Goal: Task Accomplishment & Management: Use online tool/utility

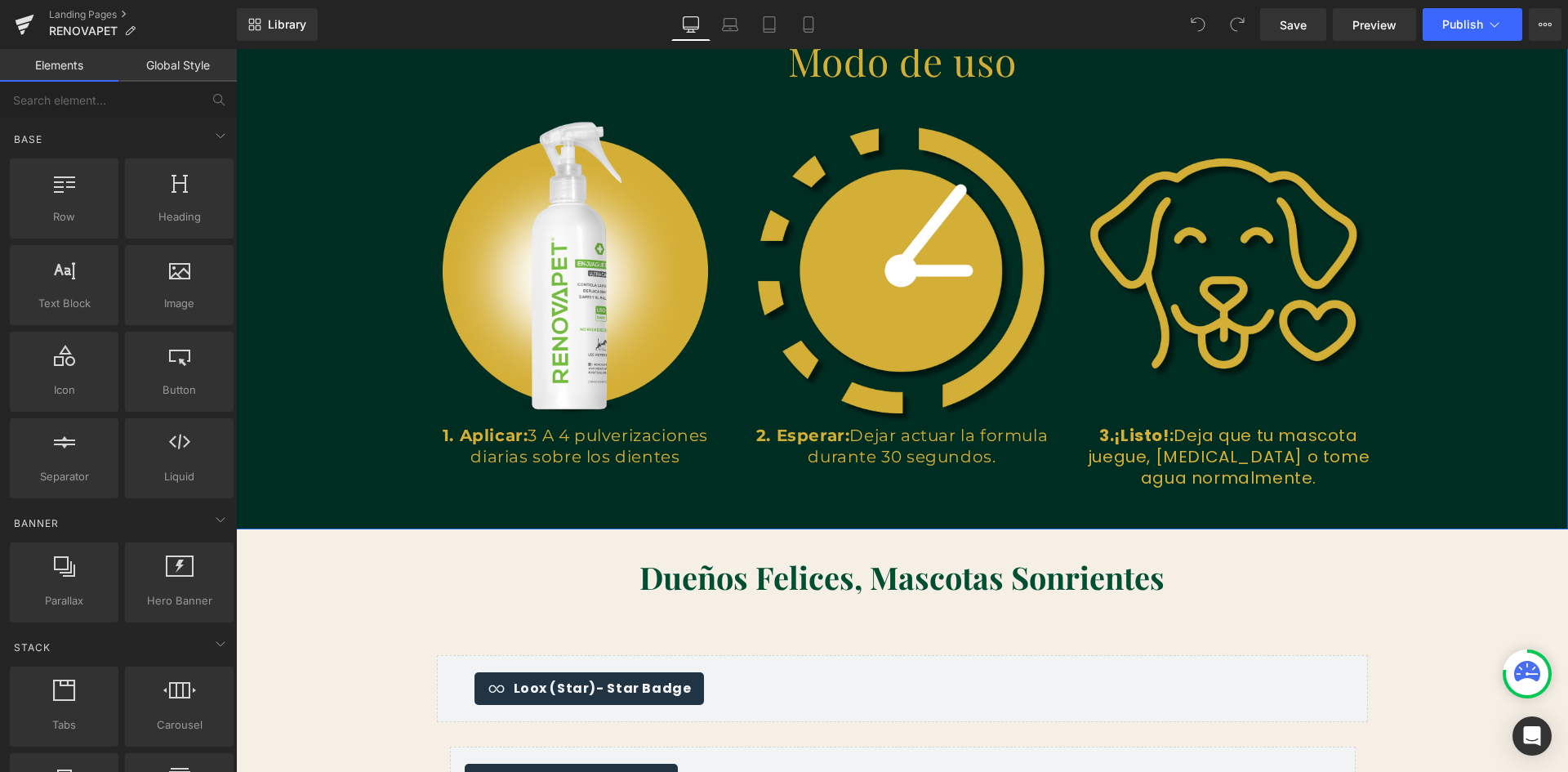
scroll to position [0, 884]
click at [806, 33] on link "Mobile" at bounding box center [809, 25] width 39 height 33
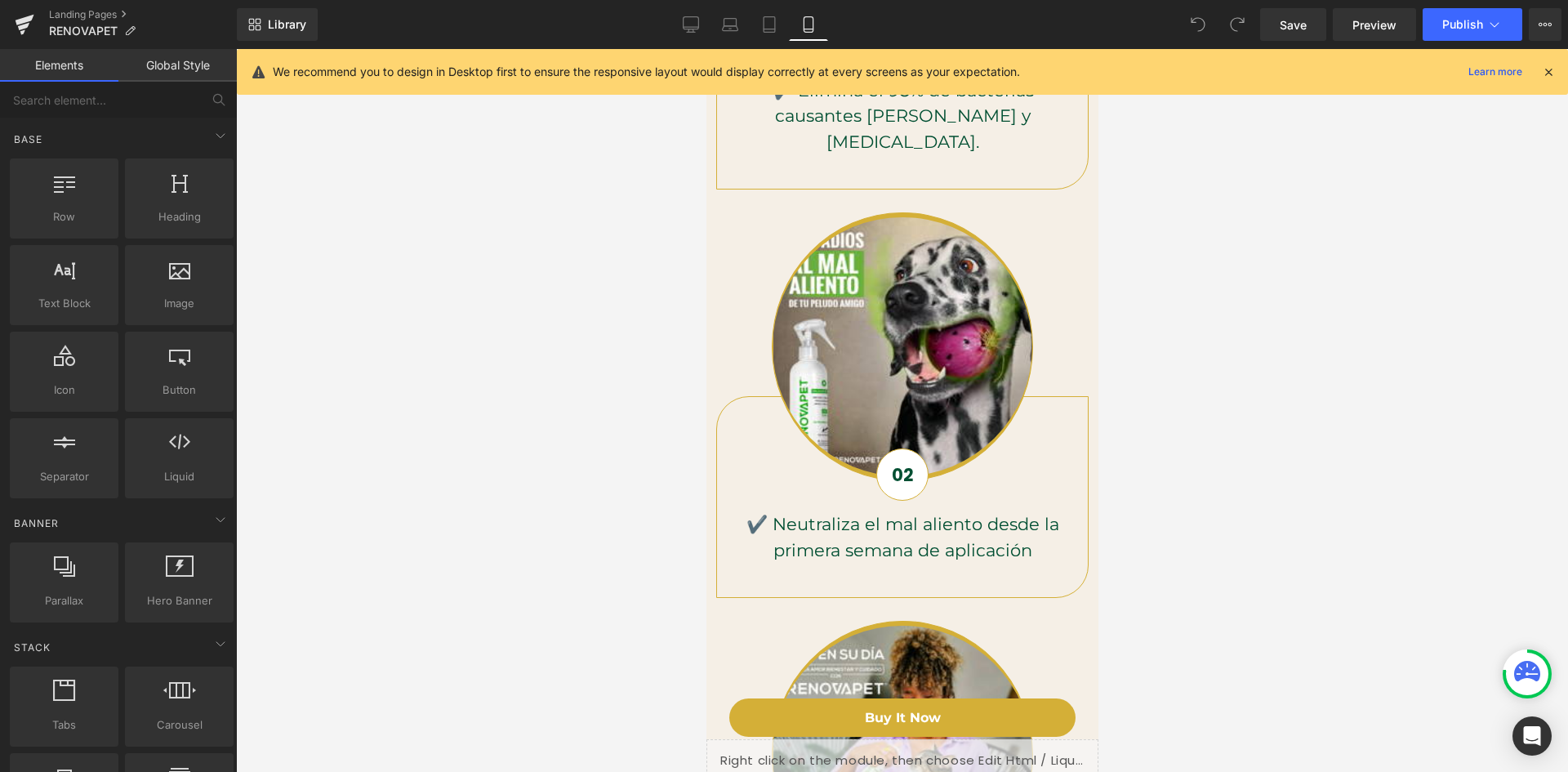
scroll to position [1479, 0]
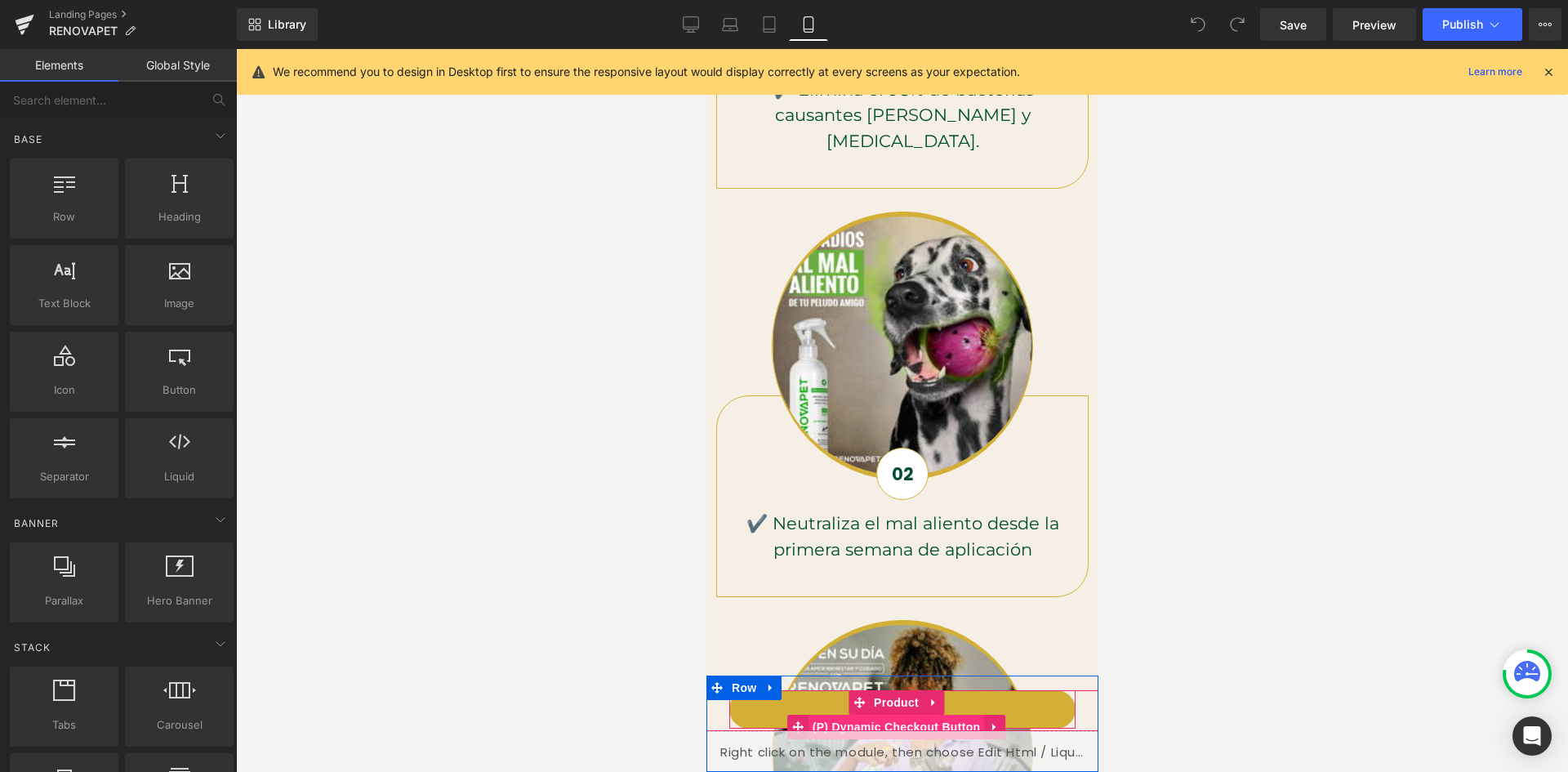
click at [974, 720] on span "(P) Dynamic Checkout Button" at bounding box center [896, 727] width 176 height 25
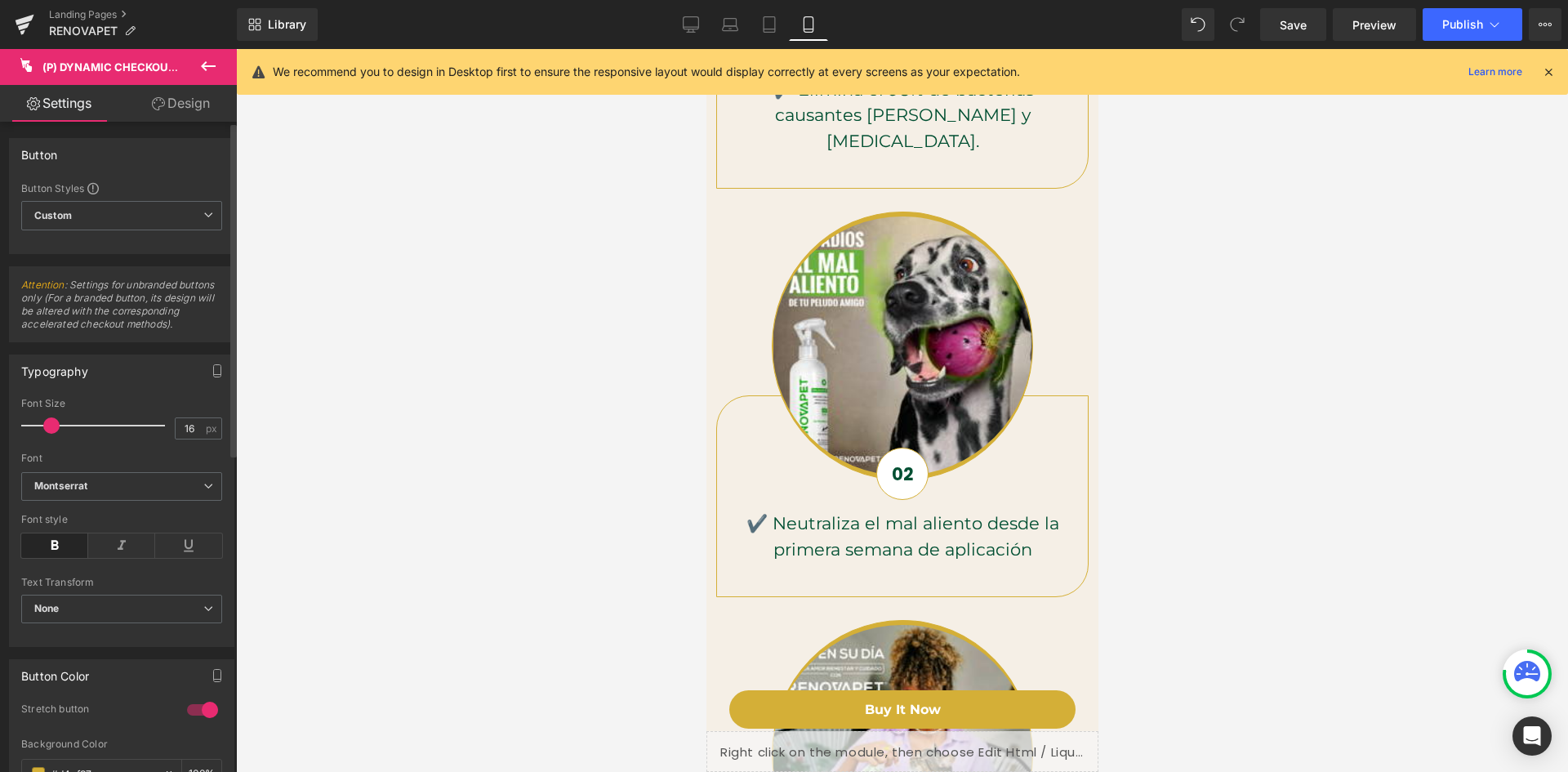
scroll to position [0, 300]
click at [181, 99] on link "Design" at bounding box center [181, 103] width 118 height 36
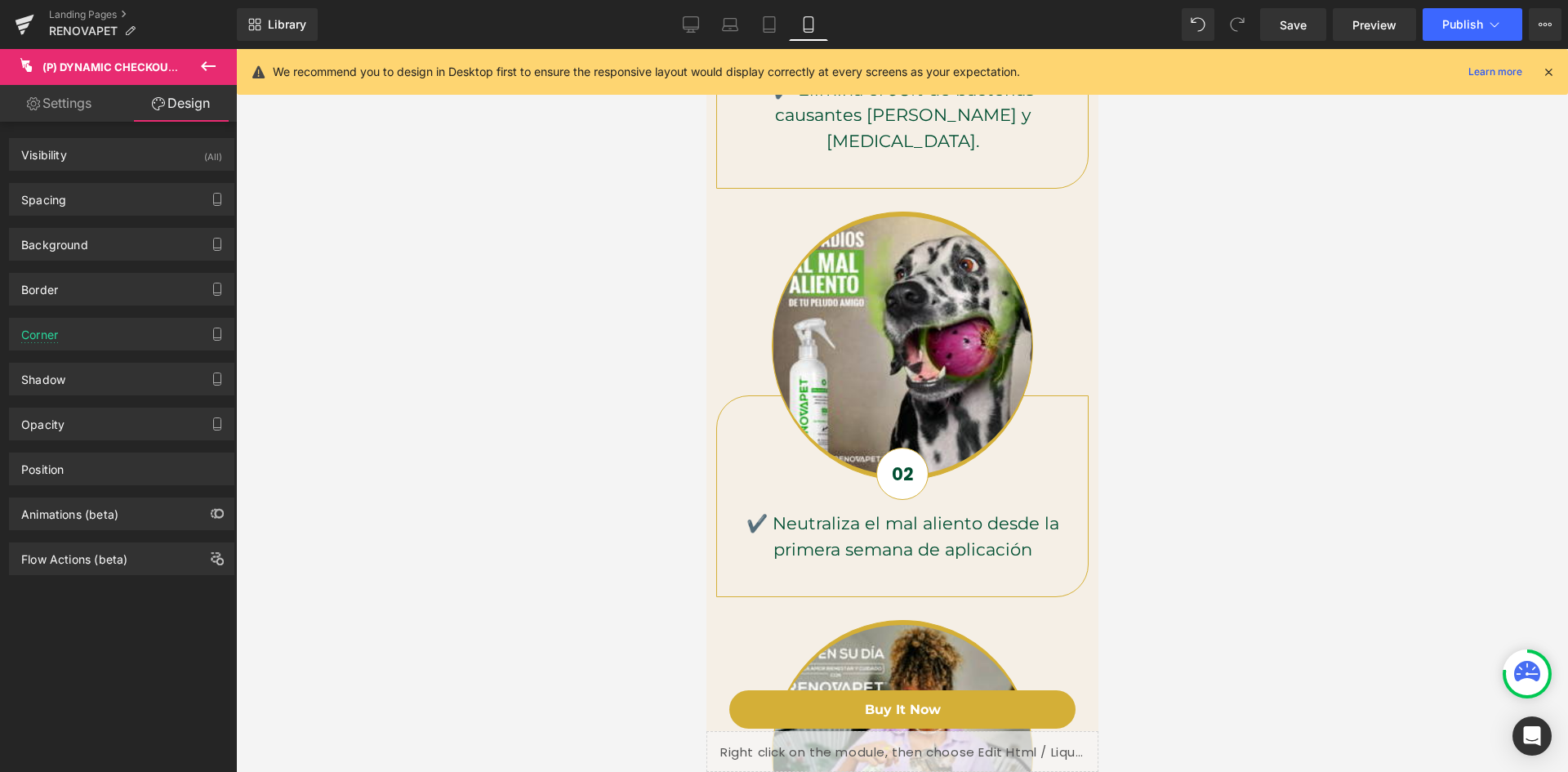
scroll to position [0, 599]
click at [88, 104] on link "Settings" at bounding box center [59, 103] width 118 height 36
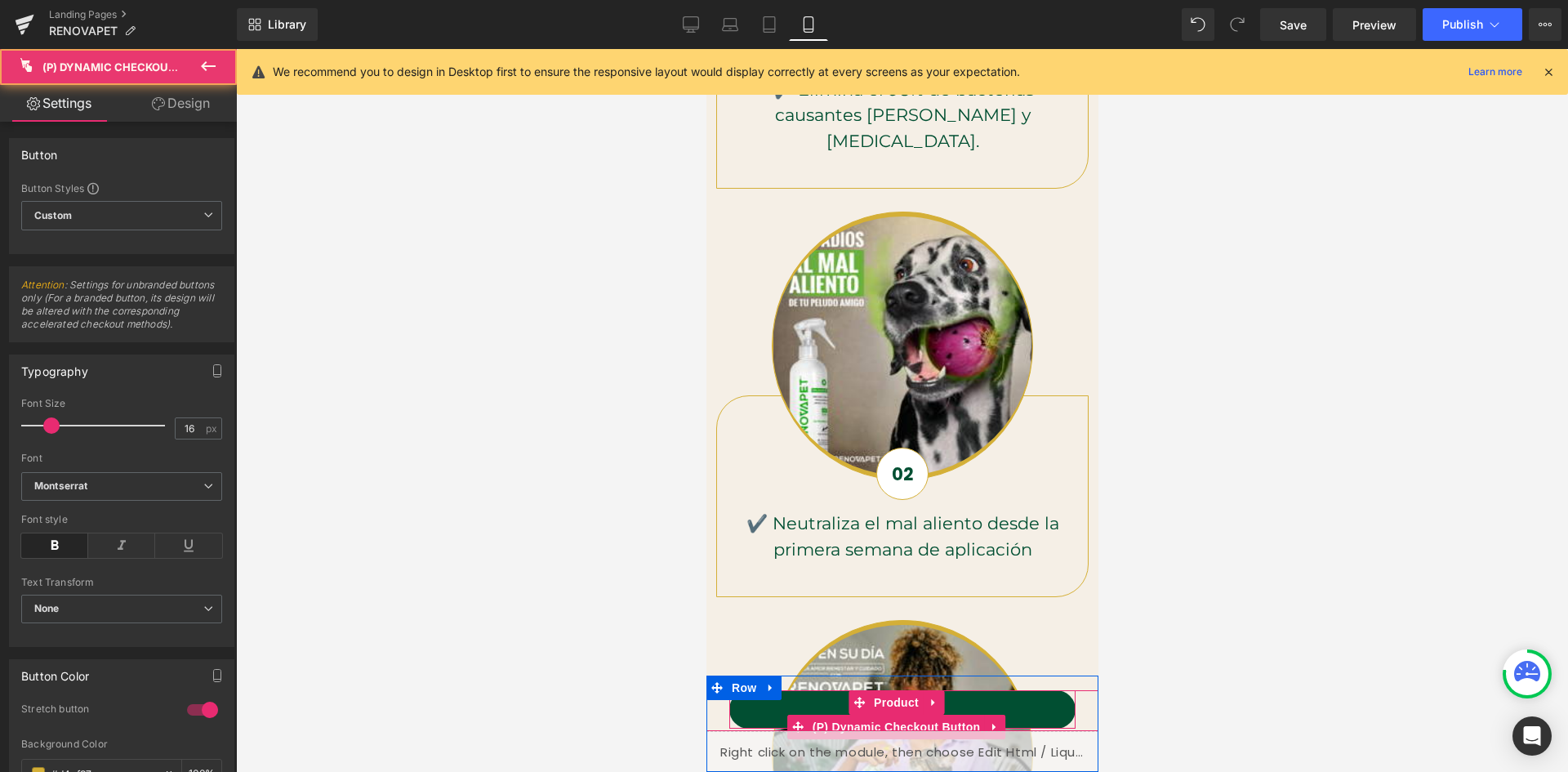
click at [822, 697] on button "Buy it now" at bounding box center [901, 709] width 347 height 38
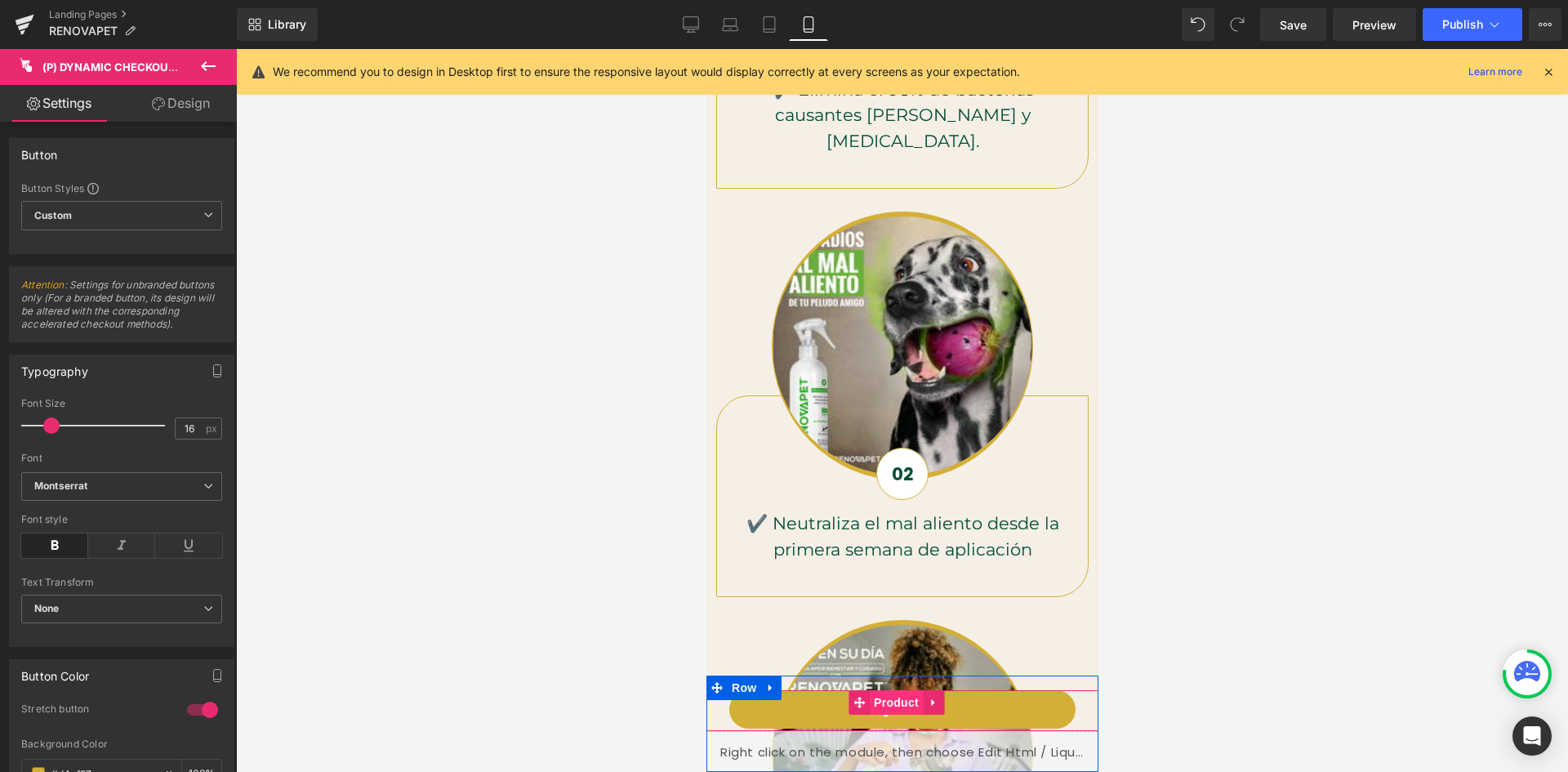
click at [910, 697] on span "Product" at bounding box center [896, 702] width 53 height 25
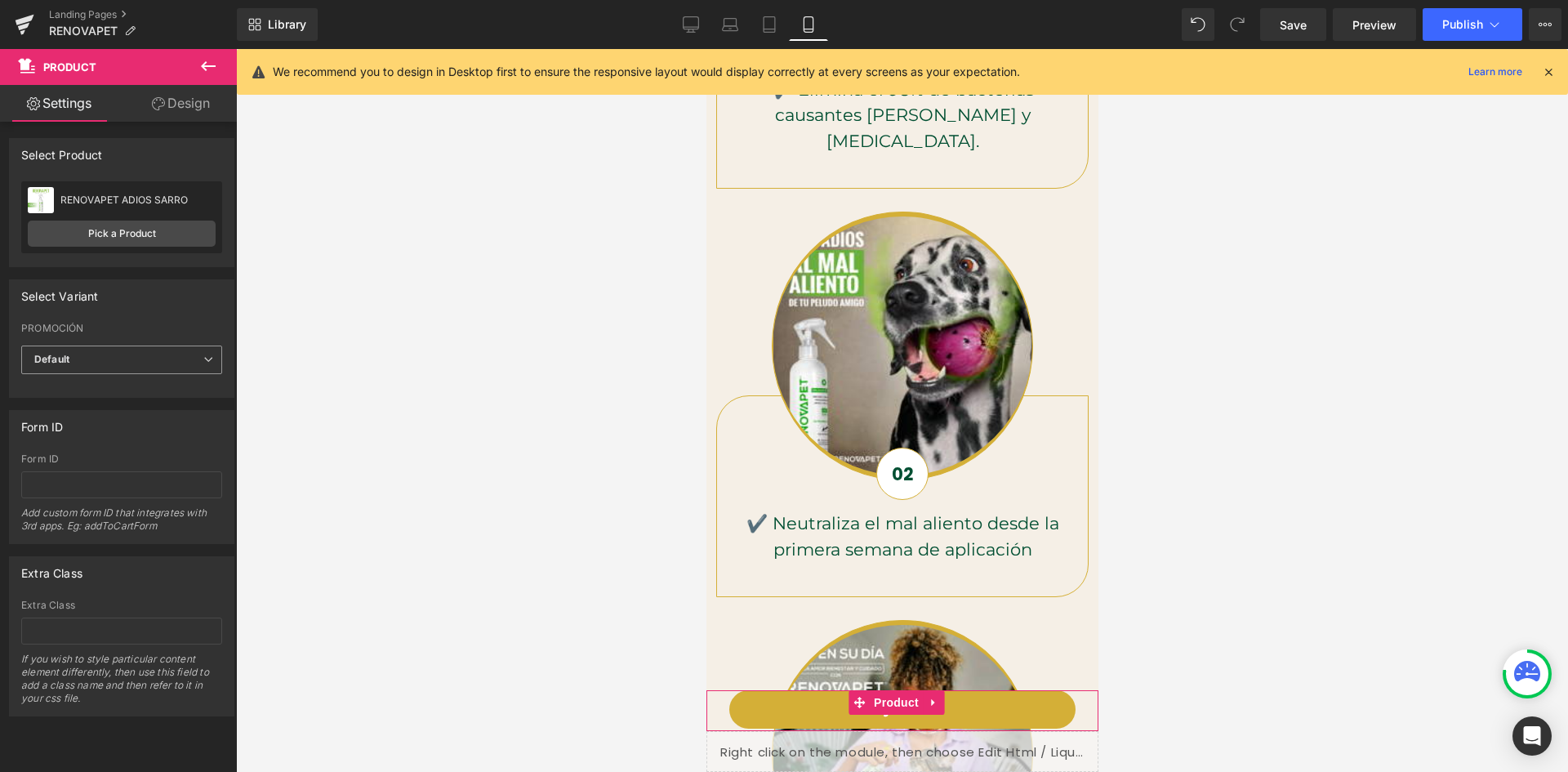
scroll to position [0, 300]
click at [164, 362] on span "Default" at bounding box center [121, 359] width 201 height 28
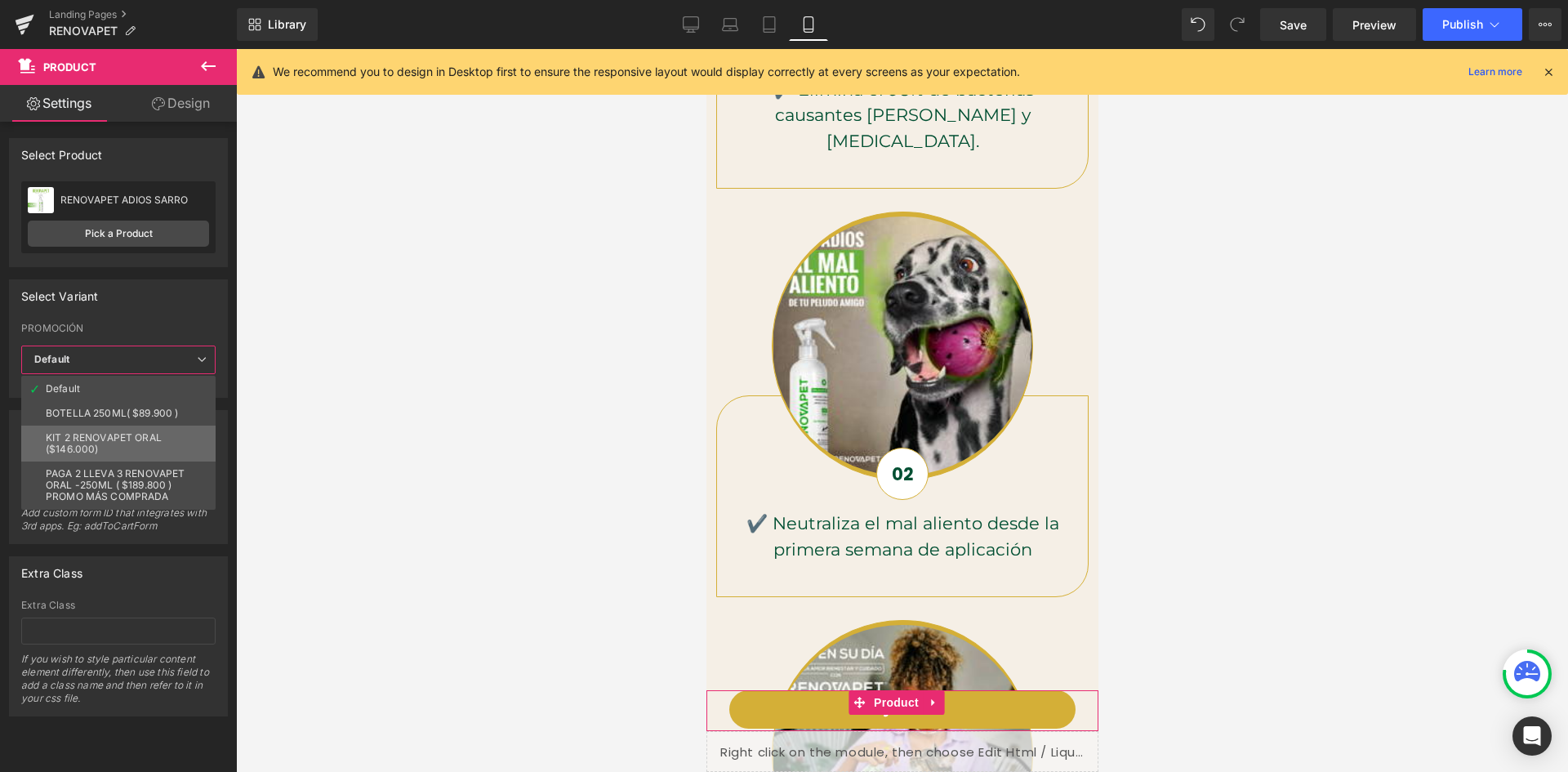
click at [142, 429] on li "KIT 2 RENOVAPET ORAL ($146.000)" at bounding box center [118, 444] width 195 height 36
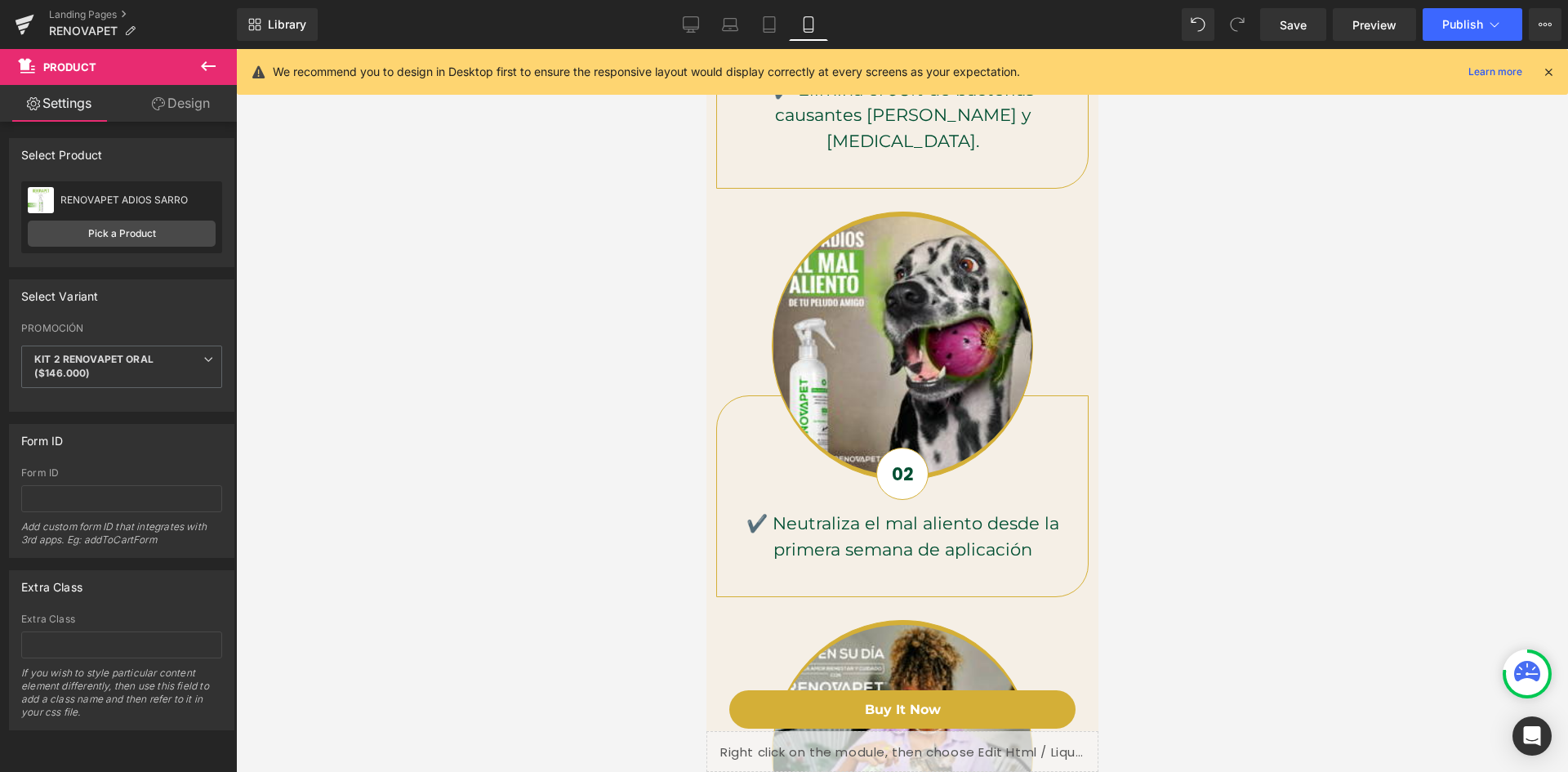
scroll to position [0, 599]
click at [203, 65] on icon at bounding box center [208, 65] width 15 height 10
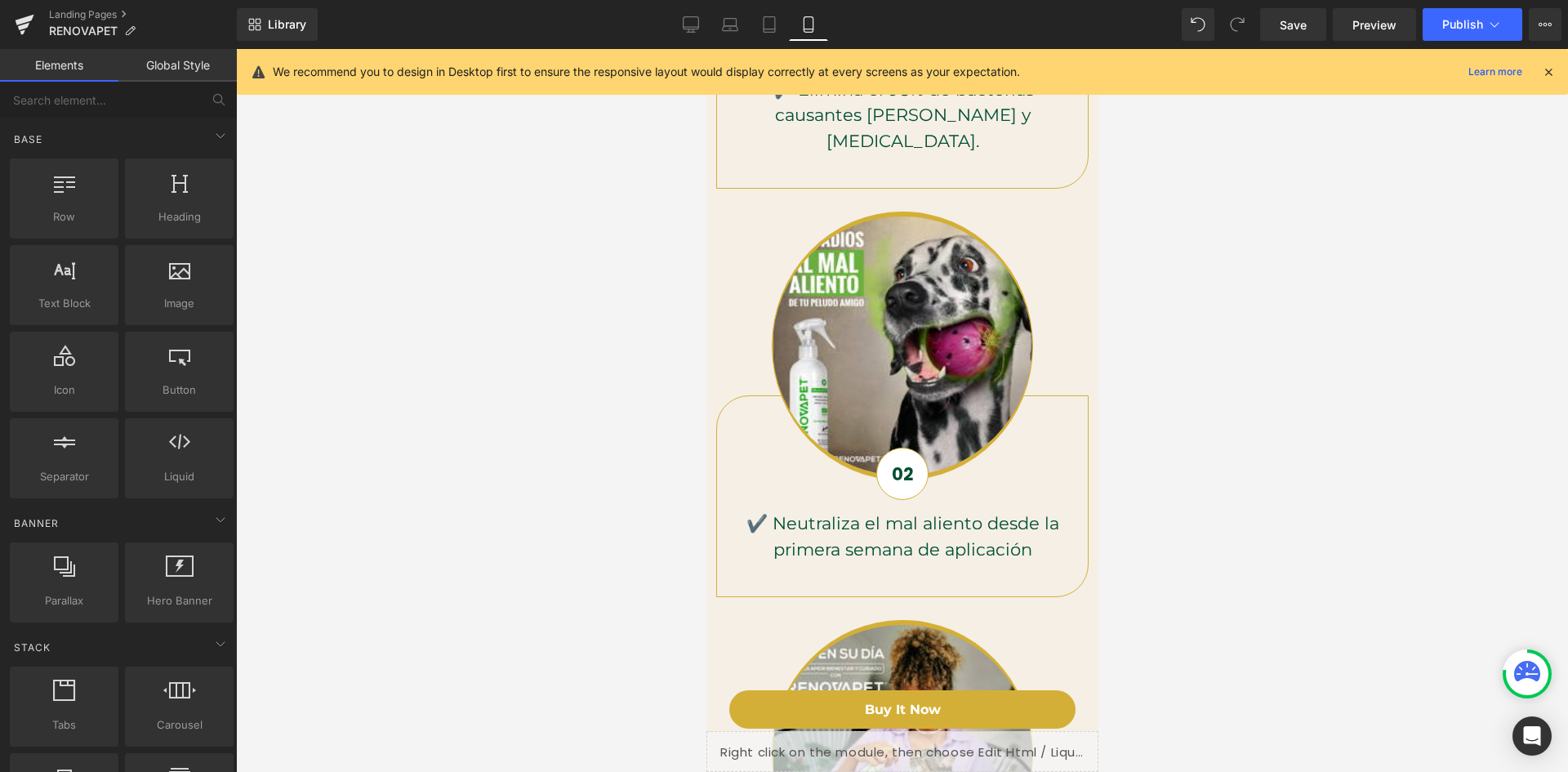
scroll to position [0, 0]
click at [807, 709] on div "Rendering Content" at bounding box center [784, 707] width 100 height 18
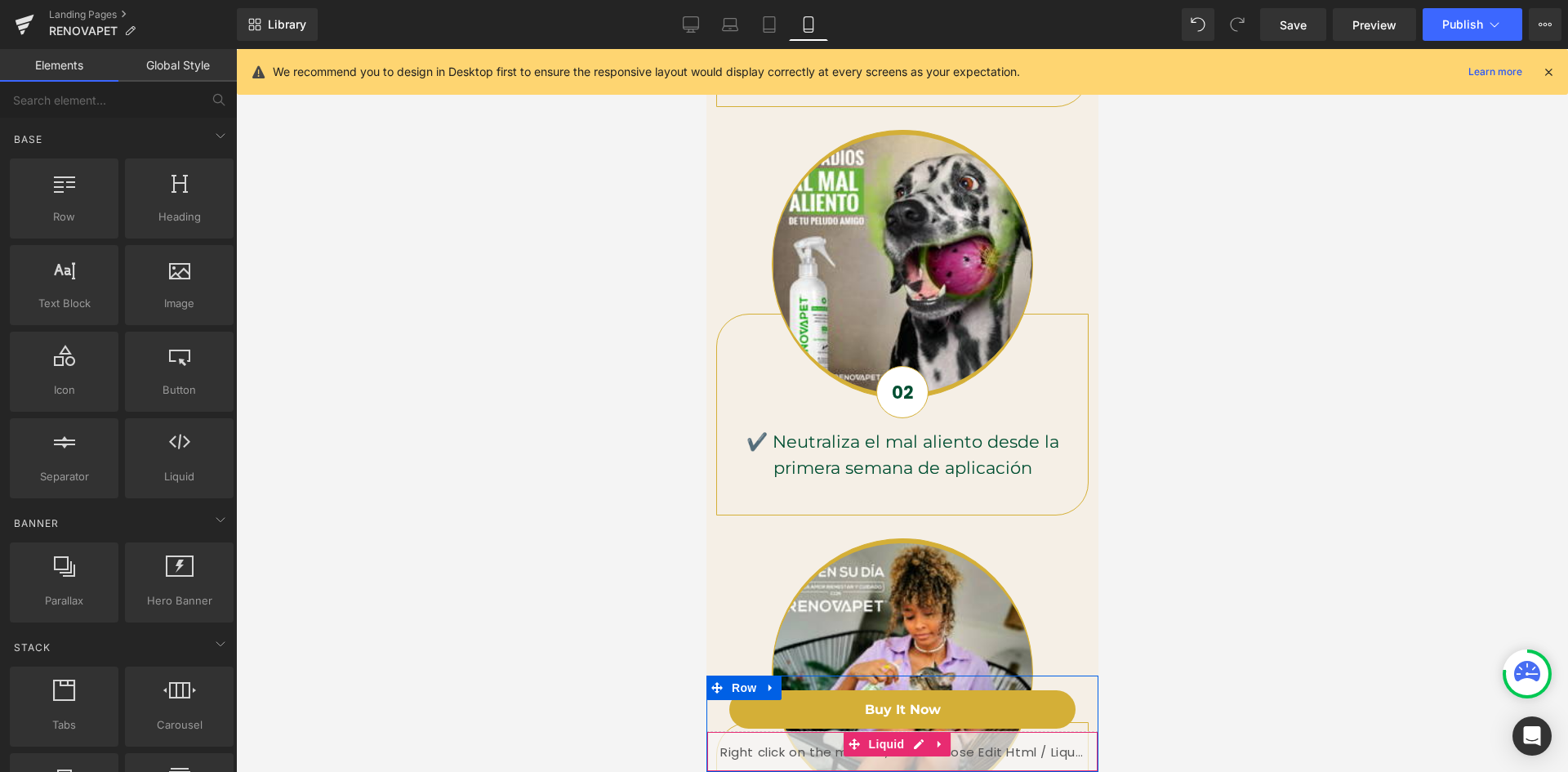
scroll to position [0, 300]
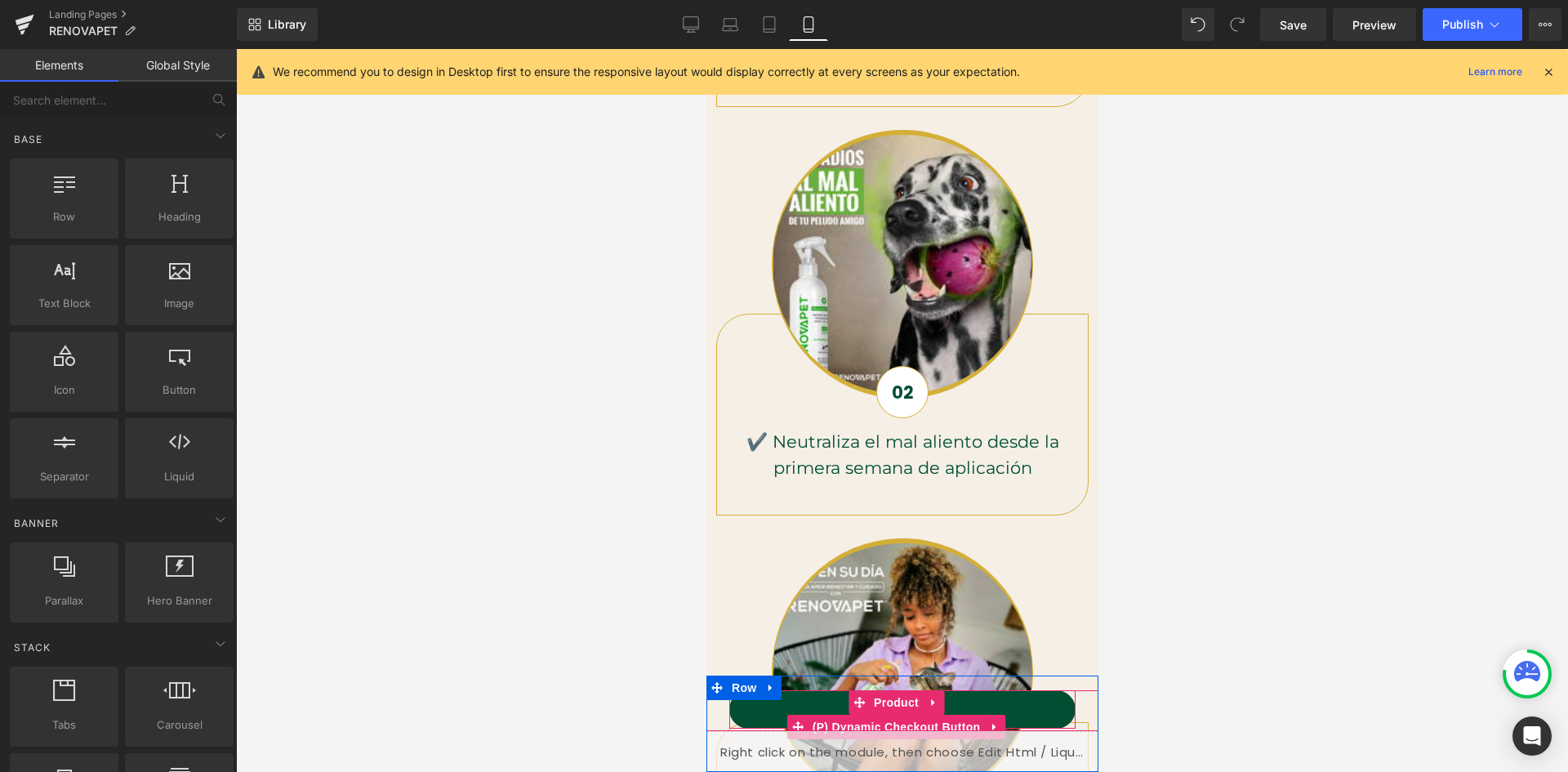
click at [1029, 717] on button "Buy it now" at bounding box center [901, 709] width 347 height 38
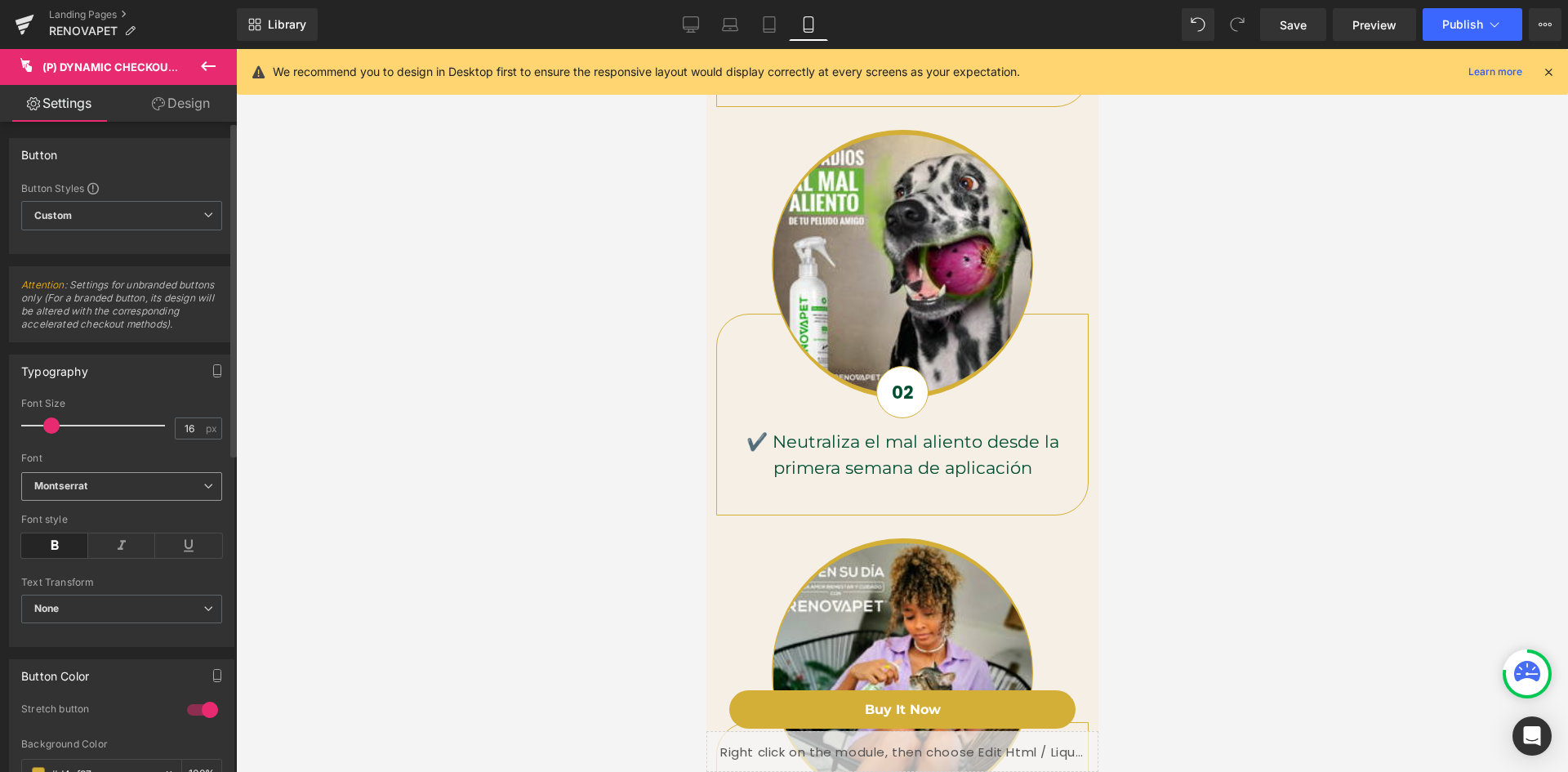
scroll to position [0, 0]
click at [186, 101] on link "Design" at bounding box center [181, 103] width 118 height 36
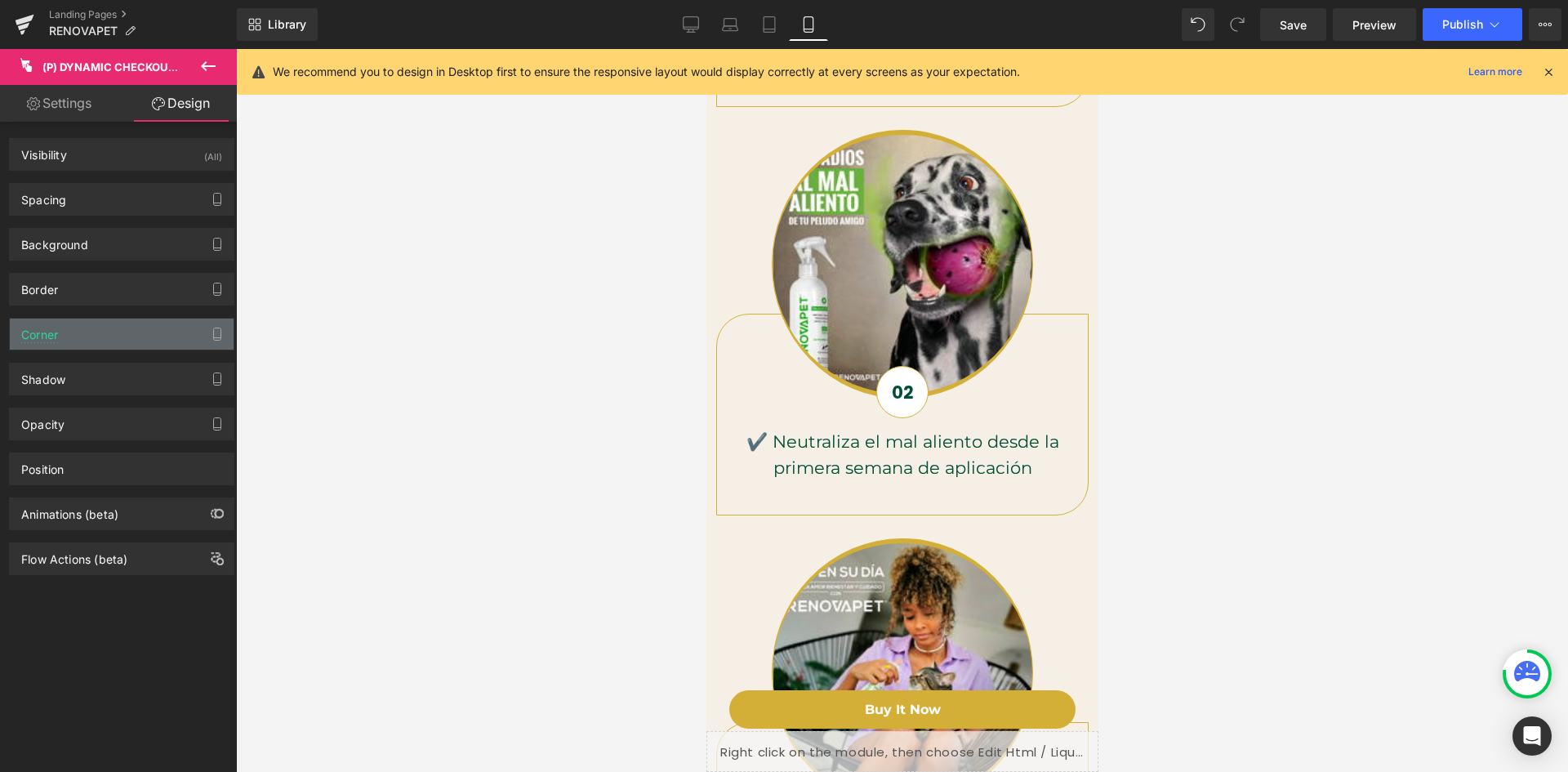
scroll to position [0, 300]
click at [102, 335] on div "Corner" at bounding box center [122, 334] width 224 height 31
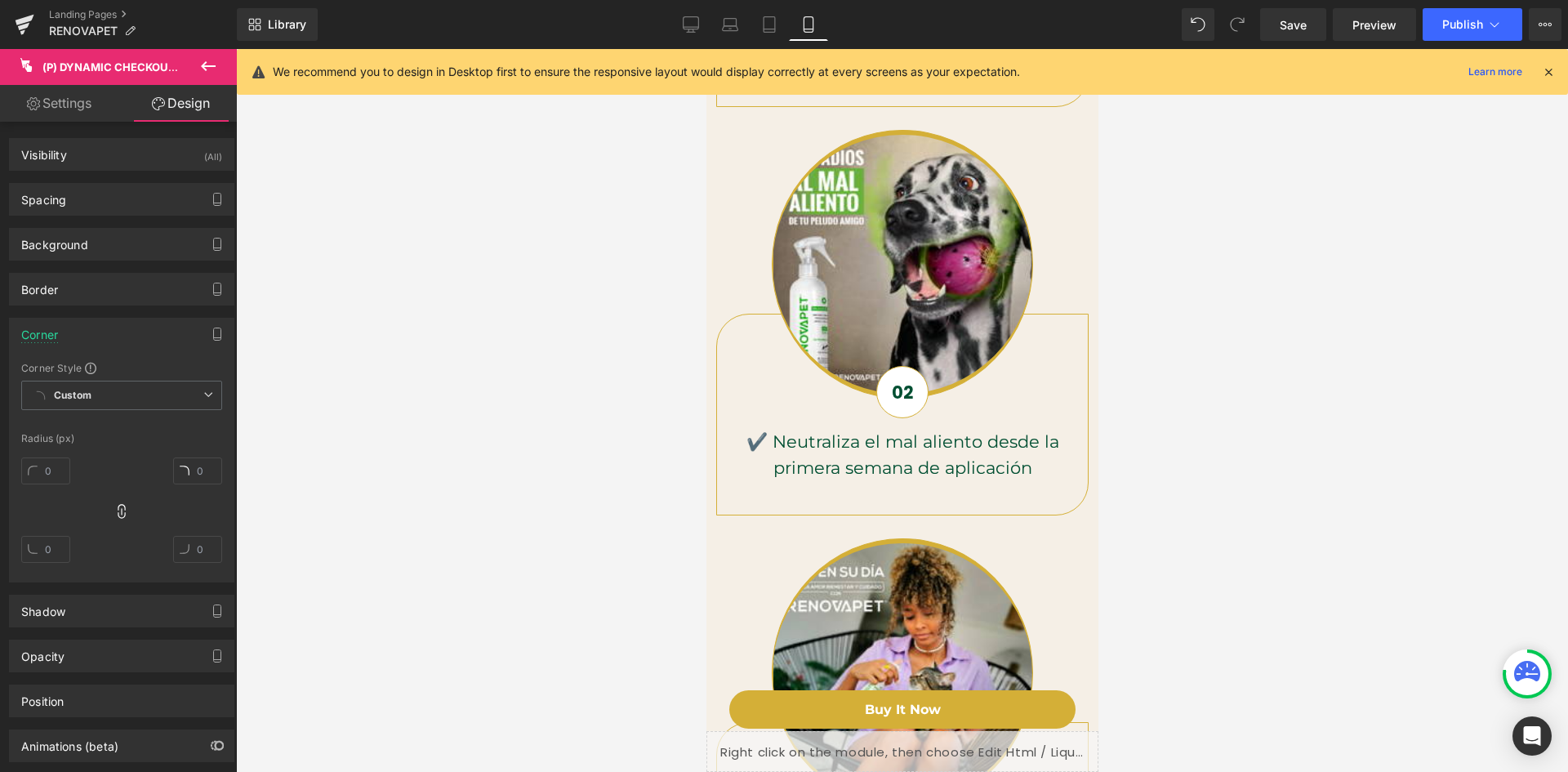
scroll to position [0, 599]
click at [104, 332] on div "Corner" at bounding box center [122, 334] width 224 height 31
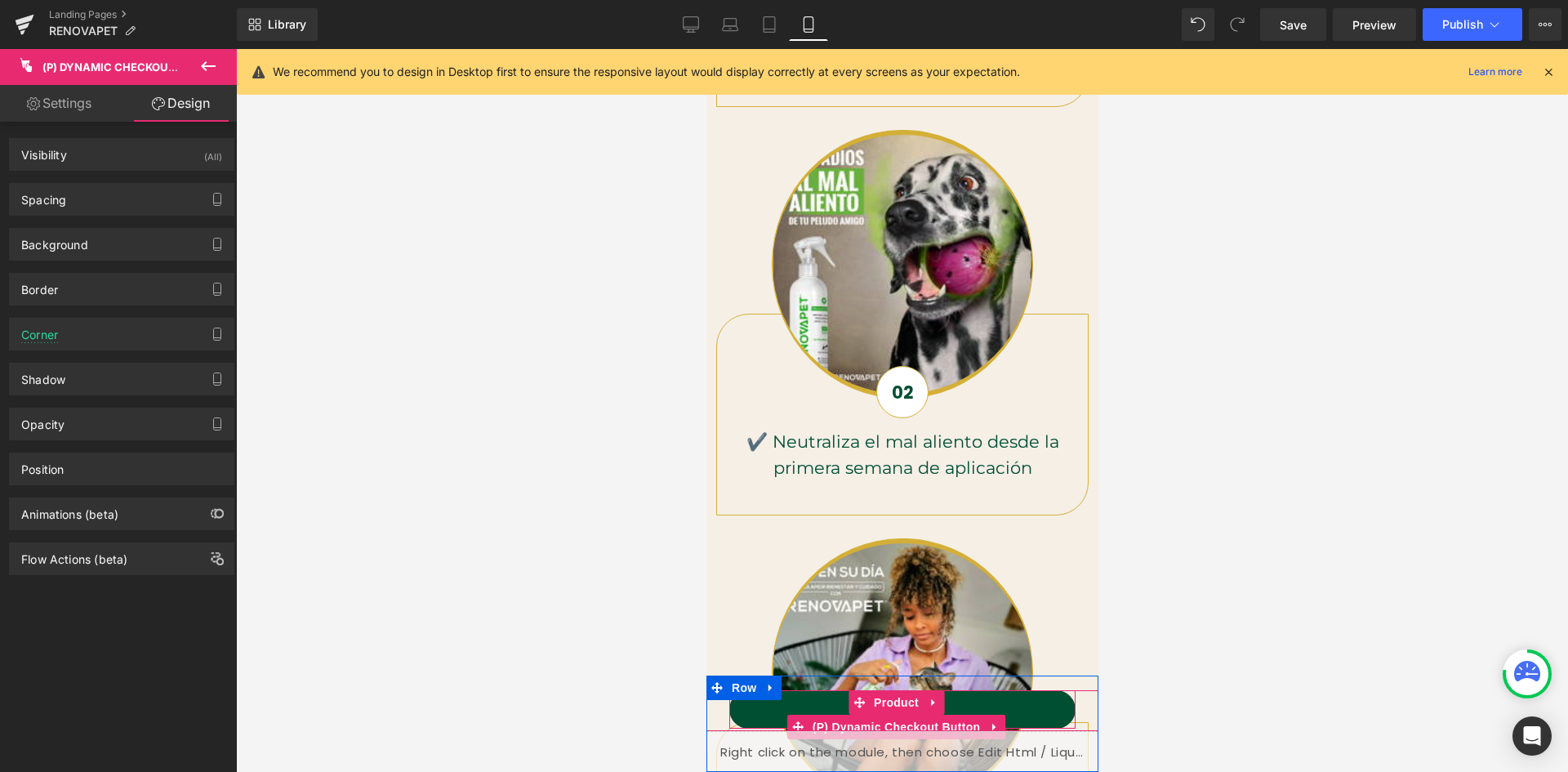
click at [1010, 709] on button "Buy it now" at bounding box center [901, 709] width 347 height 38
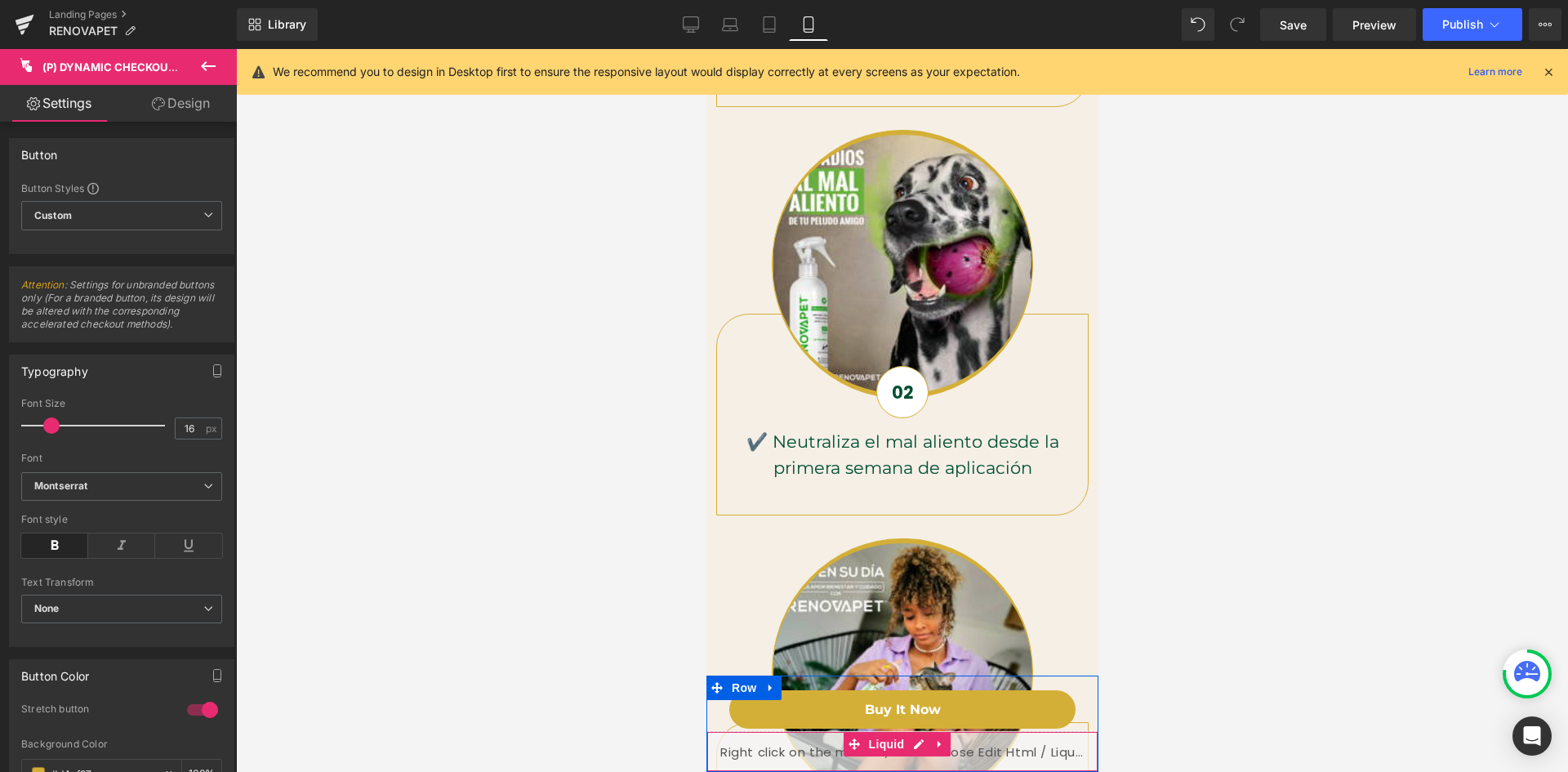
scroll to position [0, 300]
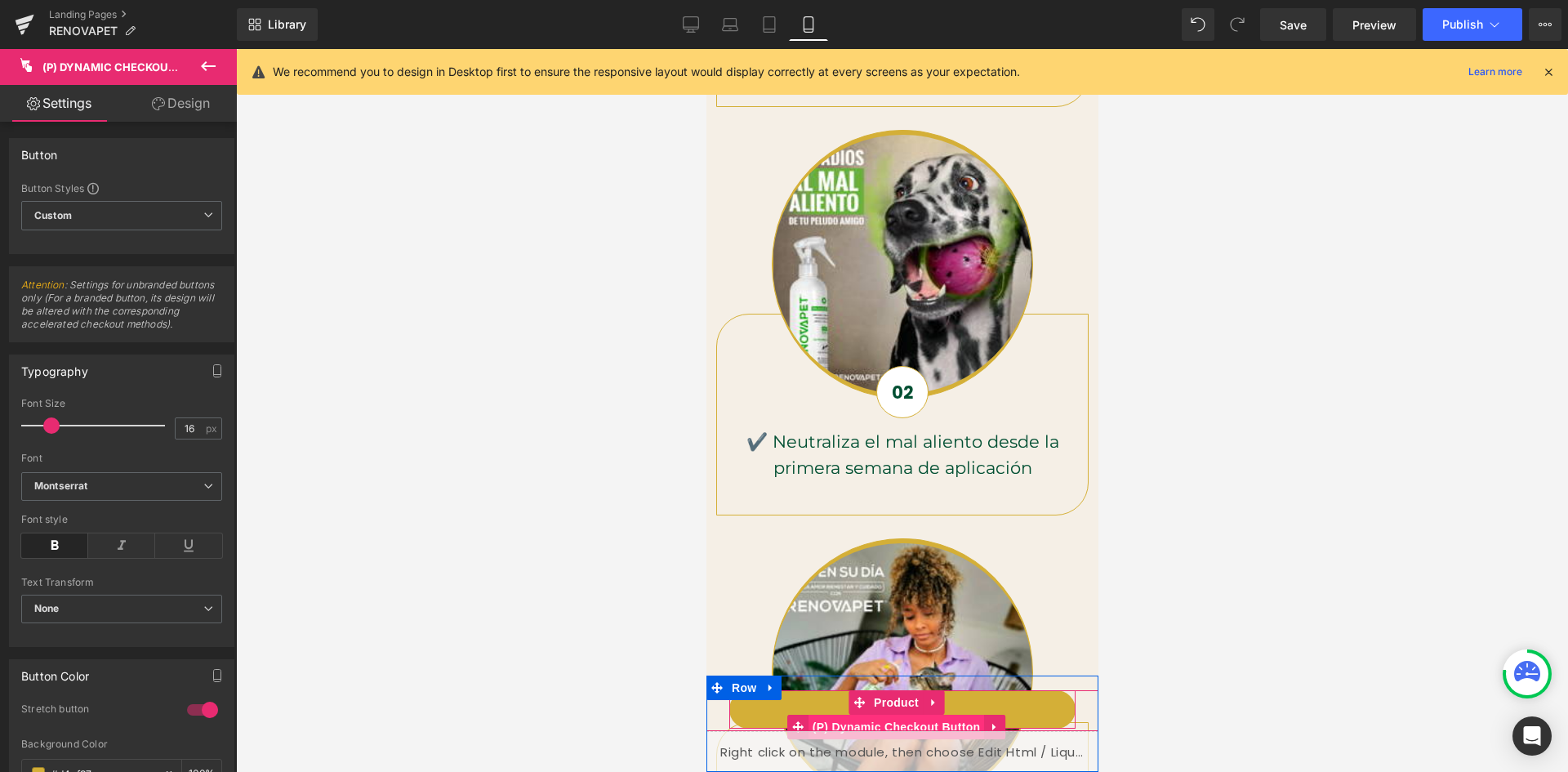
click at [850, 725] on span "(P) Dynamic Checkout Button" at bounding box center [896, 727] width 176 height 25
click at [997, 726] on icon at bounding box center [994, 727] width 12 height 12
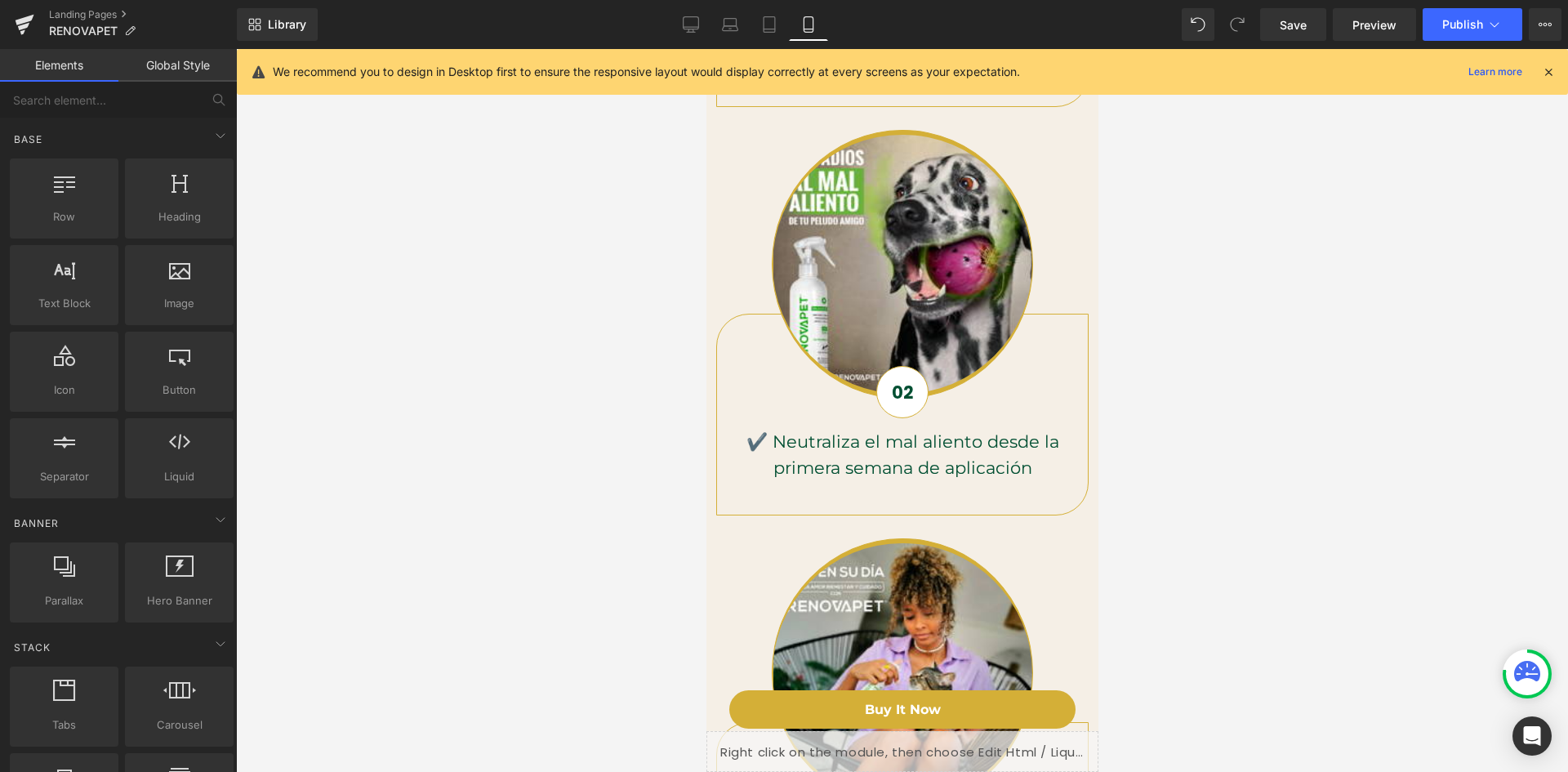
click at [1171, 549] on div at bounding box center [902, 410] width 1332 height 723
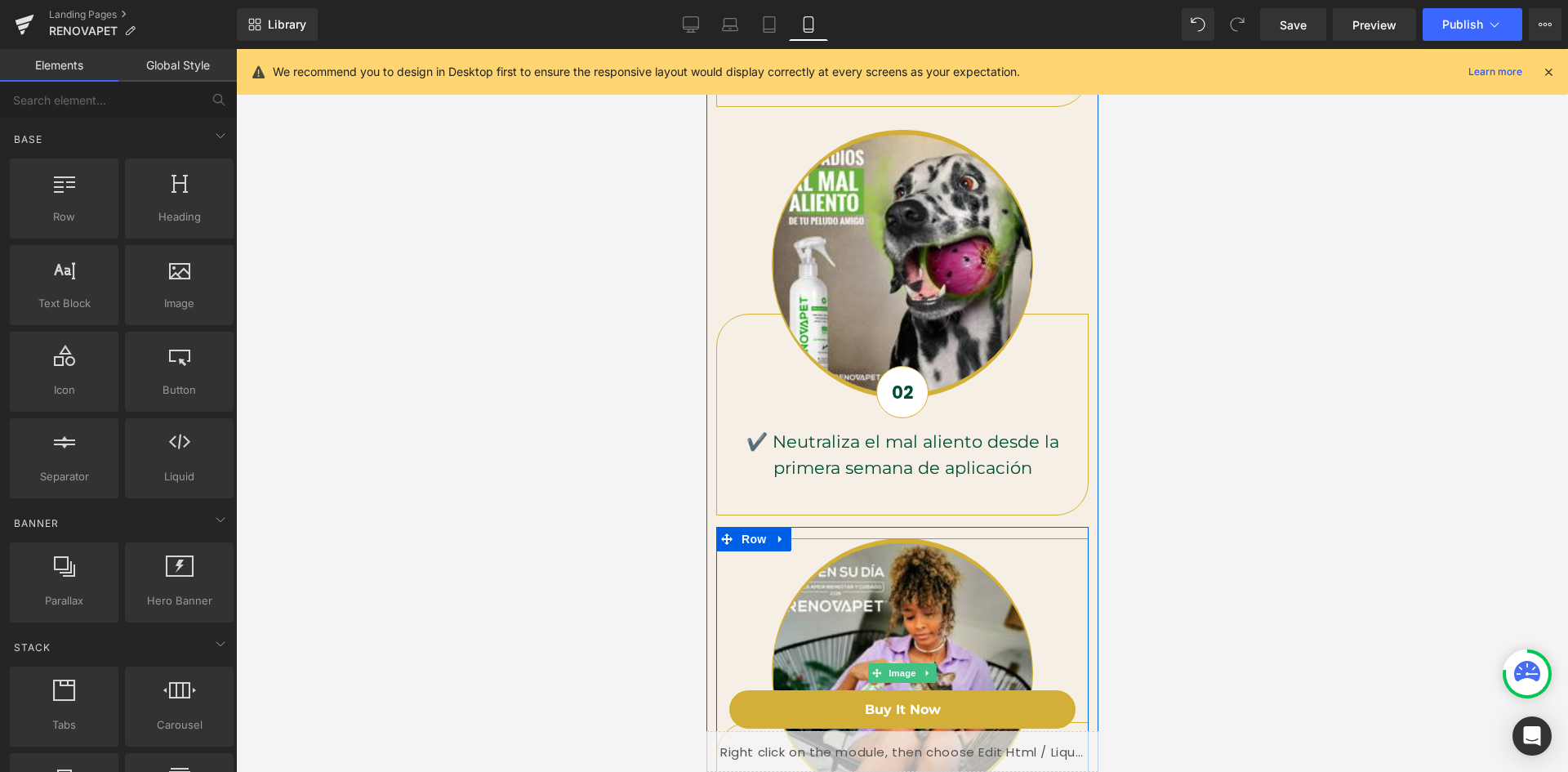
click at [1071, 585] on div at bounding box center [902, 672] width 373 height 268
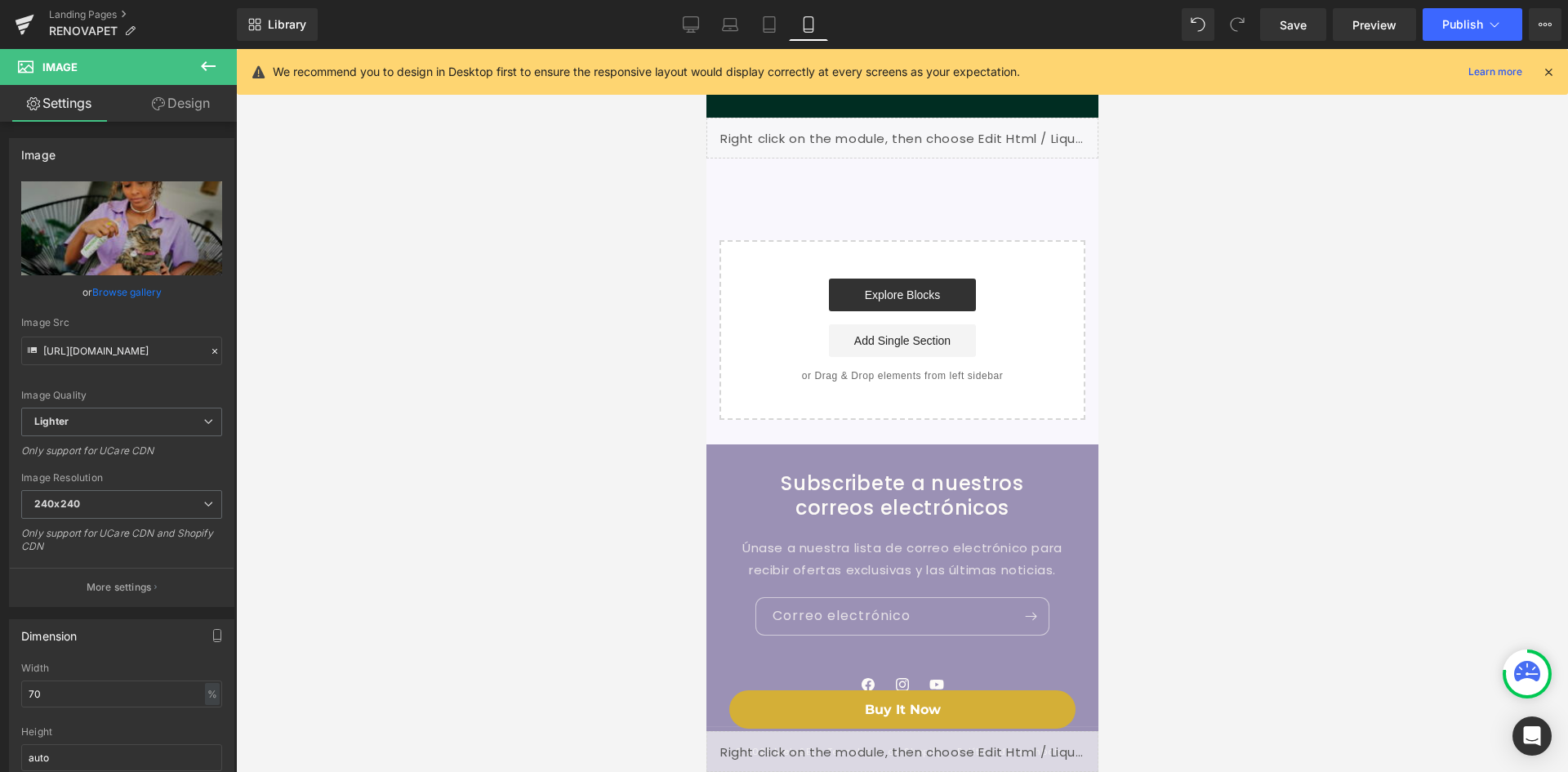
scroll to position [0, 599]
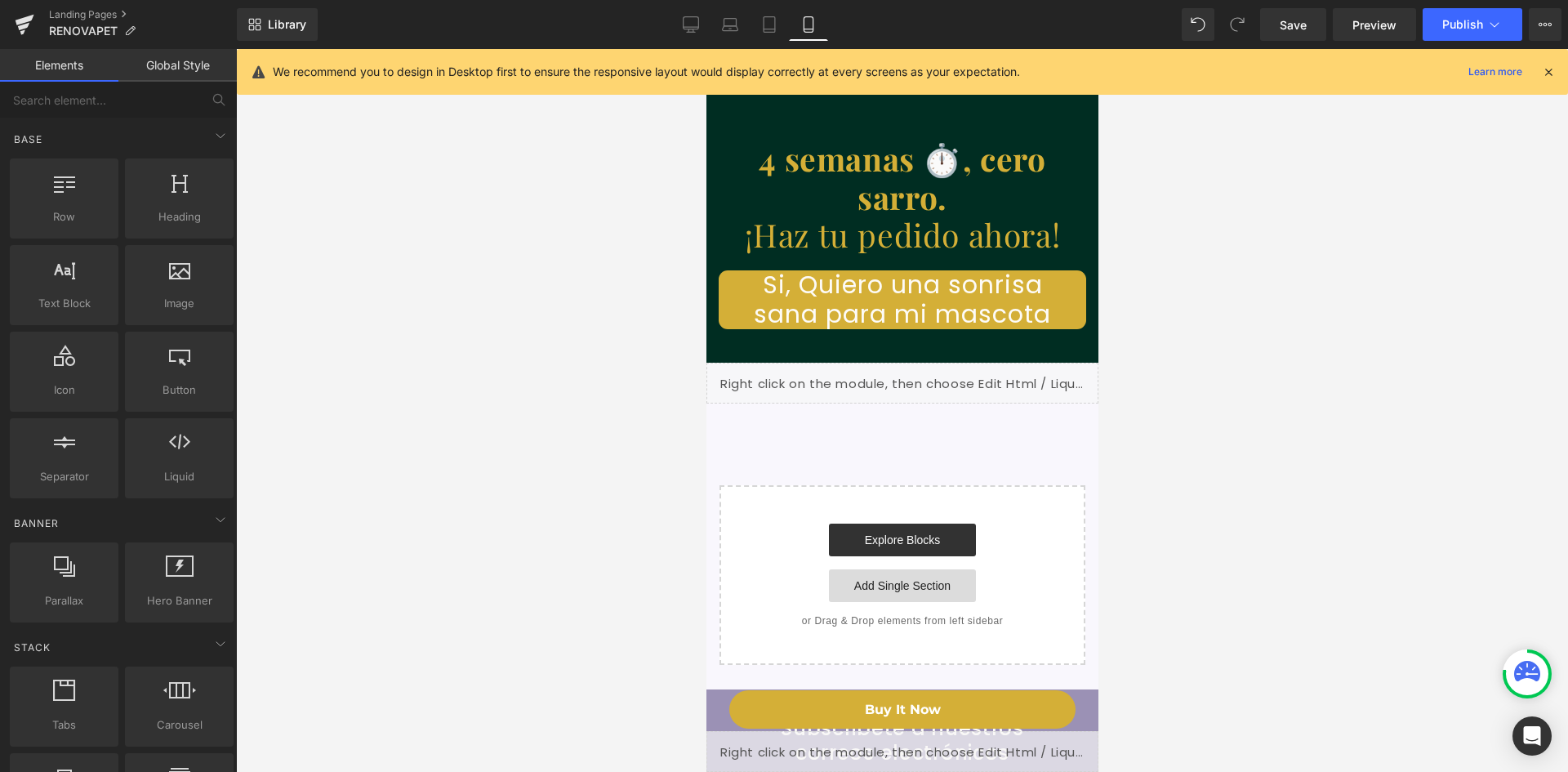
scroll to position [0, 300]
click at [870, 524] on link "Explore Blocks" at bounding box center [902, 540] width 147 height 33
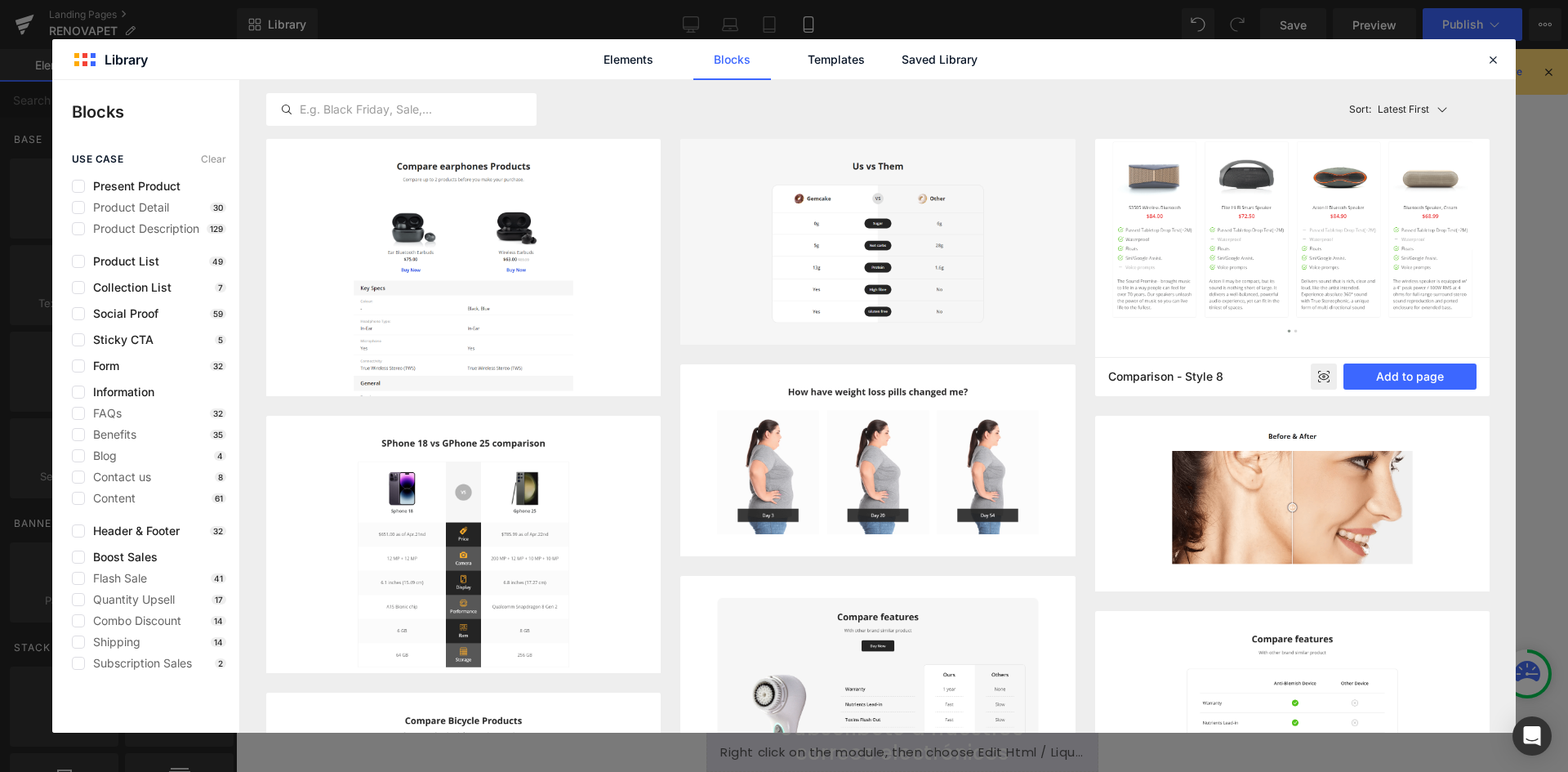
scroll to position [0, 0]
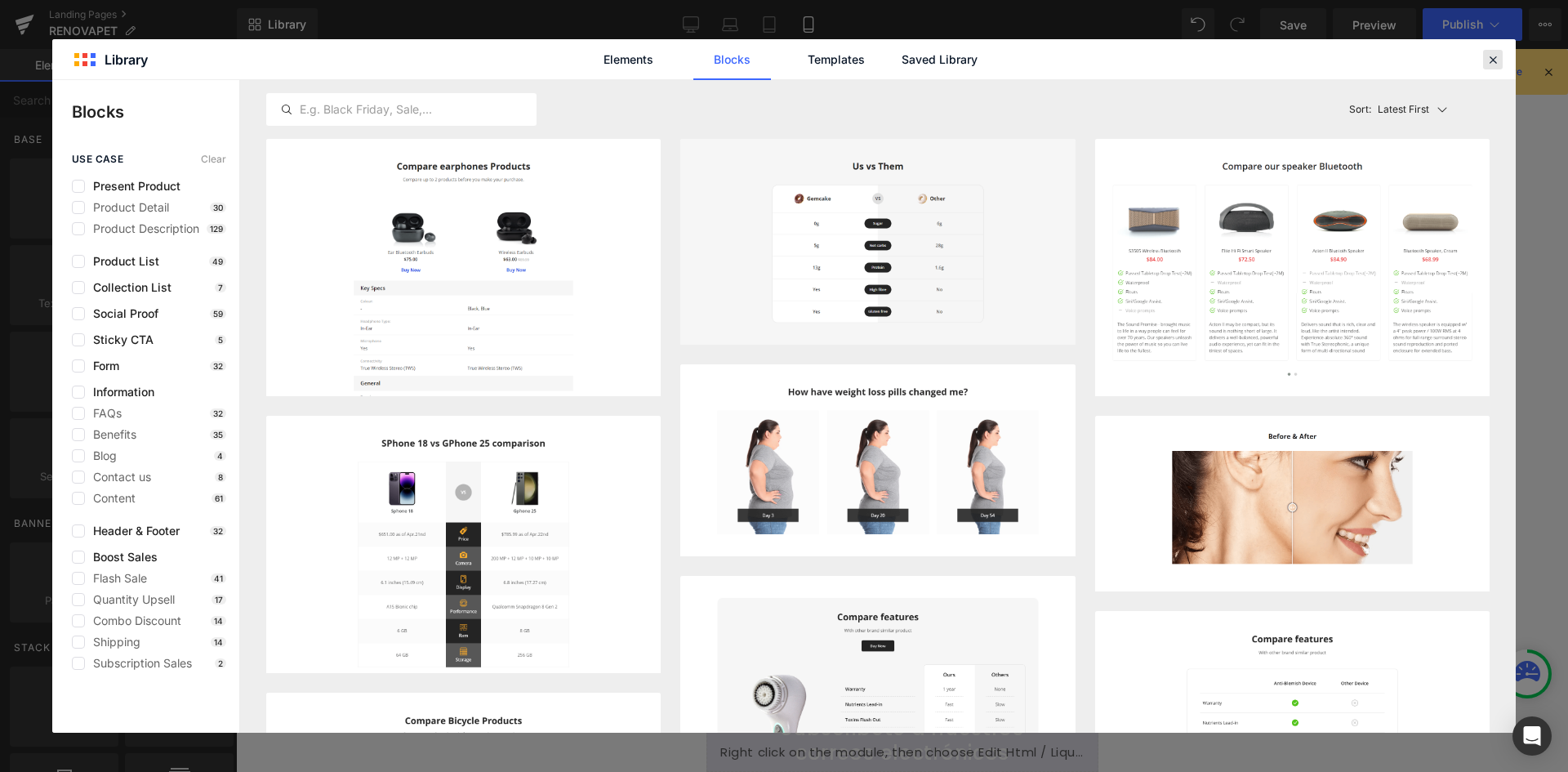
click at [1493, 61] on icon at bounding box center [1493, 59] width 15 height 15
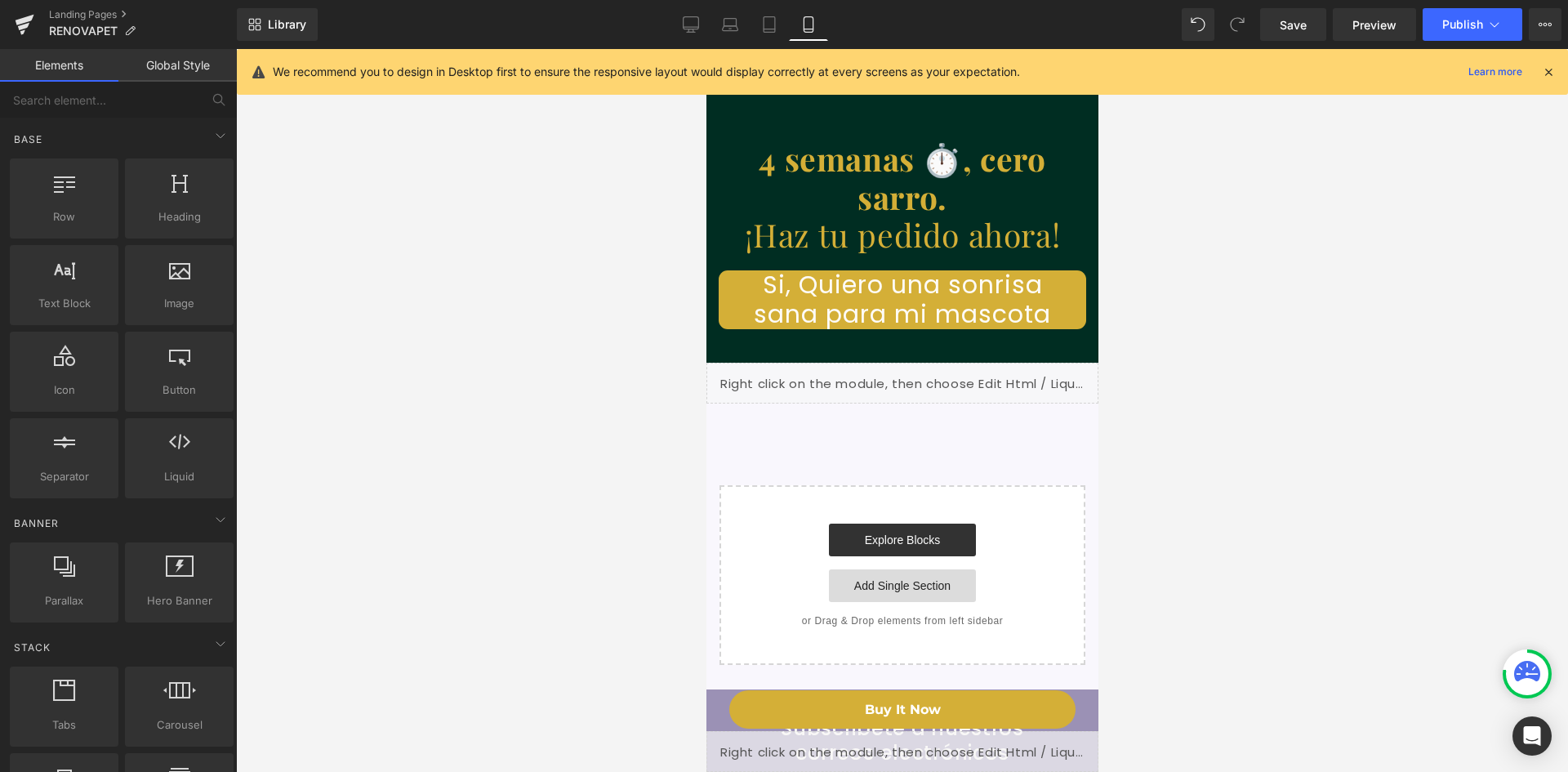
click at [877, 569] on link "Add Single Section" at bounding box center [902, 586] width 147 height 33
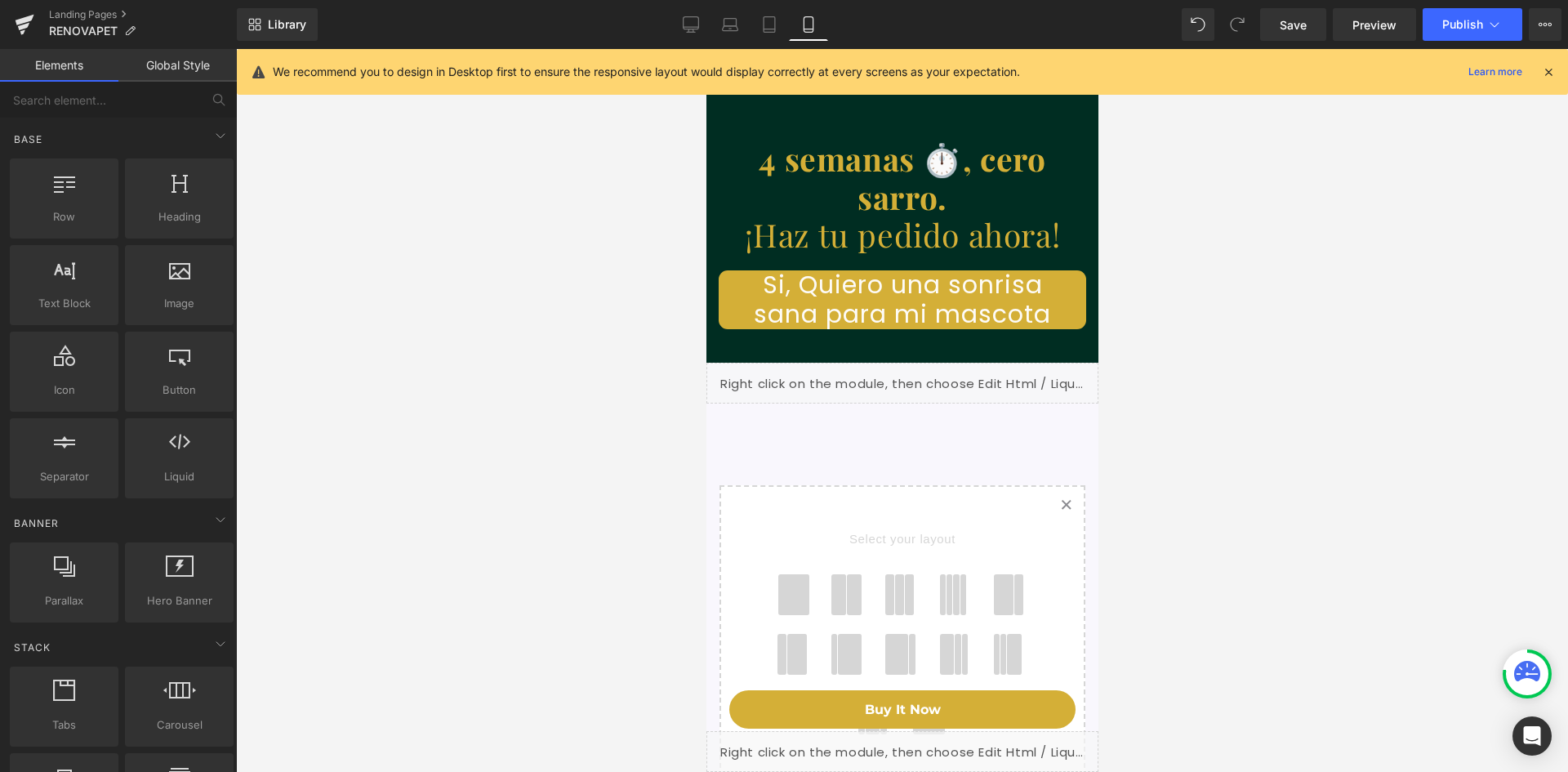
scroll to position [0, 300]
click at [1061, 501] on icon at bounding box center [1065, 505] width 8 height 8
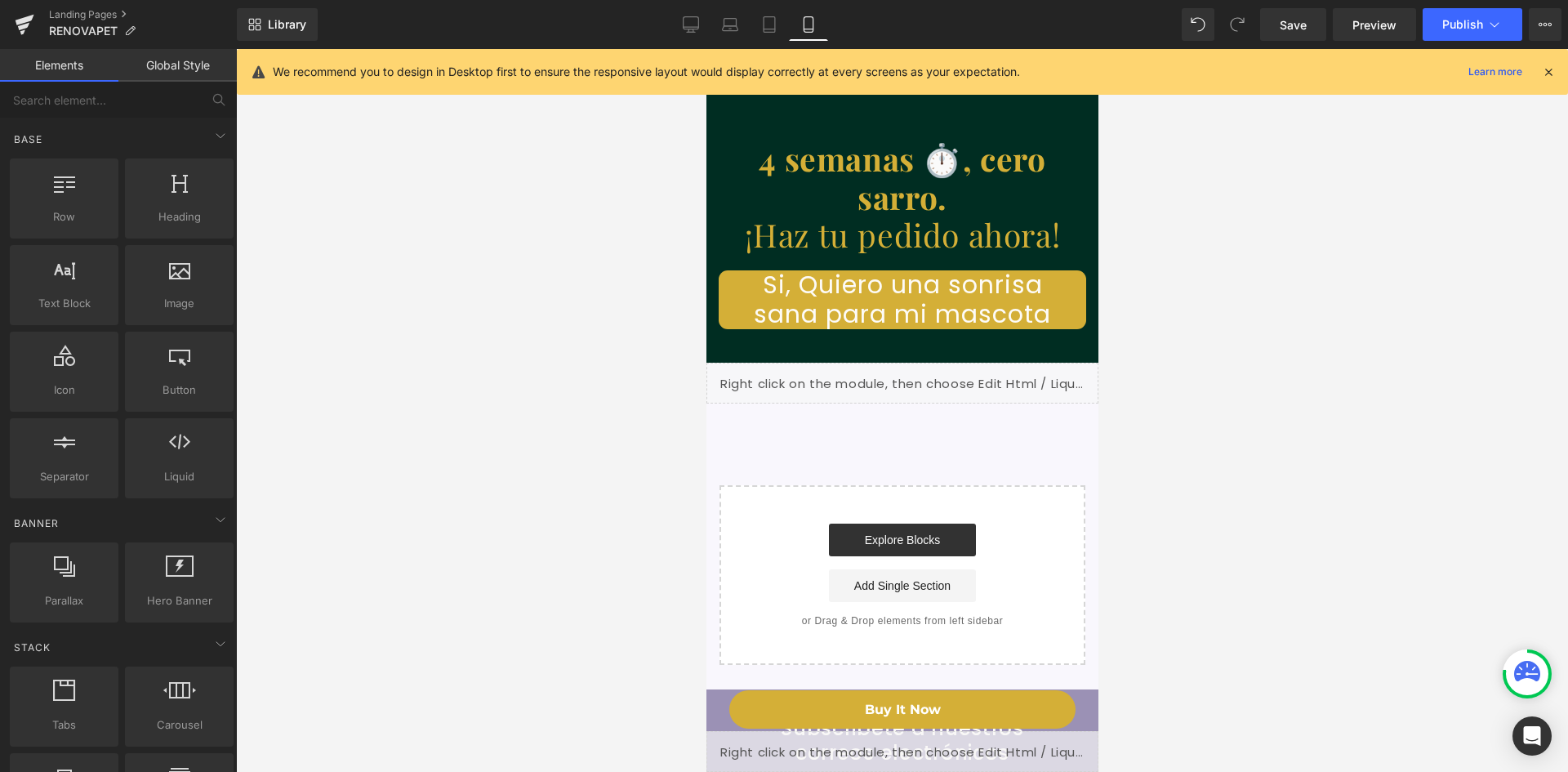
click at [920, 692] on span "Product" at bounding box center [896, 703] width 53 height 25
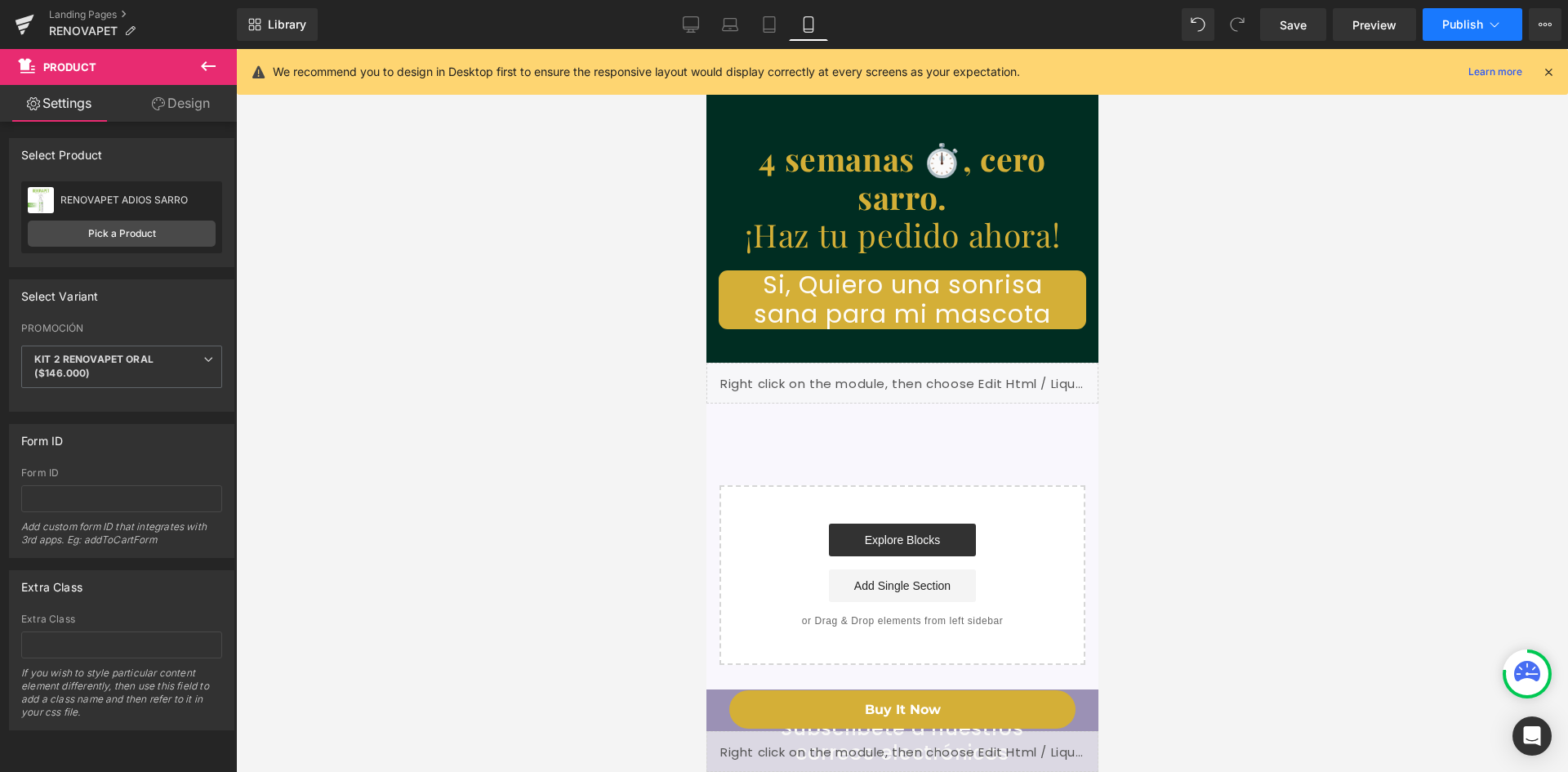
scroll to position [0, 599]
click at [1311, 20] on link "Save" at bounding box center [1293, 25] width 66 height 33
click at [1305, 21] on span "Save" at bounding box center [1293, 25] width 27 height 17
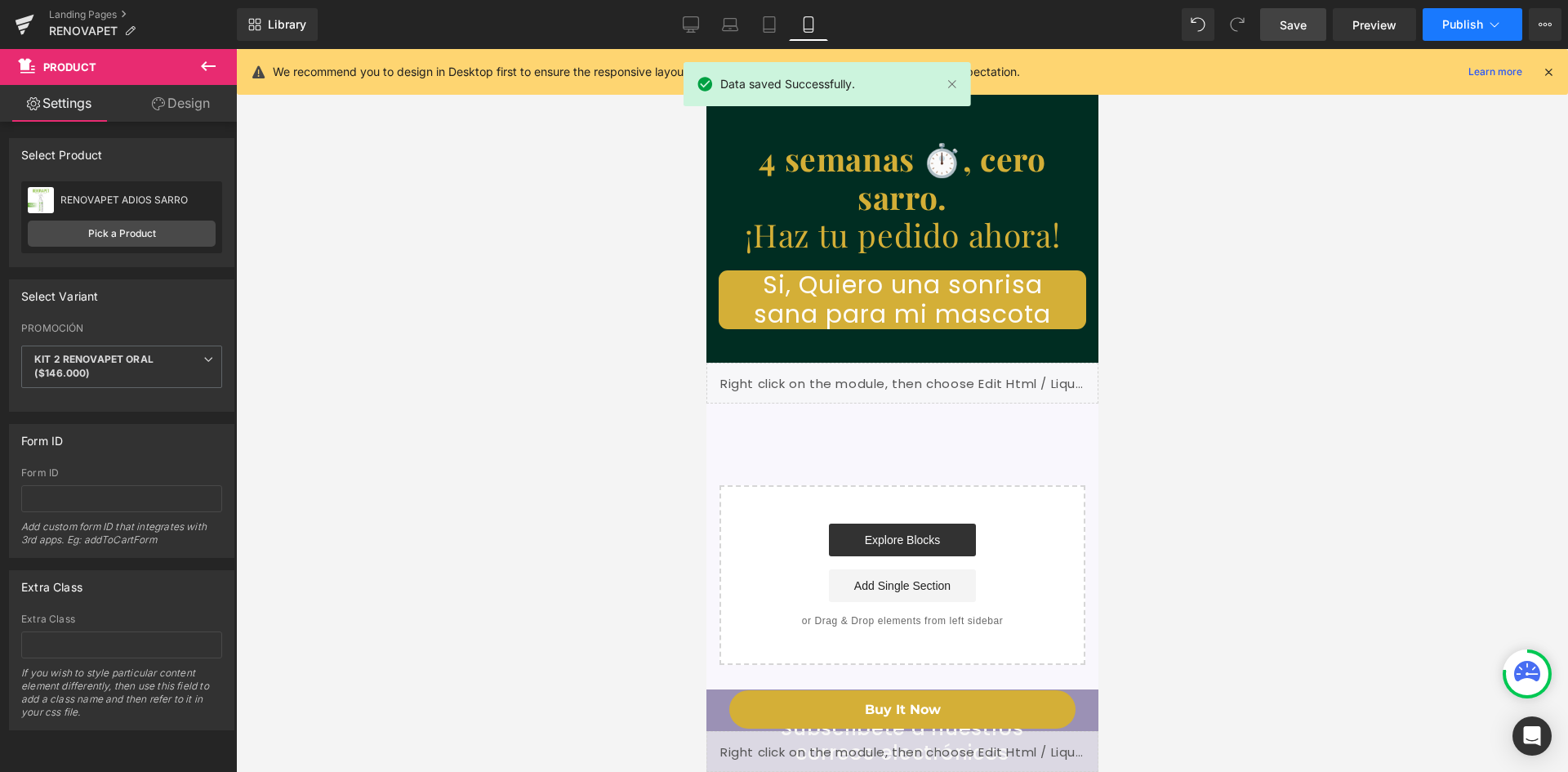
click at [1487, 20] on icon at bounding box center [1495, 25] width 16 height 16
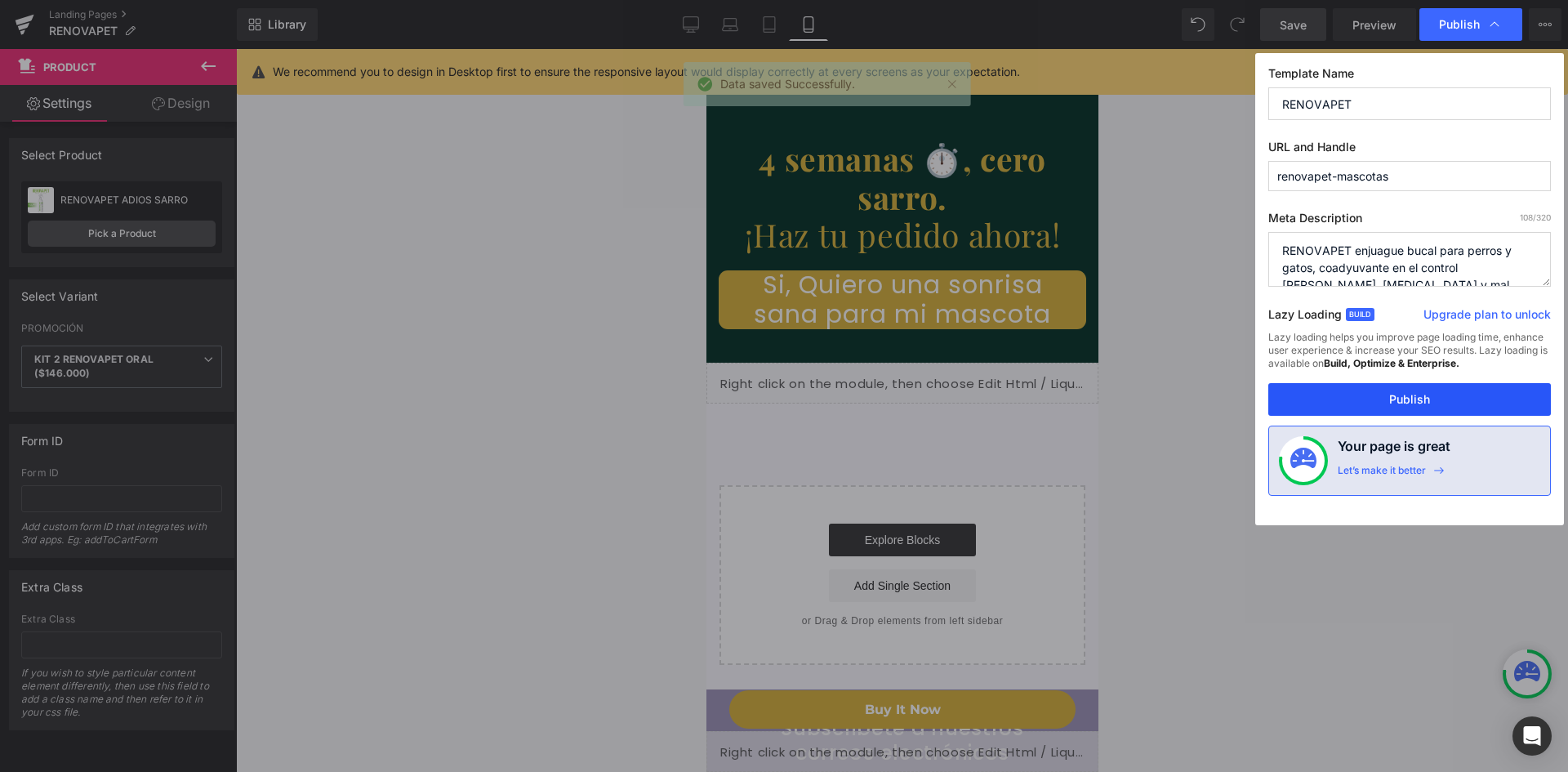
click at [1407, 405] on button "Publish" at bounding box center [1410, 399] width 283 height 33
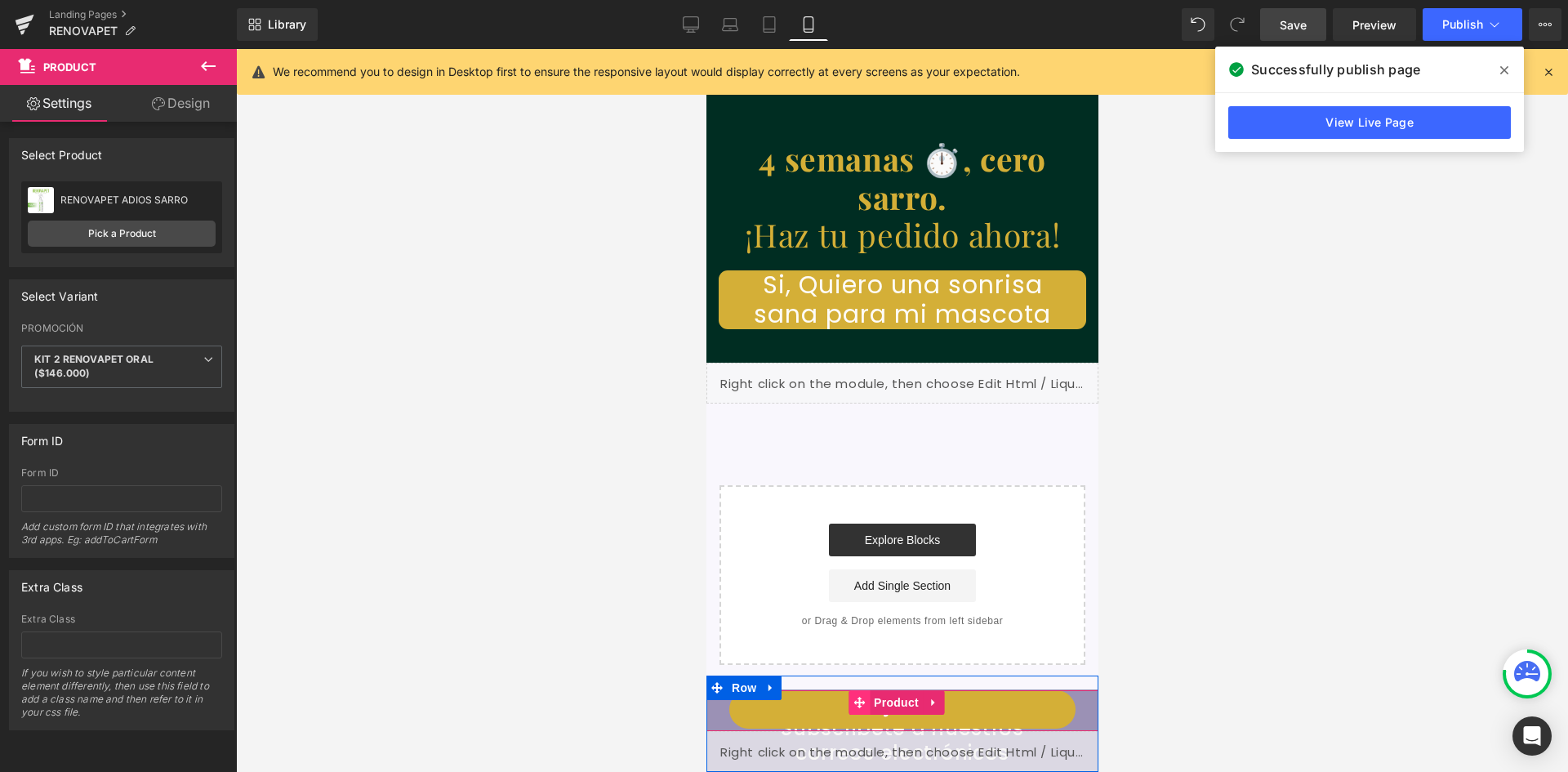
click at [859, 705] on icon at bounding box center [859, 702] width 12 height 12
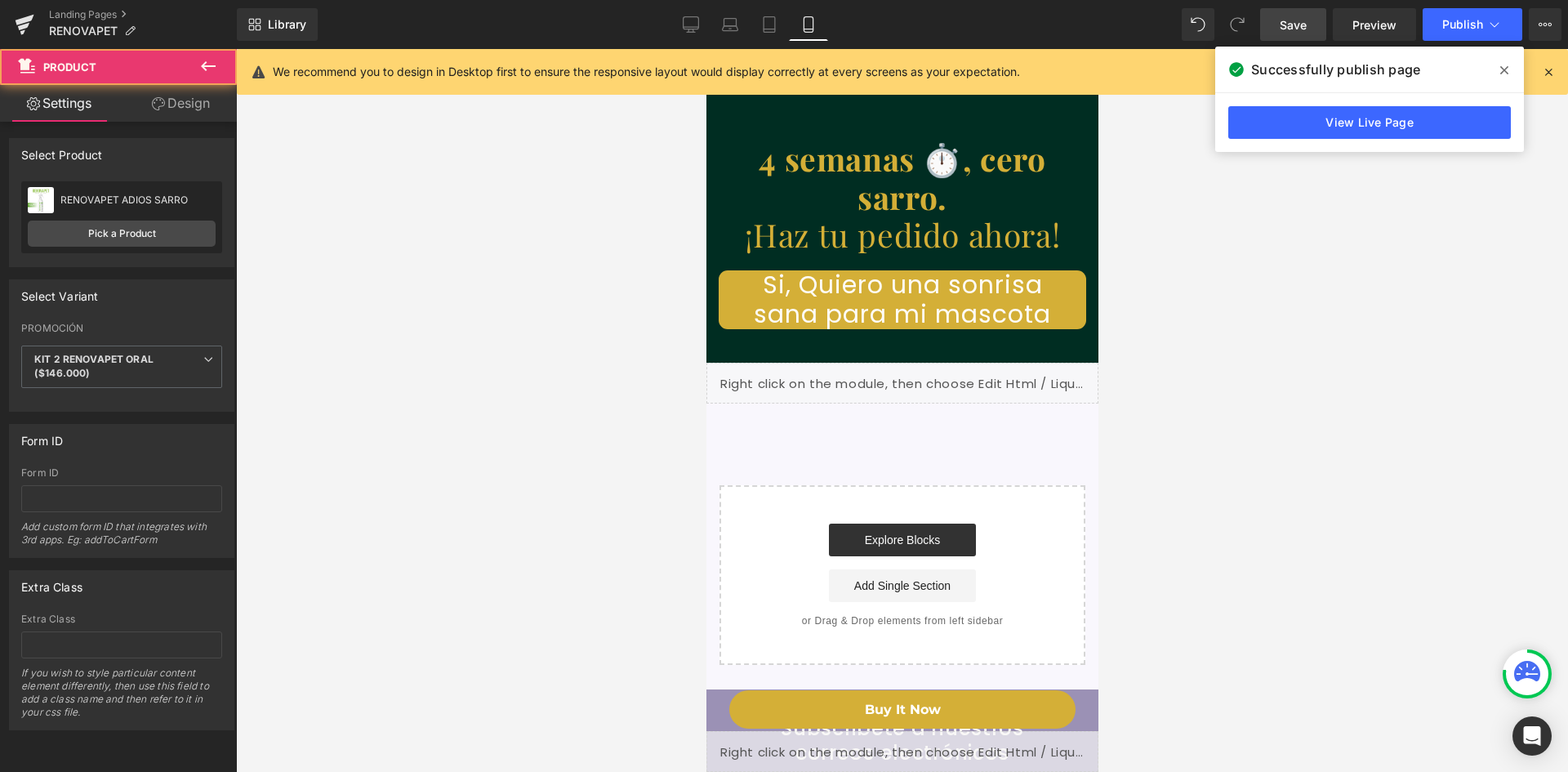
click at [805, 707] on div "Rendering Content" at bounding box center [784, 707] width 100 height 18
drag, startPoint x: 175, startPoint y: 105, endPoint x: 177, endPoint y: 132, distance: 27.1
click at [175, 105] on link "Design" at bounding box center [181, 103] width 118 height 36
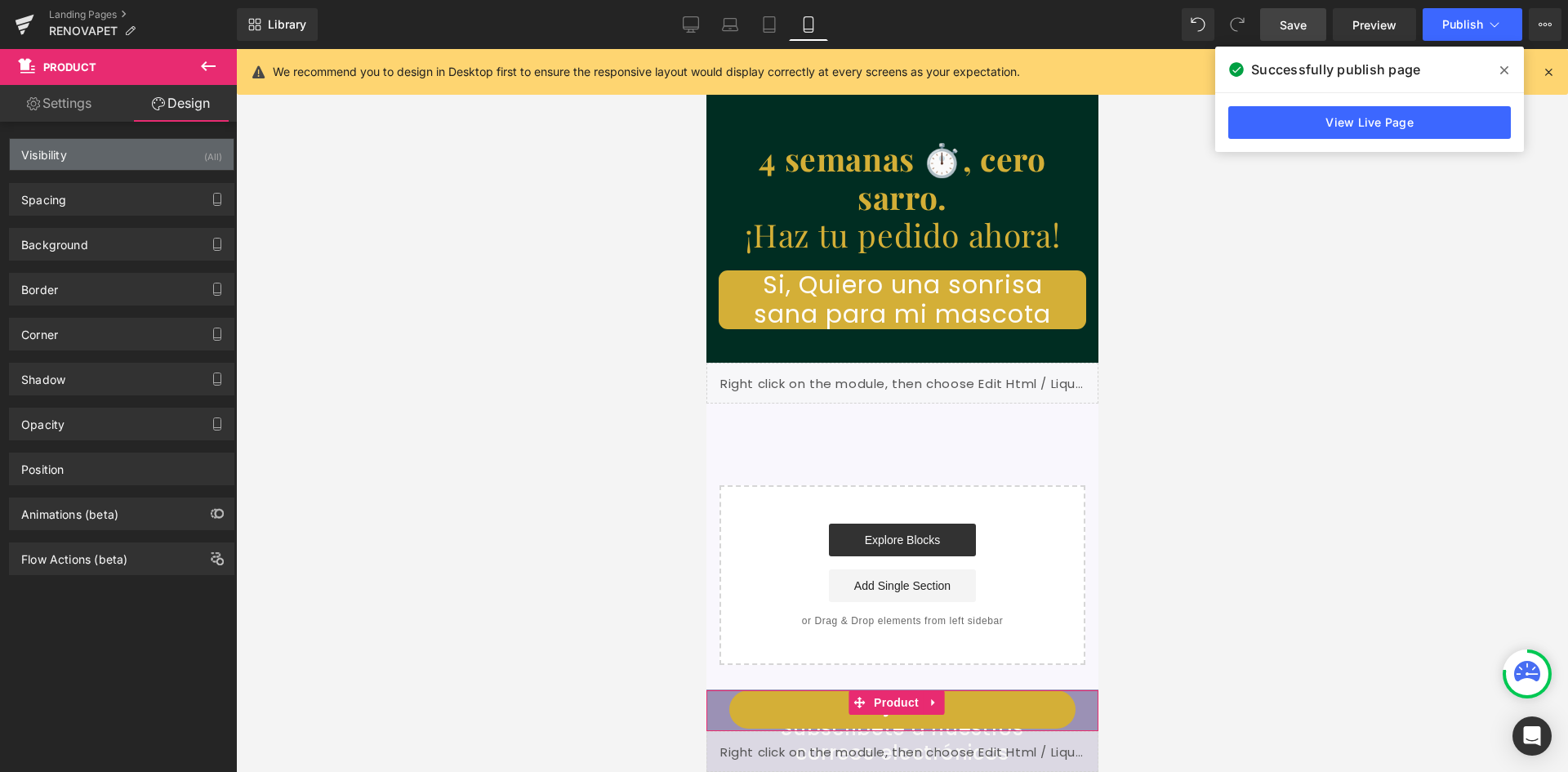
scroll to position [0, 300]
click at [116, 160] on div "Visibility (All)" at bounding box center [122, 155] width 224 height 31
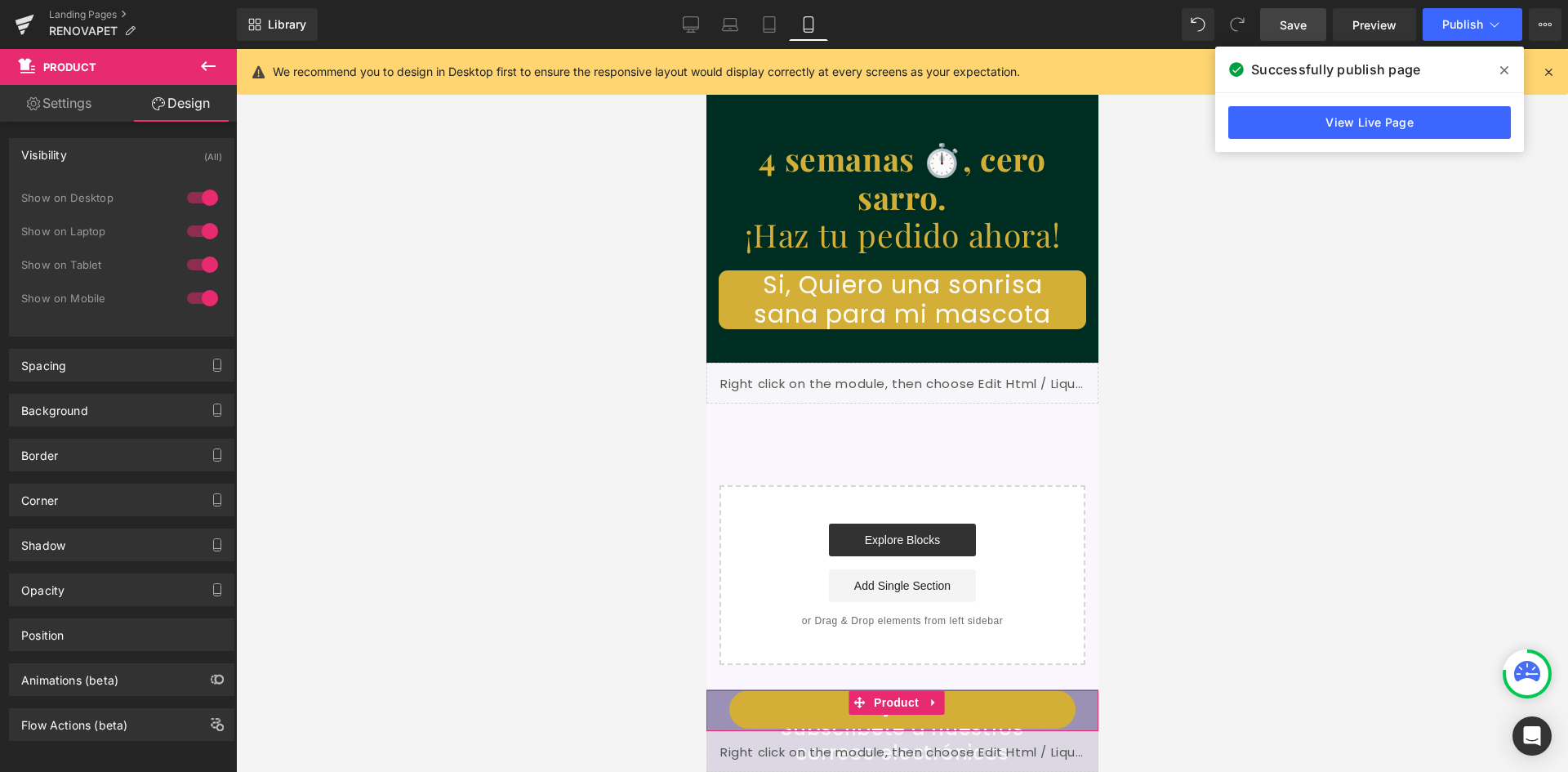
click at [117, 155] on div "Visibility (All)" at bounding box center [122, 155] width 224 height 31
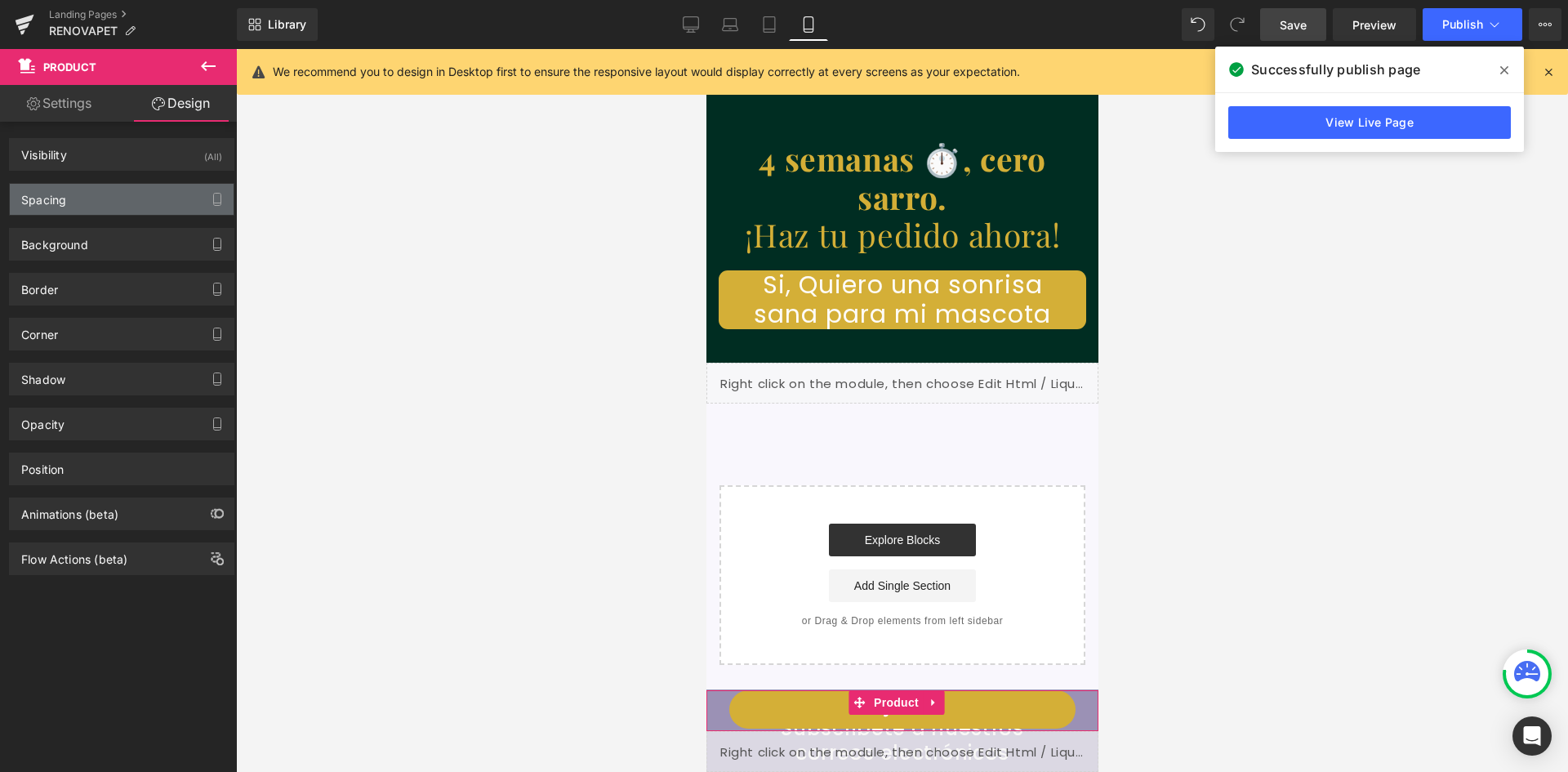
click at [123, 197] on div "Spacing" at bounding box center [122, 199] width 224 height 31
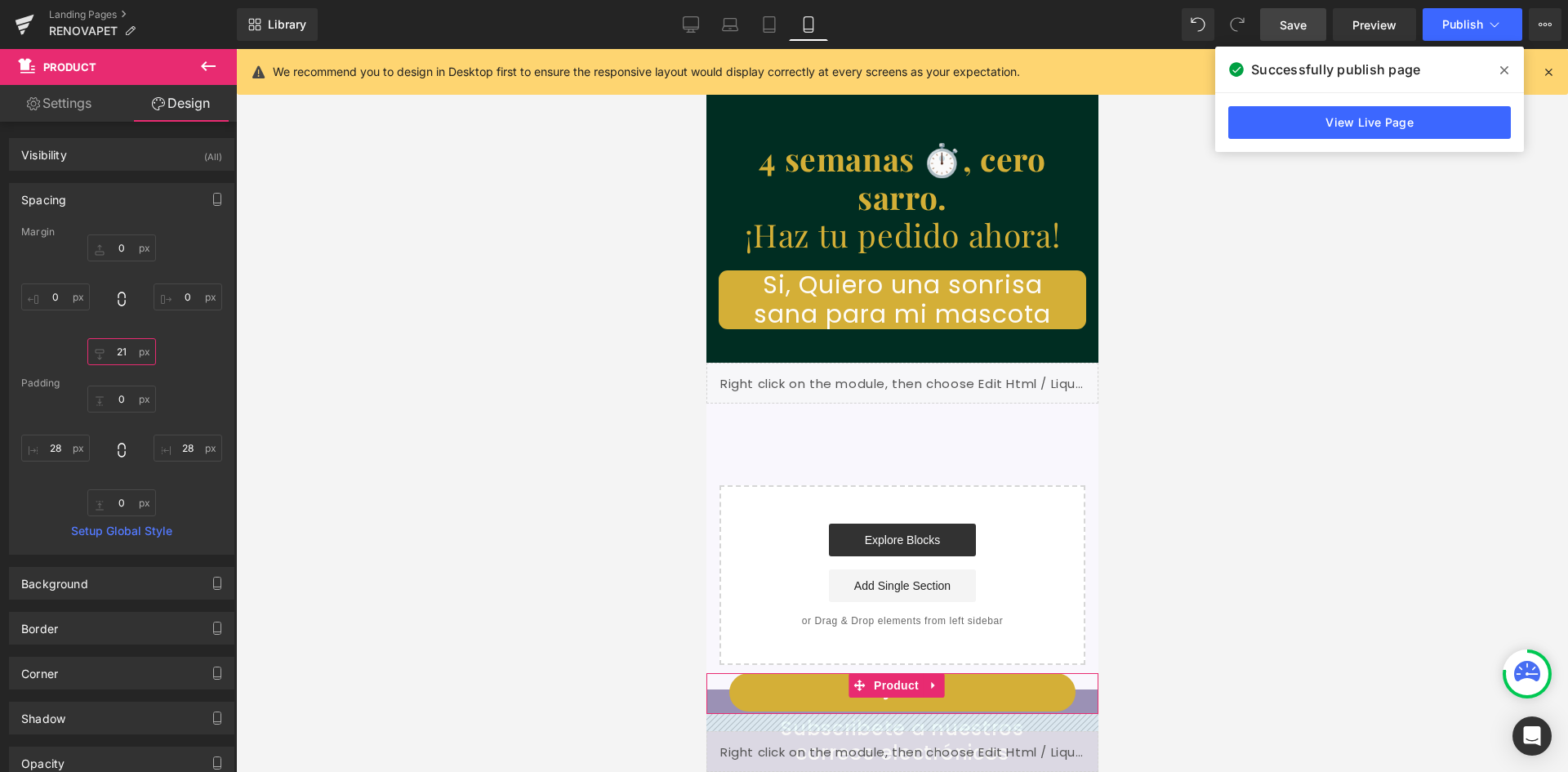
scroll to position [0, 0]
click at [170, 339] on div "0 0 0 0" at bounding box center [121, 300] width 201 height 131
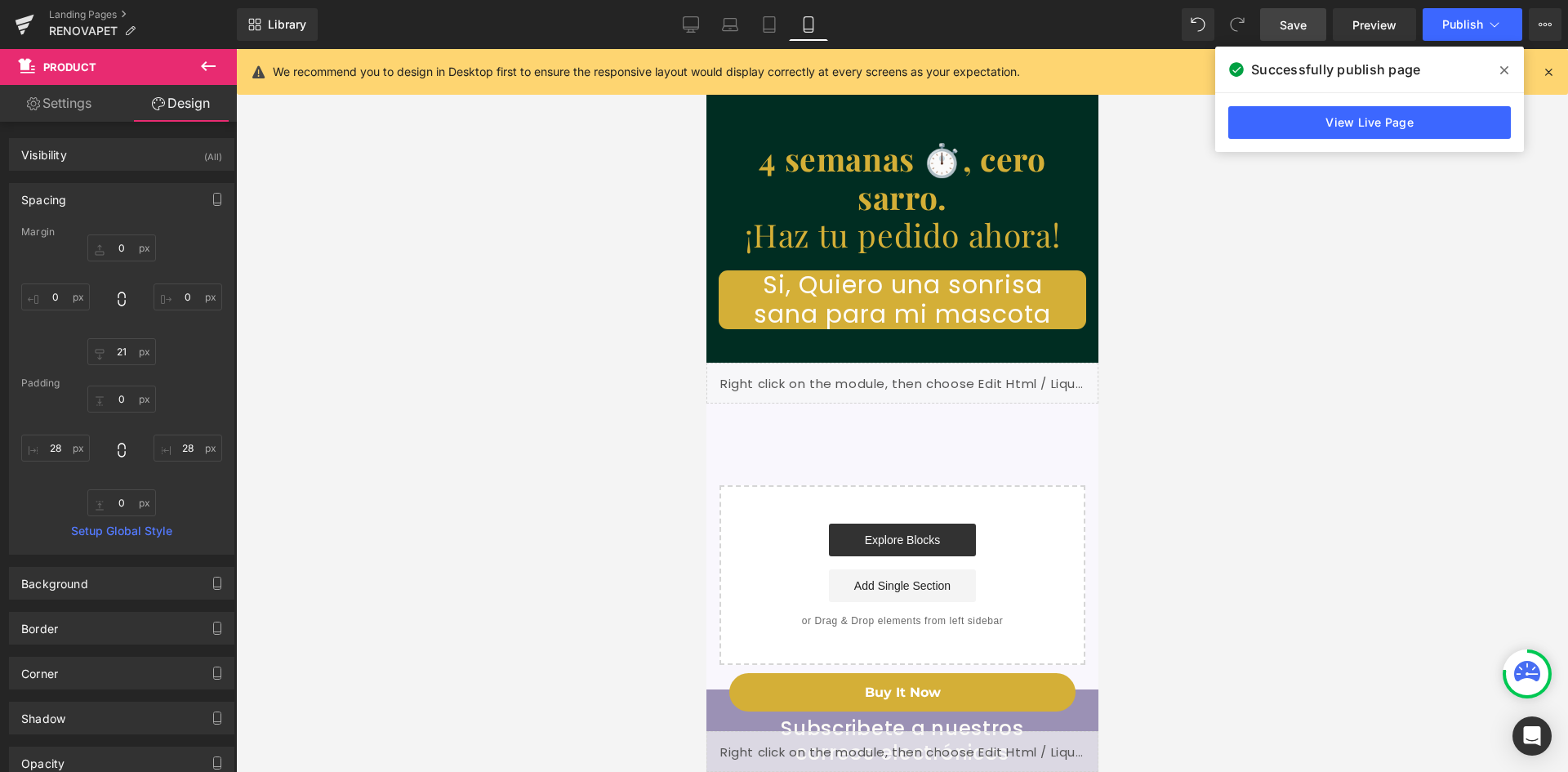
click at [1287, 28] on span "Save" at bounding box center [1293, 25] width 27 height 17
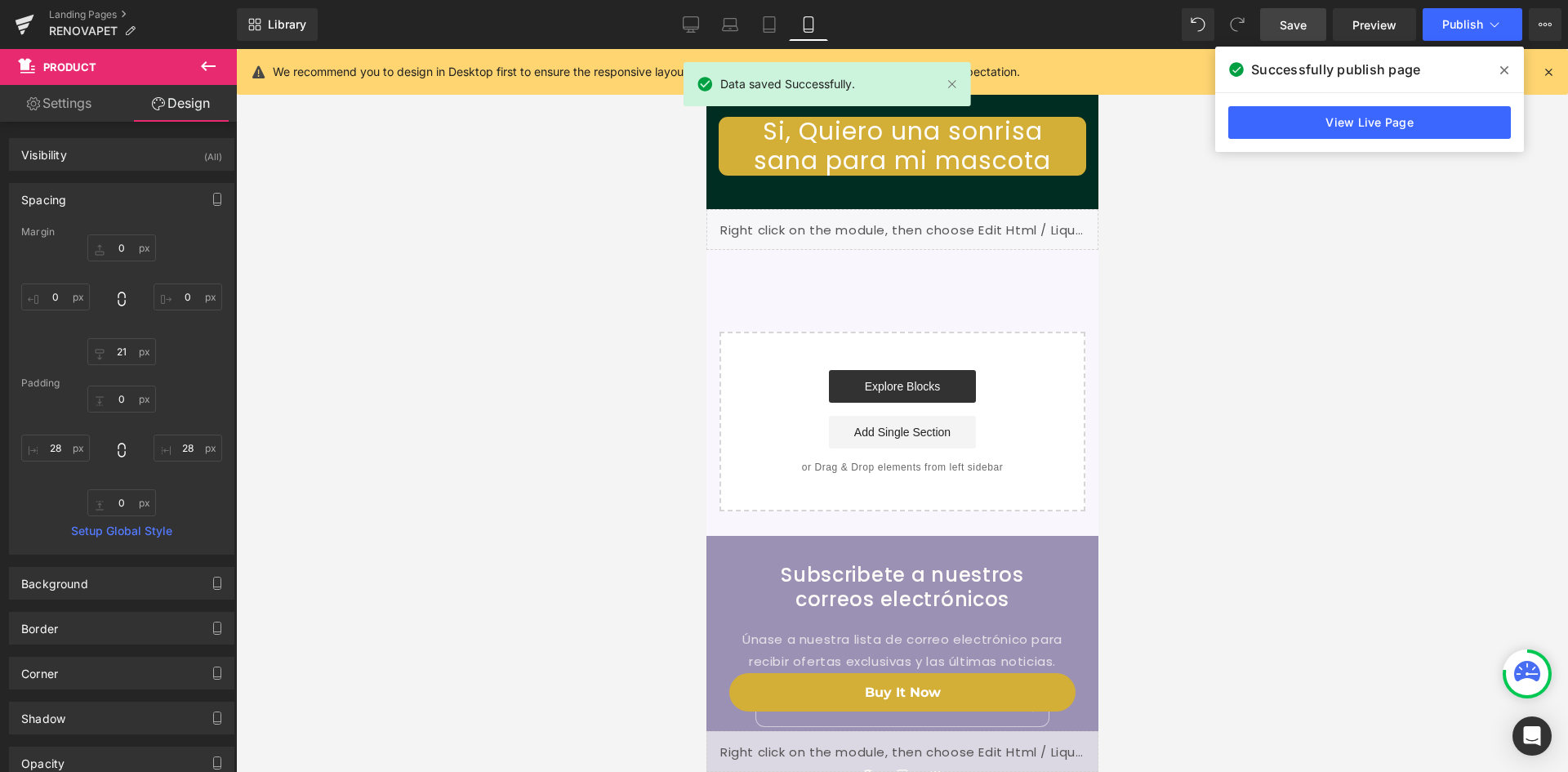
scroll to position [8436, 0]
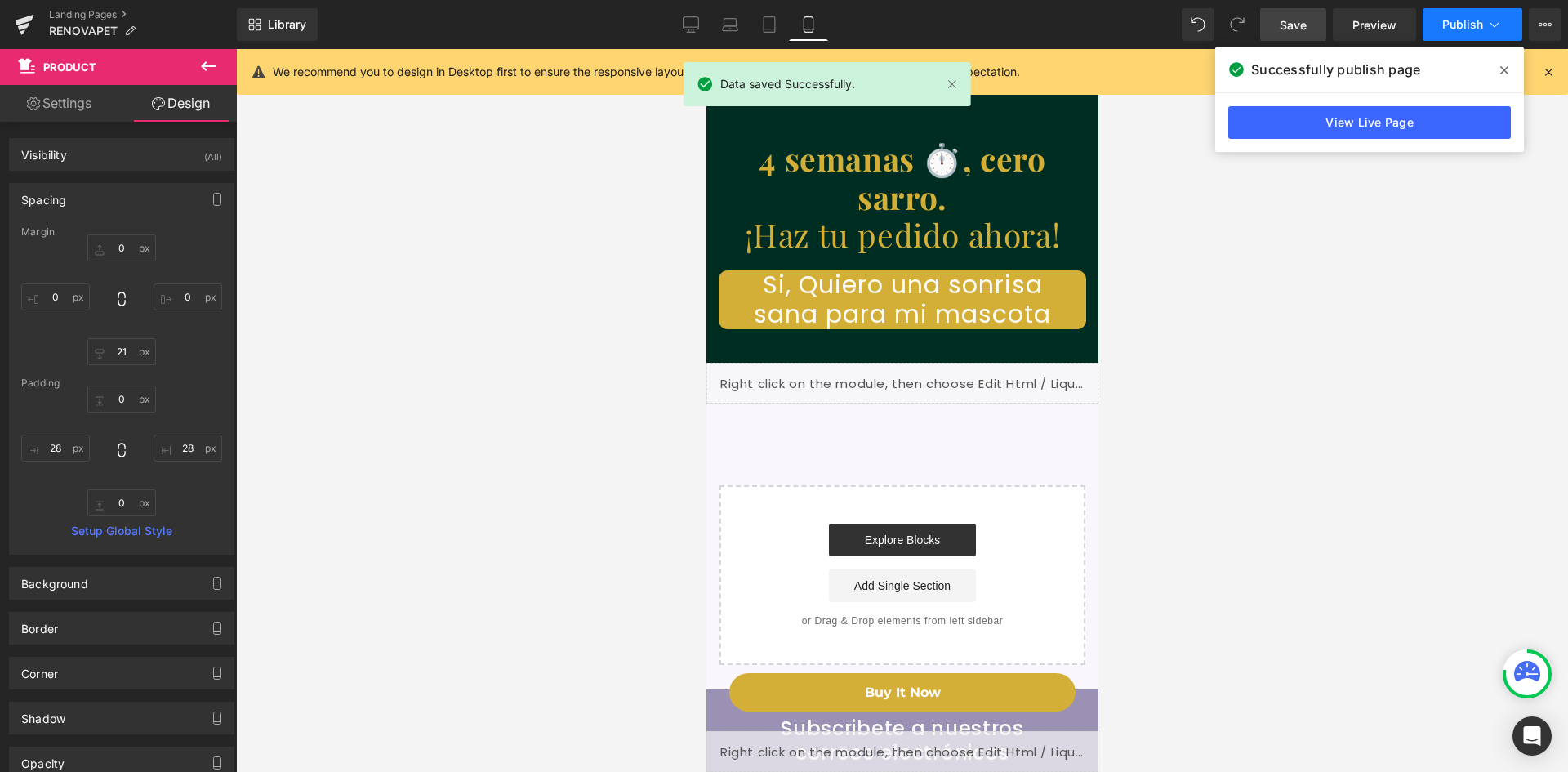
click at [1461, 24] on span "Publish" at bounding box center [1462, 25] width 41 height 13
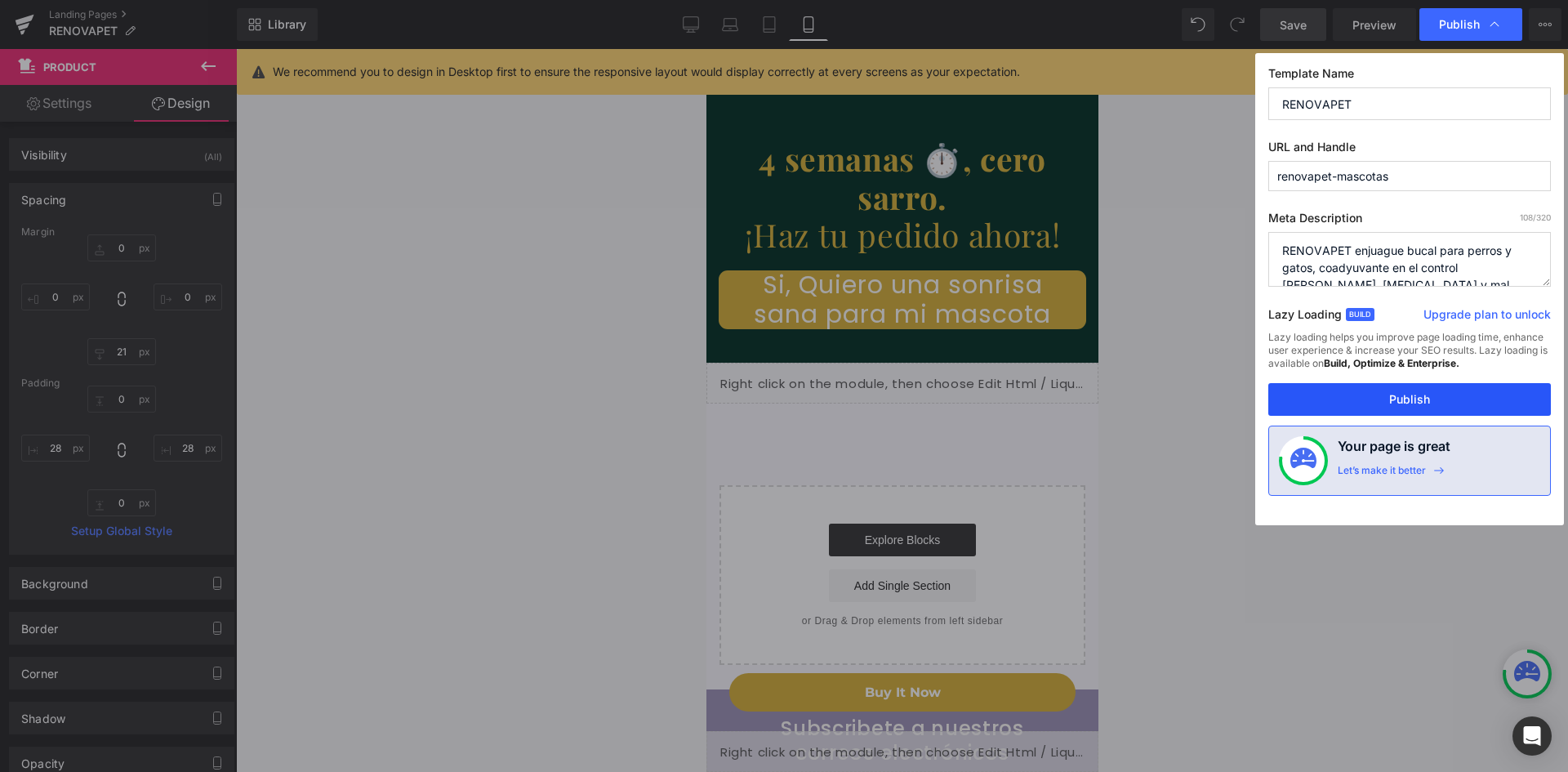
click at [1383, 405] on button "Publish" at bounding box center [1410, 399] width 283 height 33
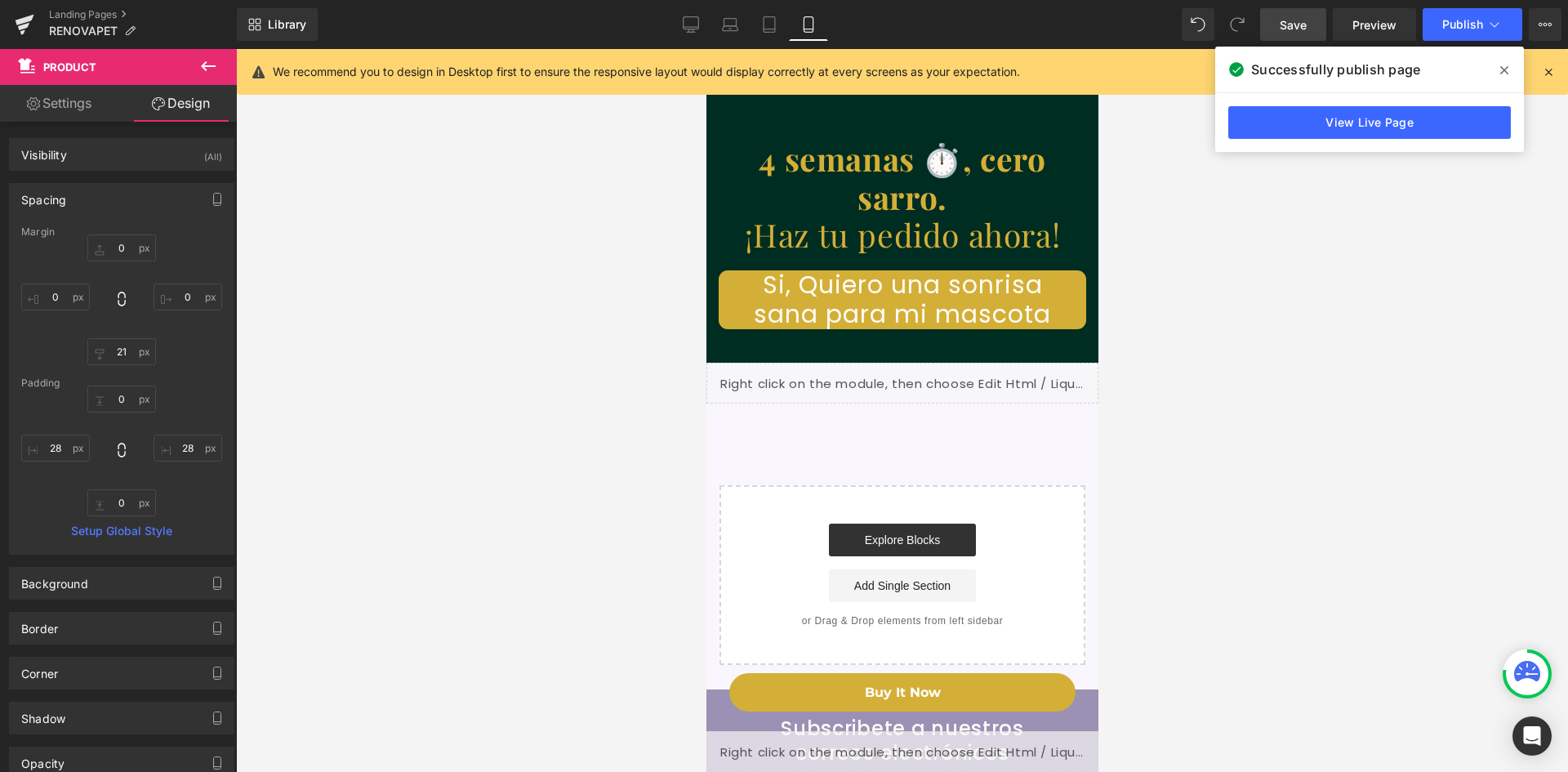
scroll to position [0, 599]
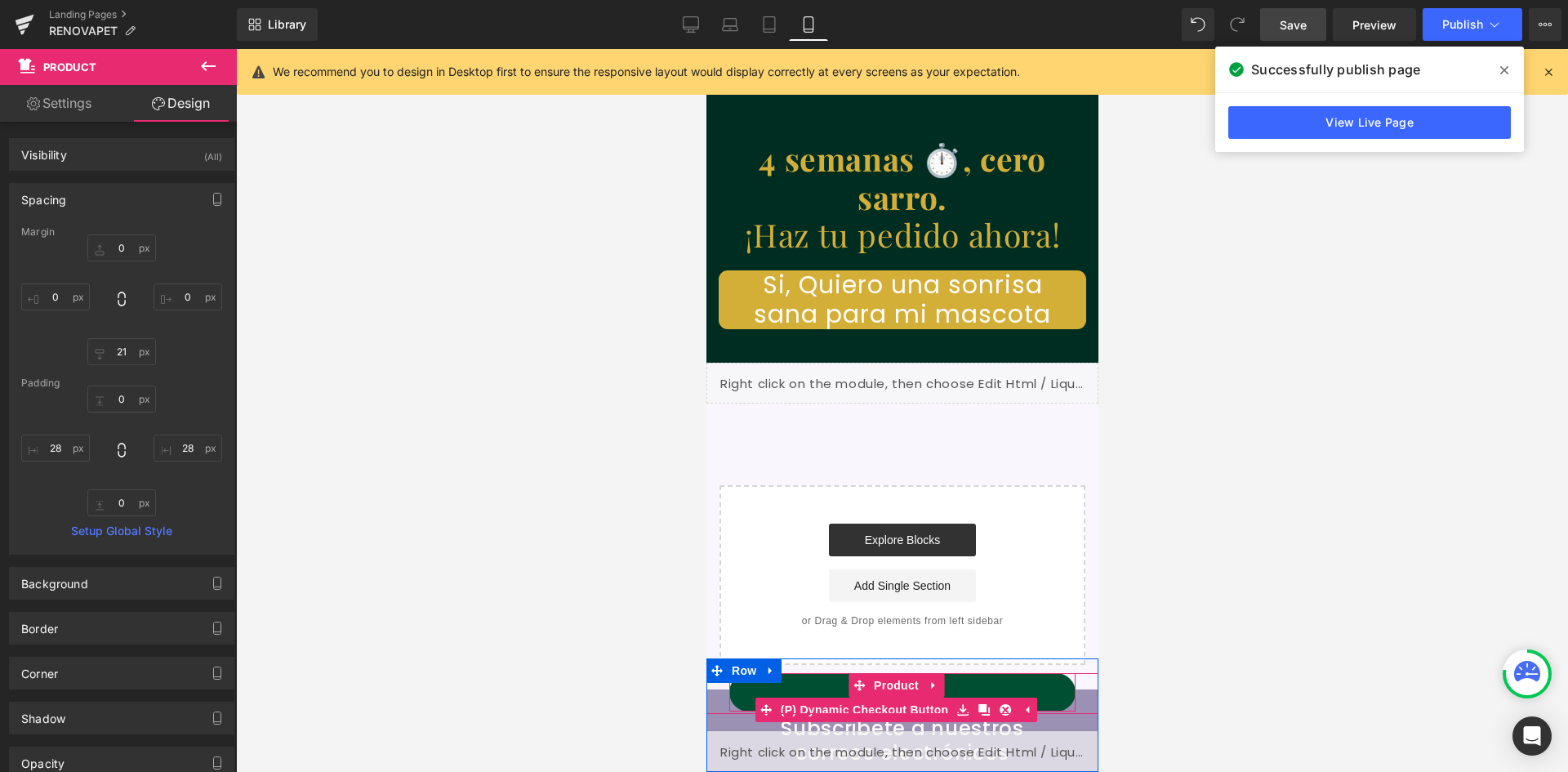
click at [999, 681] on button "Buy it now" at bounding box center [901, 692] width 347 height 38
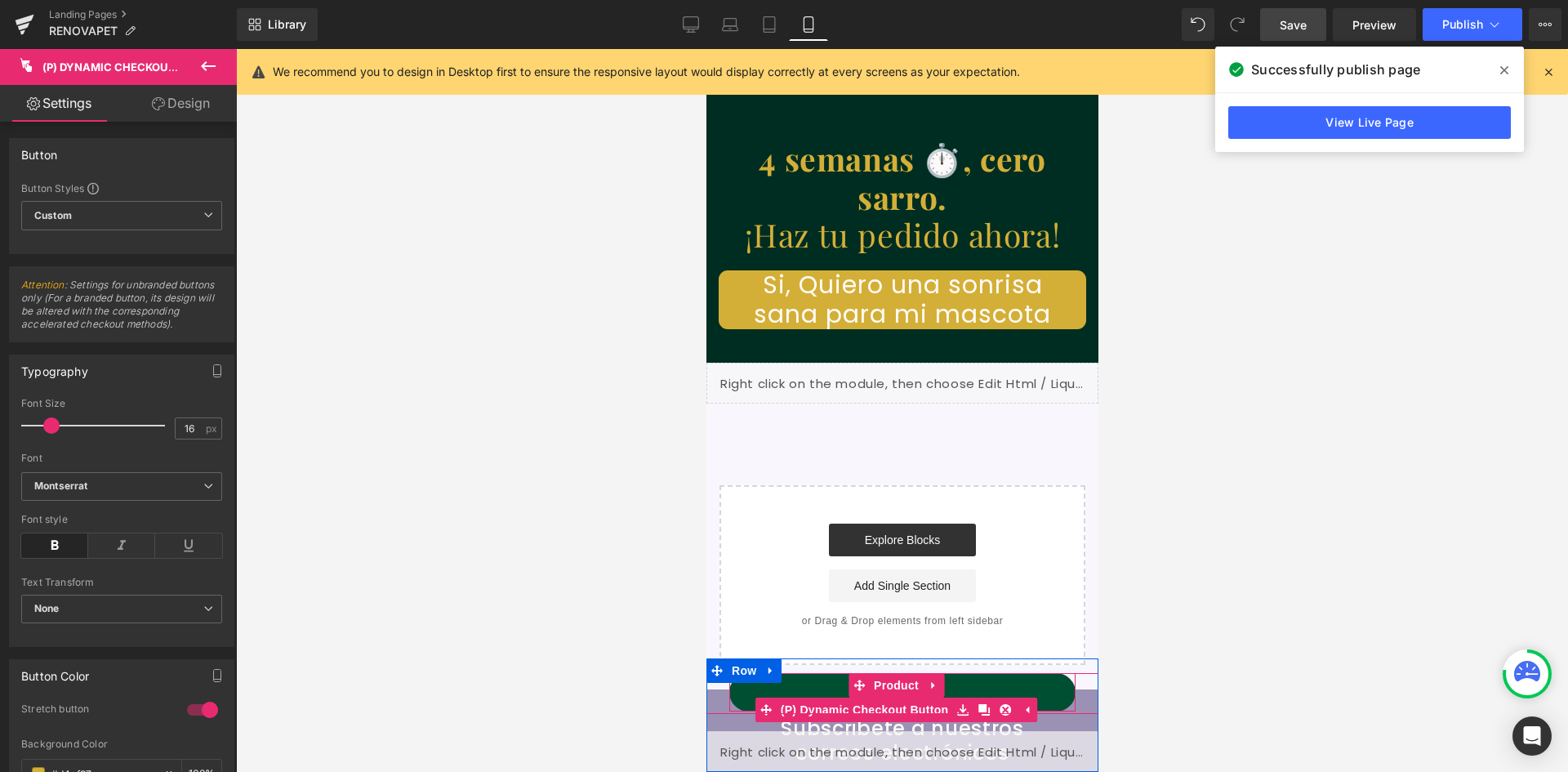
click at [752, 696] on button "Buy it now" at bounding box center [901, 692] width 347 height 38
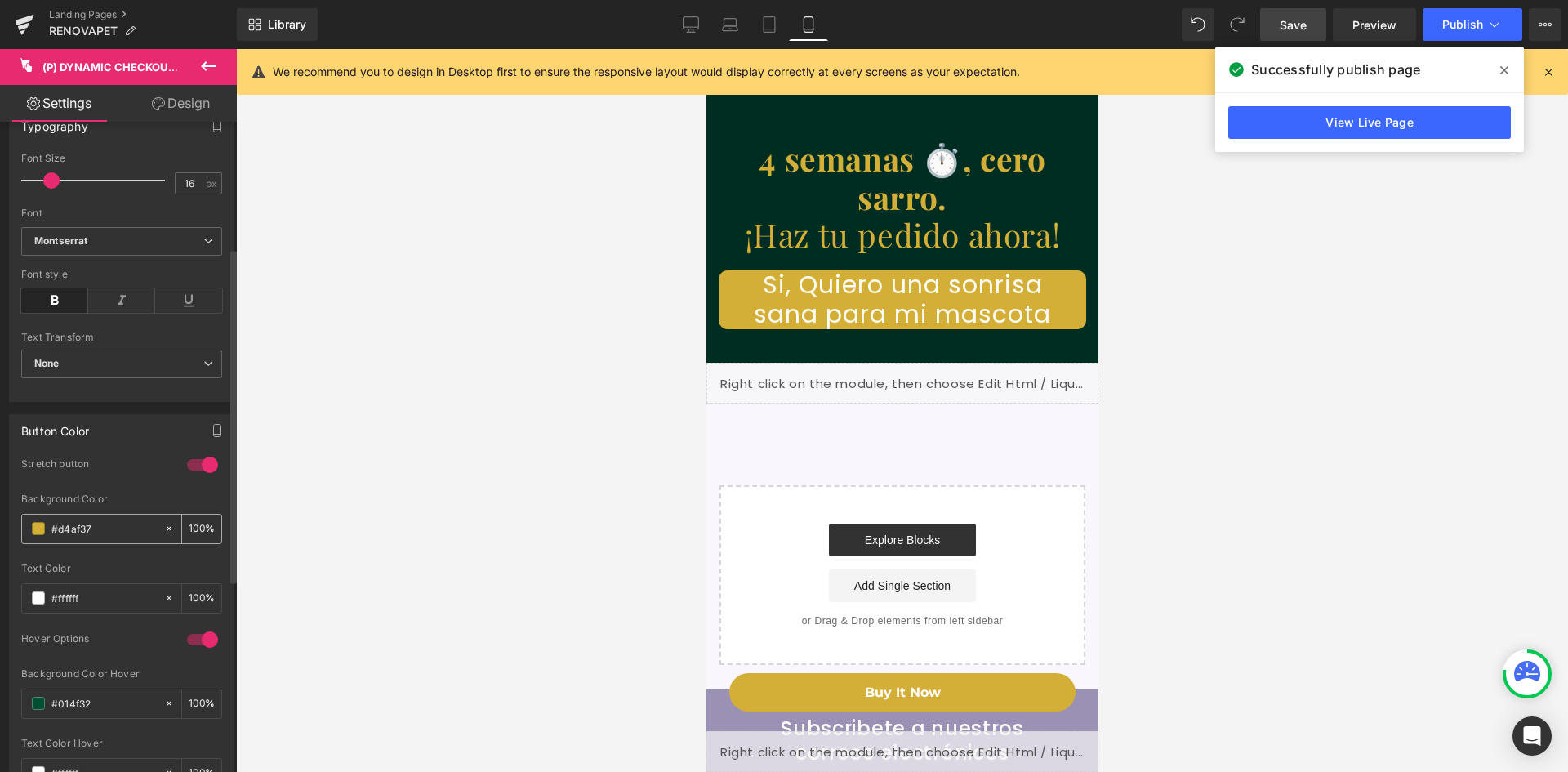
scroll to position [0, 300]
click at [38, 532] on span at bounding box center [38, 528] width 13 height 13
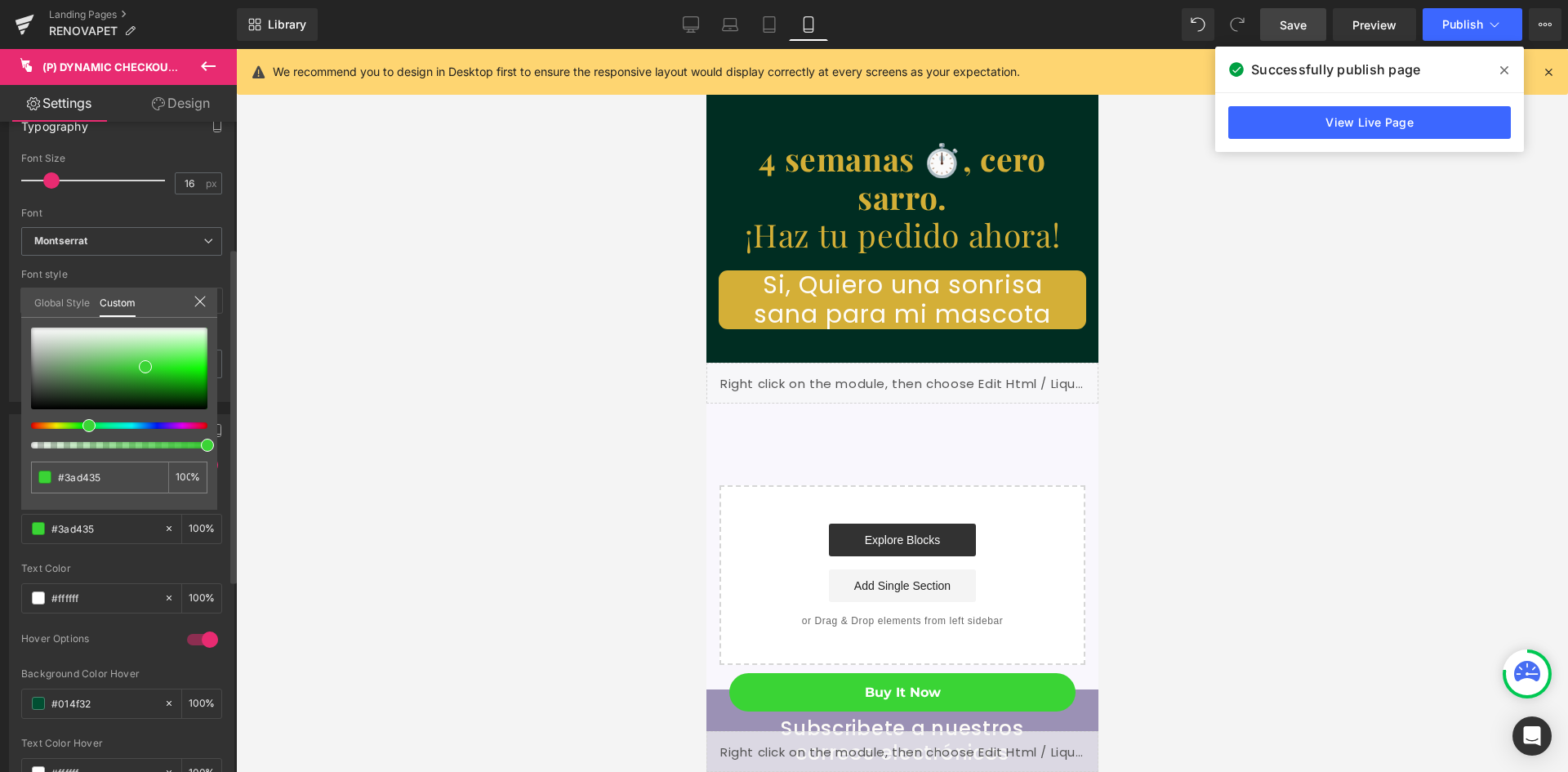
drag, startPoint x: 55, startPoint y: 423, endPoint x: 85, endPoint y: 439, distance: 34.0
click at [85, 439] on div at bounding box center [119, 387] width 176 height 121
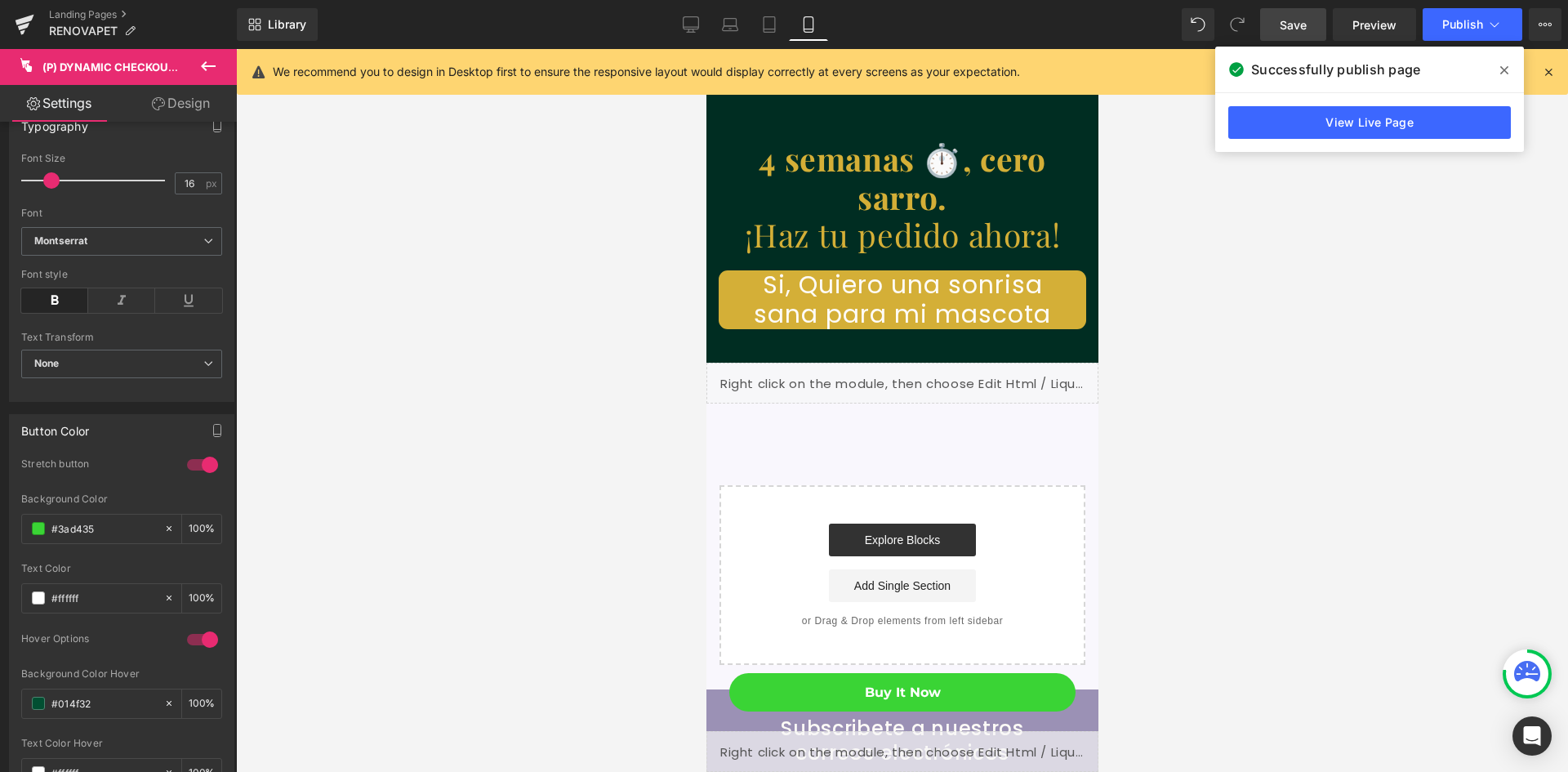
click at [434, 529] on div at bounding box center [902, 410] width 1332 height 723
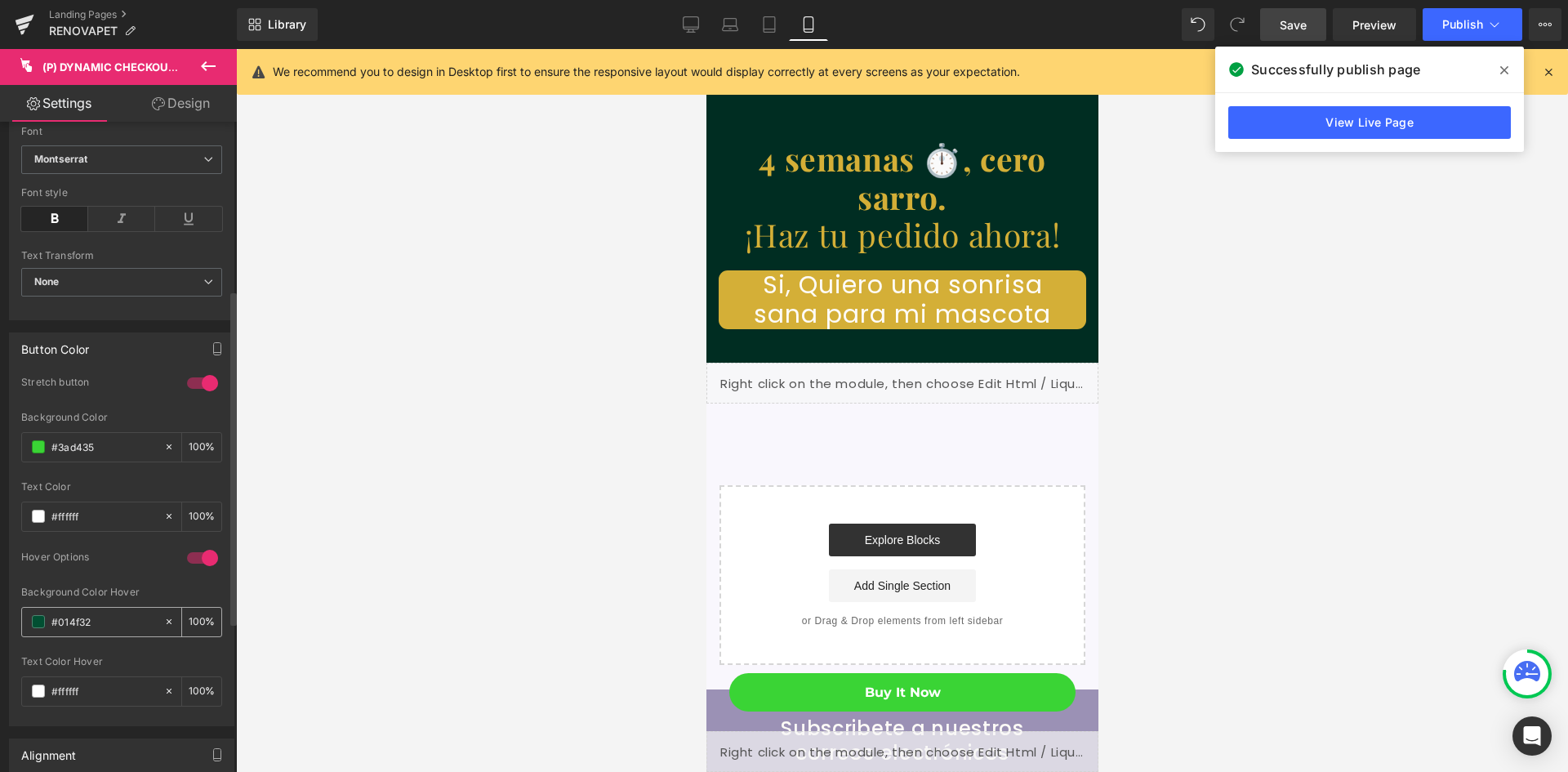
click at [68, 616] on input "#014f32" at bounding box center [104, 622] width 105 height 18
click at [38, 619] on span at bounding box center [38, 621] width 13 height 13
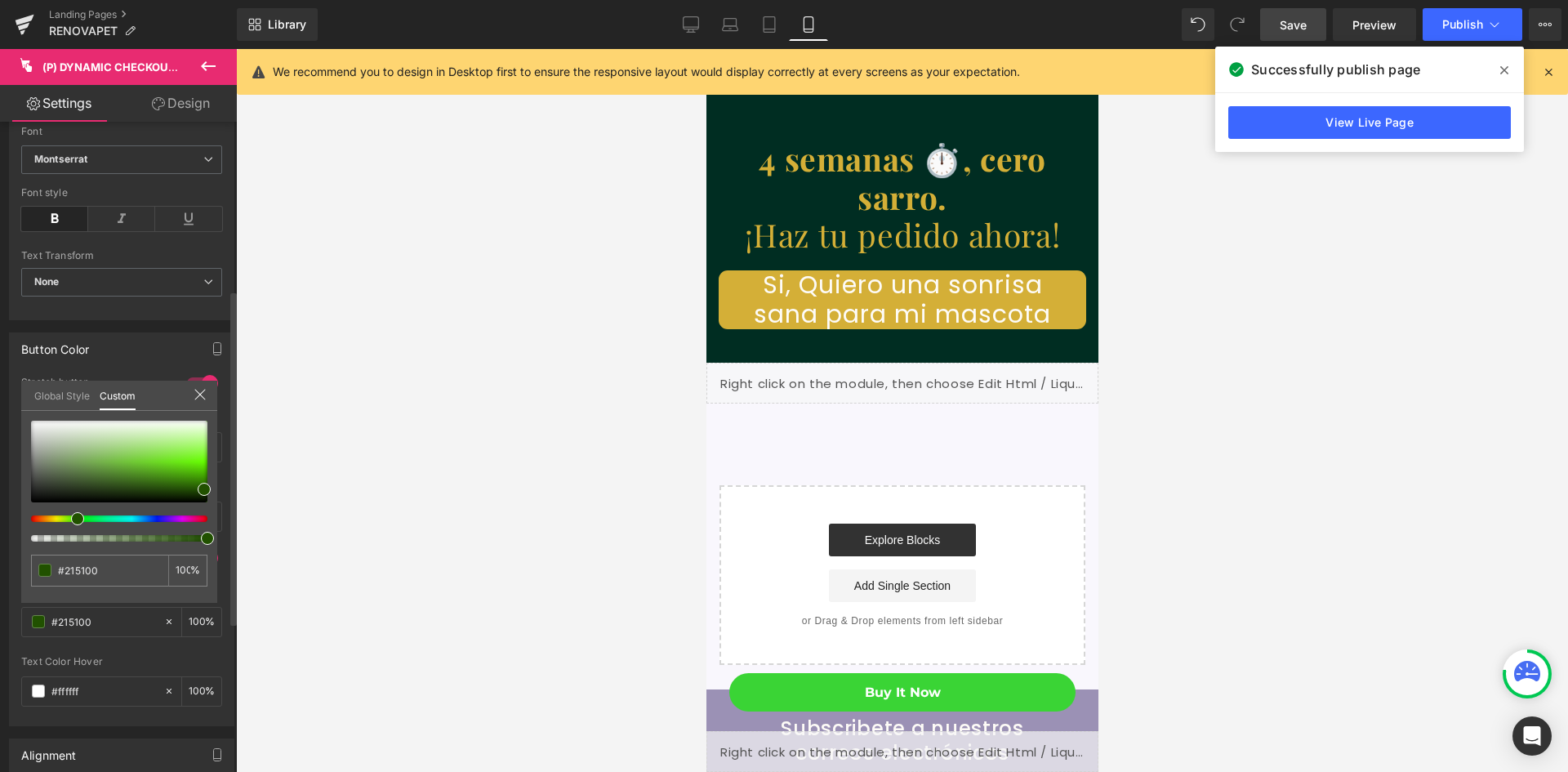
scroll to position [0, 300]
drag, startPoint x: 105, startPoint y: 519, endPoint x: 83, endPoint y: 522, distance: 22.2
click at [83, 522] on div at bounding box center [119, 481] width 176 height 121
drag, startPoint x: 200, startPoint y: 488, endPoint x: 173, endPoint y: 455, distance: 42.6
click at [173, 455] on span at bounding box center [177, 456] width 13 height 13
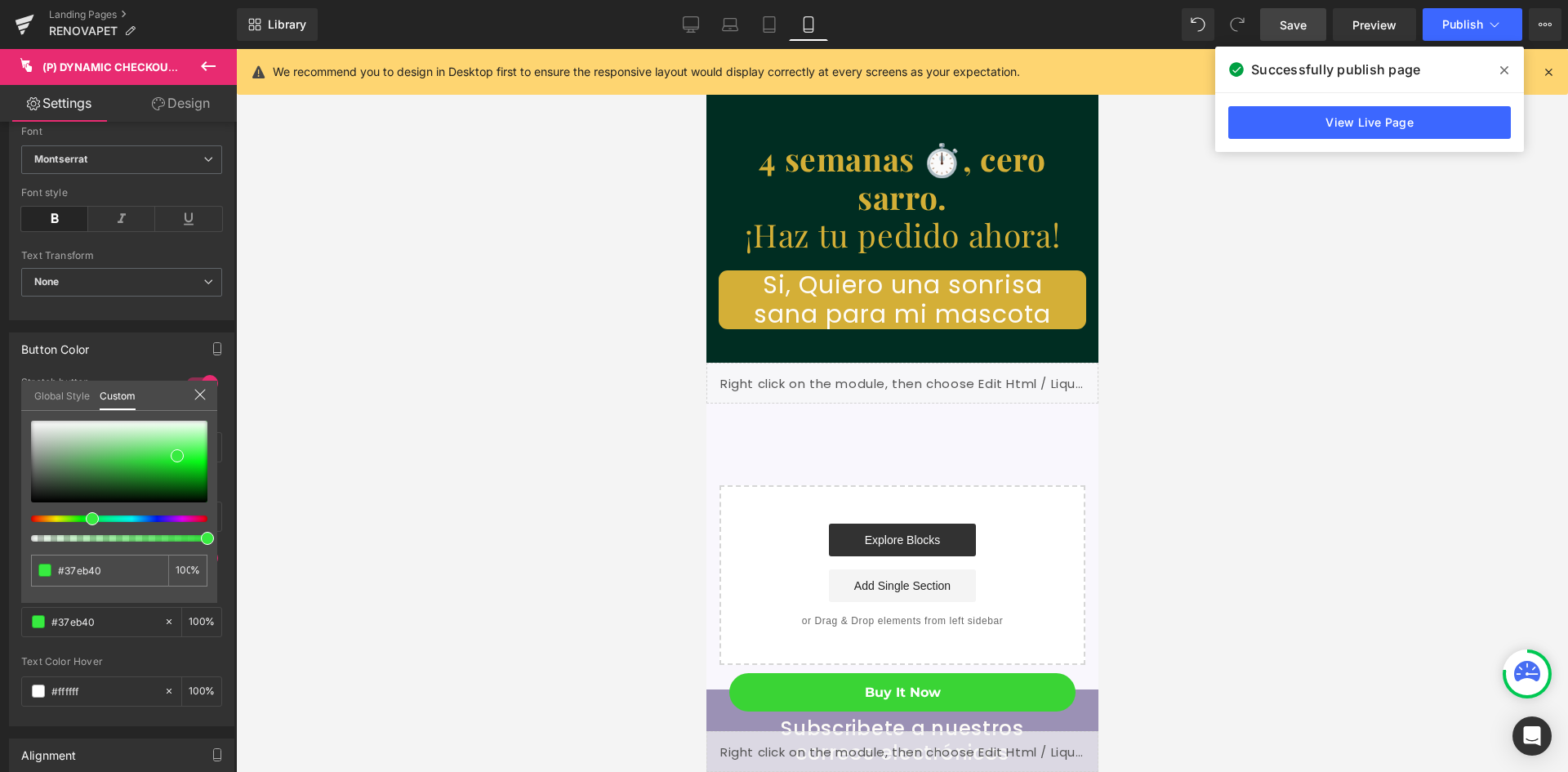
click at [313, 536] on div at bounding box center [902, 410] width 1332 height 723
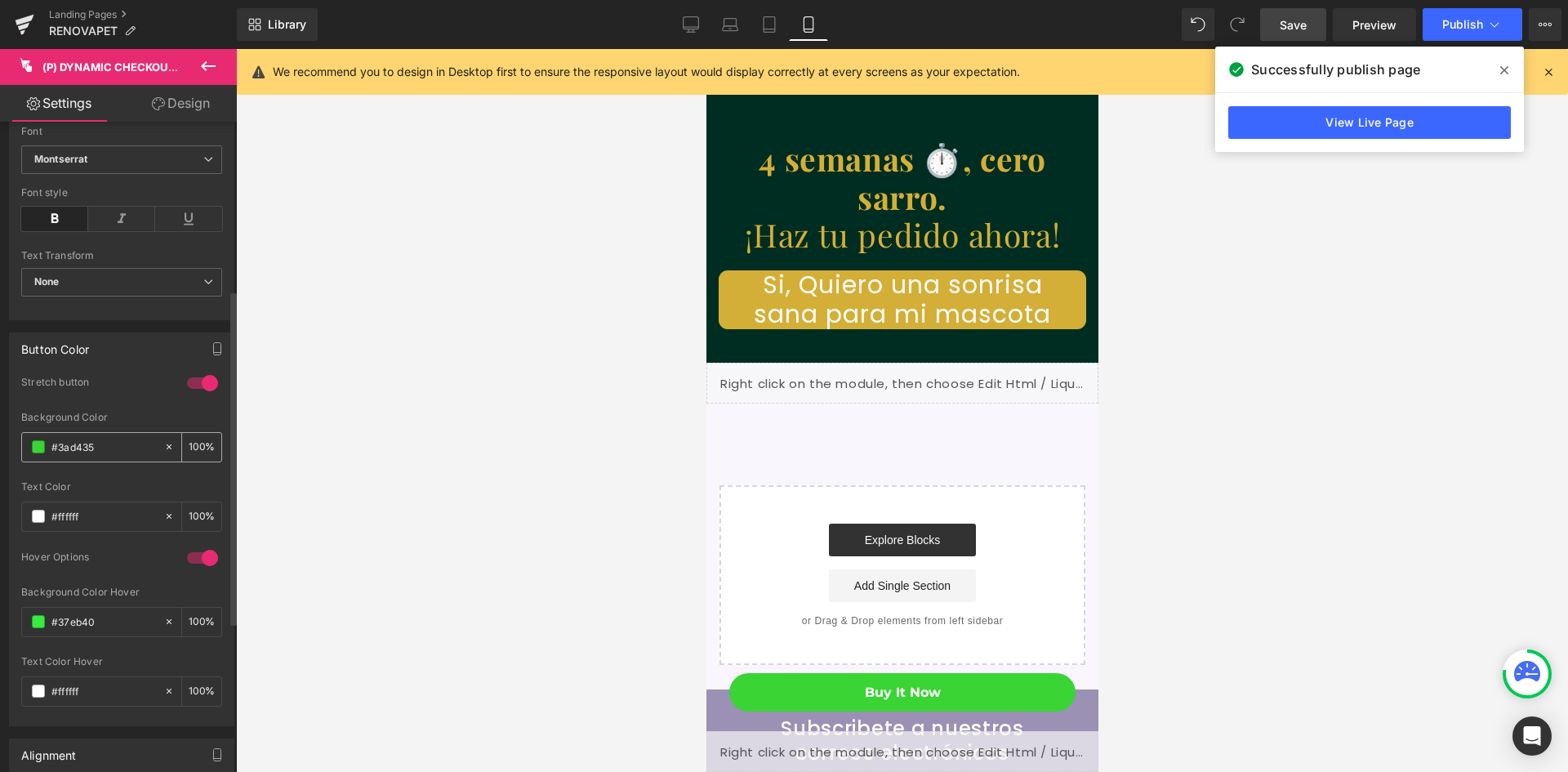
scroll to position [0, 0]
click at [35, 446] on span at bounding box center [38, 446] width 13 height 13
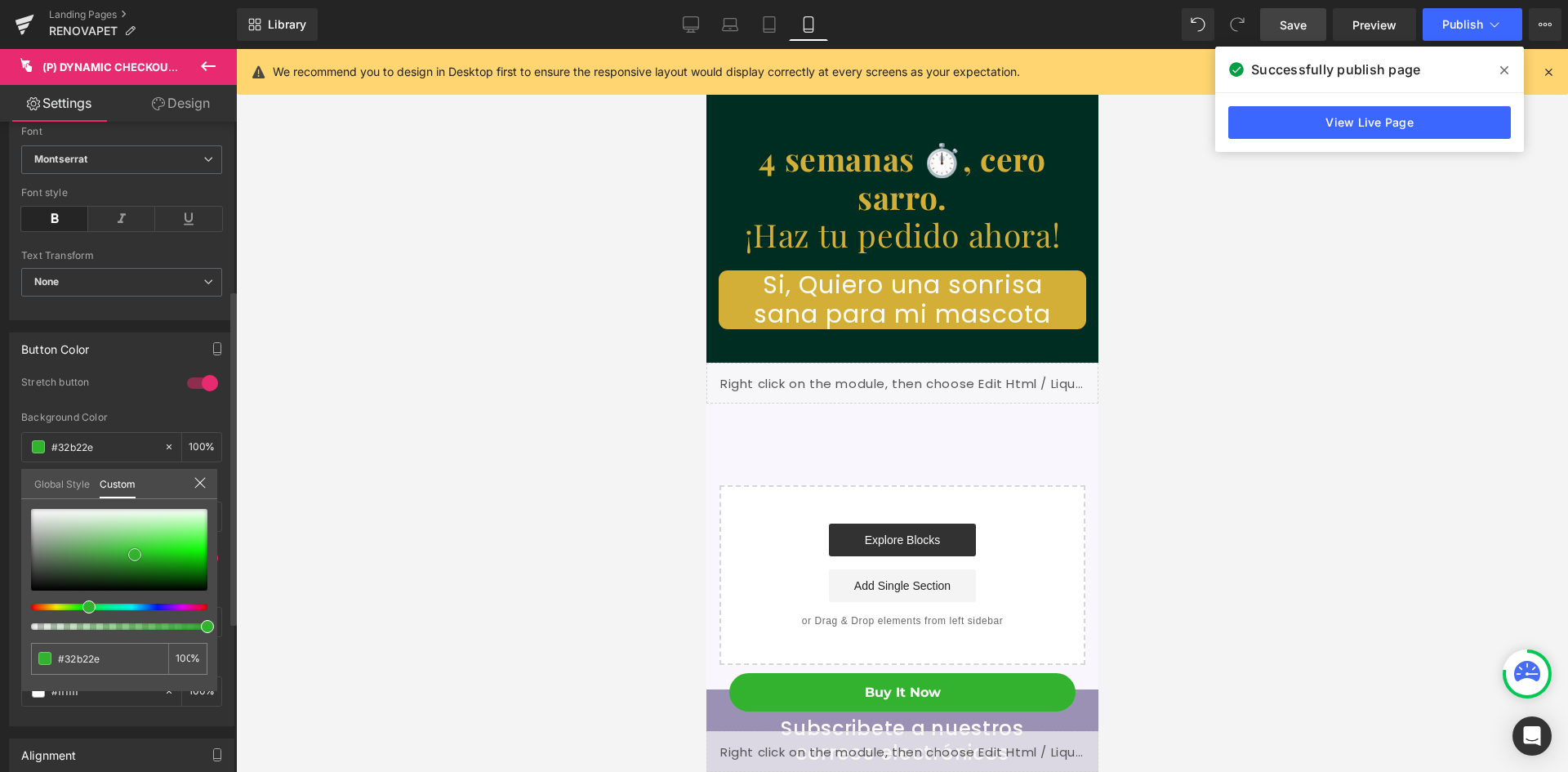
drag, startPoint x: 139, startPoint y: 550, endPoint x: 128, endPoint y: 557, distance: 13.0
click at [128, 557] on span at bounding box center [135, 555] width 13 height 13
click at [1430, 224] on div at bounding box center [902, 410] width 1332 height 723
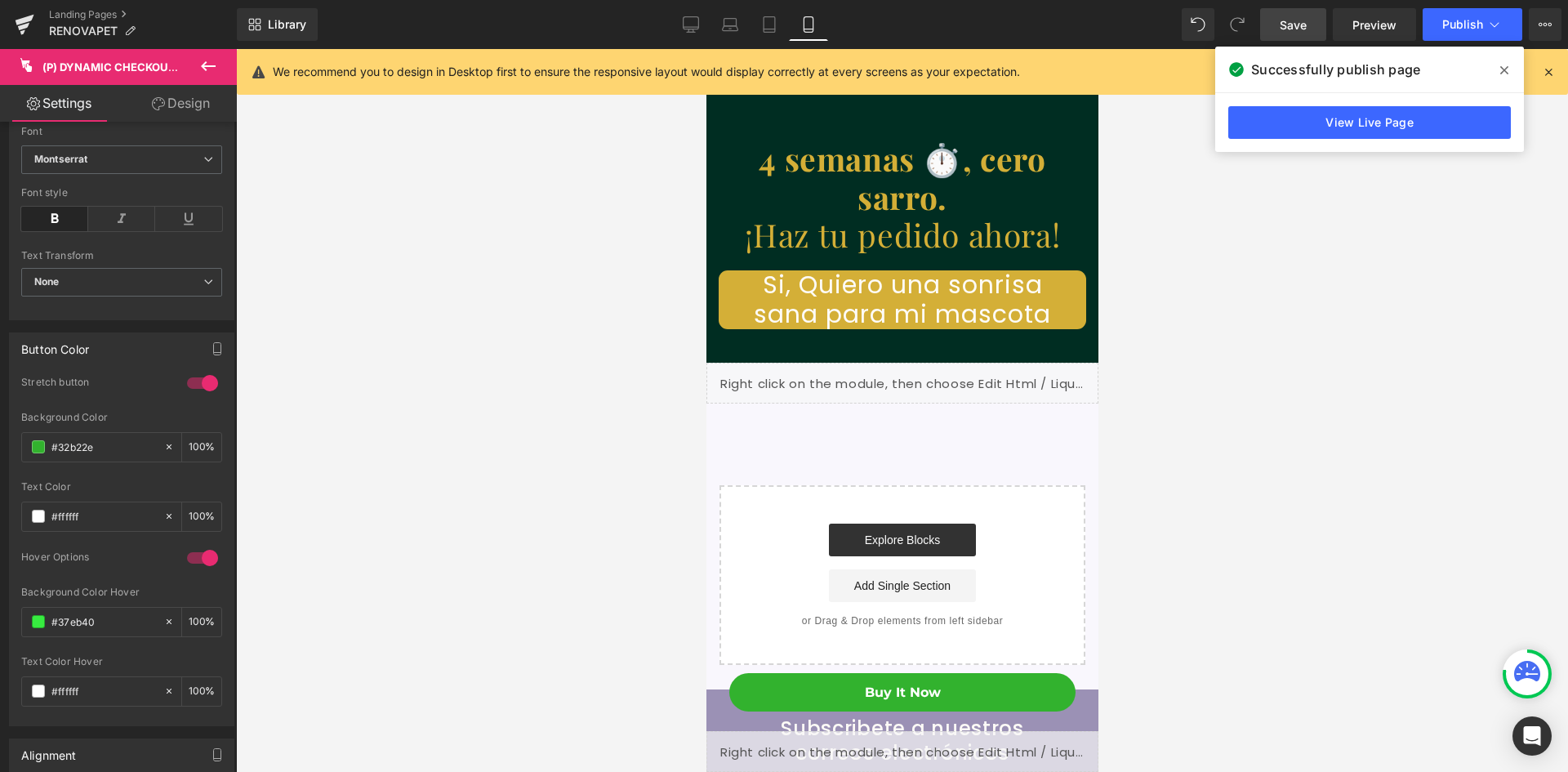
click at [1299, 25] on span "Save" at bounding box center [1293, 25] width 27 height 17
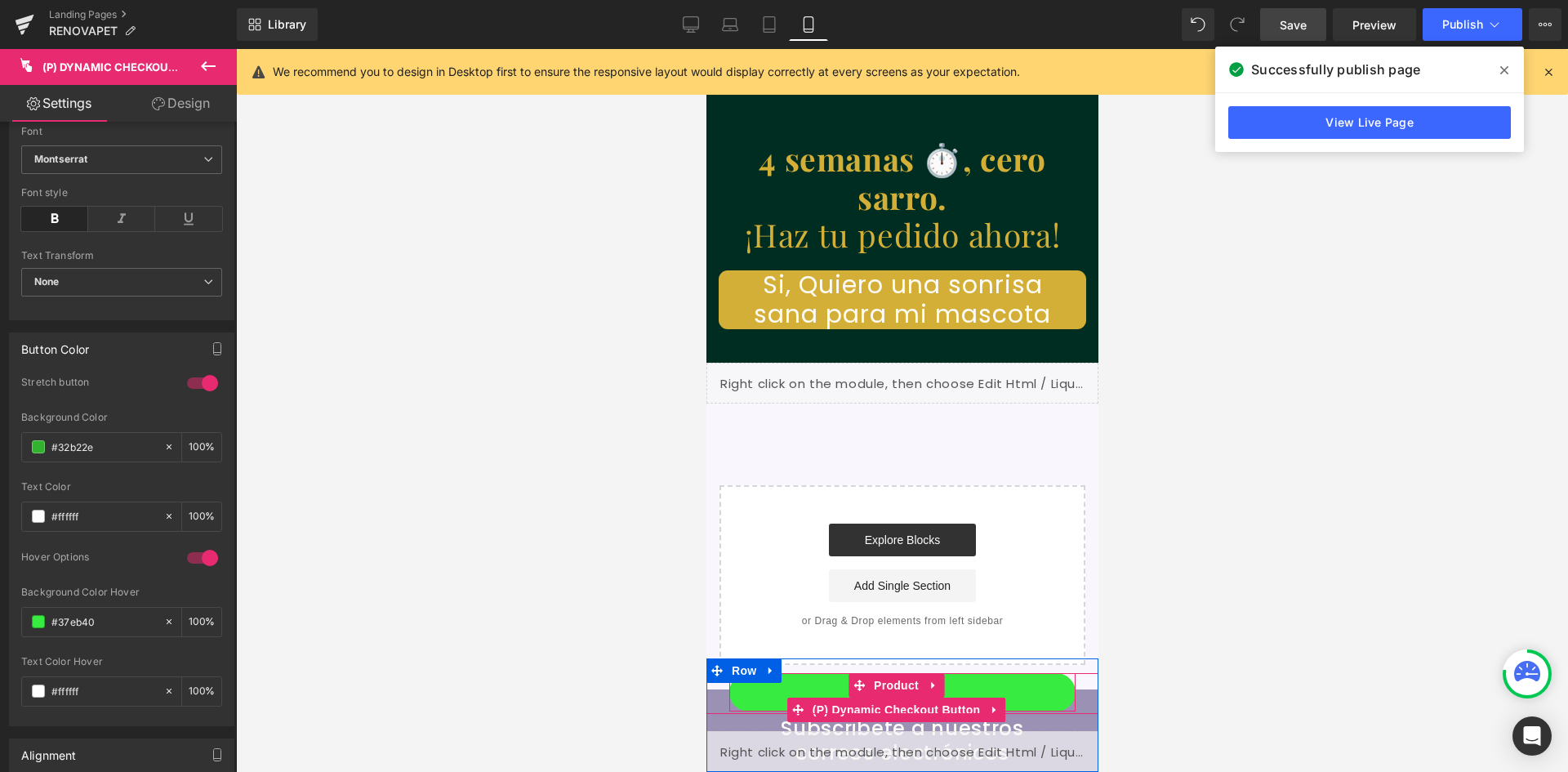
click at [967, 683] on button "Buy it now" at bounding box center [901, 692] width 347 height 38
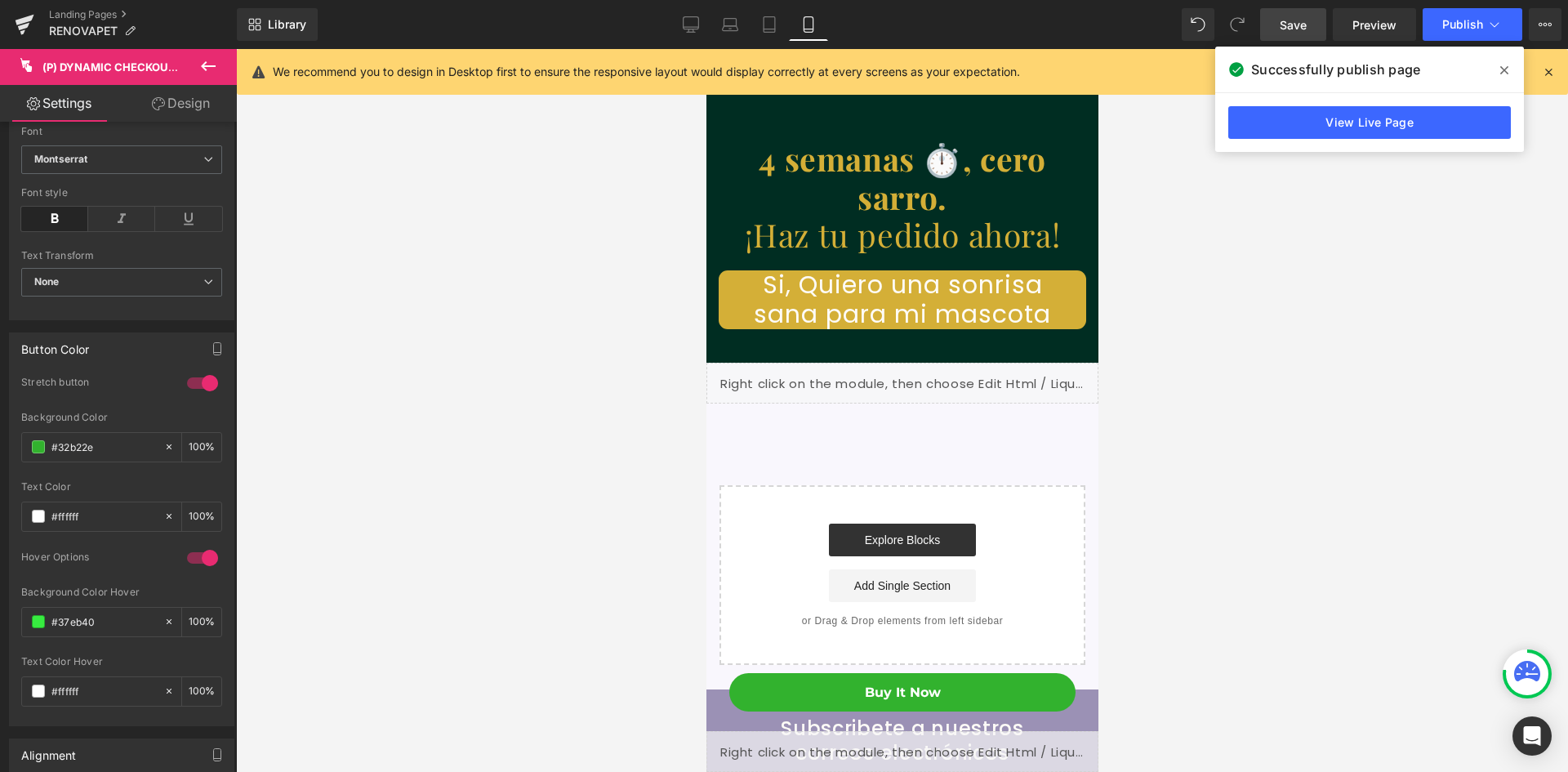
click at [187, 98] on link "Design" at bounding box center [181, 103] width 118 height 36
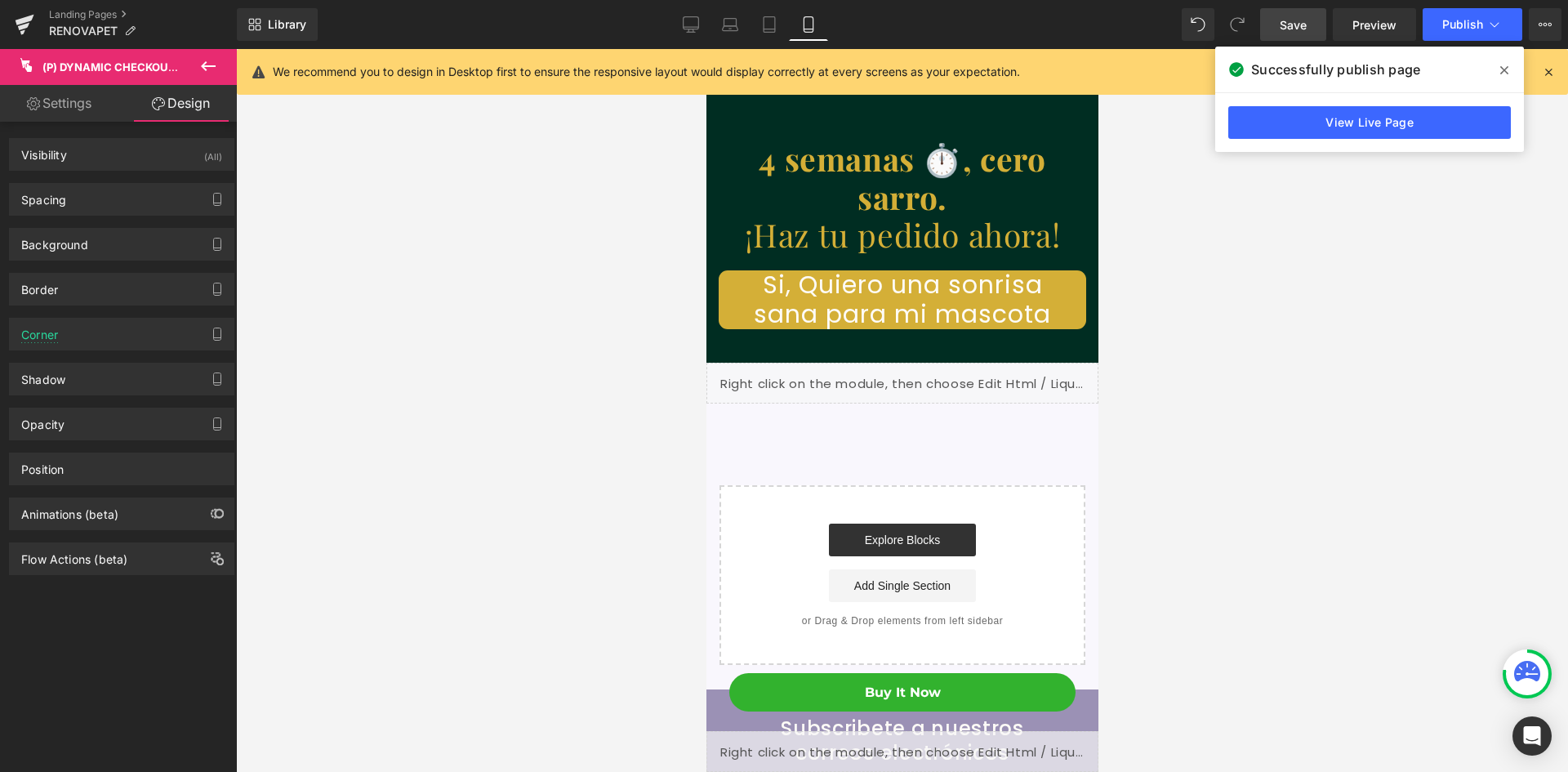
scroll to position [0, 599]
click at [83, 334] on div "Corner" at bounding box center [122, 334] width 224 height 31
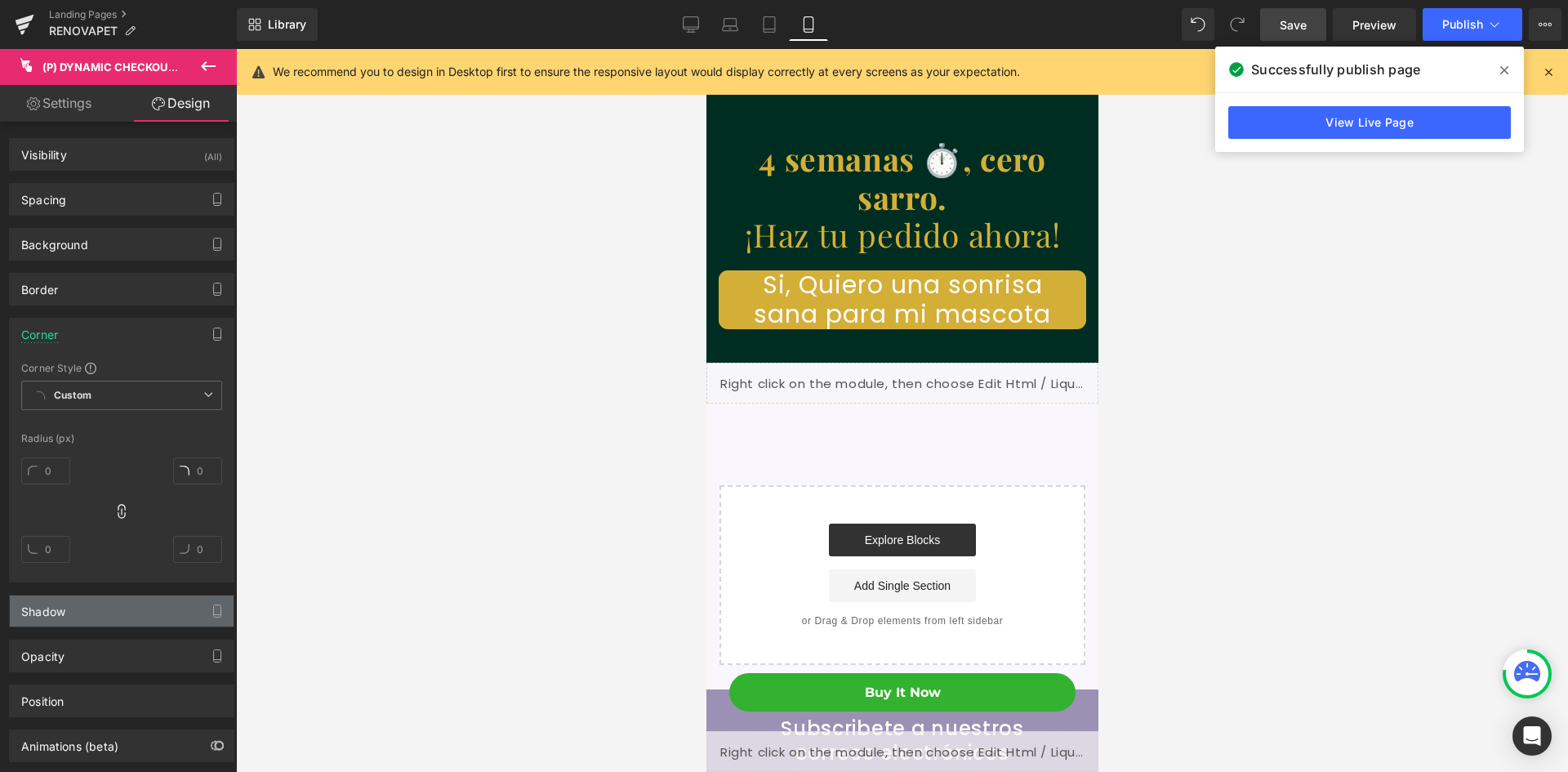
scroll to position [0, 0]
click at [117, 620] on div "Shadow" at bounding box center [122, 611] width 224 height 31
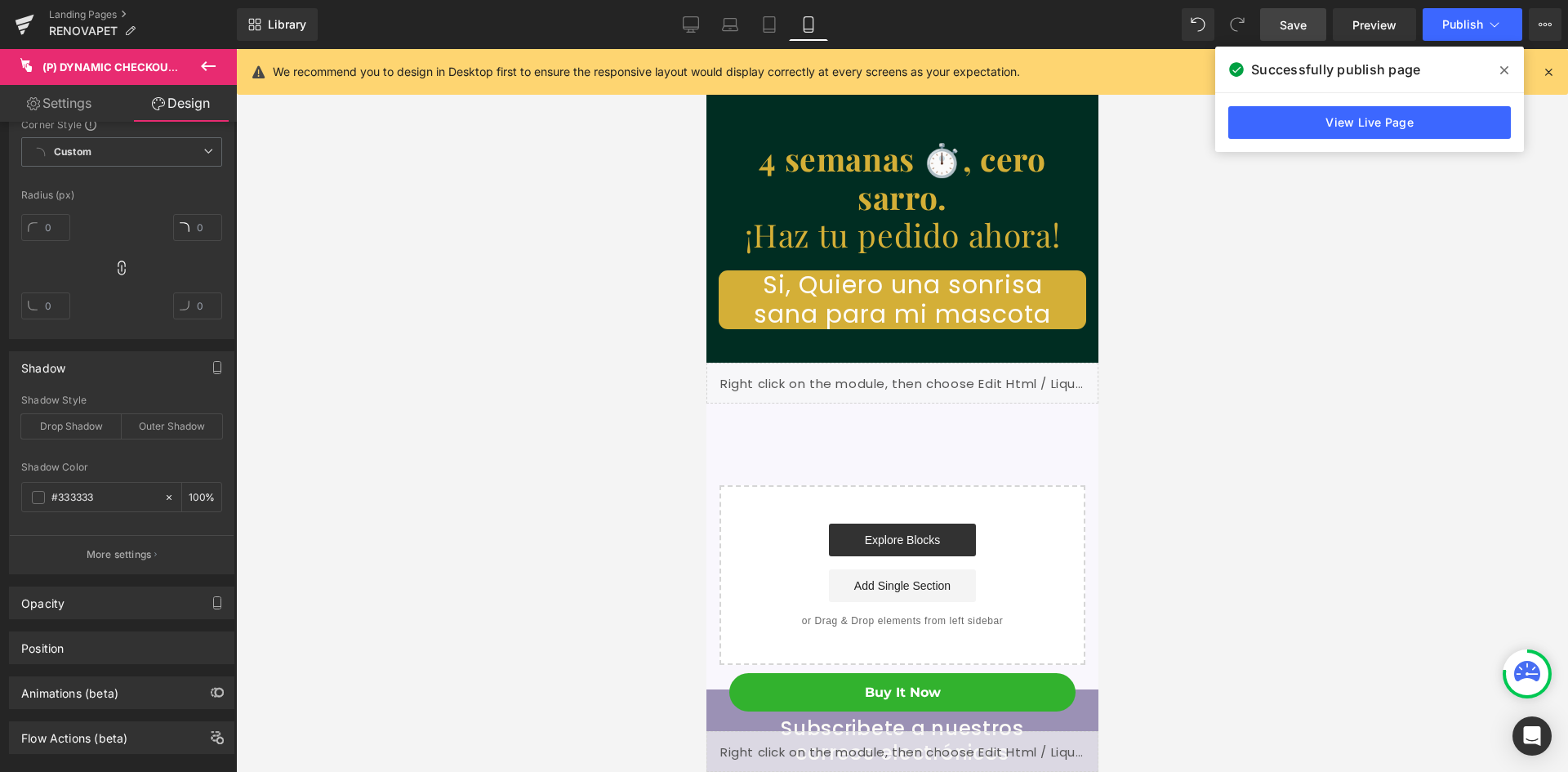
scroll to position [245, 0]
click at [108, 605] on div "Opacity" at bounding box center [122, 601] width 224 height 31
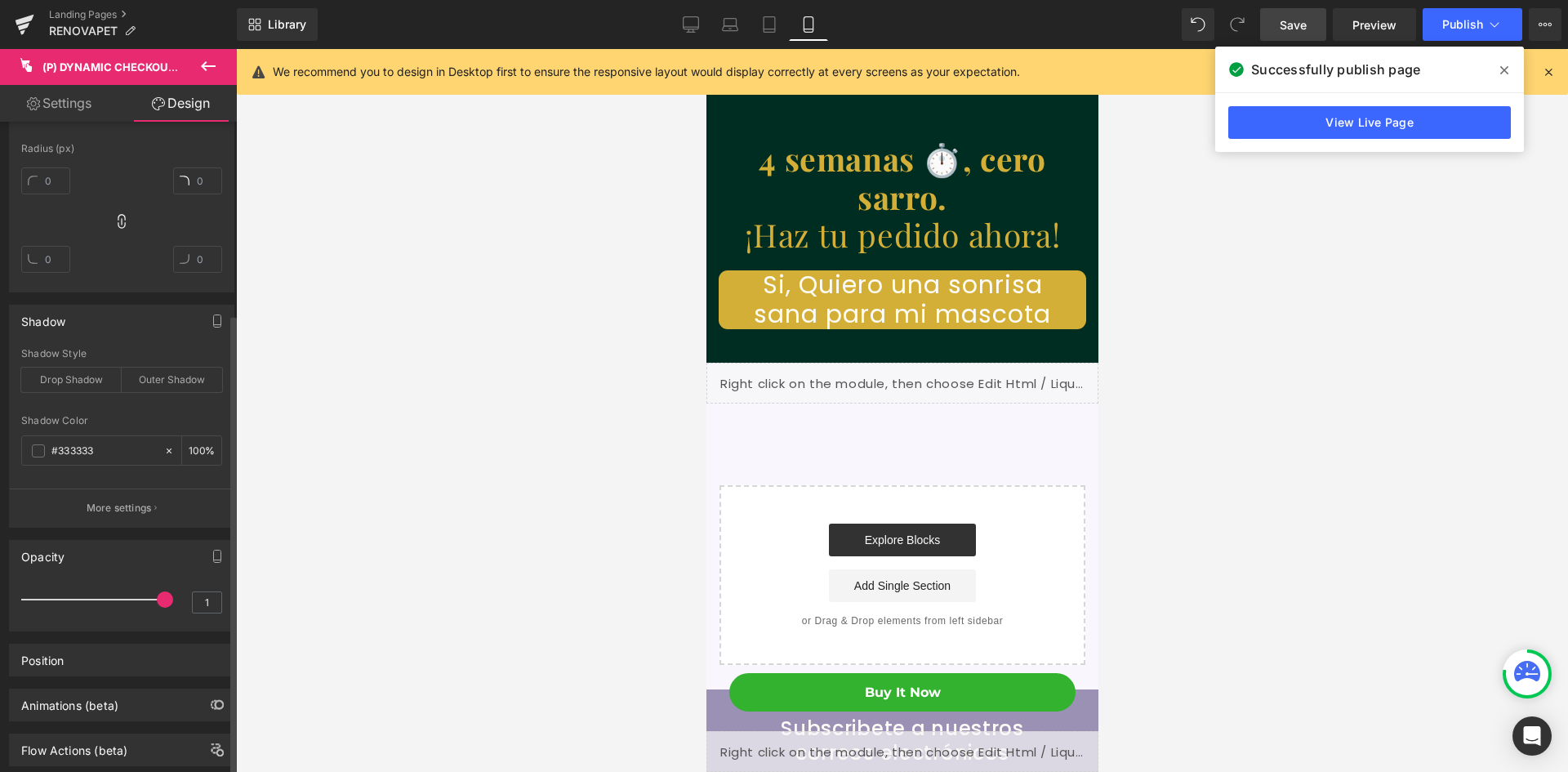
scroll to position [330, 0]
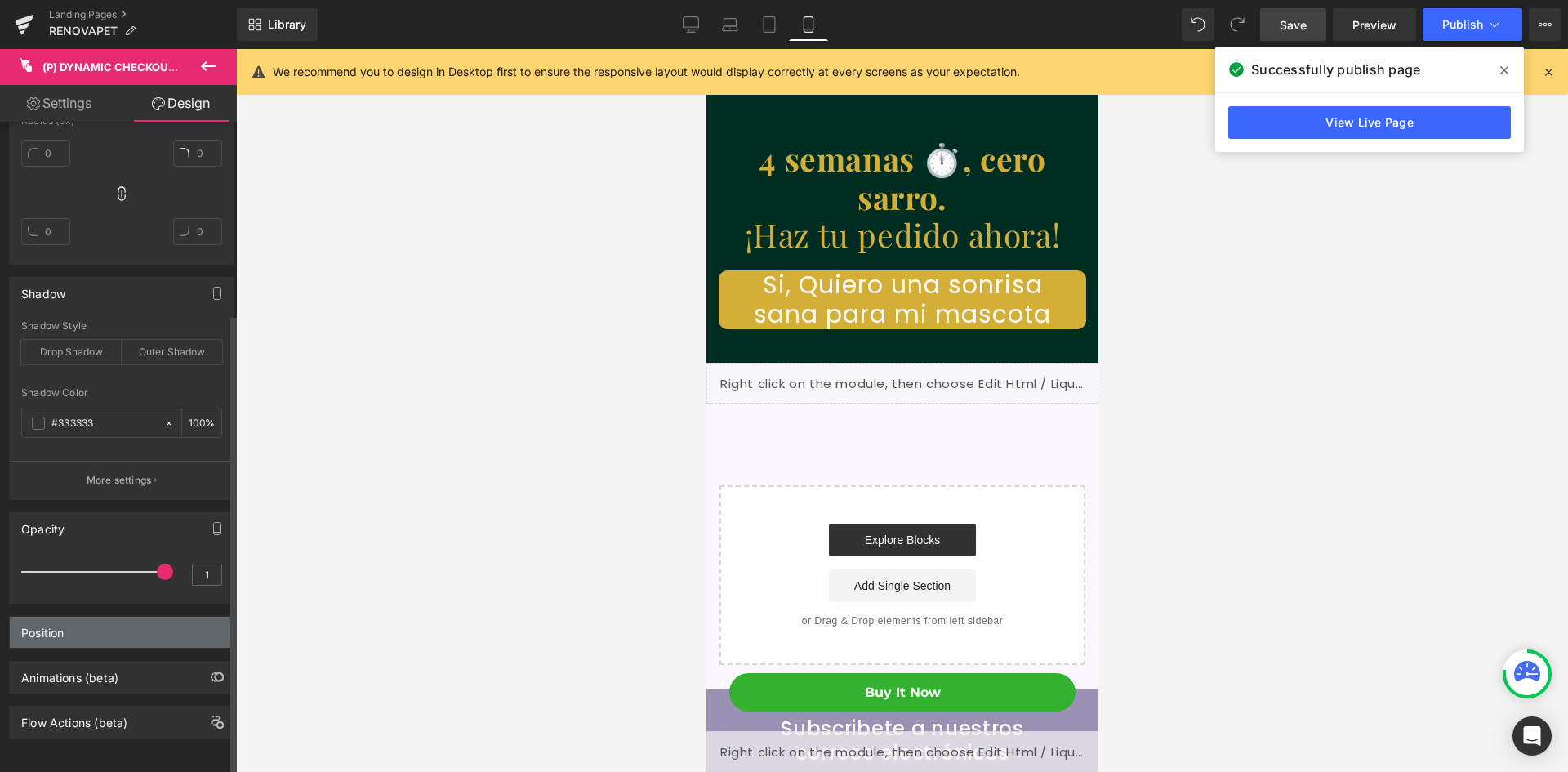
click at [92, 631] on div "Position" at bounding box center [122, 632] width 224 height 31
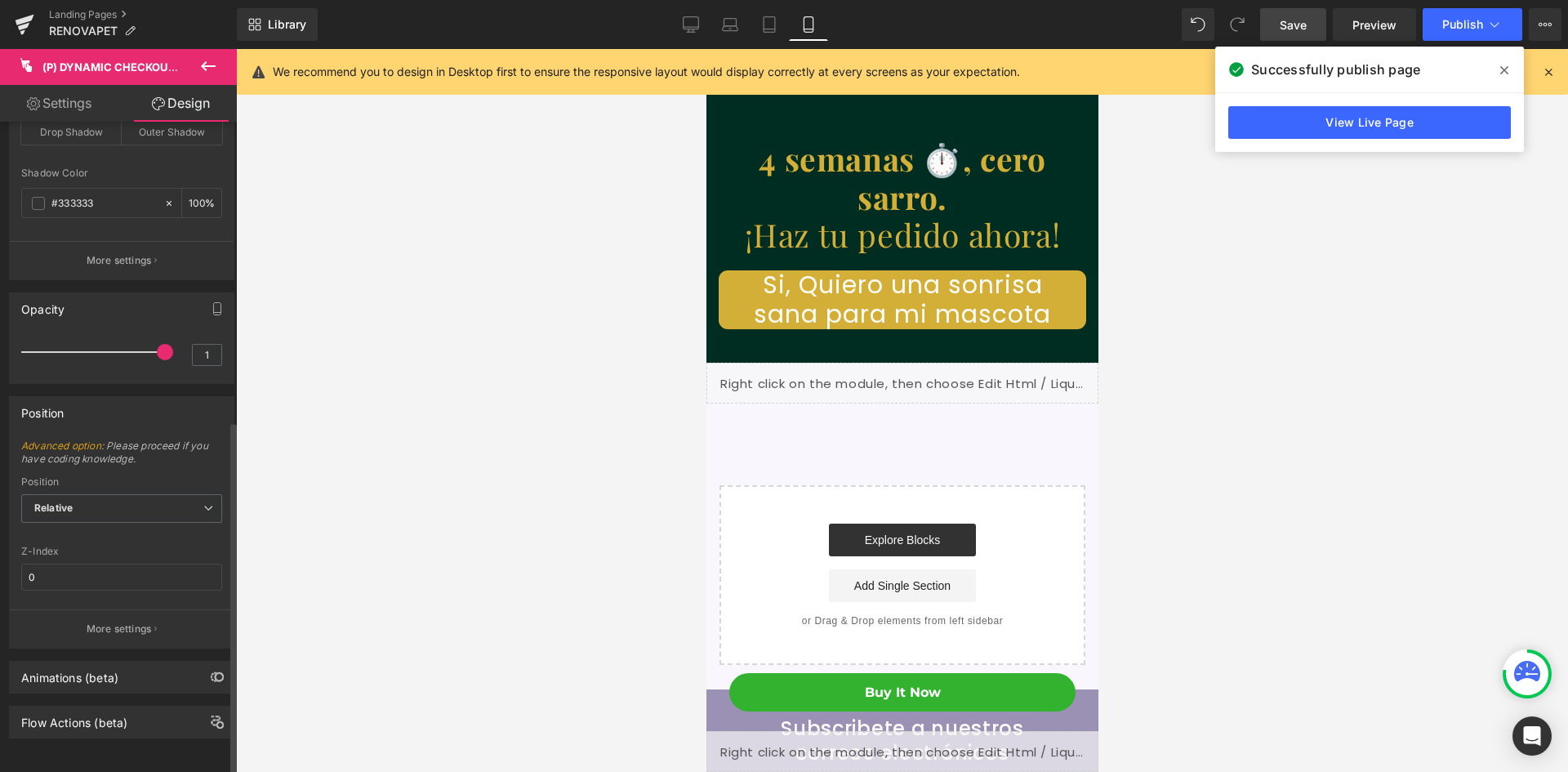
scroll to position [0, 300]
click at [103, 668] on div "Animations (beta)" at bounding box center [69, 672] width 97 height 23
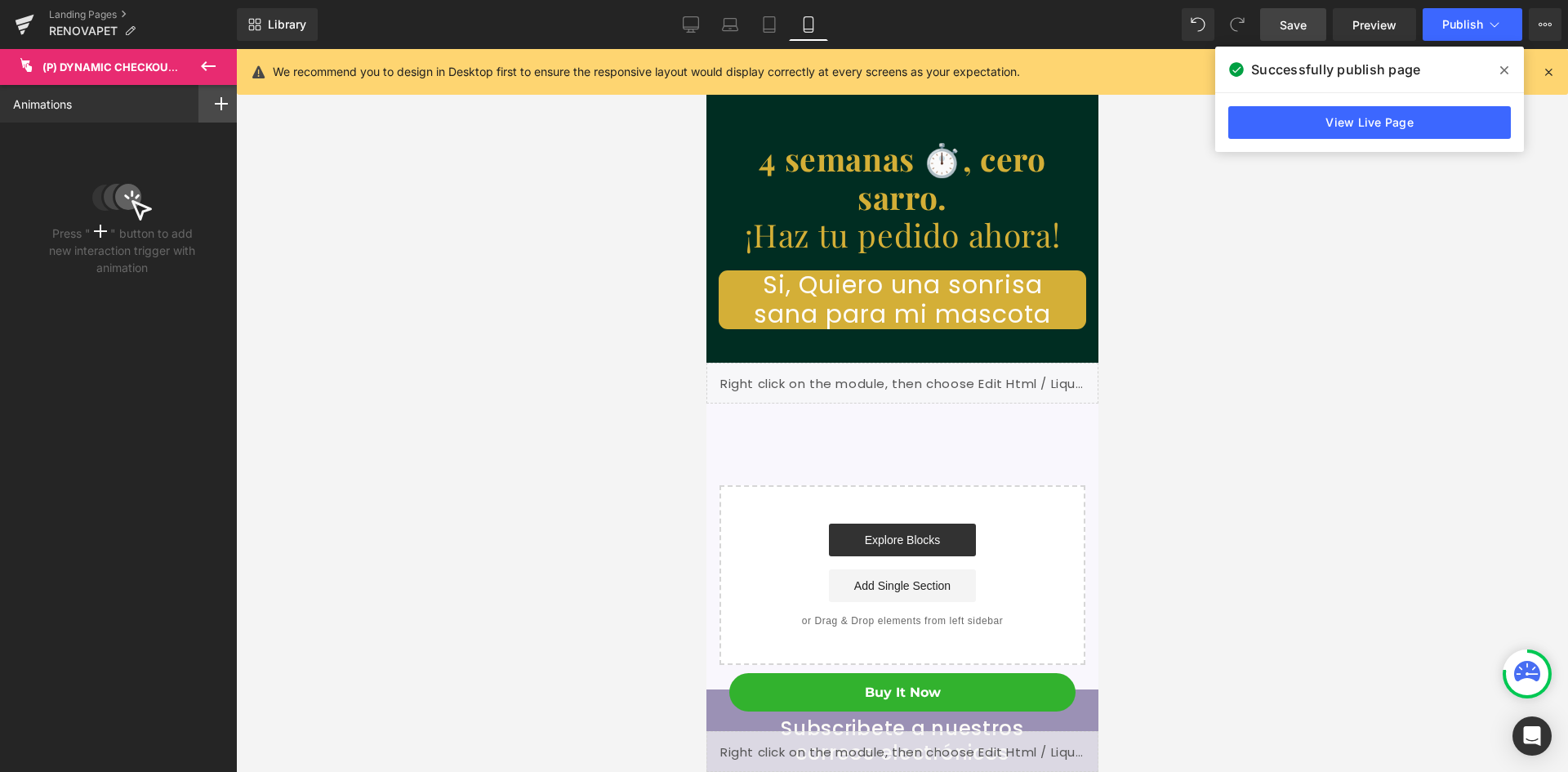
click at [215, 103] on rect at bounding box center [221, 104] width 13 height 2
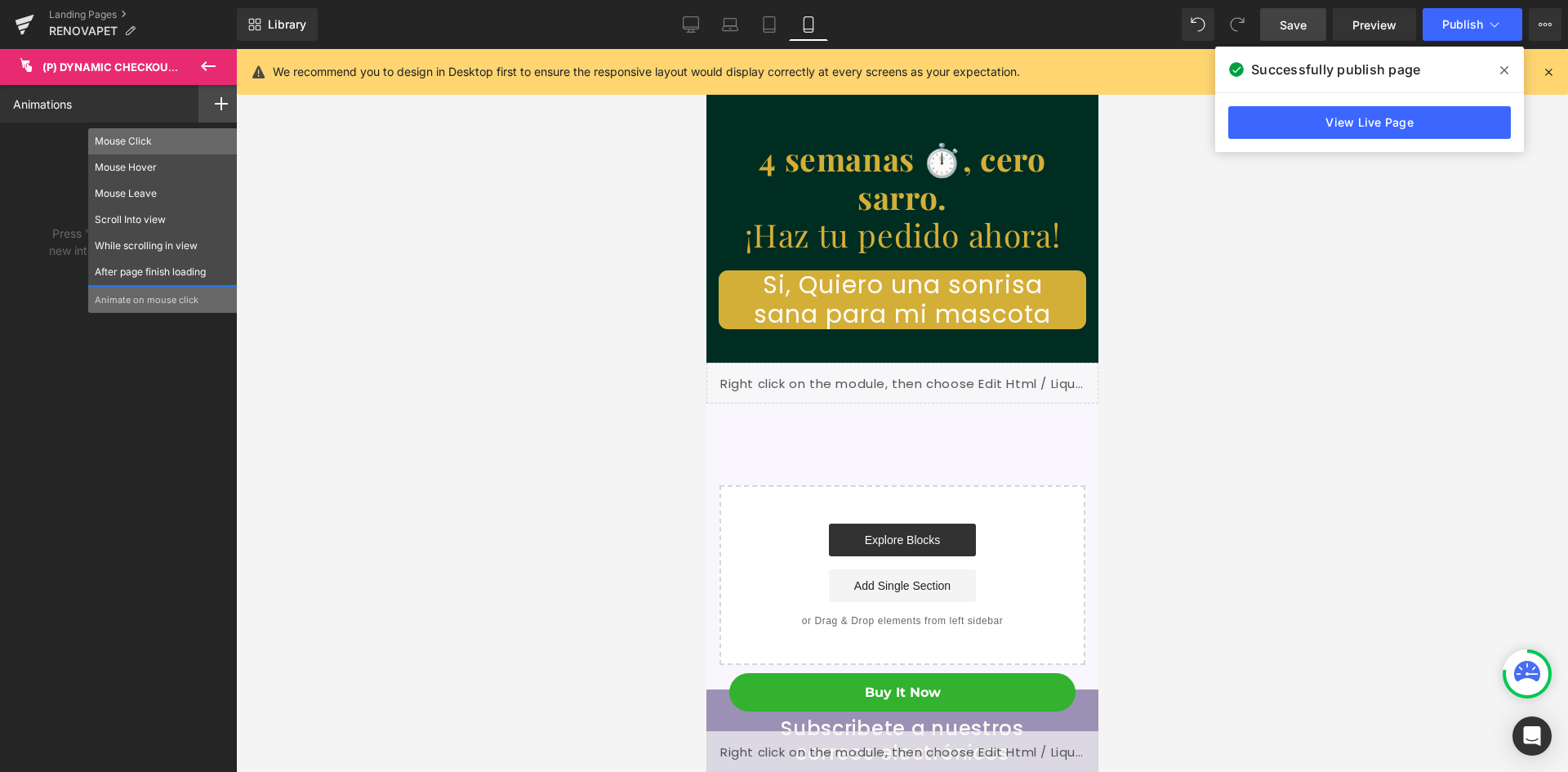
scroll to position [0, 599]
click at [337, 346] on div at bounding box center [902, 410] width 1332 height 723
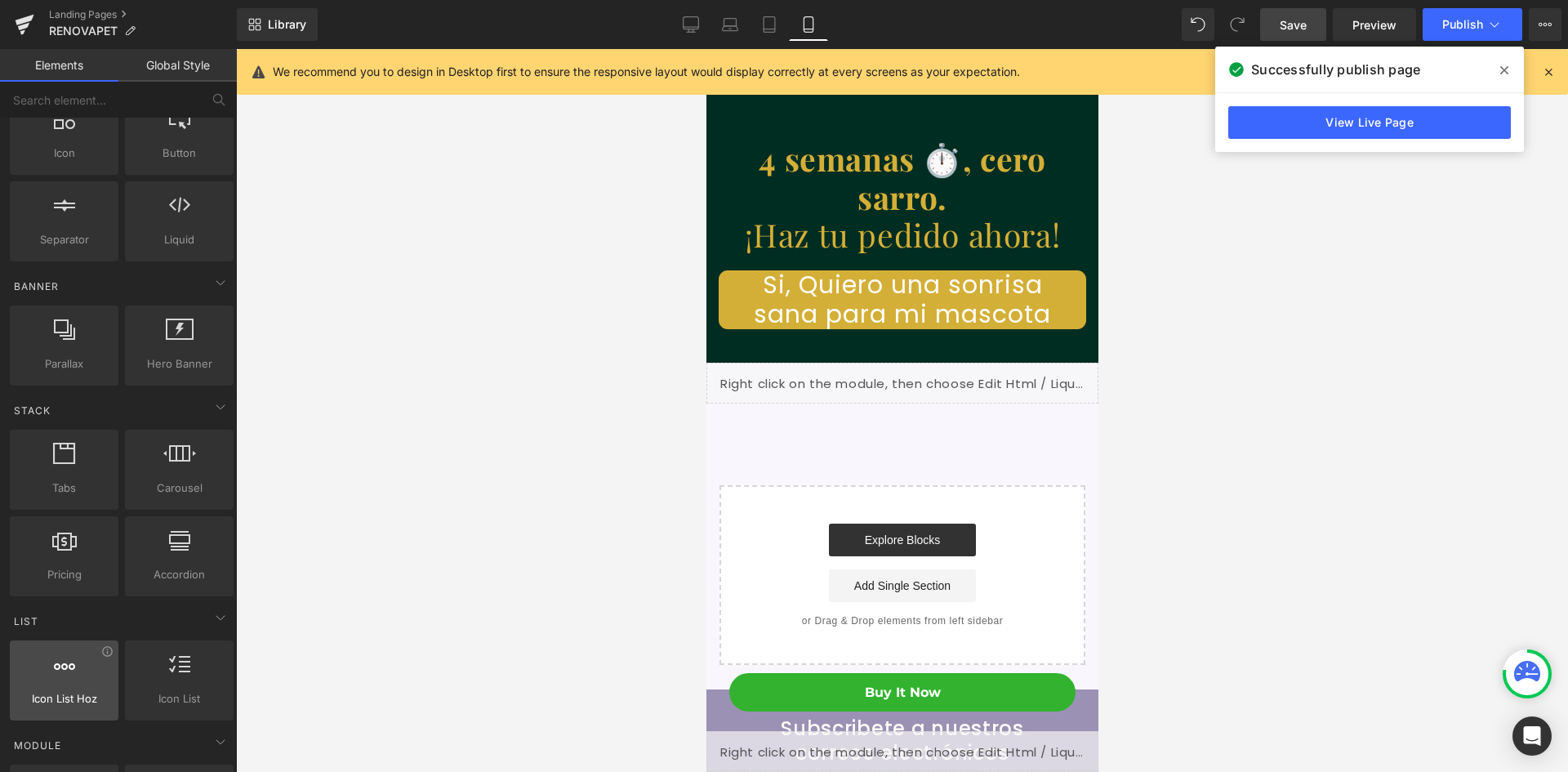
scroll to position [245, 0]
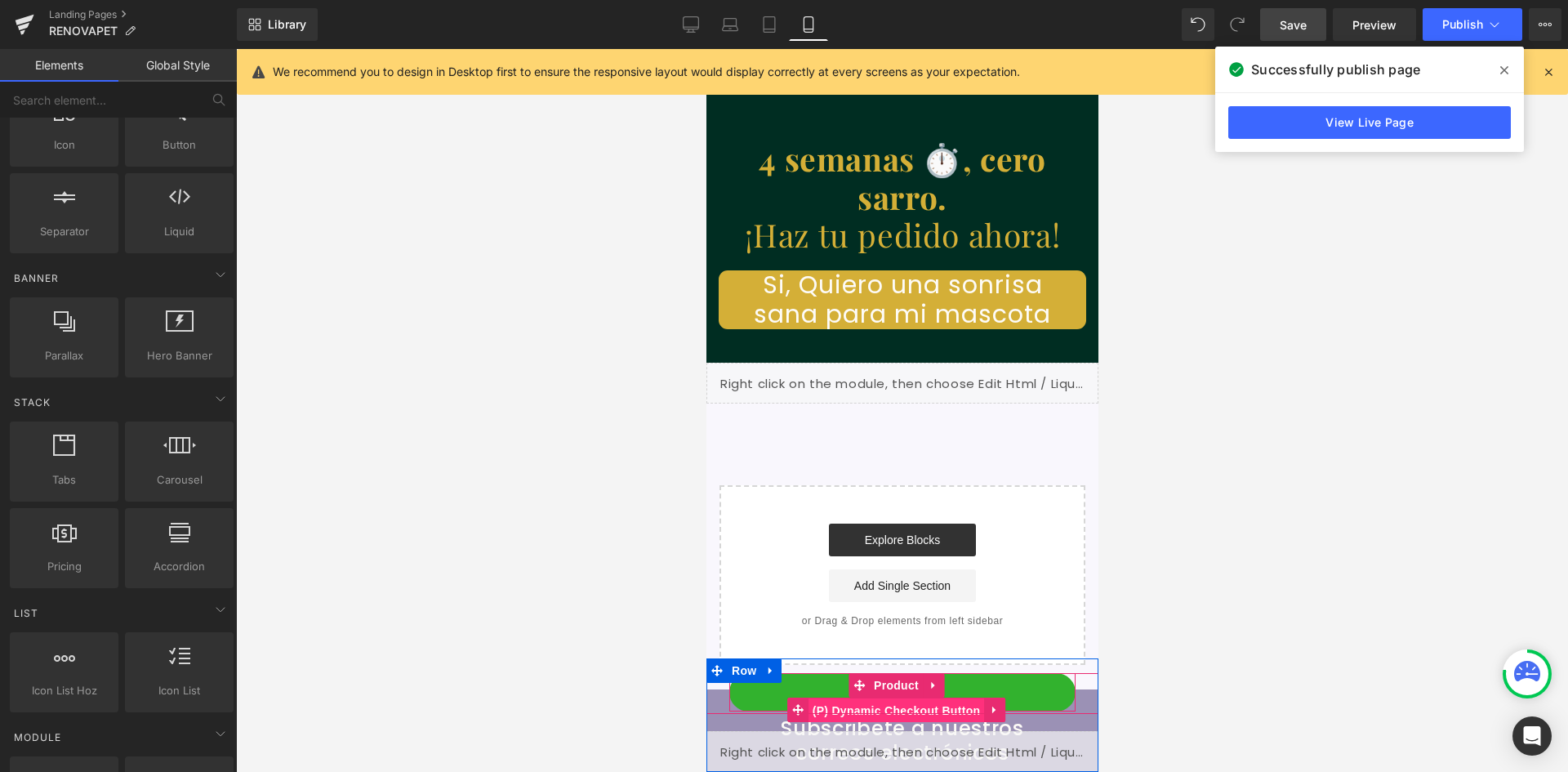
click at [905, 703] on span "(P) Dynamic Checkout Button" at bounding box center [896, 710] width 176 height 25
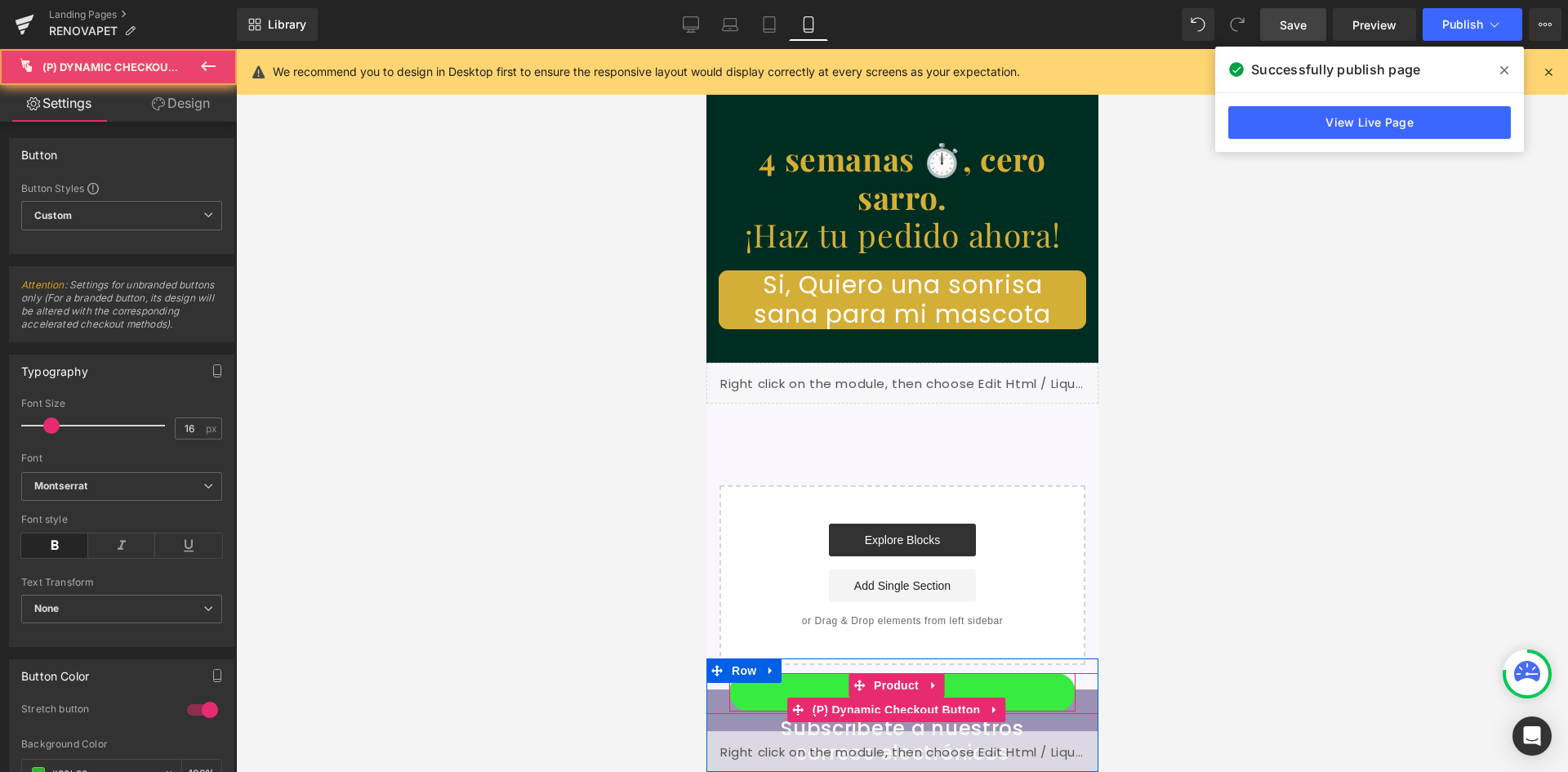
click at [967, 688] on button "Buy it now" at bounding box center [901, 692] width 347 height 38
click at [759, 688] on button "Buy it now" at bounding box center [901, 692] width 347 height 38
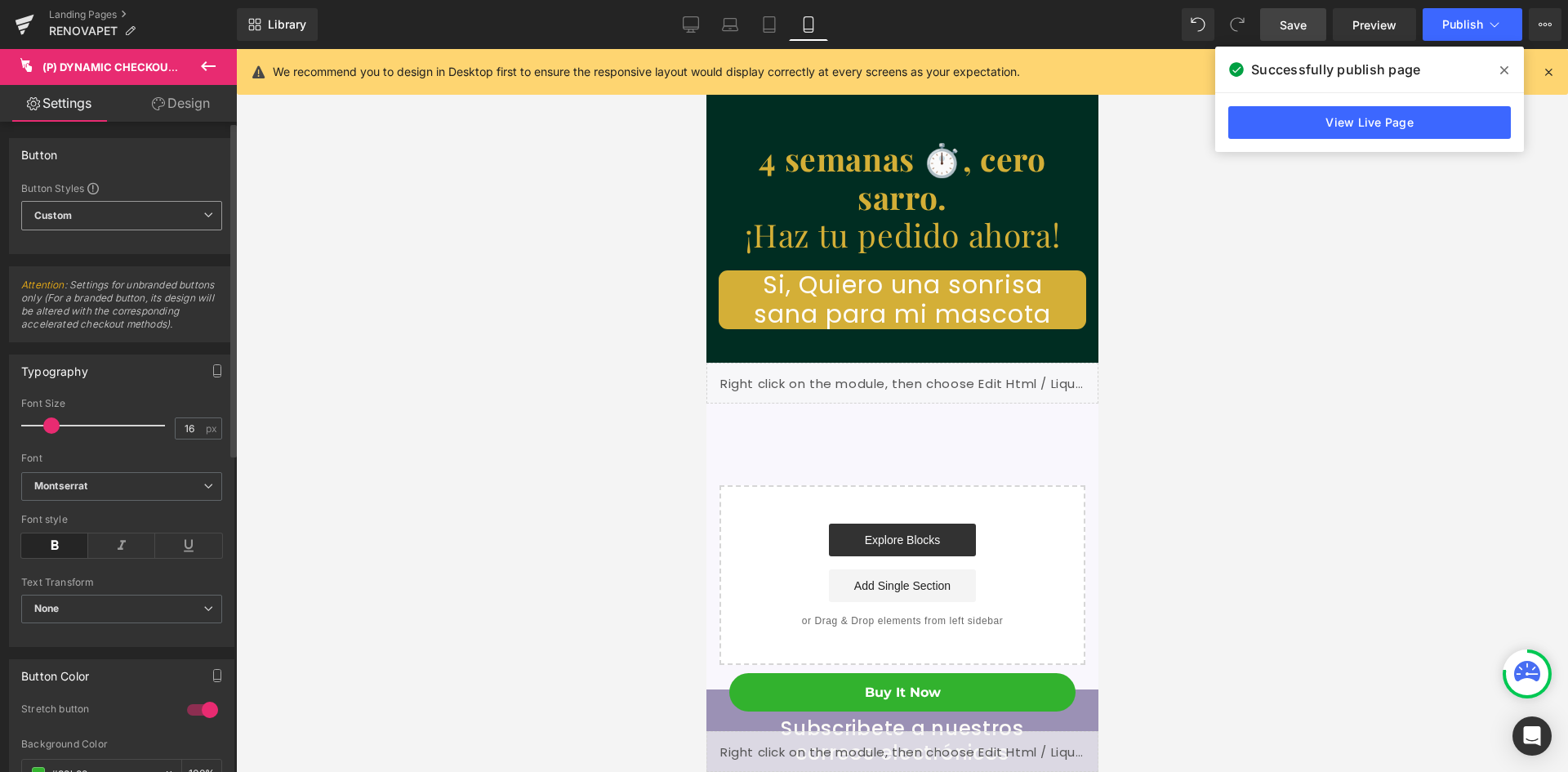
click at [72, 217] on b "Custom" at bounding box center [53, 216] width 37 height 14
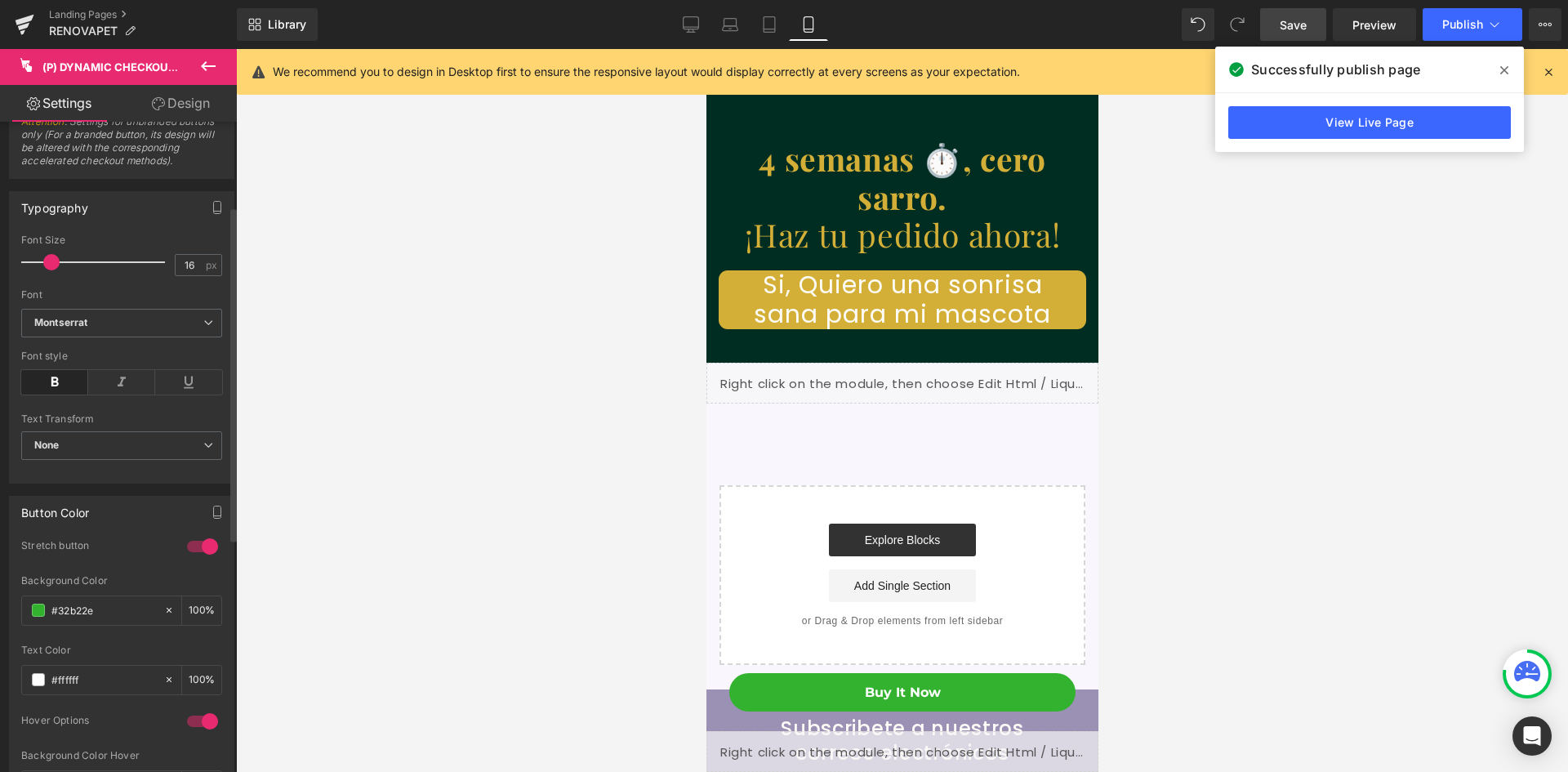
scroll to position [245, 0]
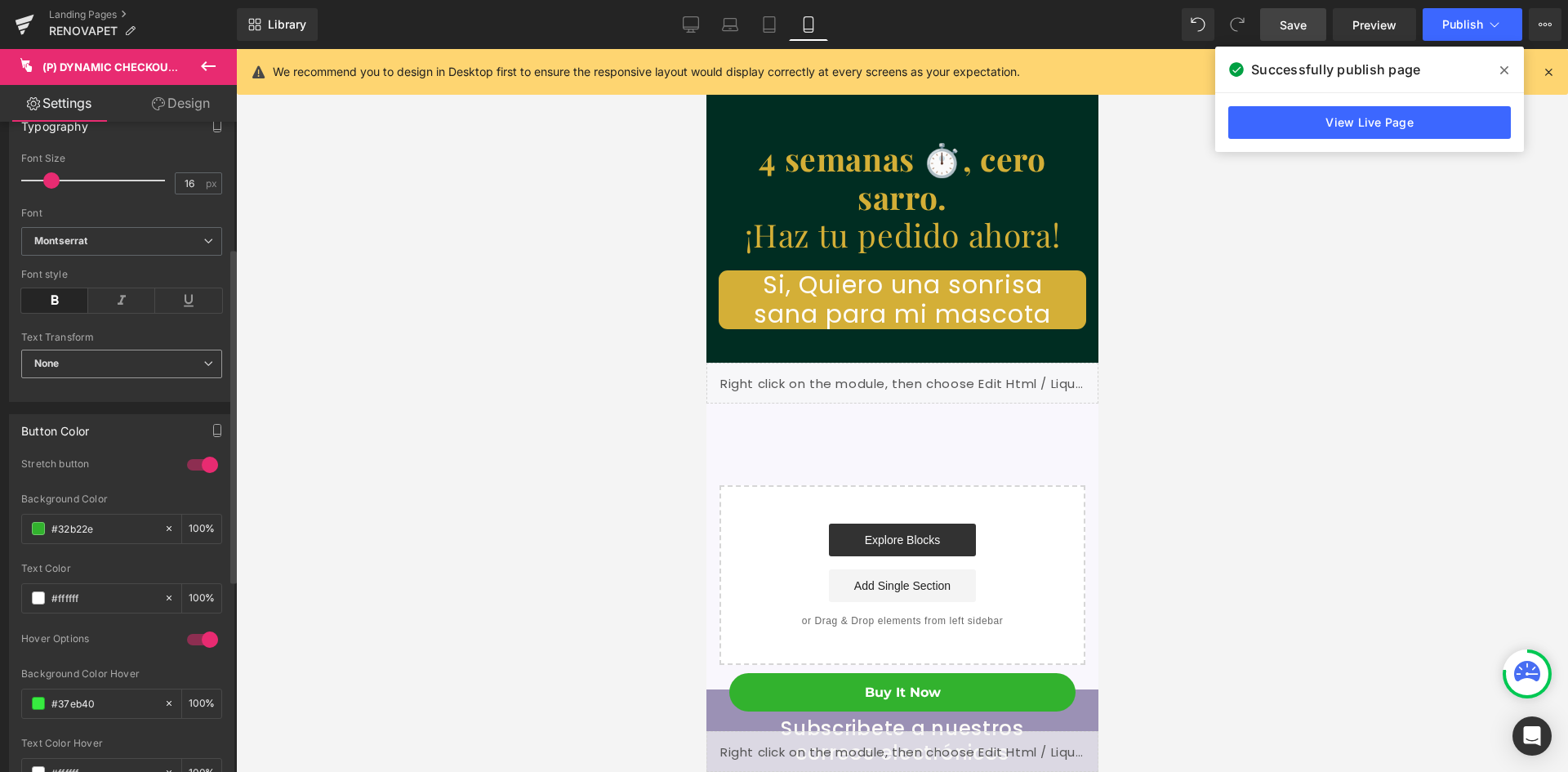
click at [74, 356] on span "None" at bounding box center [121, 363] width 201 height 28
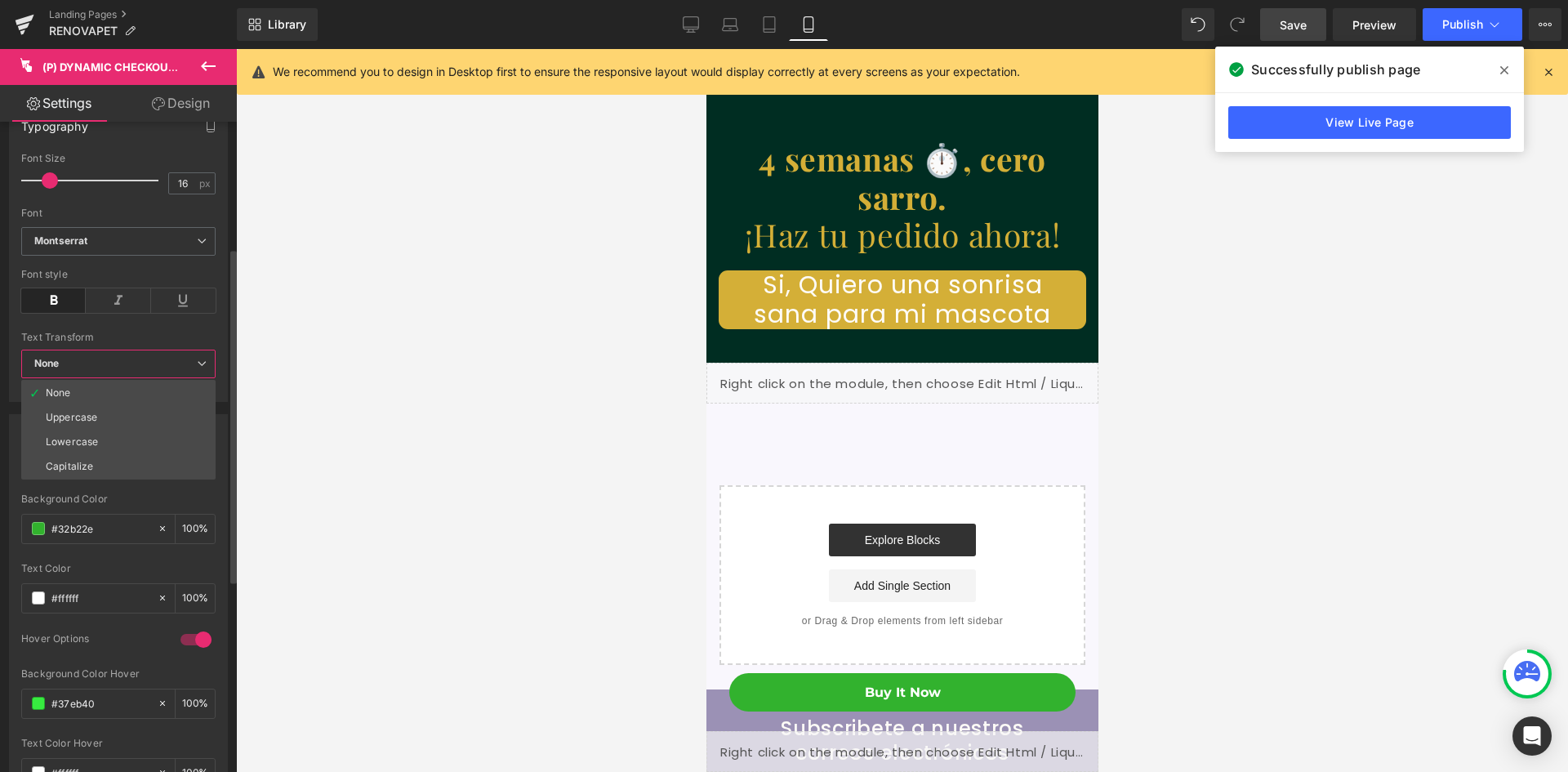
scroll to position [0, 300]
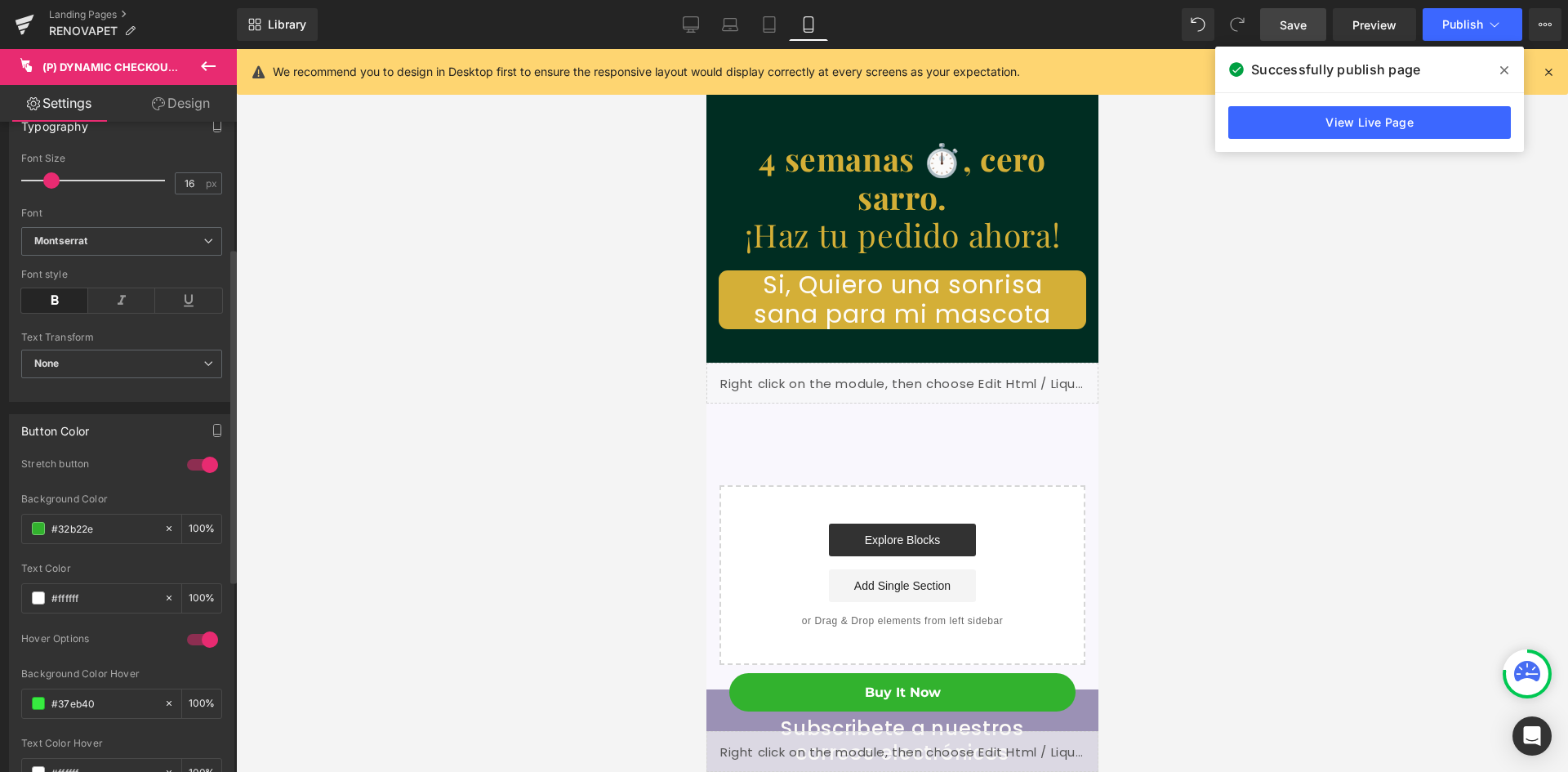
click at [223, 347] on div "16px Font Size 16 px Montserrat Font Default [PERSON_NAME] Montserrat Alternate…" at bounding box center [122, 276] width 224 height 248
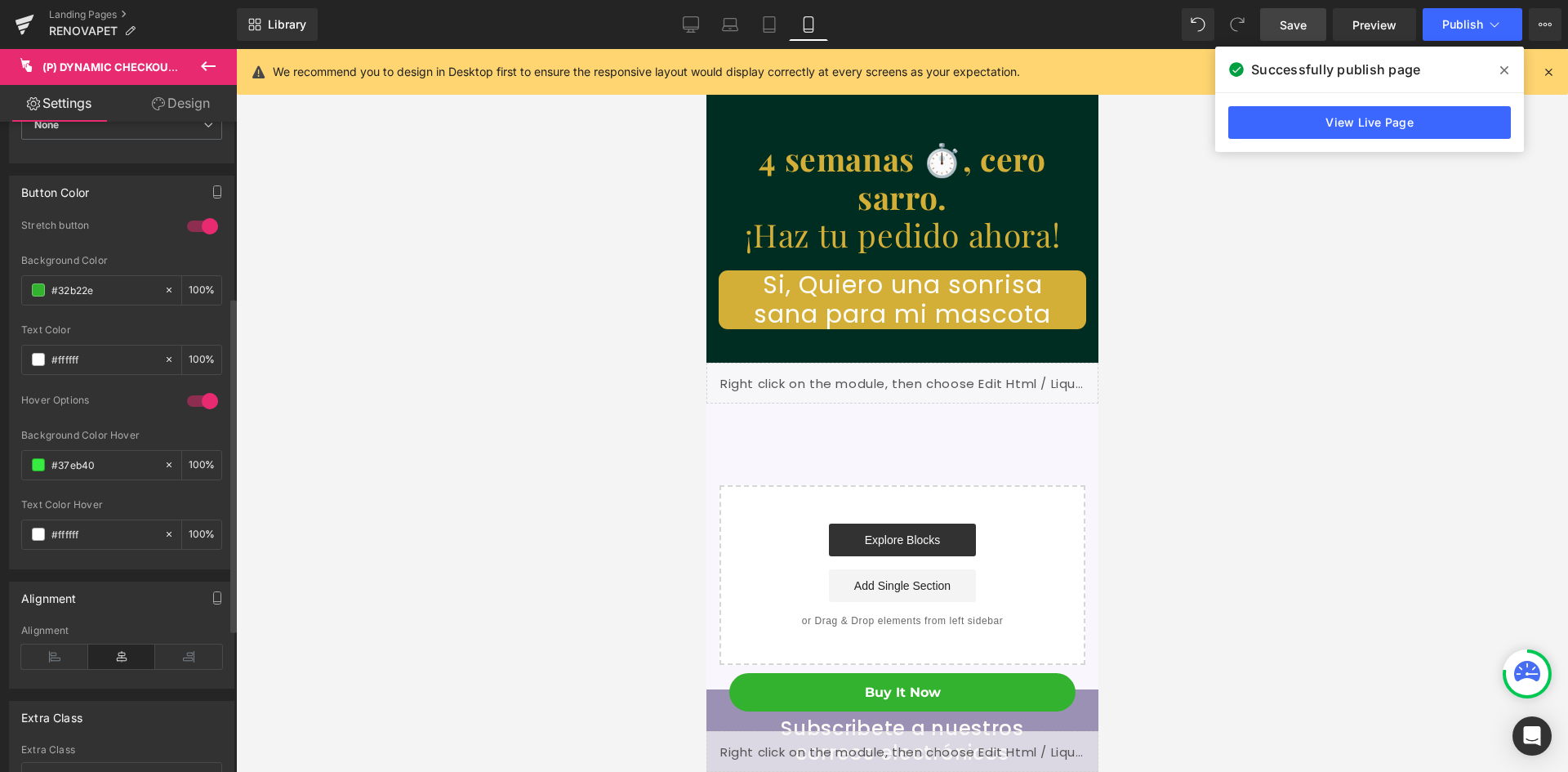
scroll to position [292, 0]
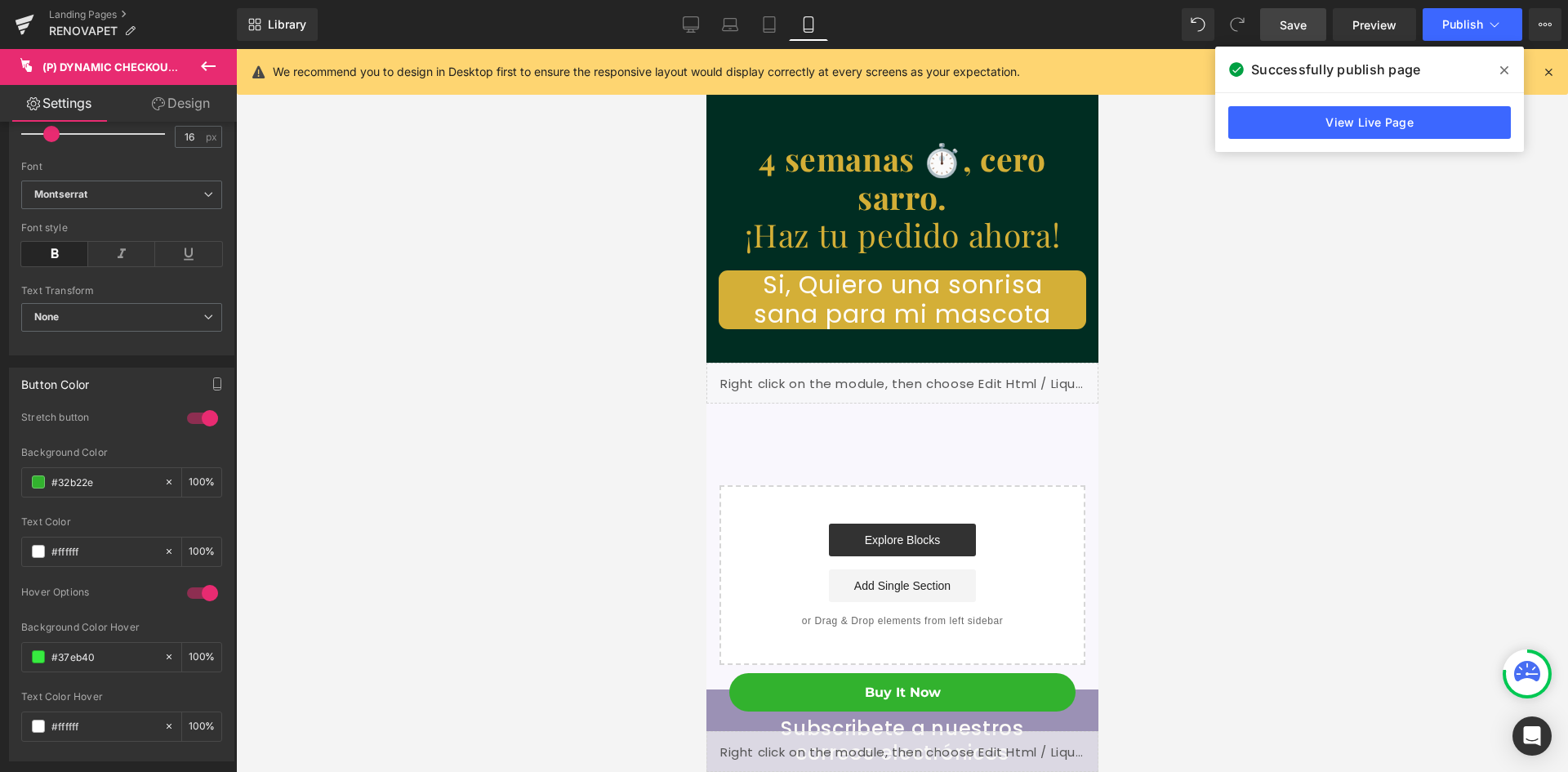
click at [171, 100] on link "Design" at bounding box center [181, 103] width 118 height 36
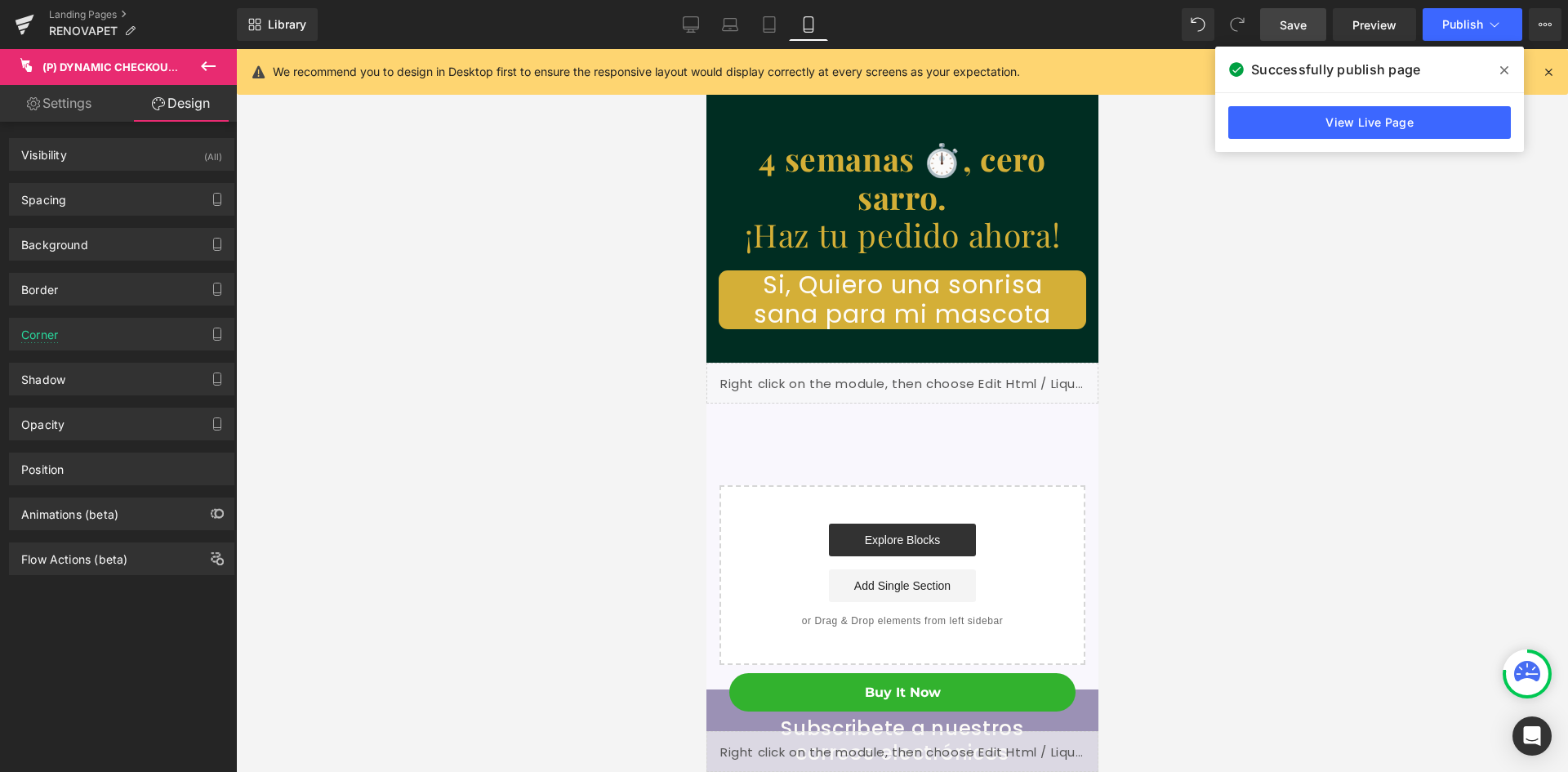
scroll to position [0, 0]
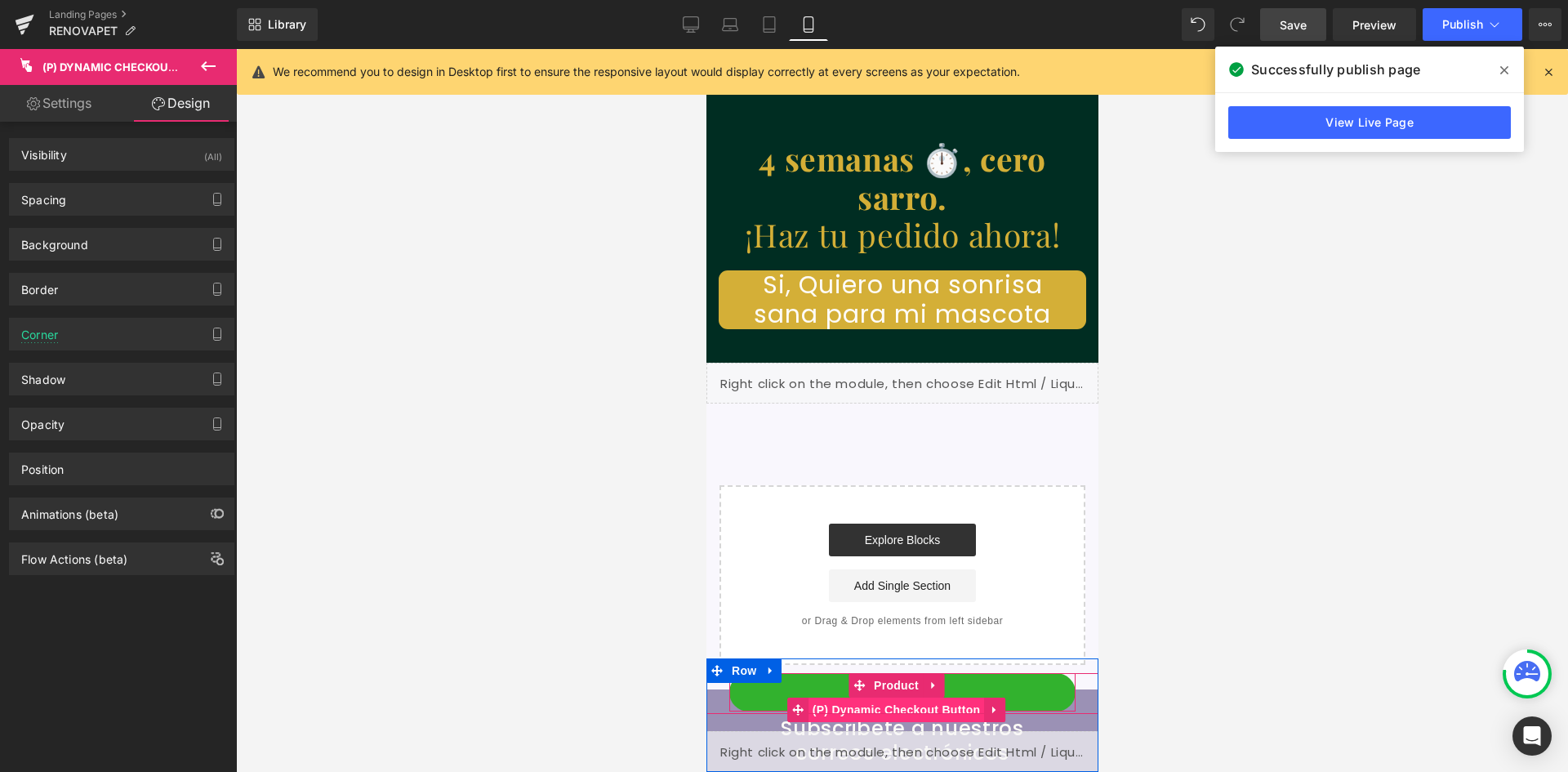
click at [874, 705] on span "(P) Dynamic Checkout Button" at bounding box center [896, 709] width 176 height 25
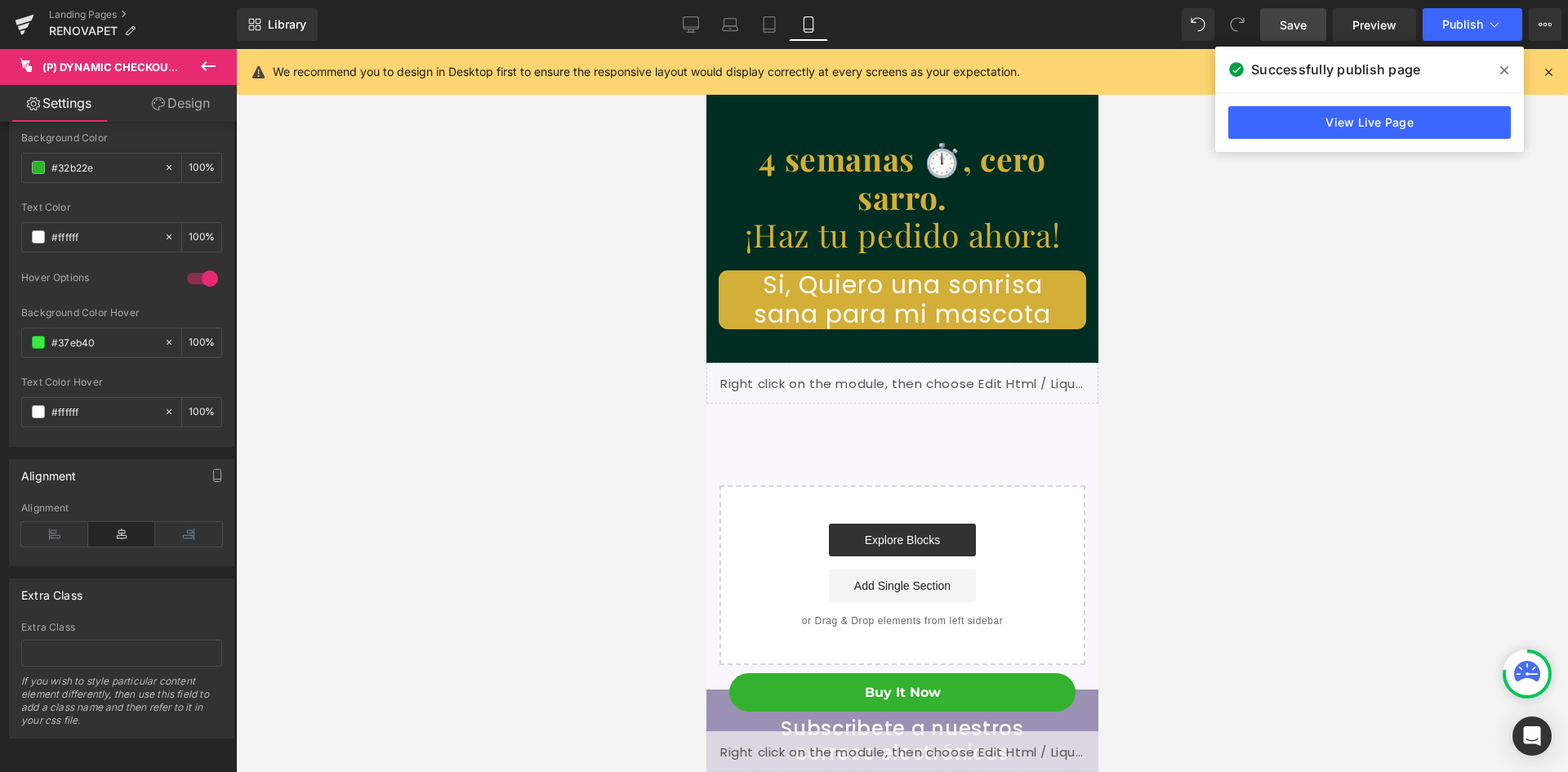
click at [200, 106] on link "Design" at bounding box center [181, 103] width 118 height 36
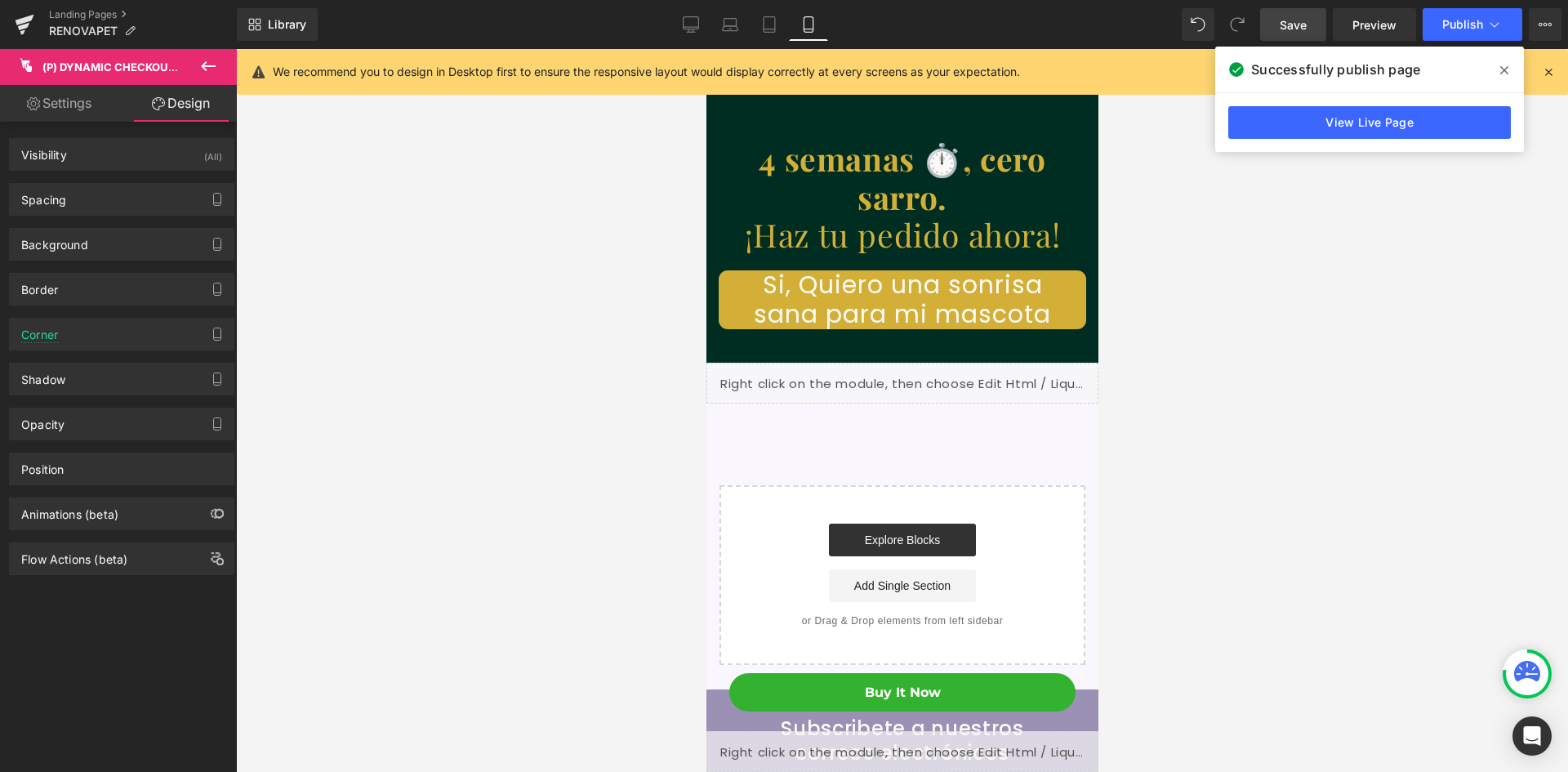
scroll to position [0, 300]
click at [200, 62] on icon at bounding box center [208, 66] width 20 height 20
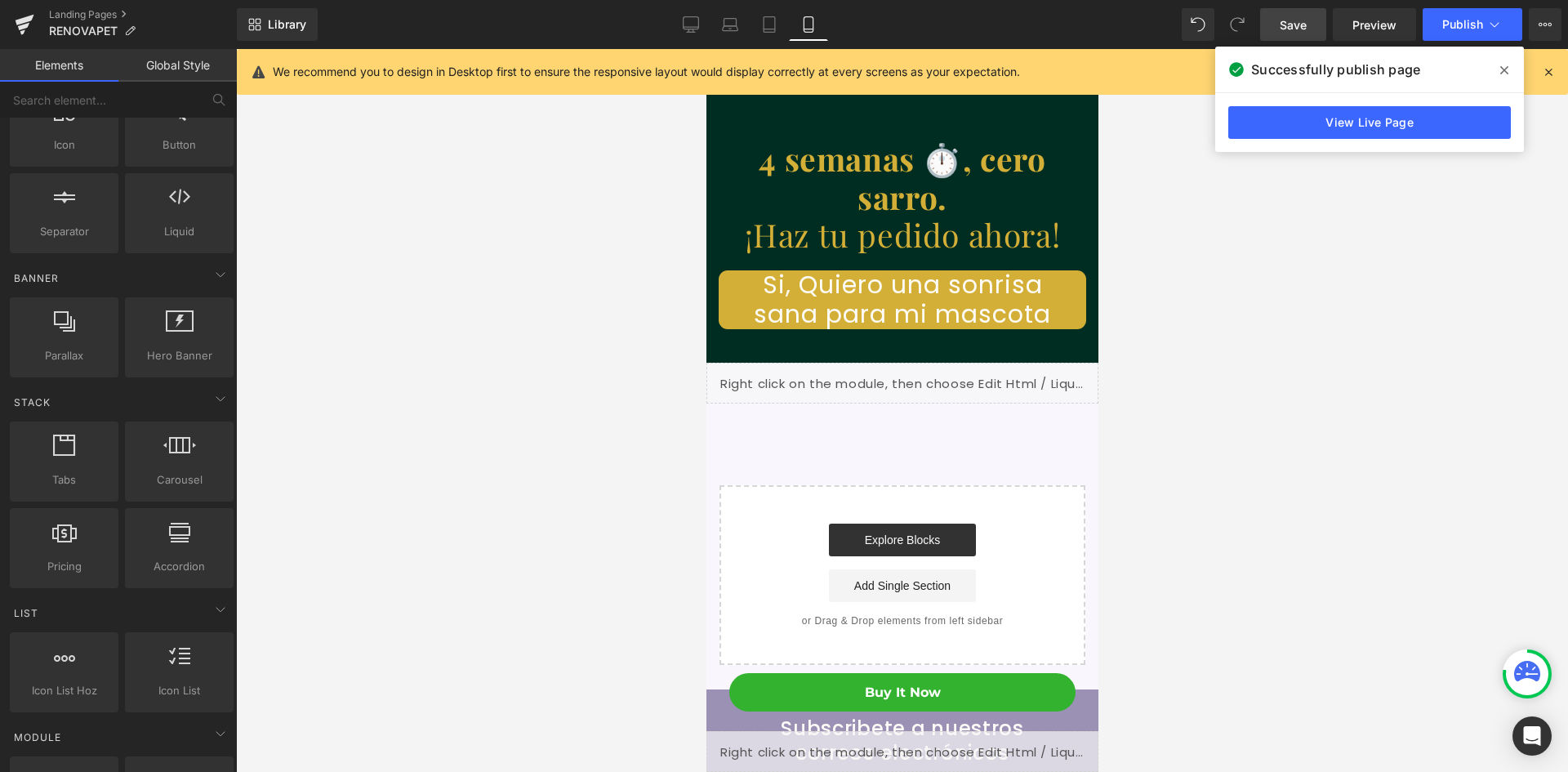
click at [1500, 68] on span at bounding box center [1504, 70] width 26 height 26
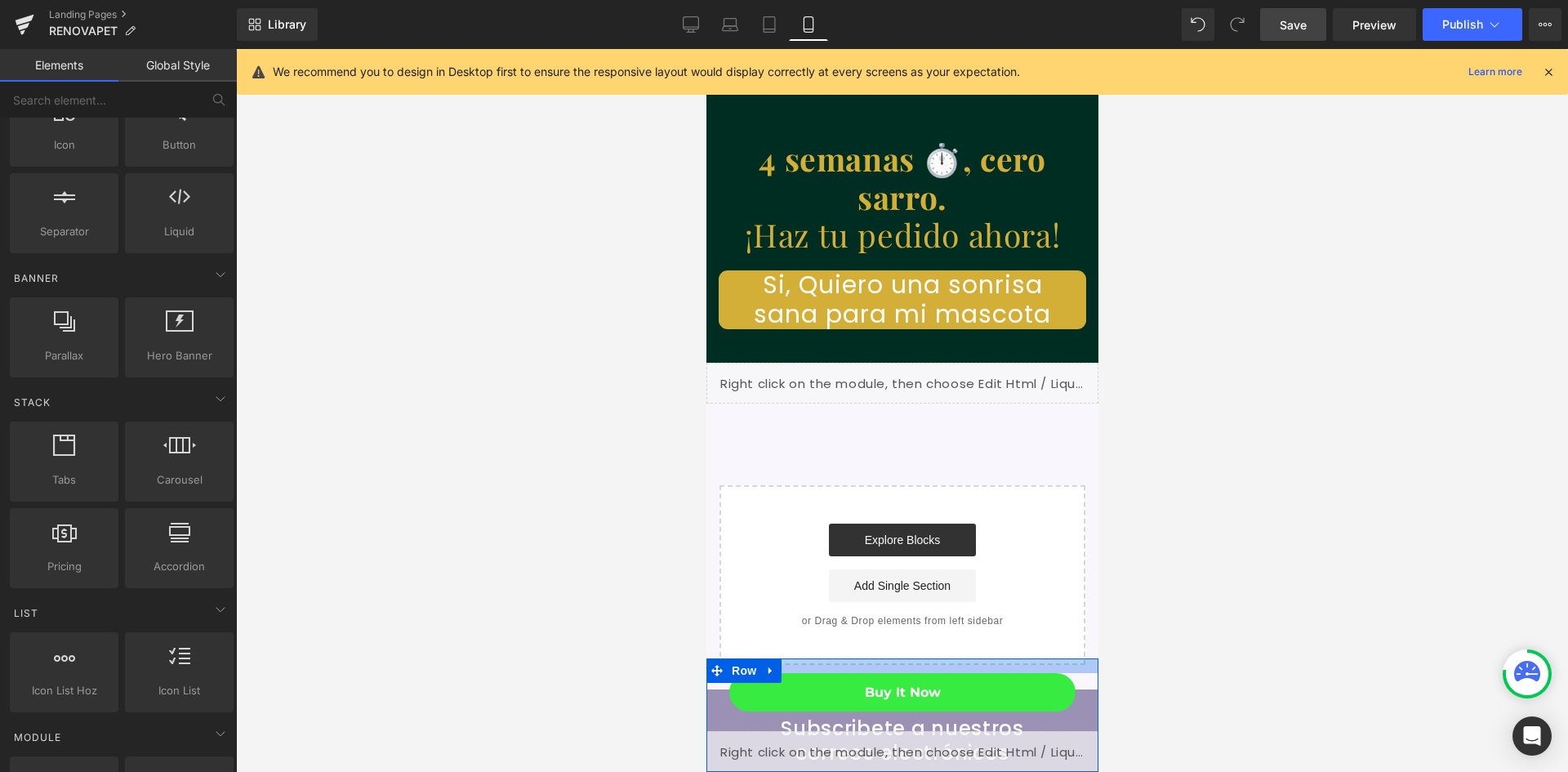
scroll to position [0, 599]
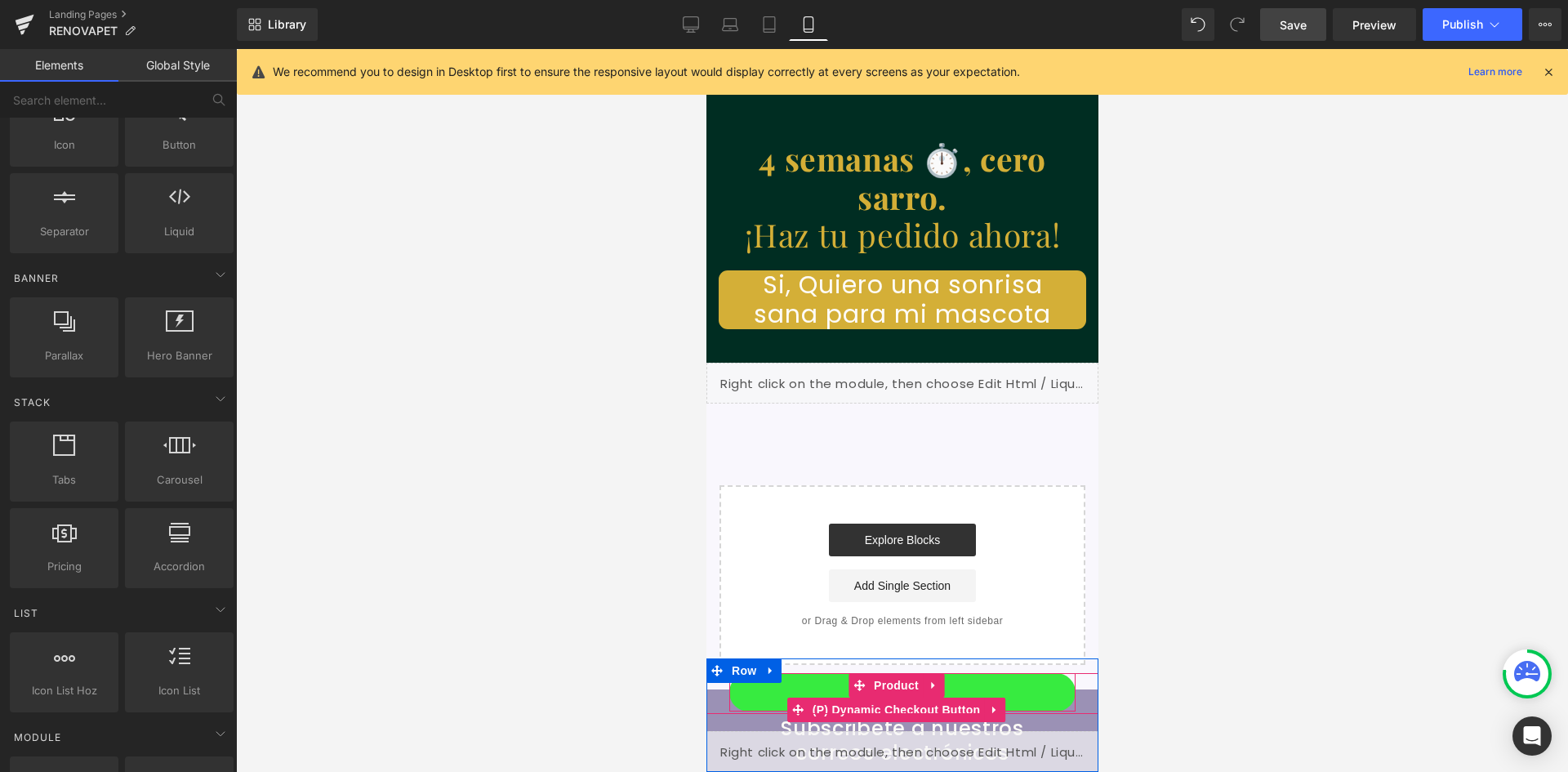
click at [1002, 683] on button "Buy it now" at bounding box center [901, 692] width 347 height 38
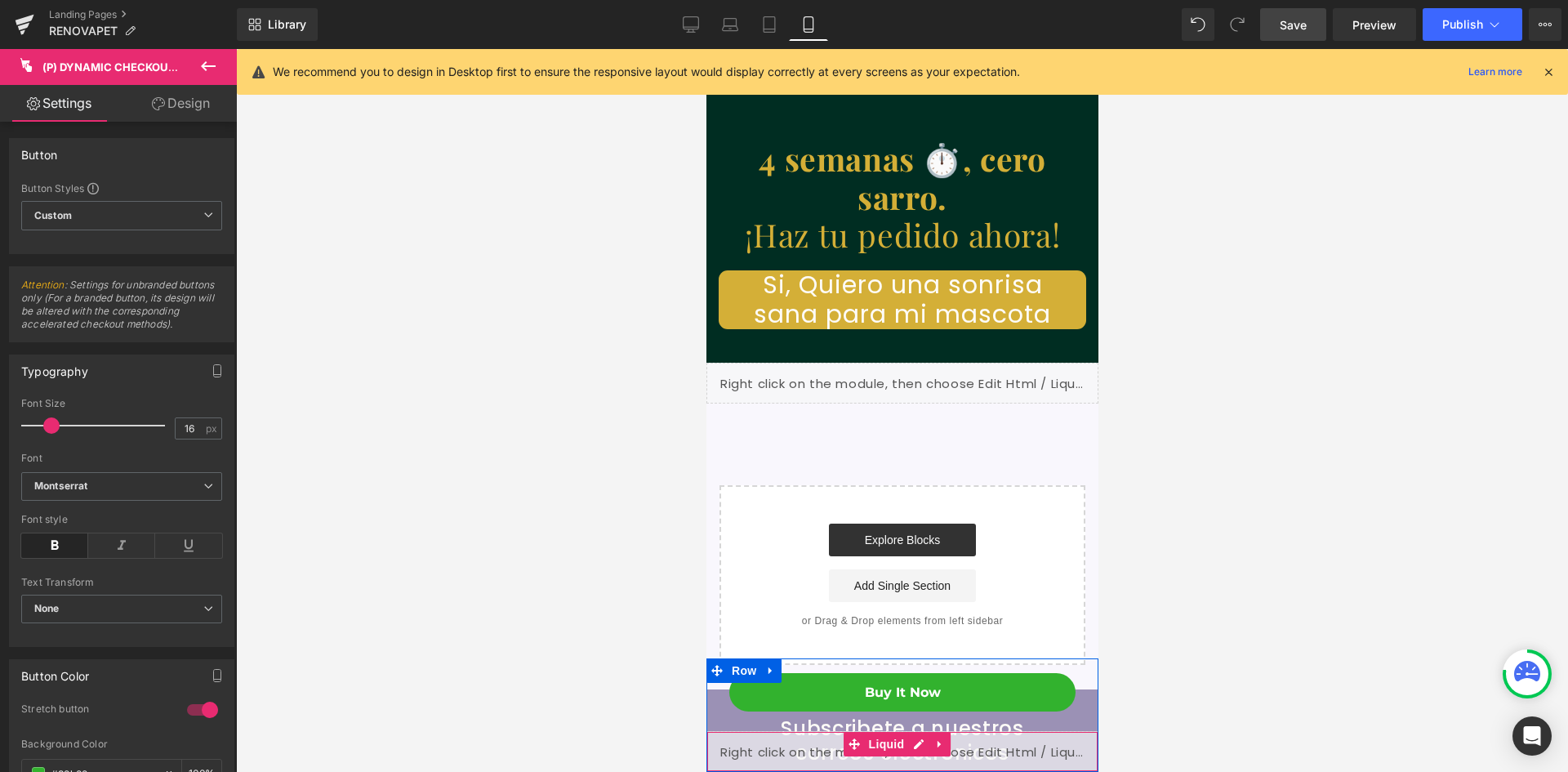
scroll to position [0, 300]
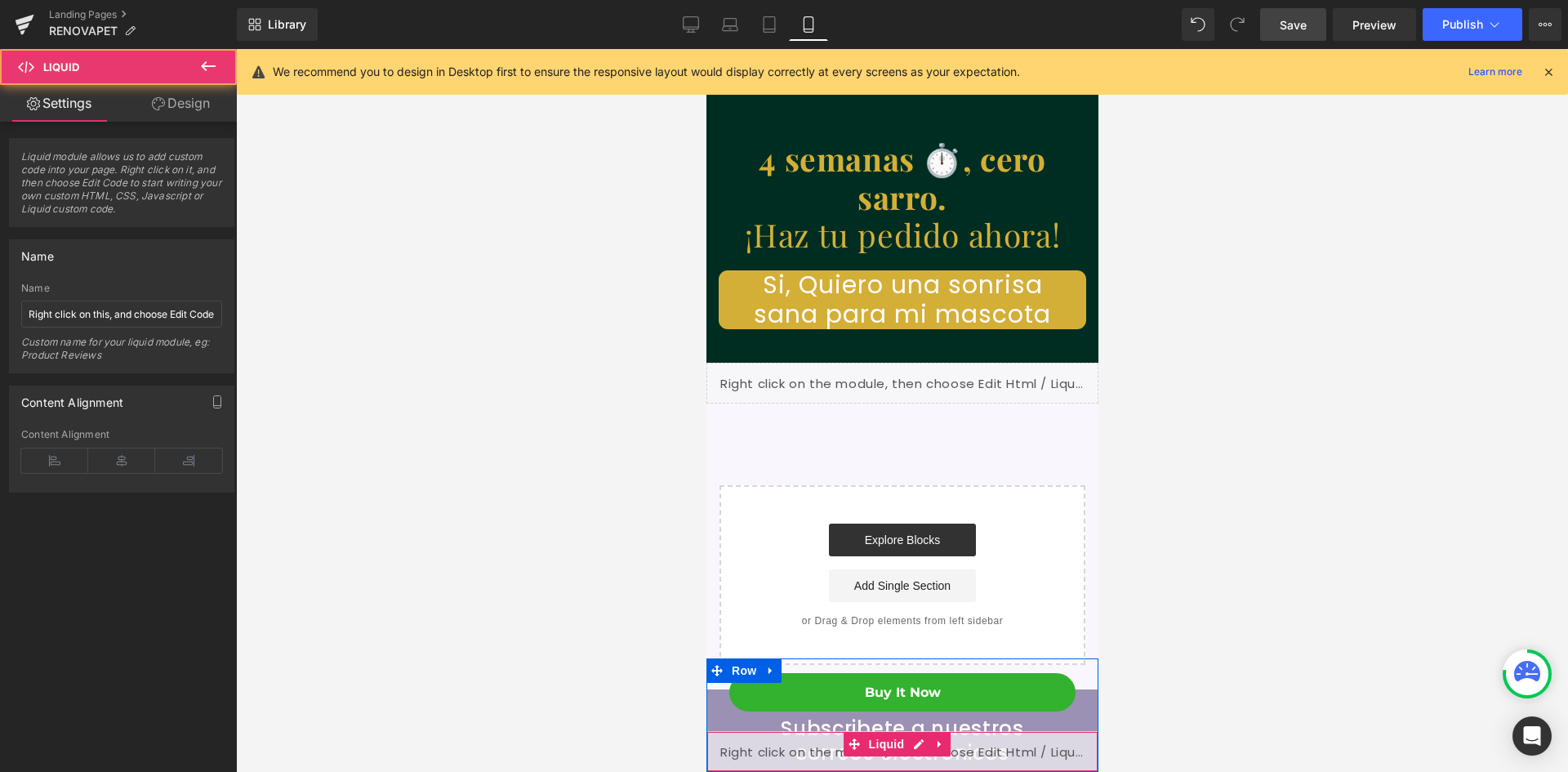
click at [918, 758] on div "Liquid" at bounding box center [901, 751] width 392 height 41
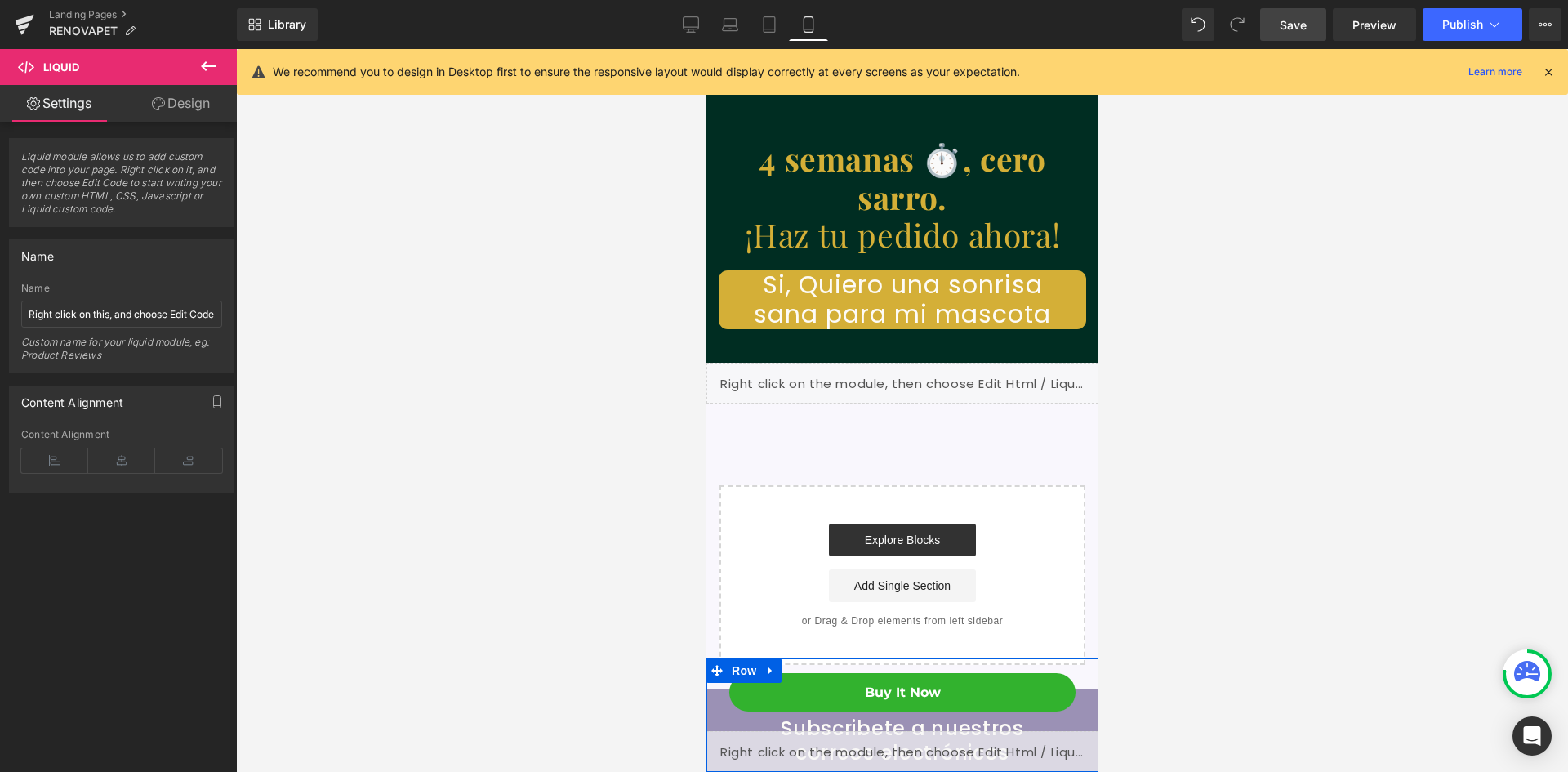
click at [916, 740] on div "Liquid" at bounding box center [901, 751] width 392 height 41
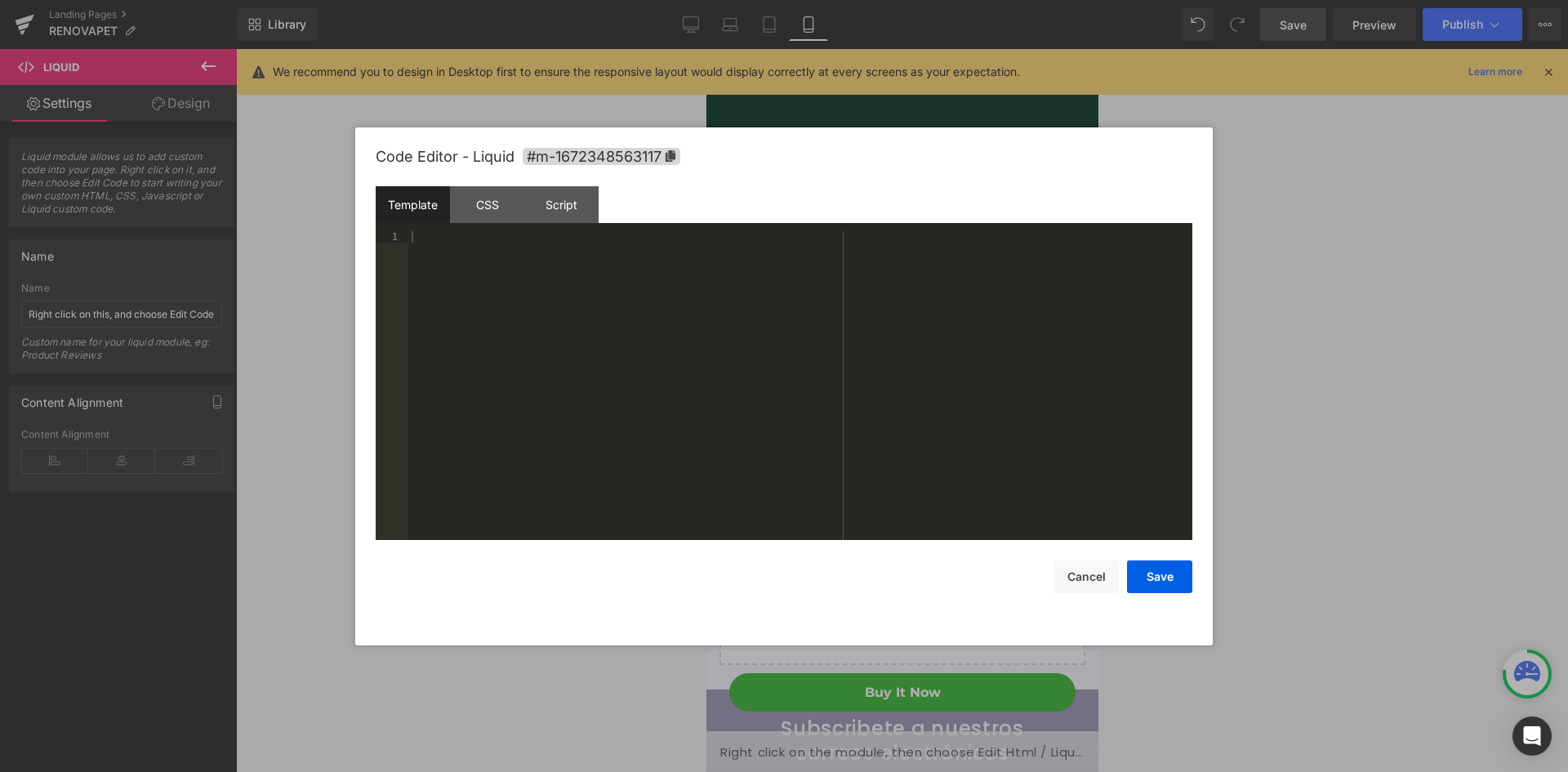
scroll to position [0, 0]
click at [1062, 574] on button "Cancel" at bounding box center [1087, 576] width 65 height 33
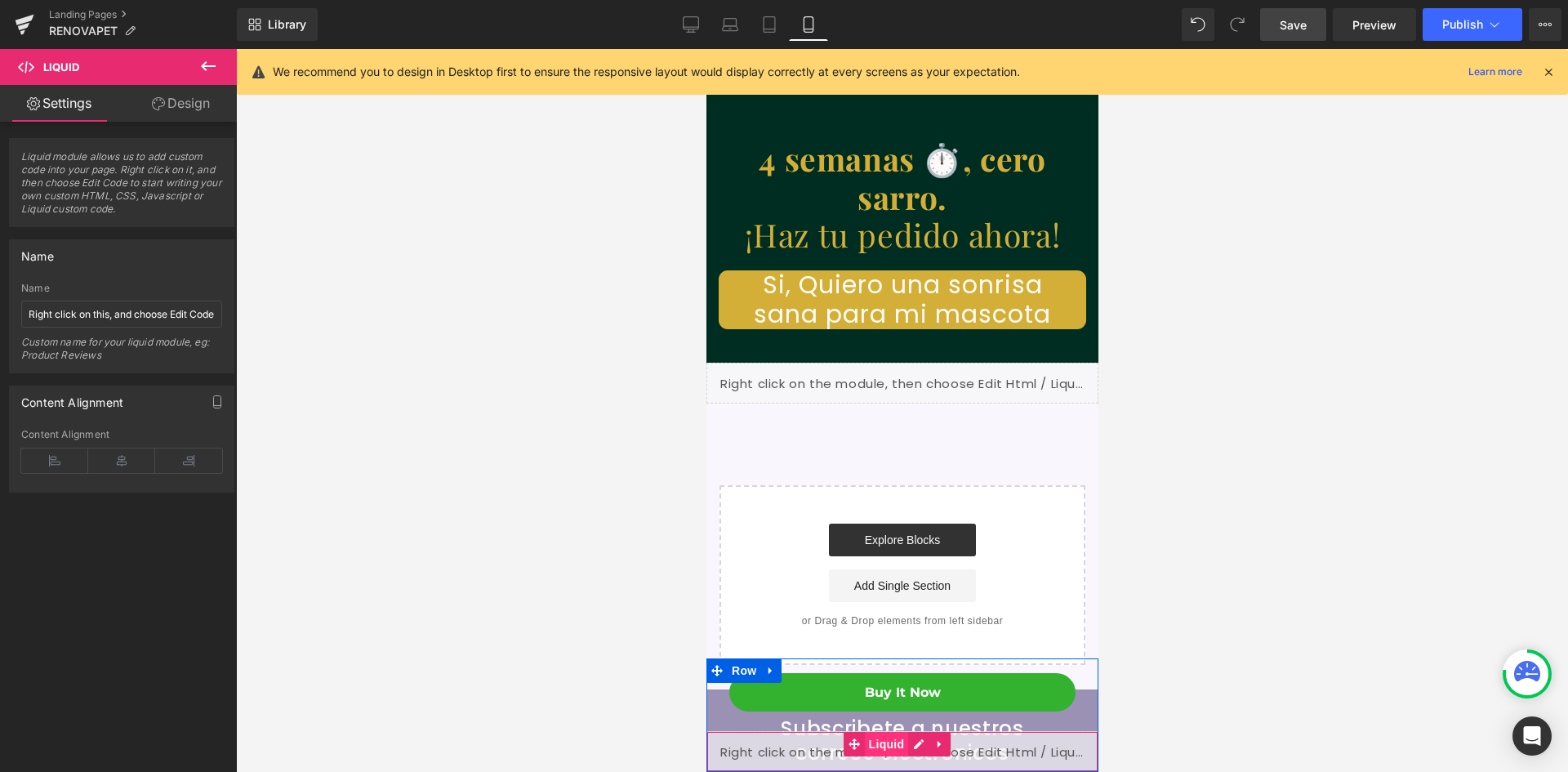
scroll to position [0, 300]
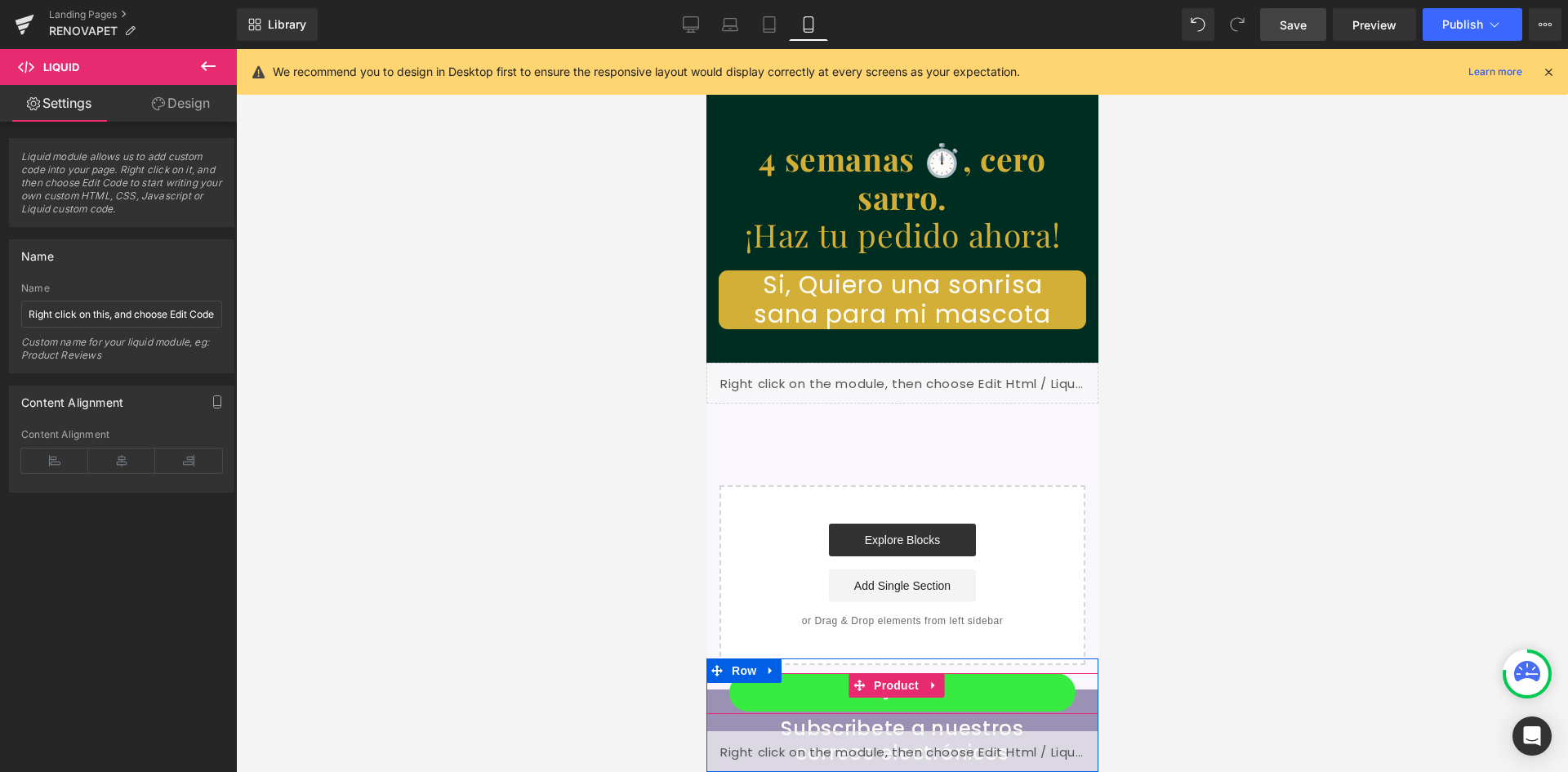
click at [899, 700] on span "(P) Dynamic Checkout Button" at bounding box center [895, 710] width 141 height 20
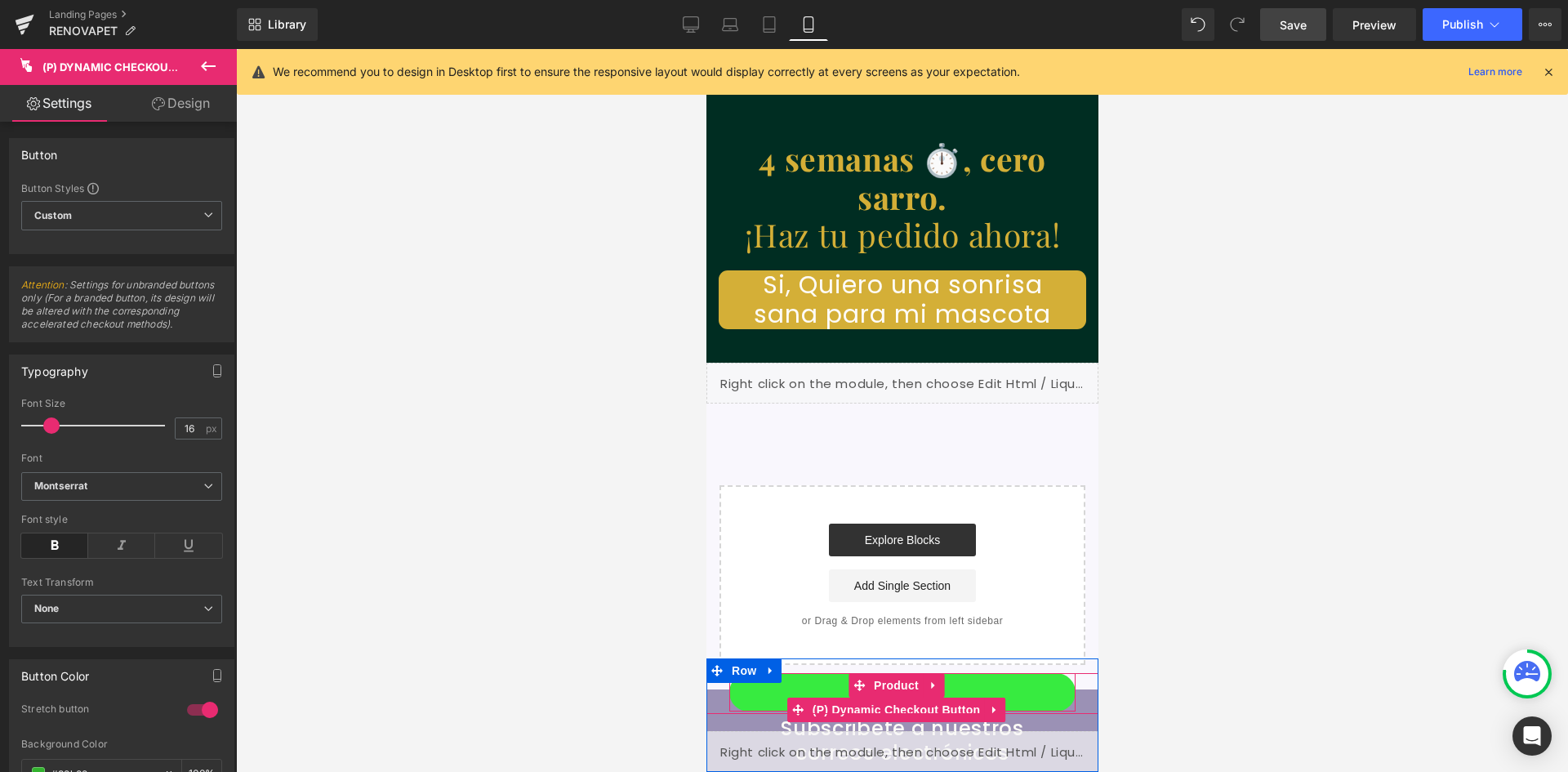
scroll to position [0, 599]
click at [976, 681] on button "Buy it now" at bounding box center [901, 692] width 347 height 38
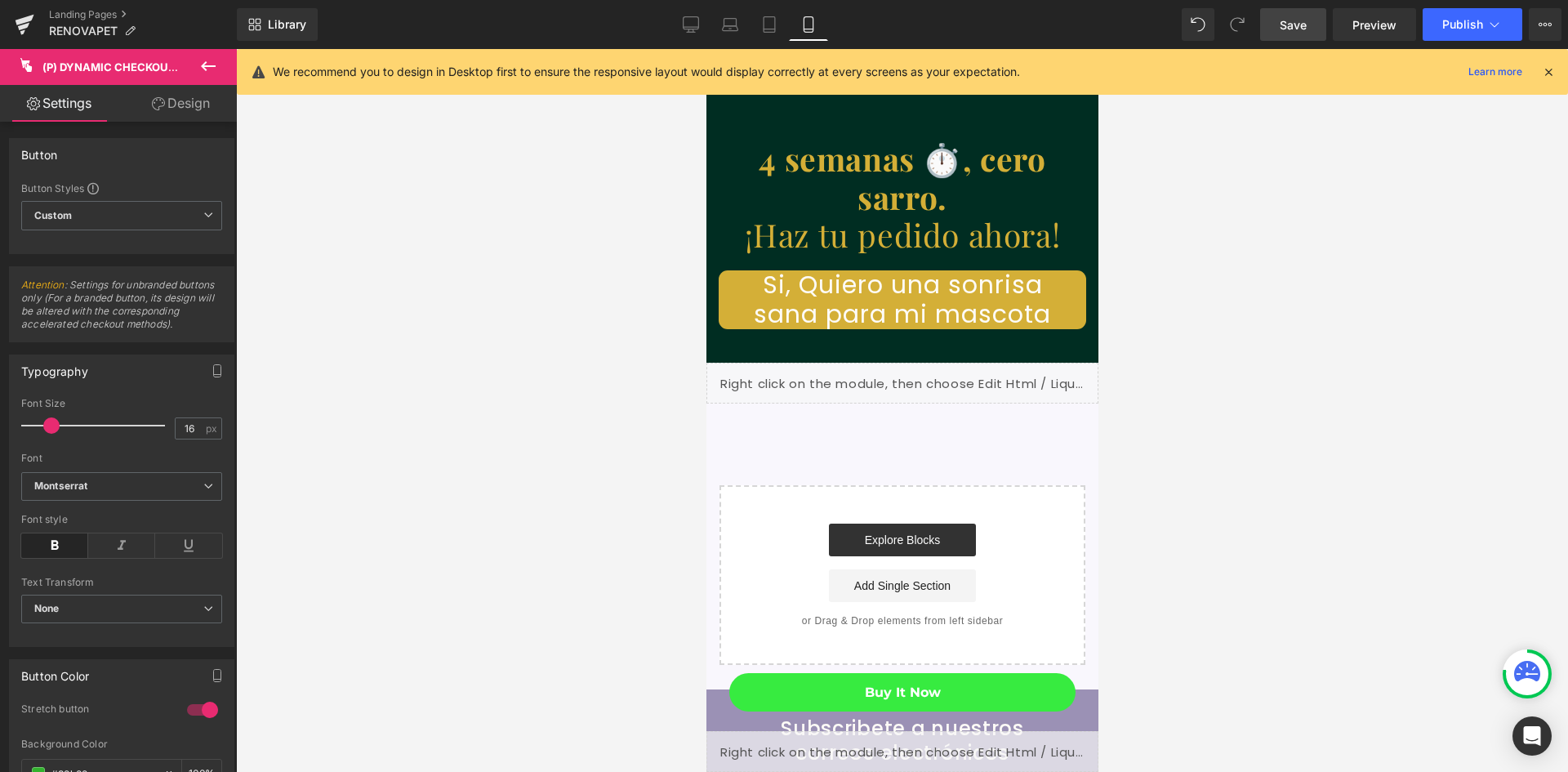
scroll to position [0, 0]
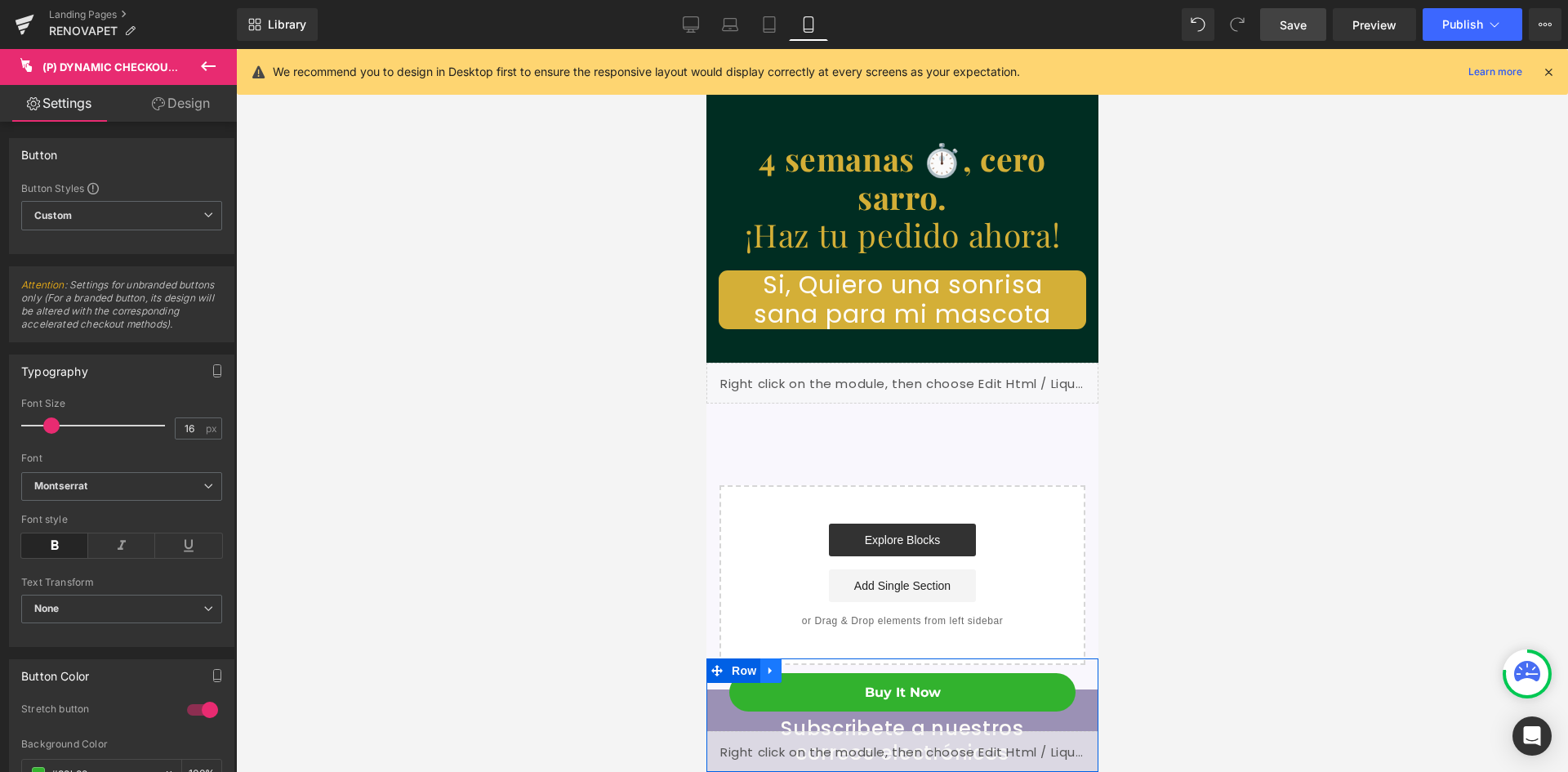
click at [774, 673] on icon at bounding box center [770, 670] width 12 height 12
click at [724, 717] on div "Buy it now (P) Dynamic Checkout Button Product Liquid" at bounding box center [901, 722] width 392 height 99
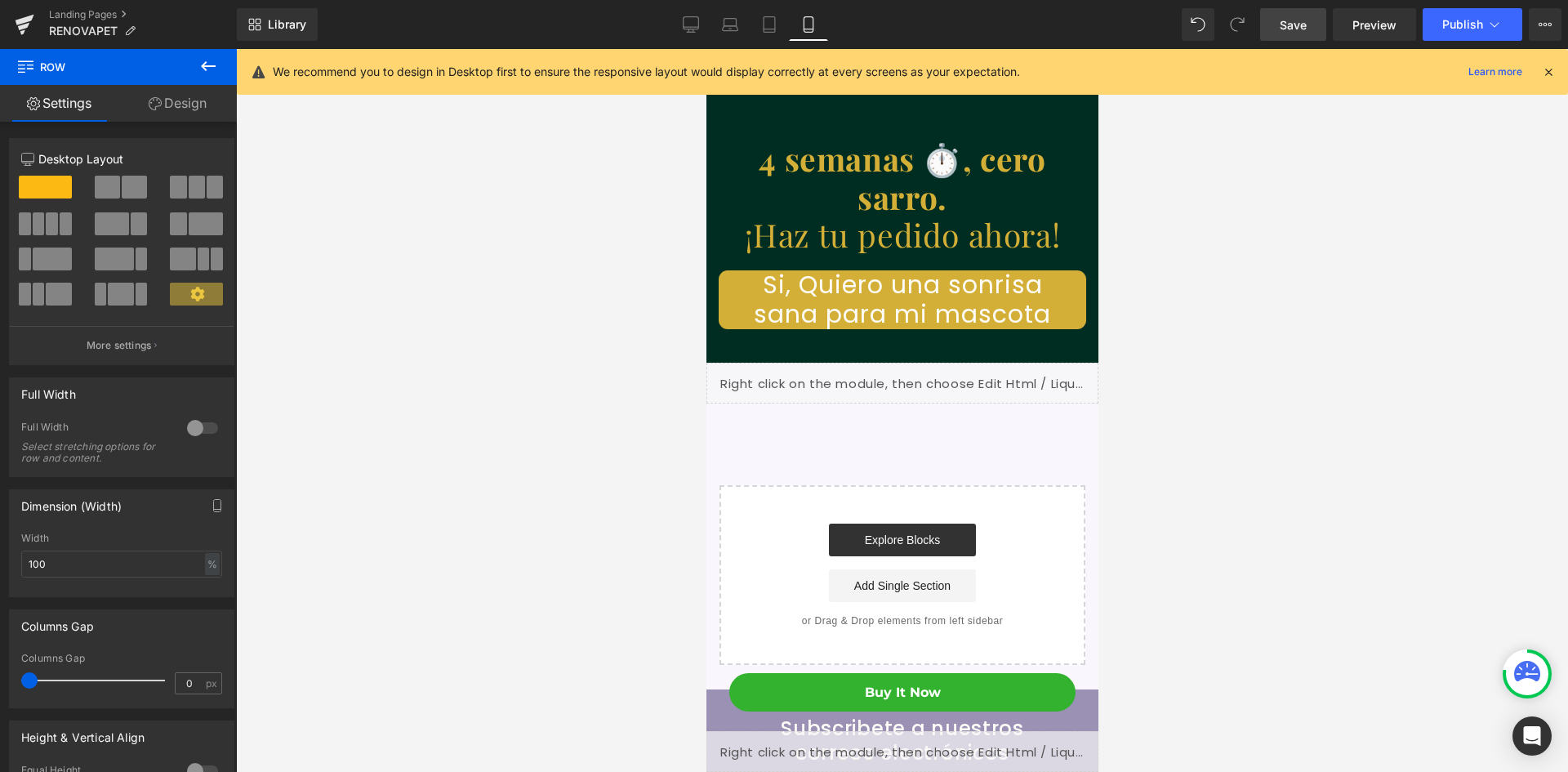
scroll to position [0, 300]
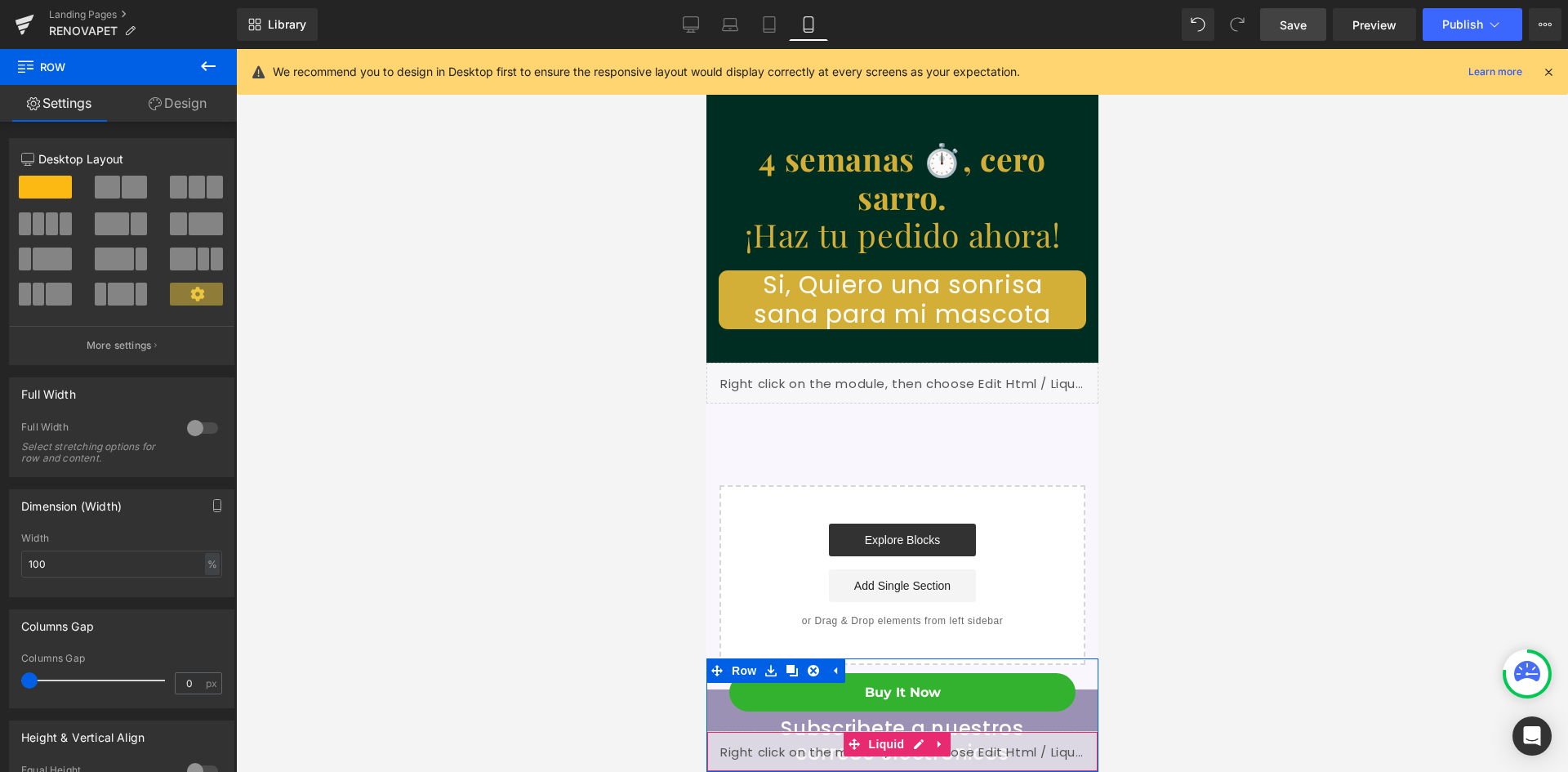
click at [820, 731] on div "Liquid" at bounding box center [901, 751] width 392 height 41
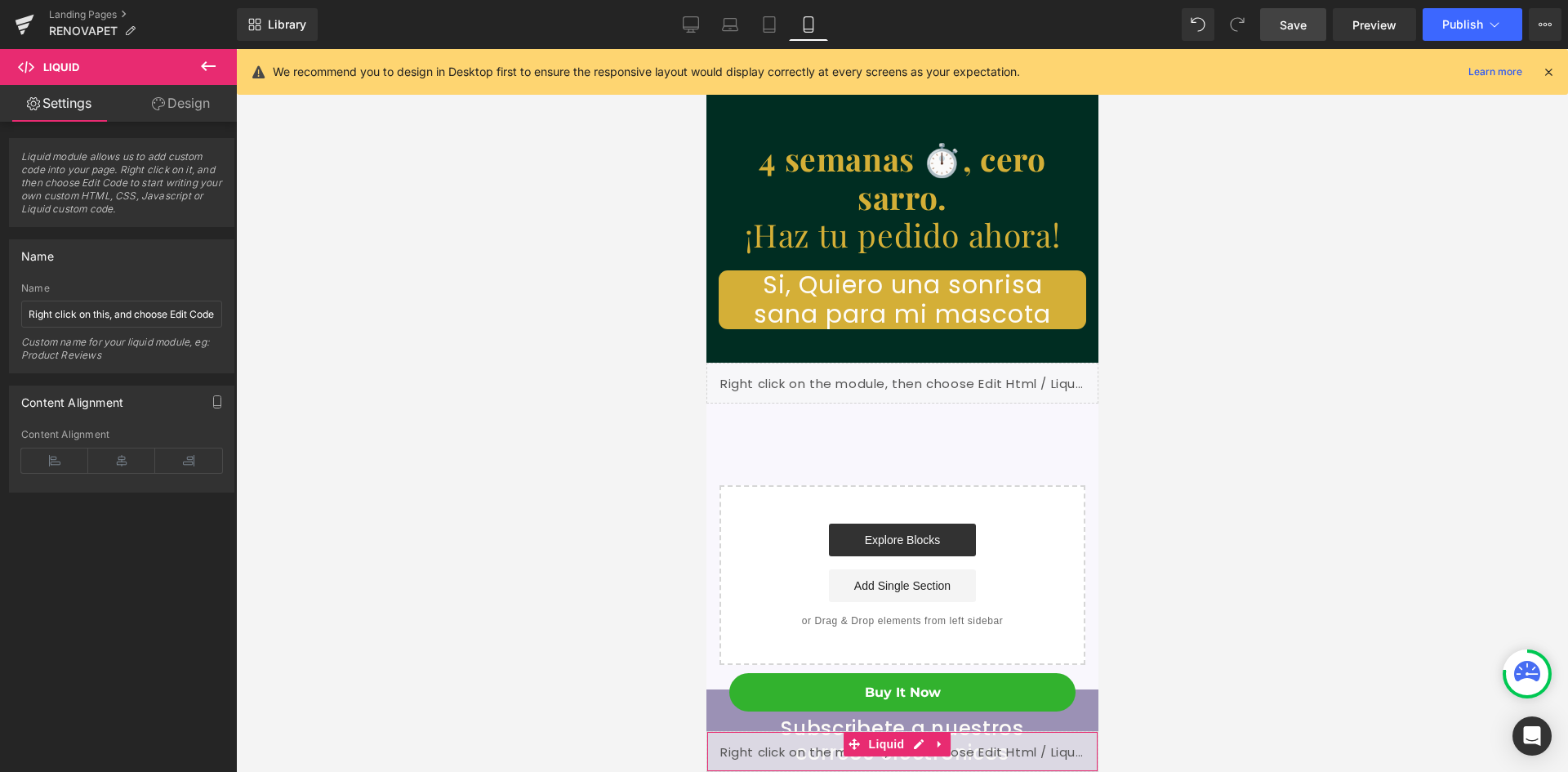
click at [200, 111] on link "Design" at bounding box center [181, 103] width 118 height 36
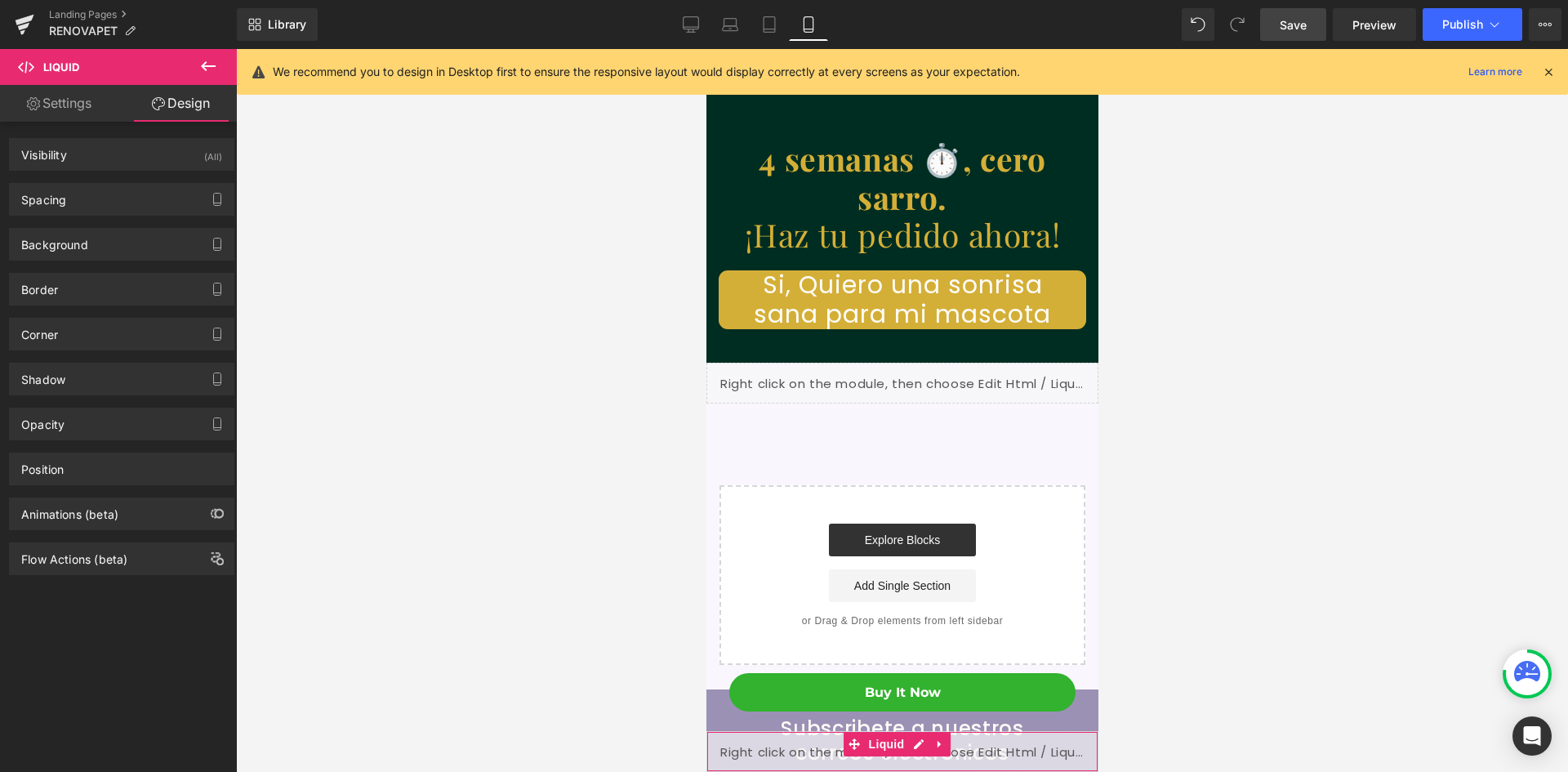
scroll to position [0, 599]
click at [218, 64] on button at bounding box center [208, 67] width 57 height 36
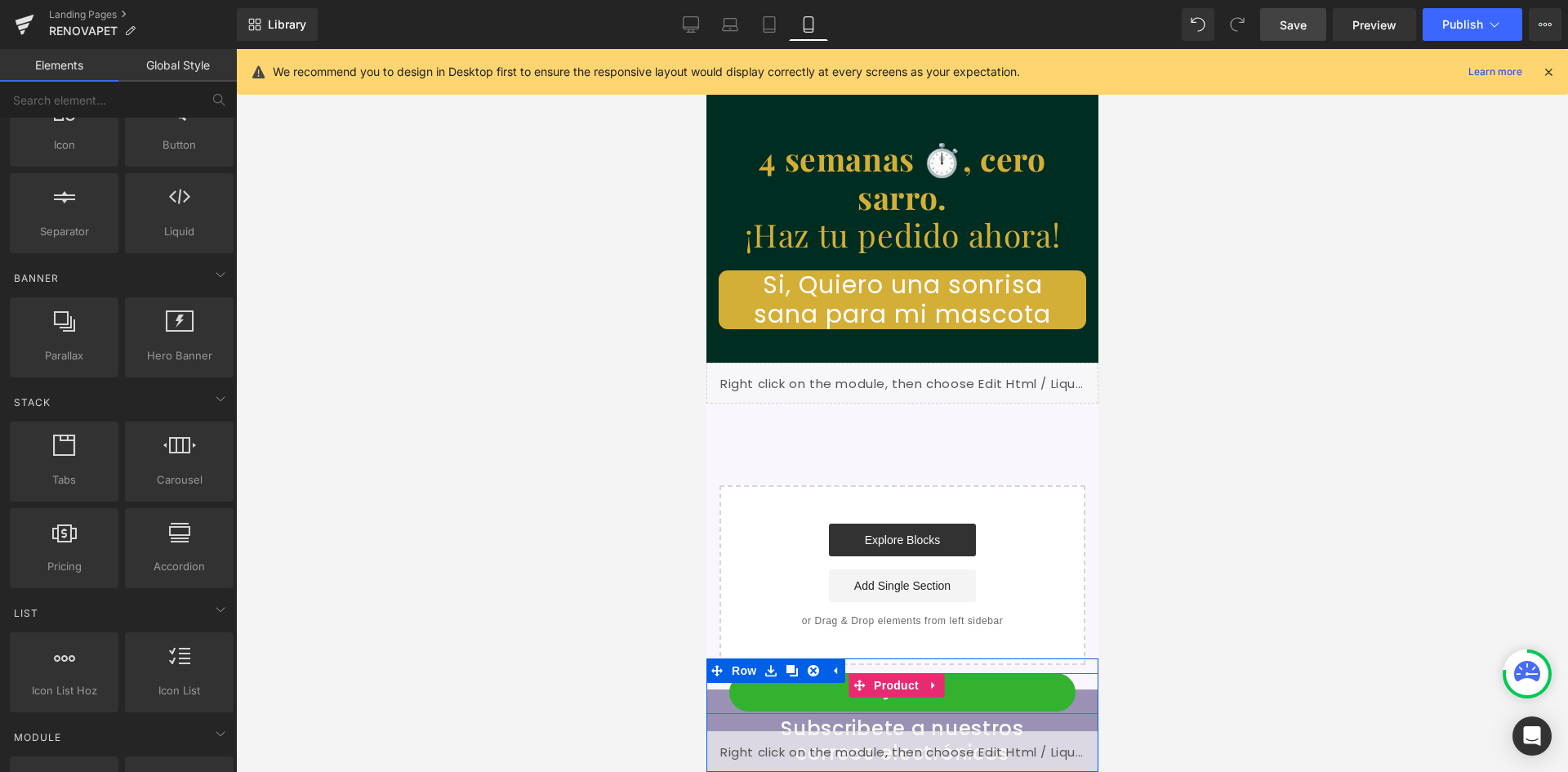
click at [720, 700] on div "Buy it now (P) Dynamic Checkout Button Product" at bounding box center [901, 693] width 392 height 41
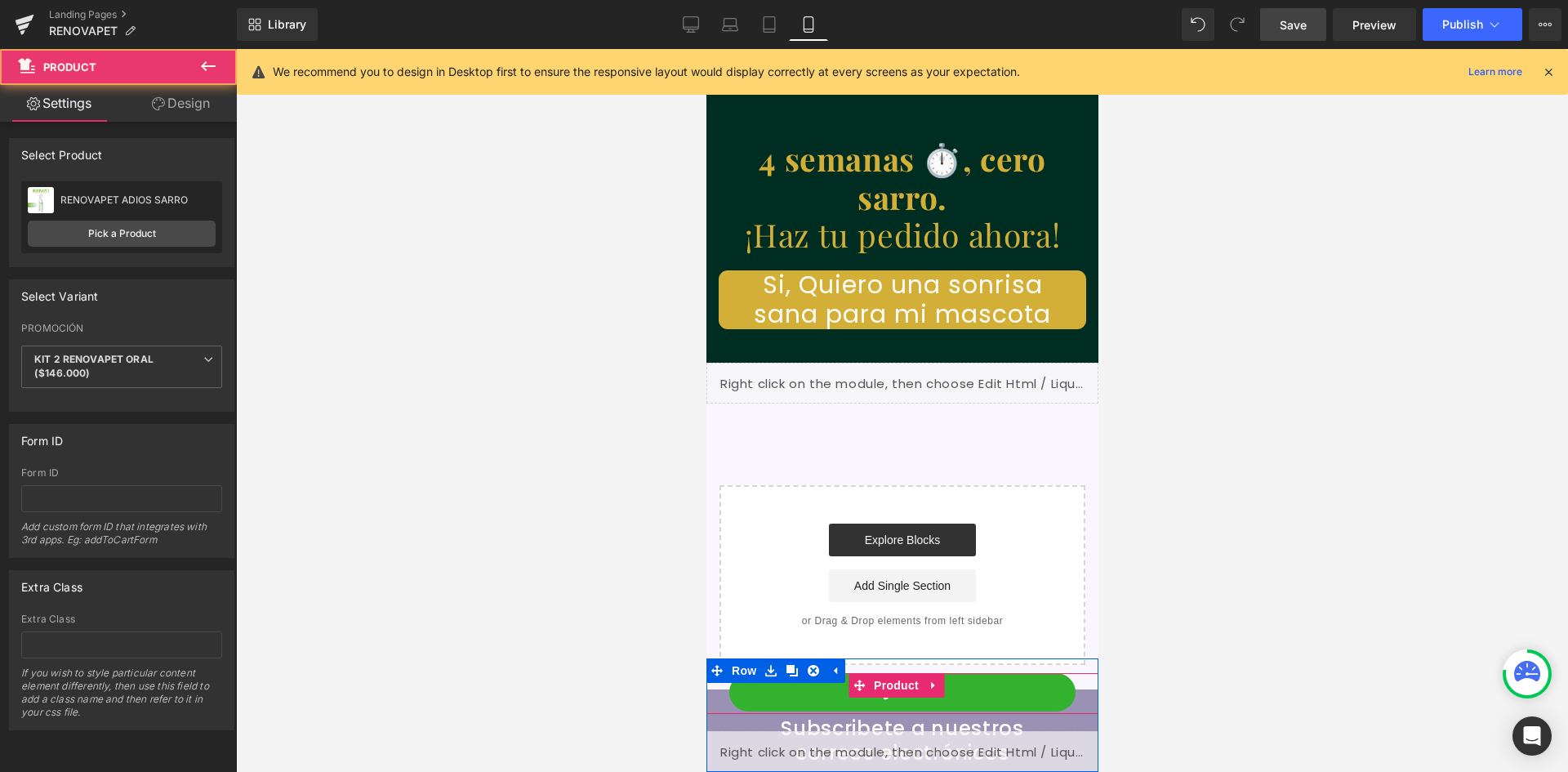
scroll to position [0, 0]
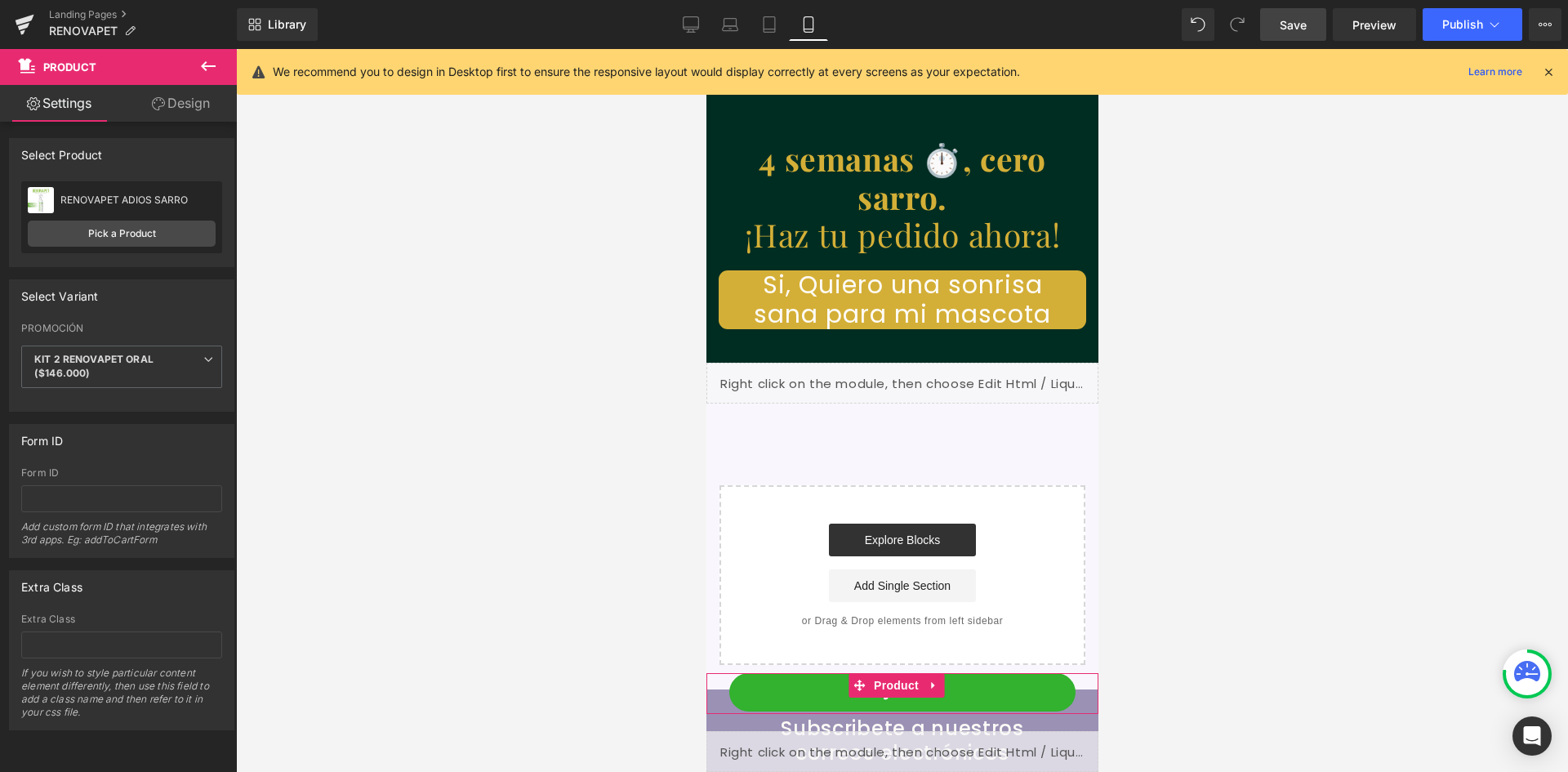
click at [169, 102] on link "Design" at bounding box center [181, 103] width 118 height 36
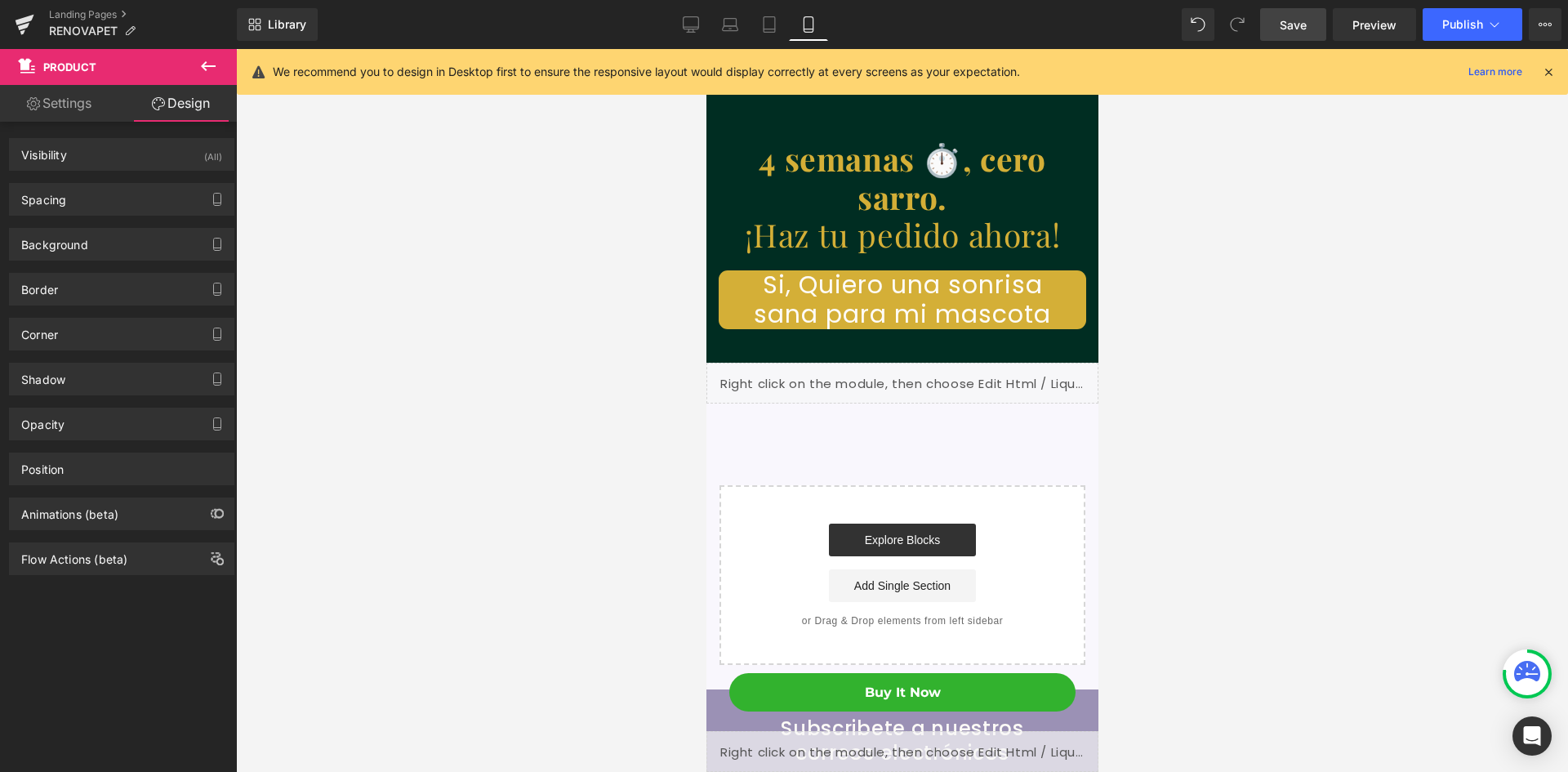
scroll to position [0, 300]
click at [205, 62] on icon at bounding box center [208, 66] width 20 height 20
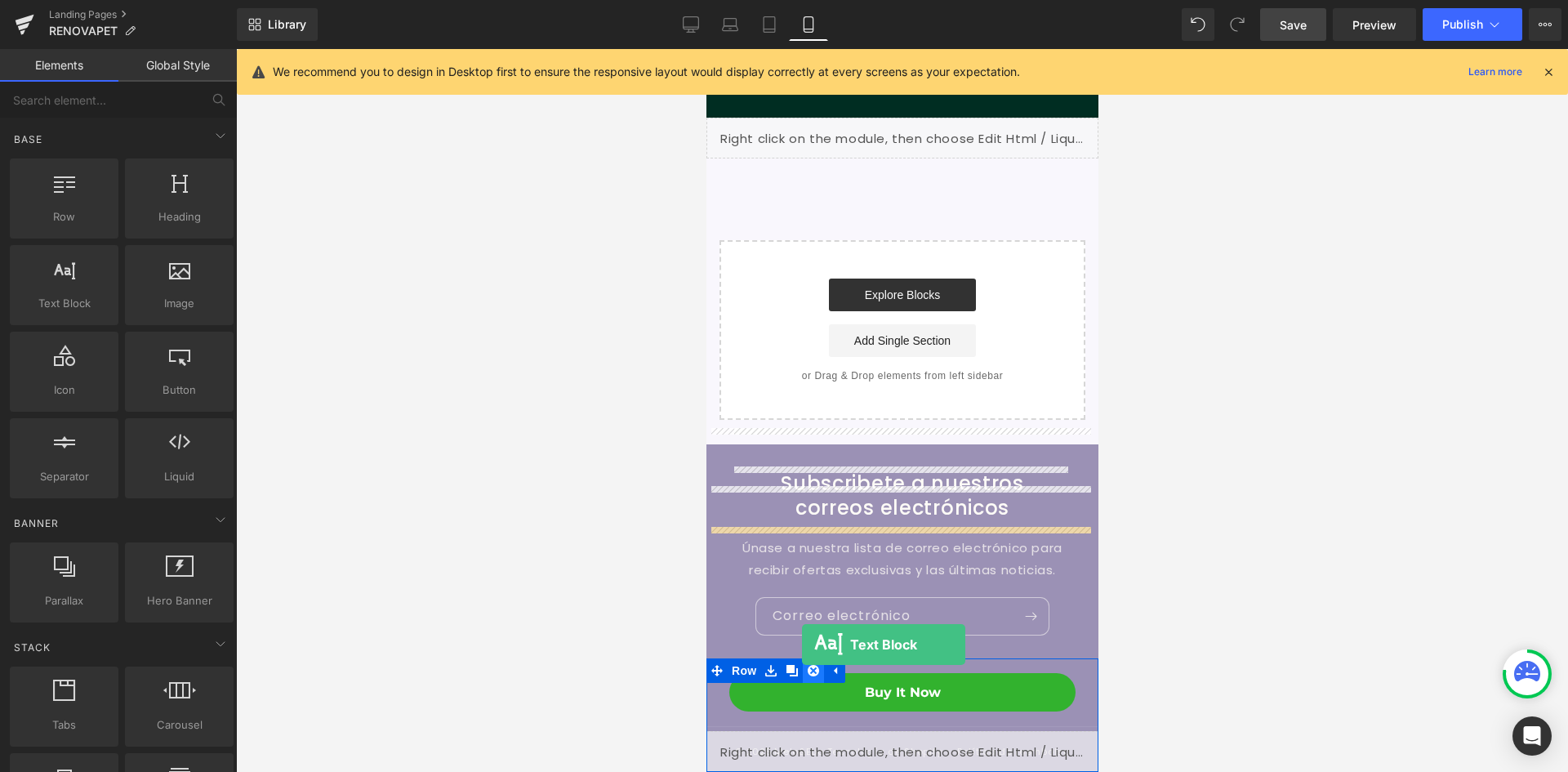
scroll to position [0, 599]
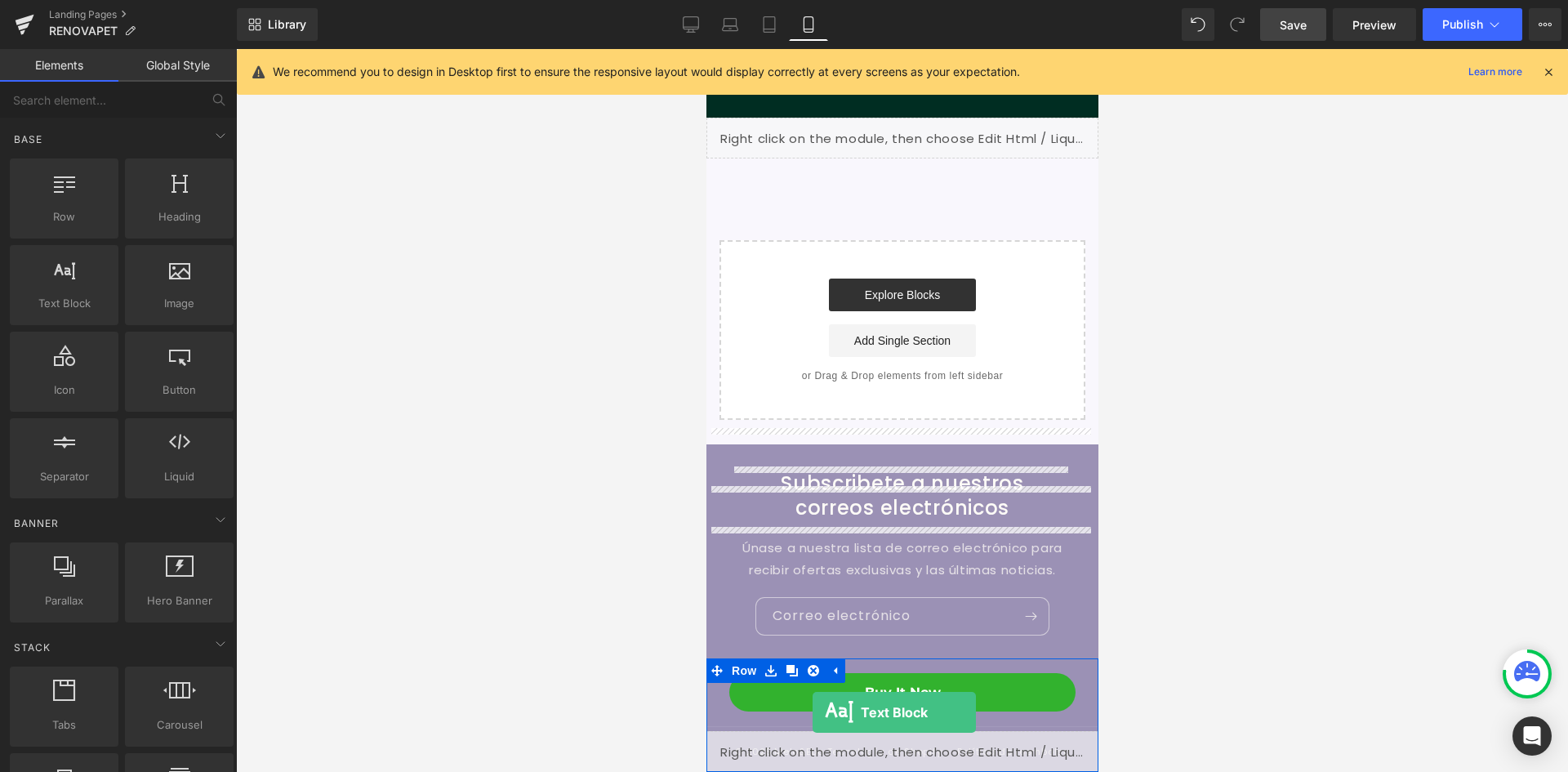
drag, startPoint x: 66, startPoint y: 285, endPoint x: 813, endPoint y: 712, distance: 860.4
click at [813, 0] on div "Text Block You are previewing how the will restyle your page. You can not edit …" at bounding box center [784, 0] width 1568 height 0
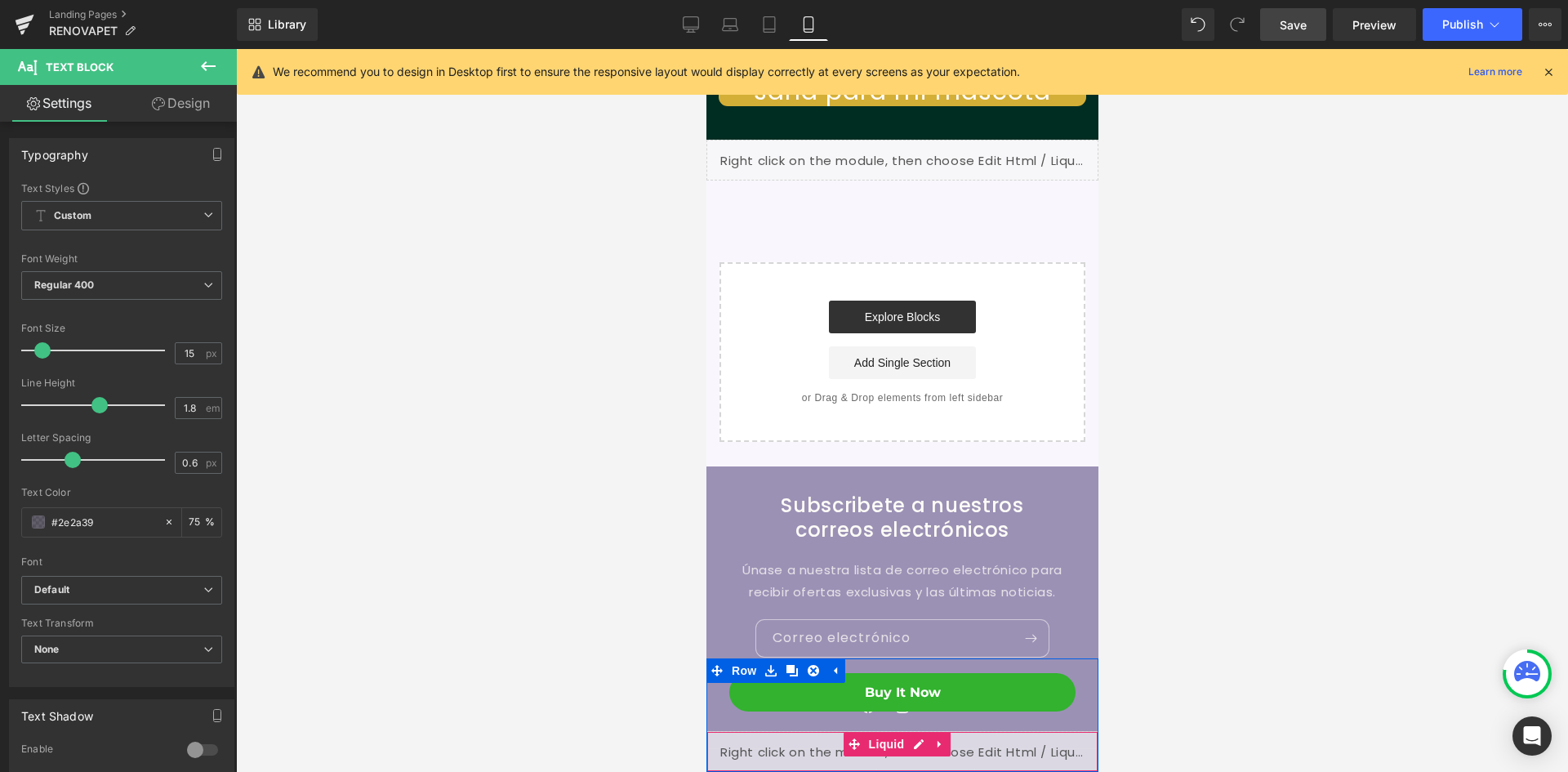
click at [794, 757] on div "Liquid" at bounding box center [901, 751] width 392 height 41
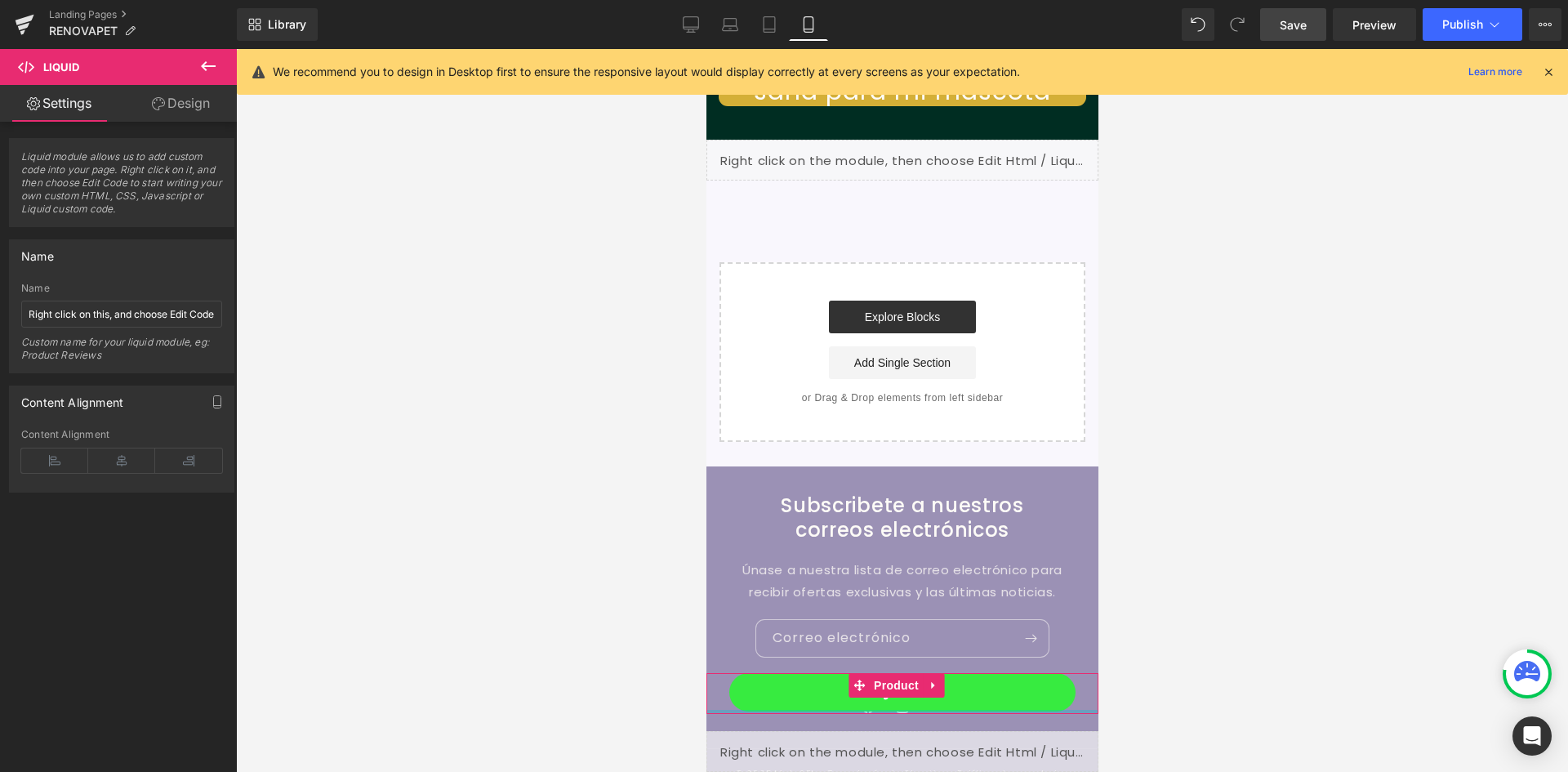
scroll to position [0, 0]
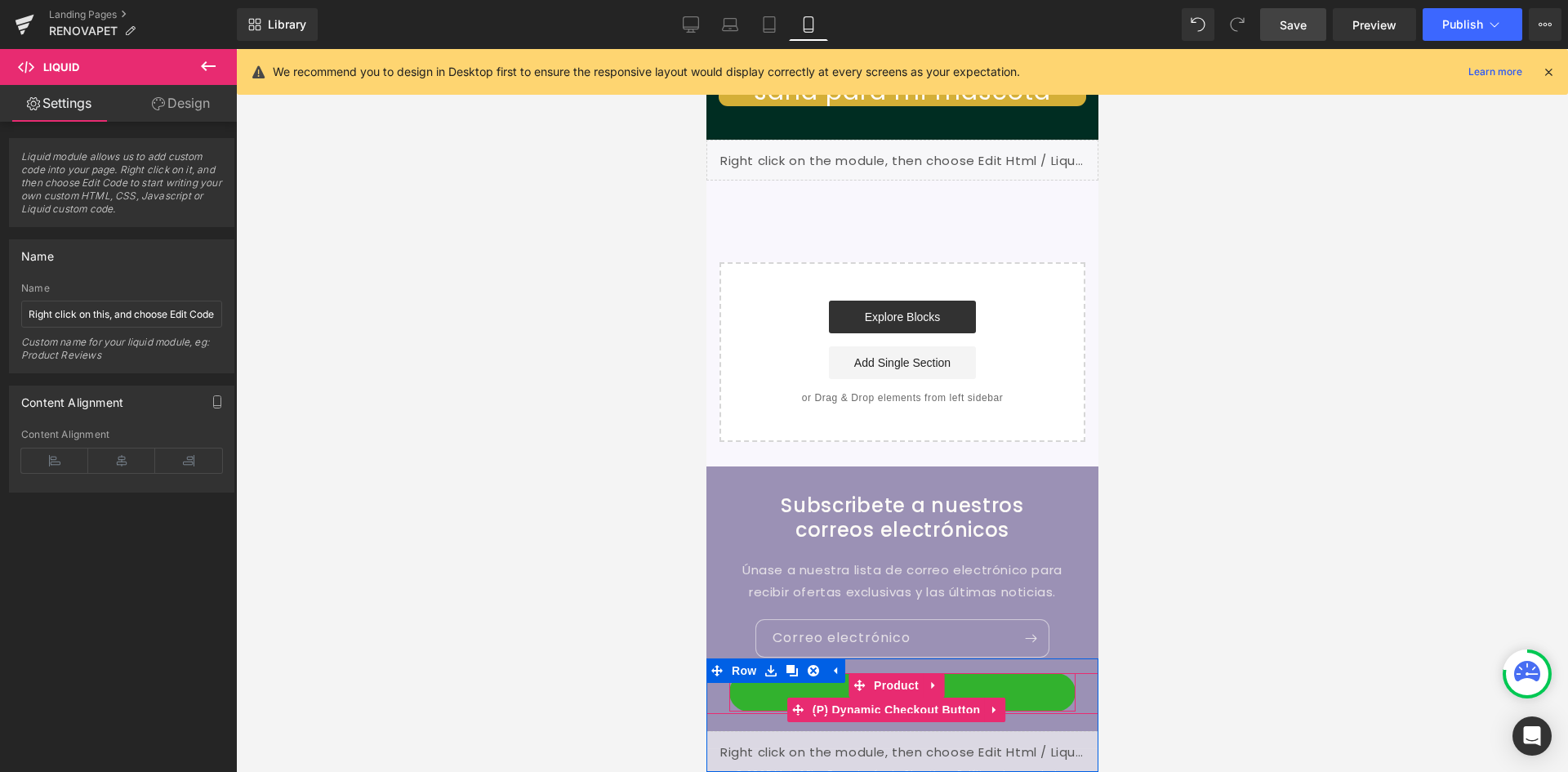
click at [998, 667] on div at bounding box center [901, 666] width 392 height 15
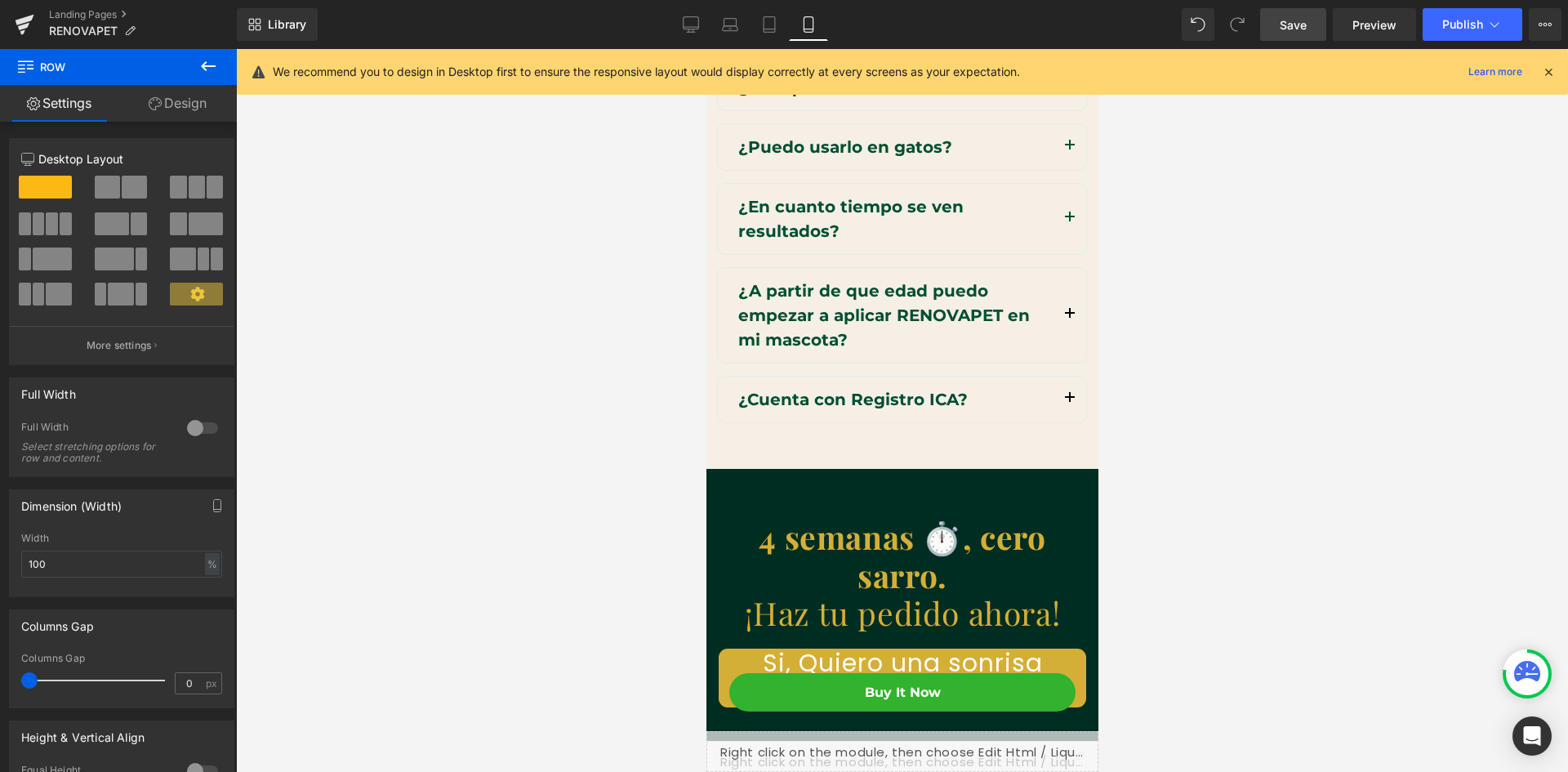
scroll to position [8263, 0]
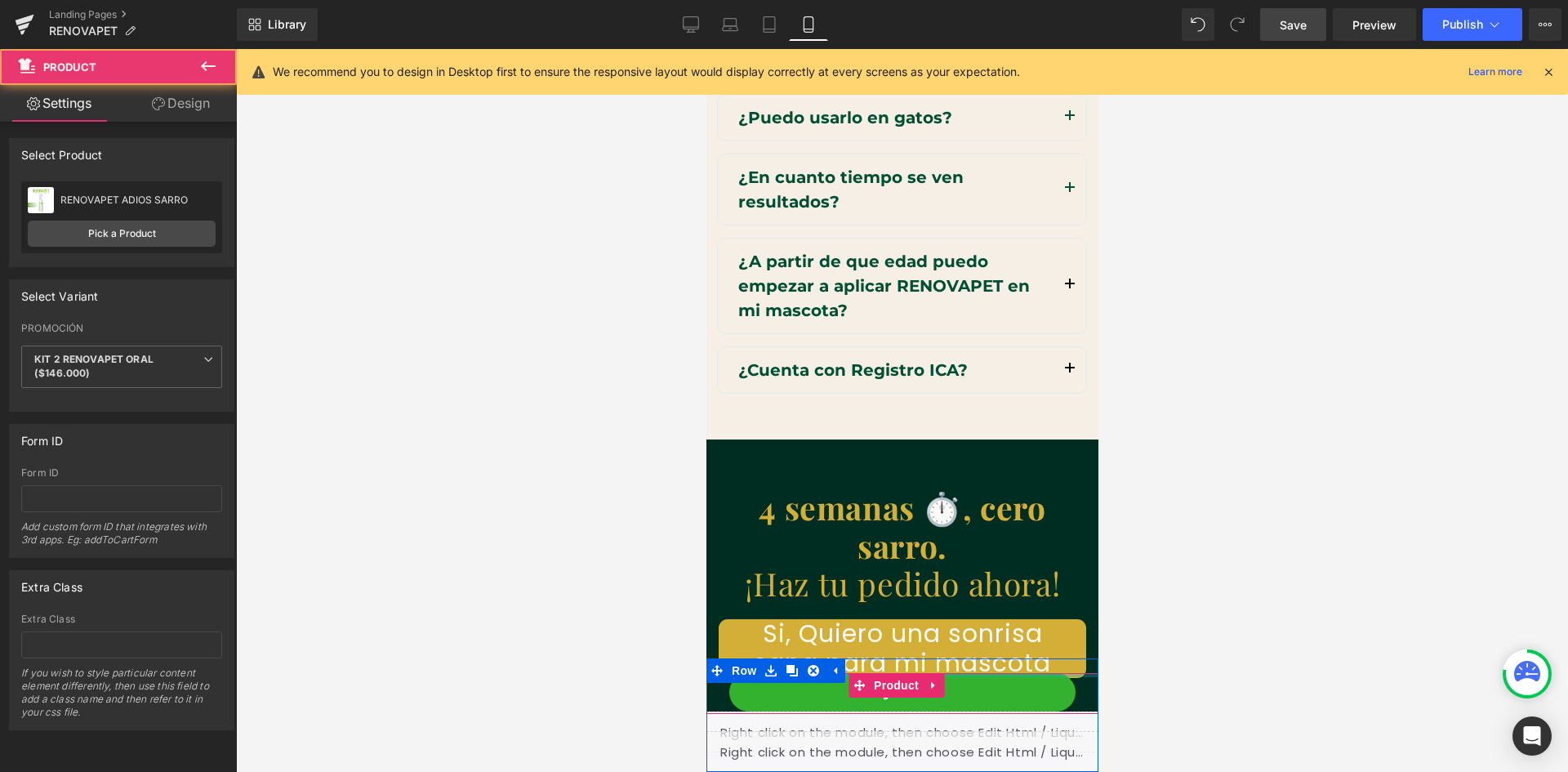
click at [1005, 677] on div "Buy it now (P) Dynamic Checkout Button Product" at bounding box center [901, 693] width 392 height 41
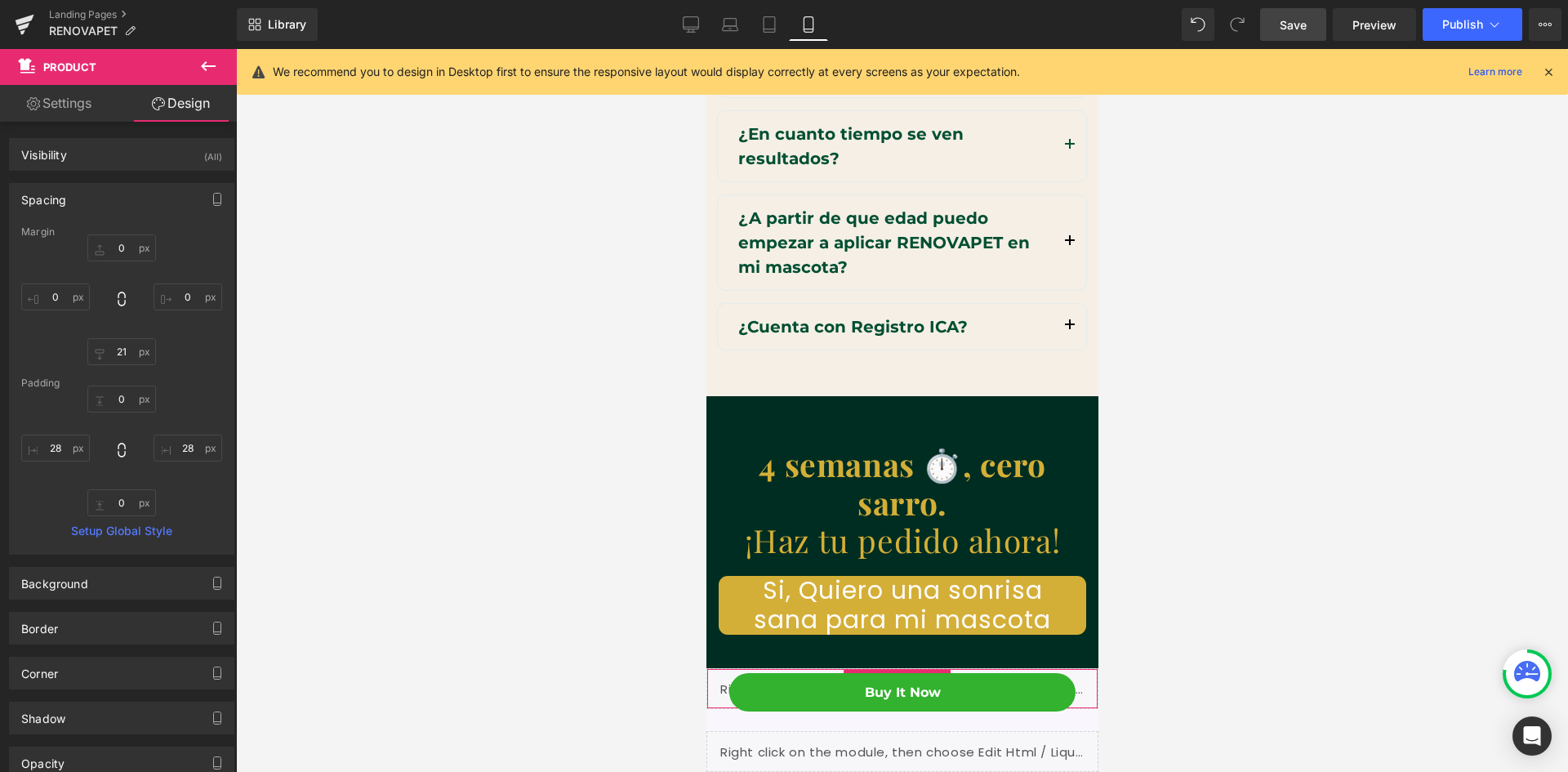
scroll to position [8345, 0]
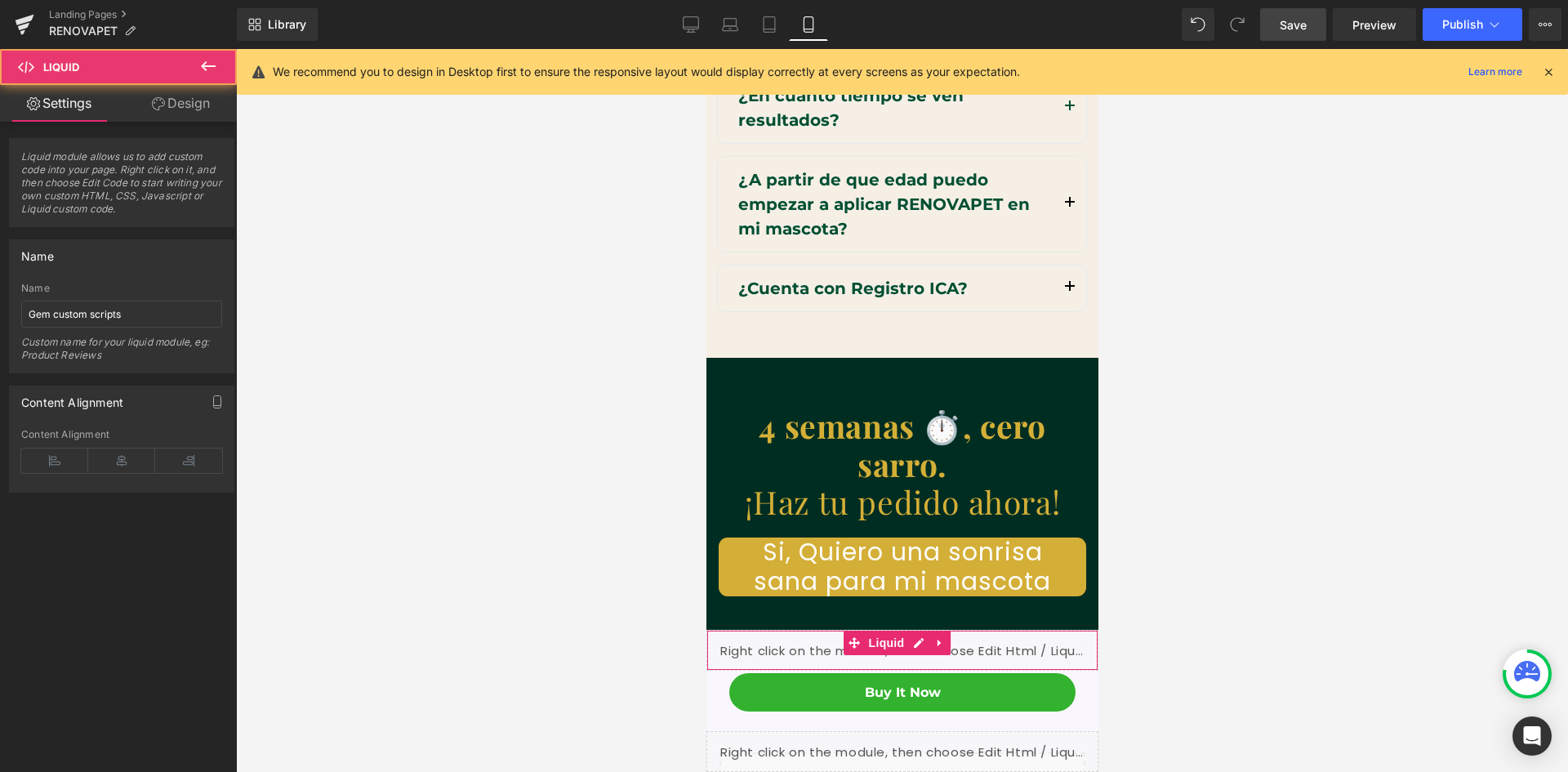
click at [901, 629] on div "Liquid" at bounding box center [901, 649] width 392 height 41
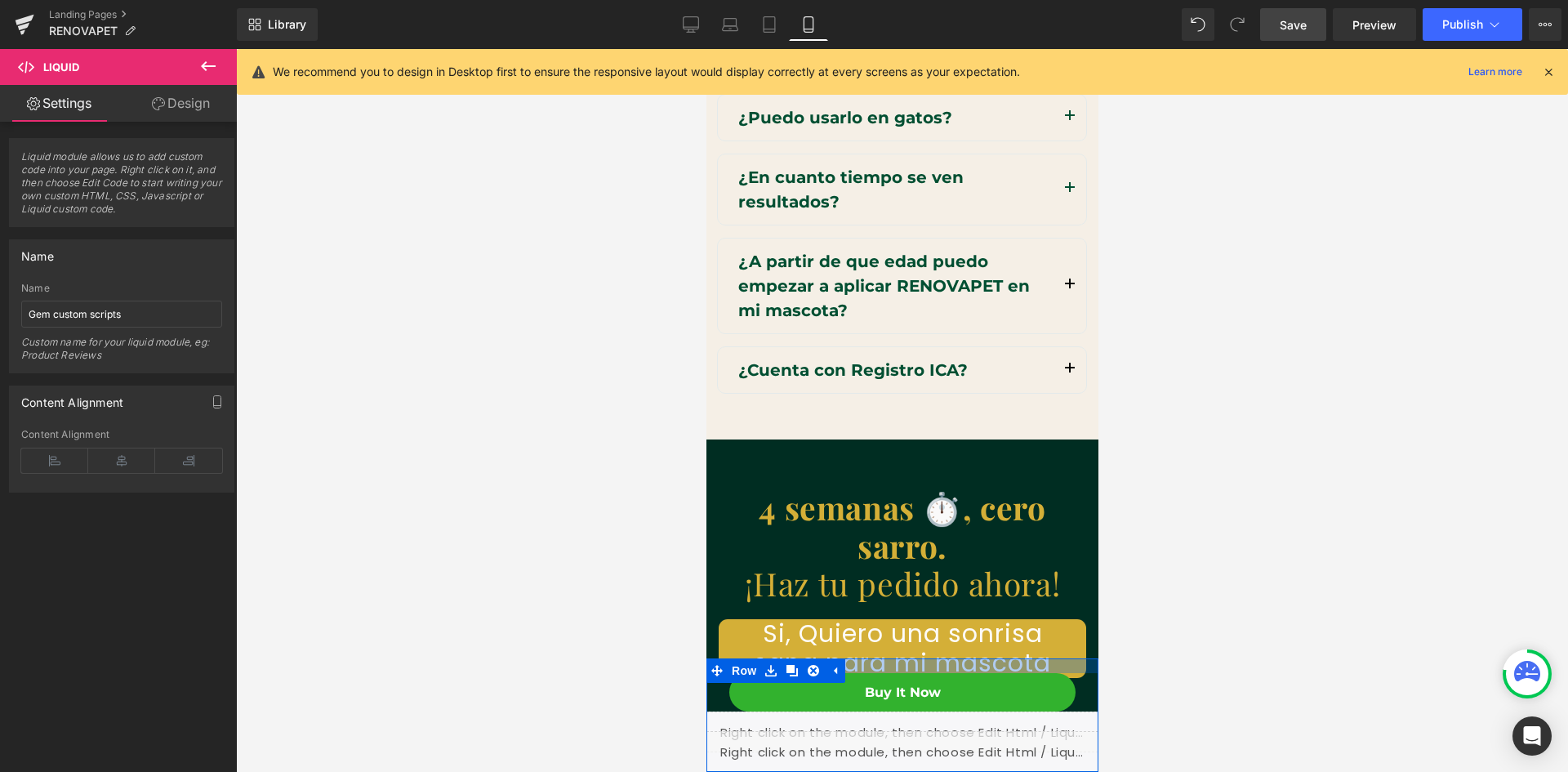
scroll to position [0, 300]
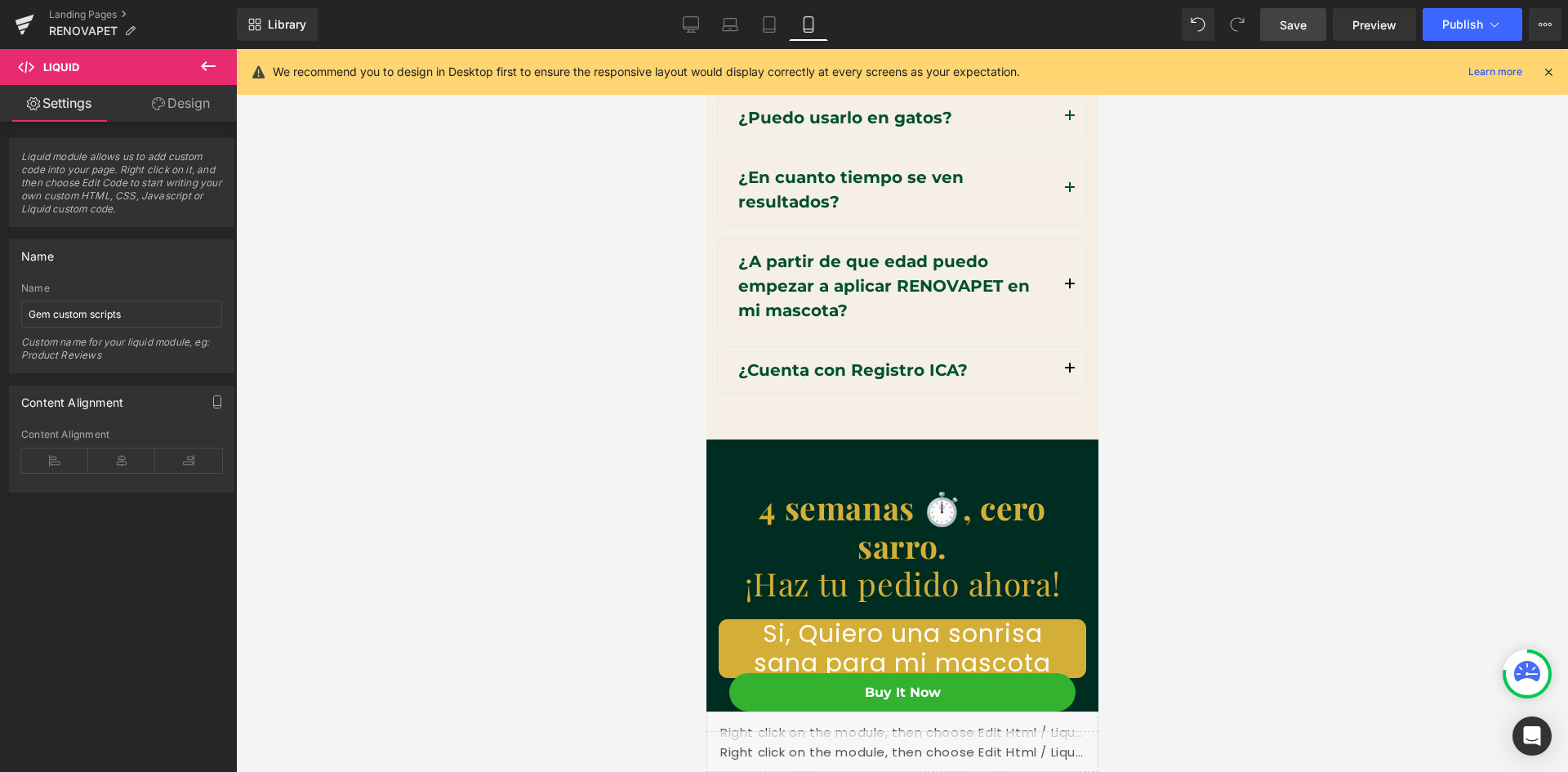
click at [733, 670] on div "Buy it now (P) Dynamic Checkout Button Product Liquid Row" at bounding box center [901, 715] width 392 height 114
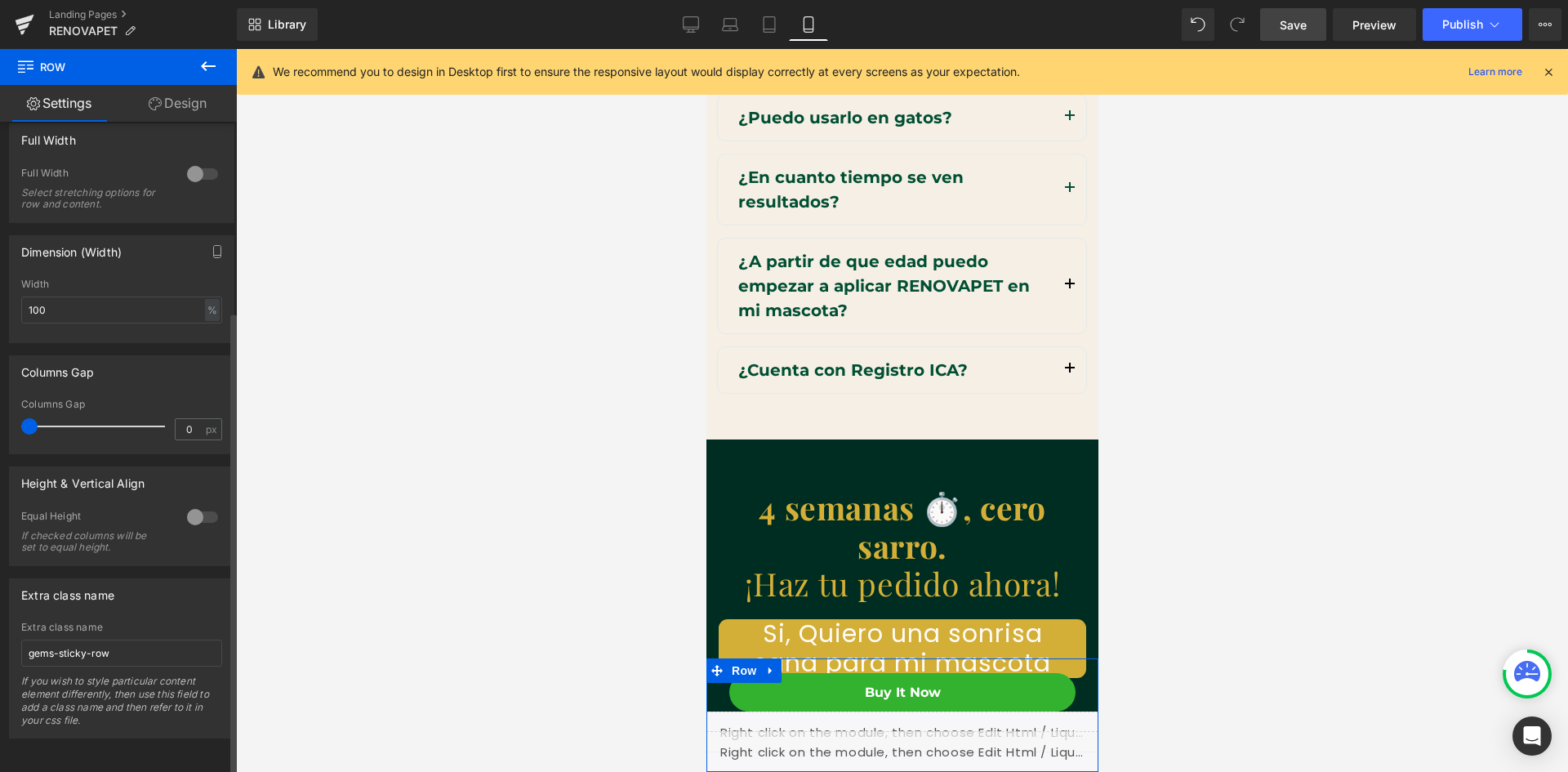
scroll to position [0, 0]
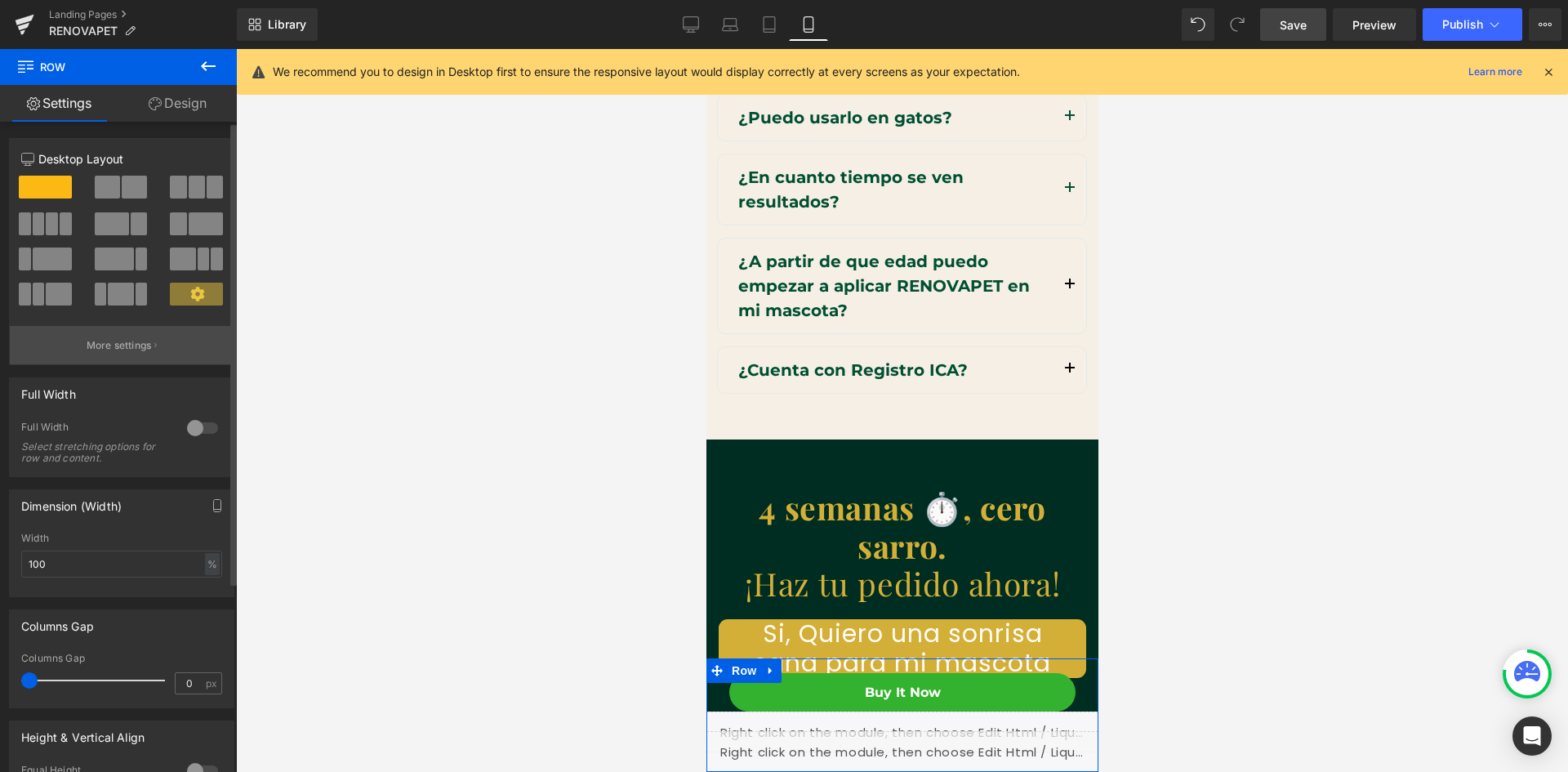
click at [121, 350] on p "More settings" at bounding box center [119, 346] width 65 height 15
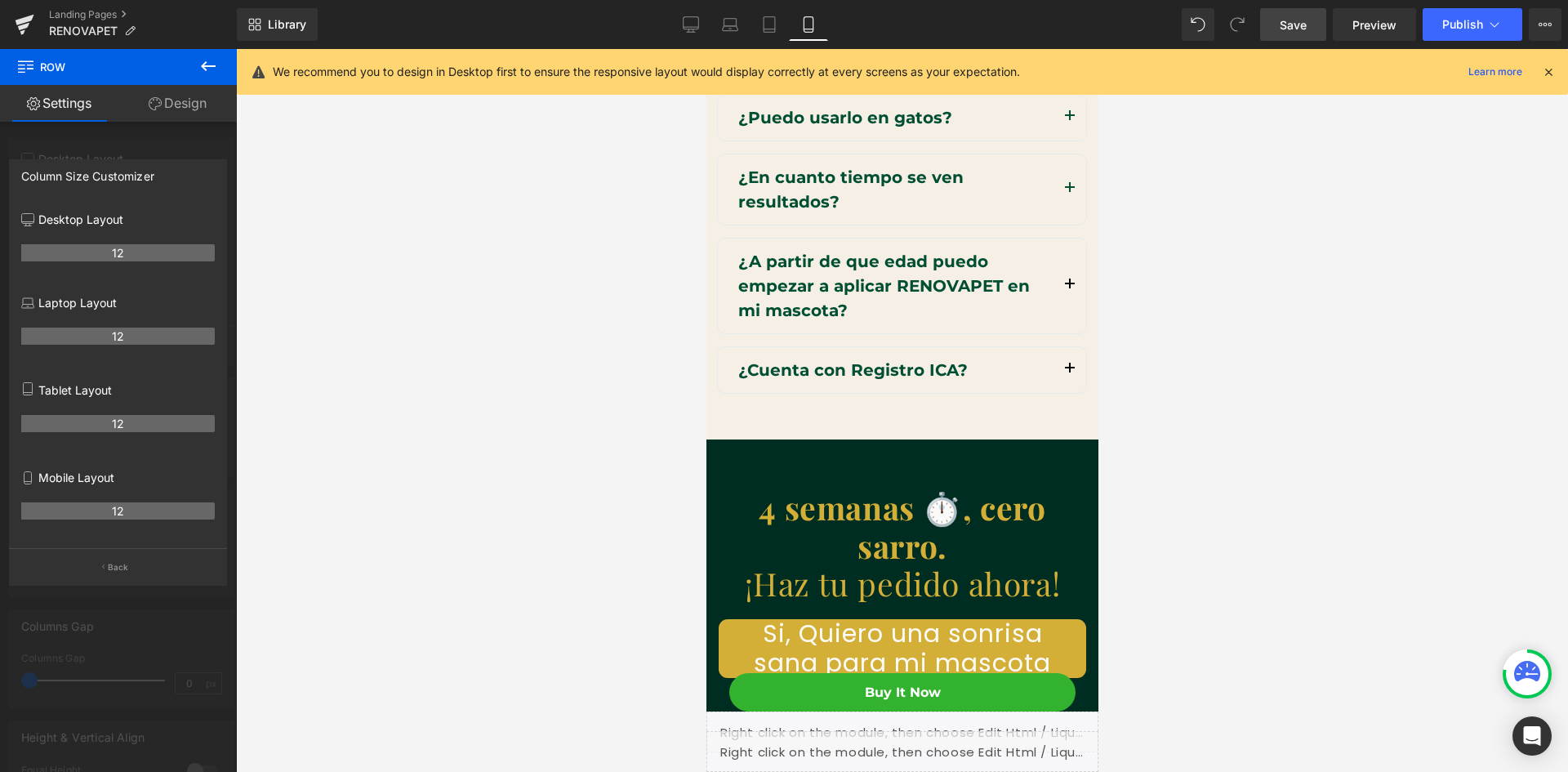
click at [206, 71] on icon at bounding box center [208, 66] width 20 height 20
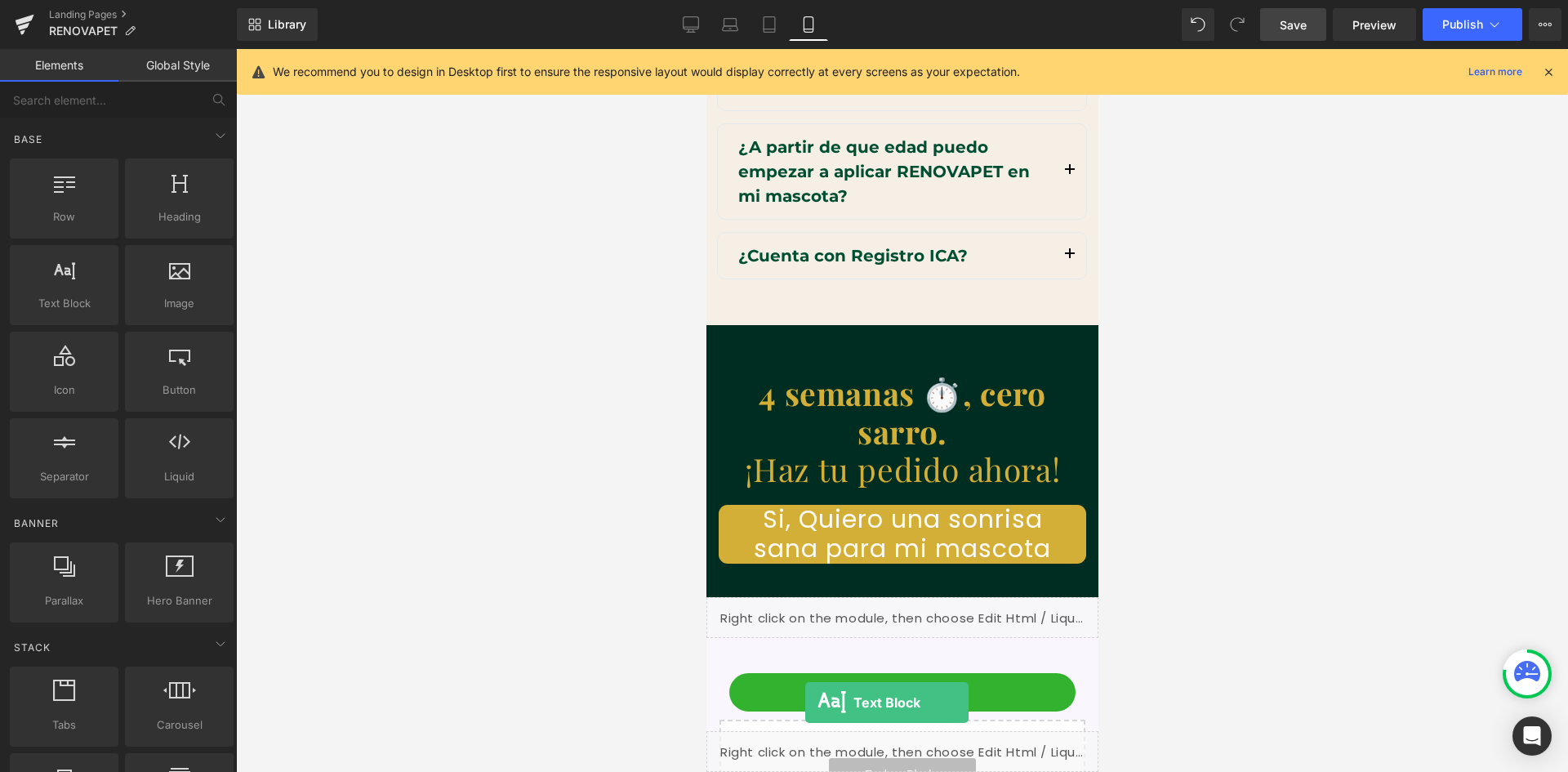
drag, startPoint x: 65, startPoint y: 286, endPoint x: 806, endPoint y: 702, distance: 849.8
click at [806, 0] on div "Text Block You are previewing how the will restyle your page. You can not edit …" at bounding box center [784, 0] width 1568 height 0
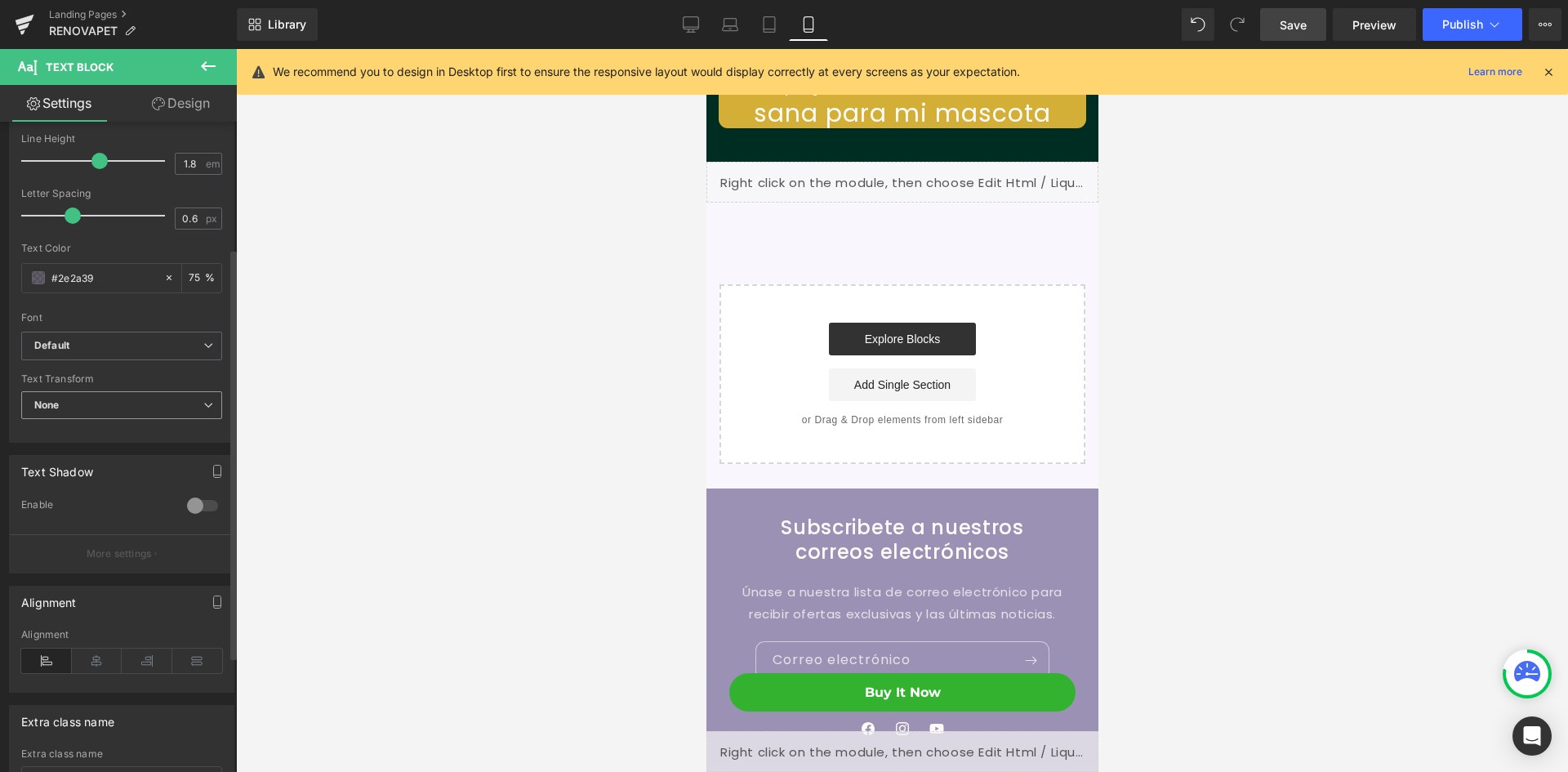
scroll to position [245, 0]
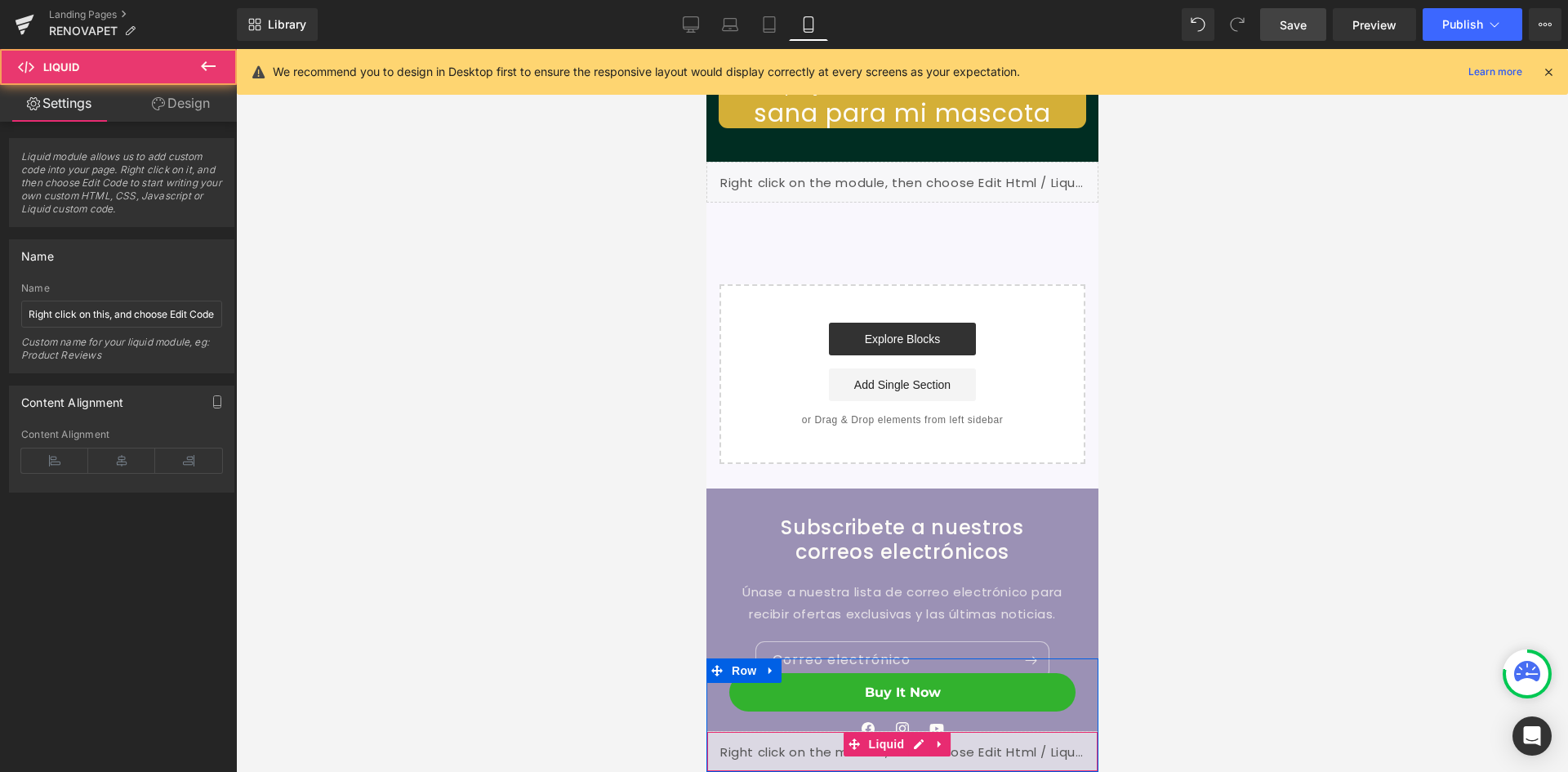
click at [960, 749] on div "Liquid" at bounding box center [901, 751] width 392 height 41
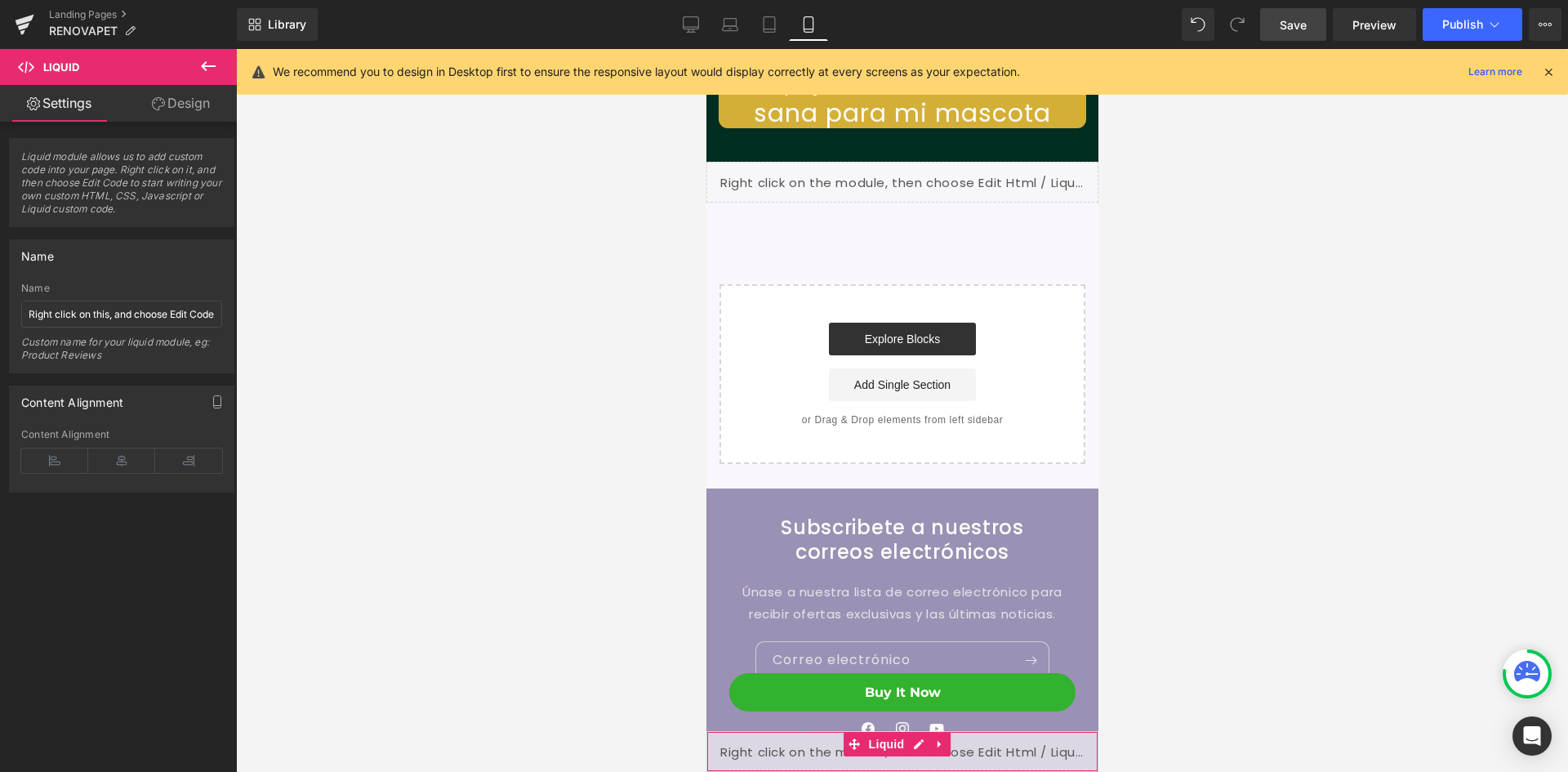
click at [192, 117] on link "Design" at bounding box center [181, 103] width 118 height 36
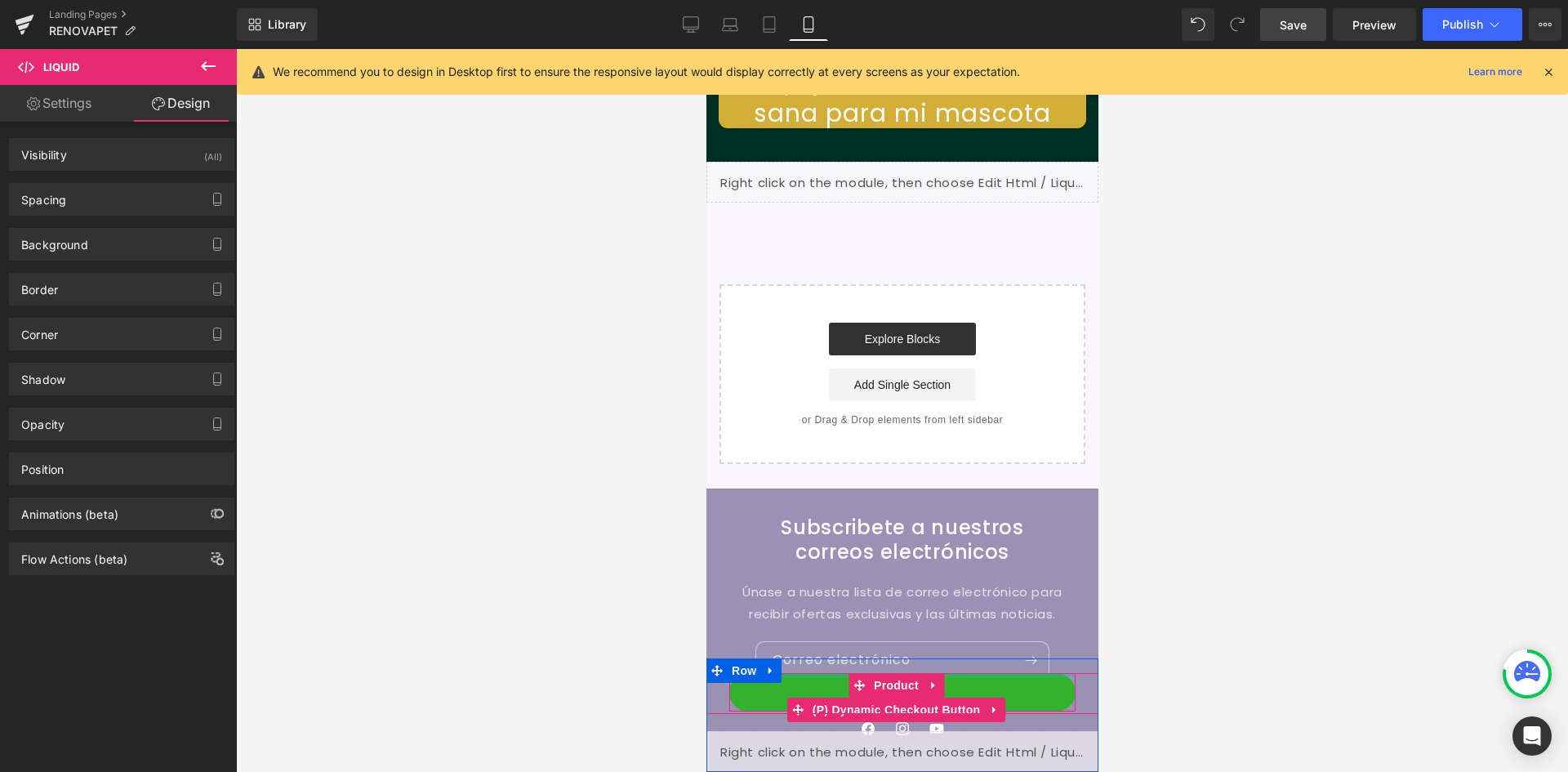
click at [950, 674] on div at bounding box center [901, 675] width 347 height 4
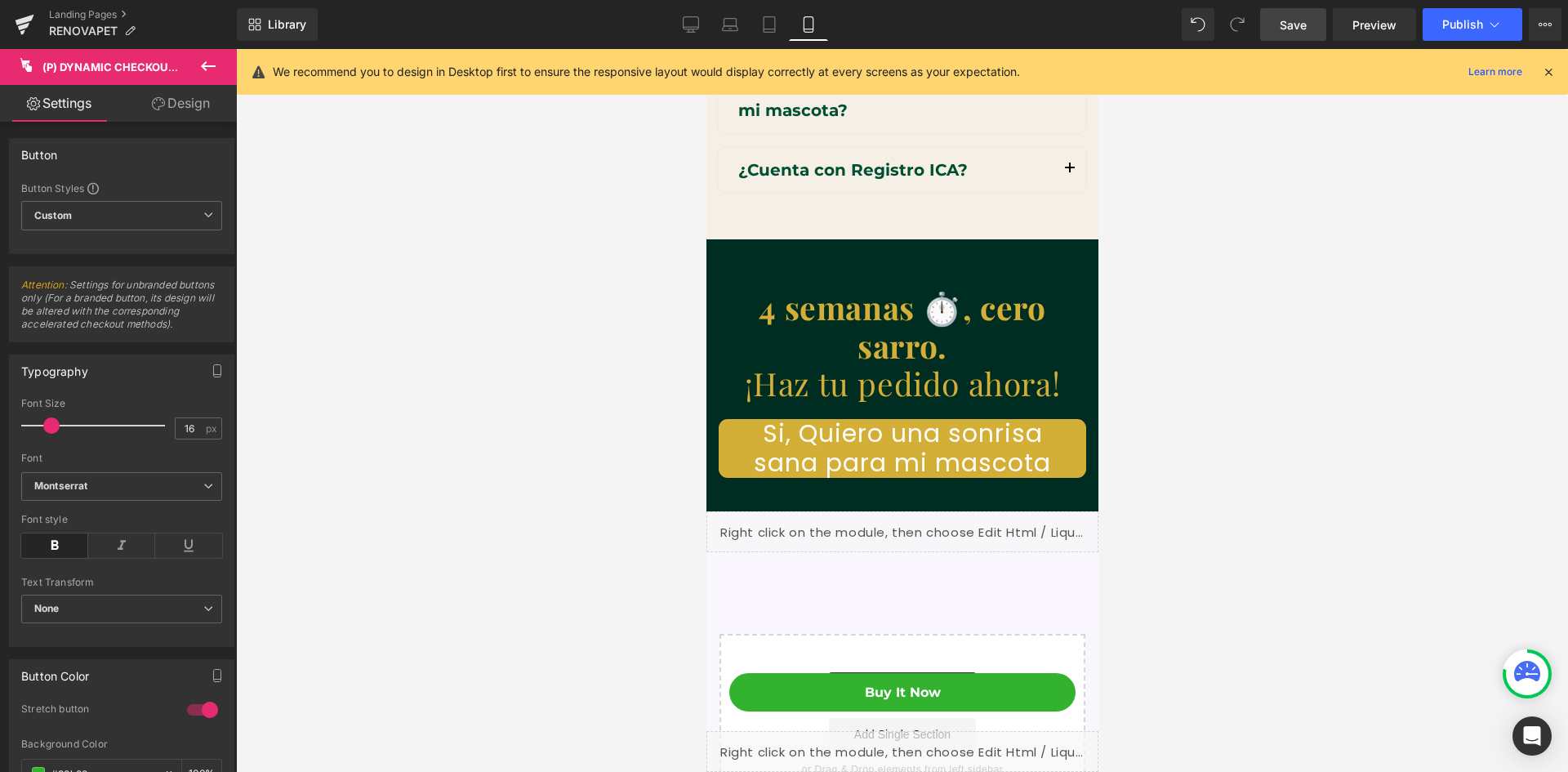
scroll to position [8499, 0]
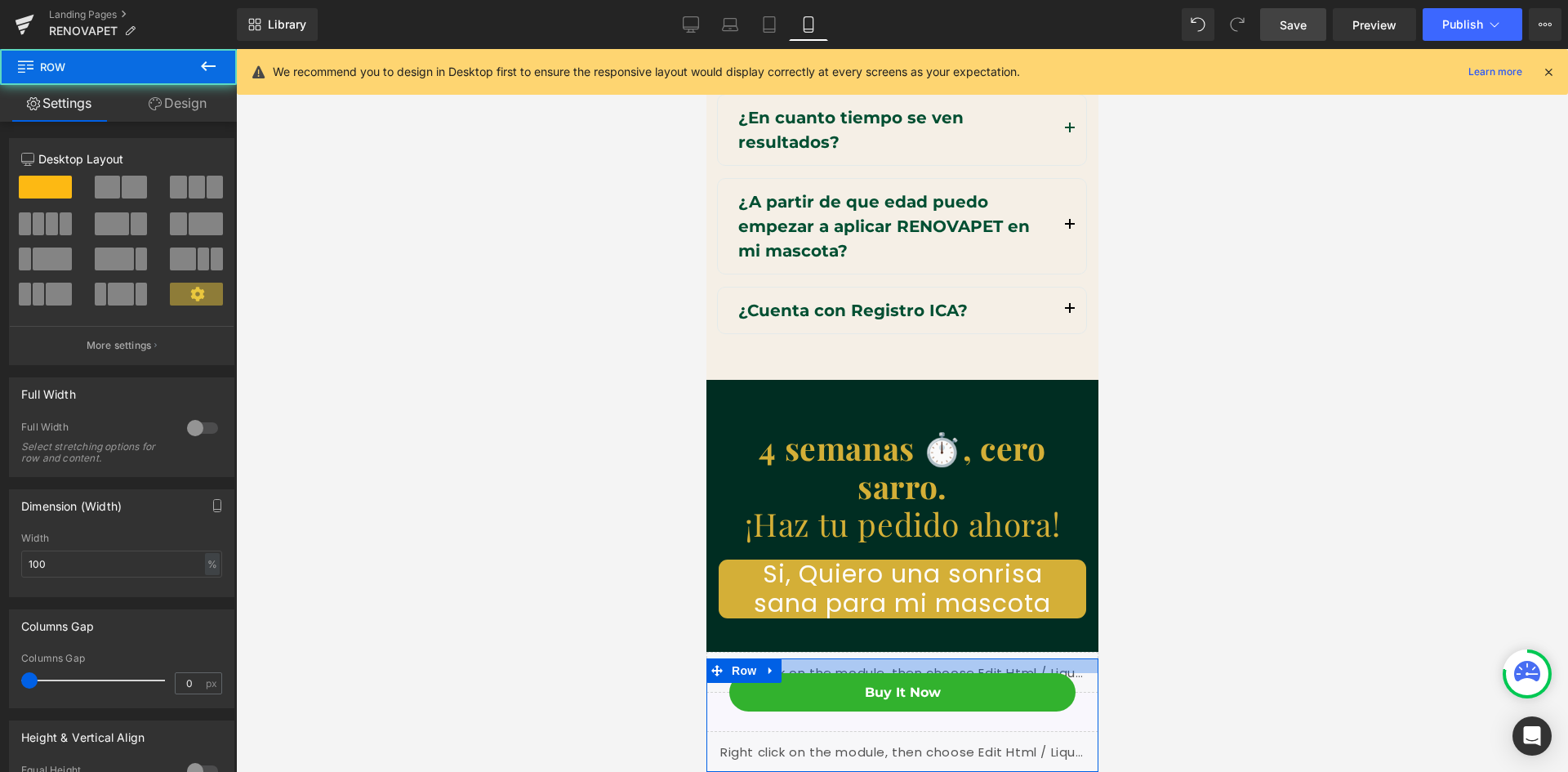
click at [973, 667] on div at bounding box center [901, 666] width 392 height 15
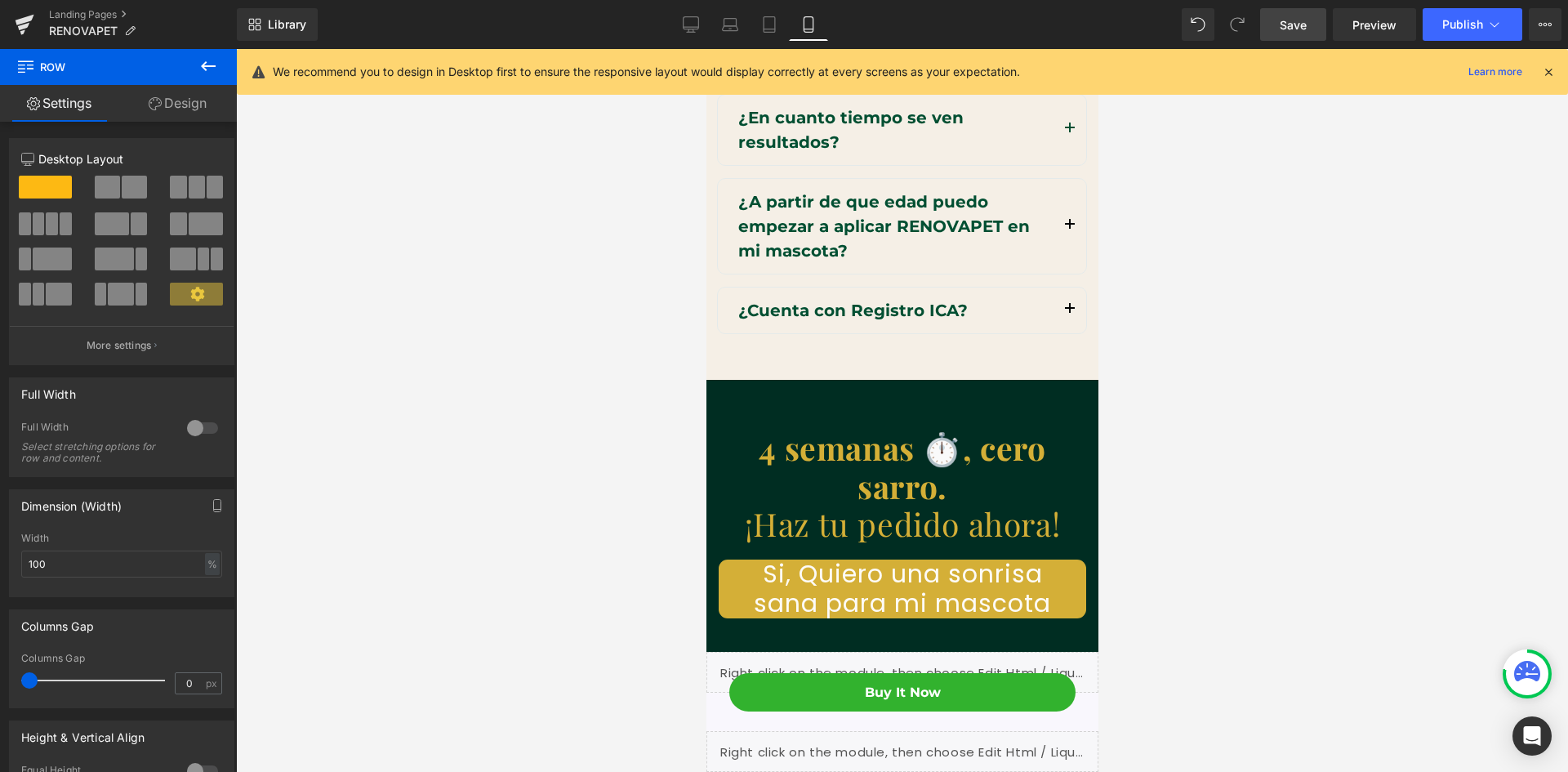
click at [766, 669] on div "Buy it now (P) Dynamic Checkout Button Product Liquid Row" at bounding box center [901, 715] width 392 height 114
click at [213, 68] on icon at bounding box center [208, 66] width 20 height 20
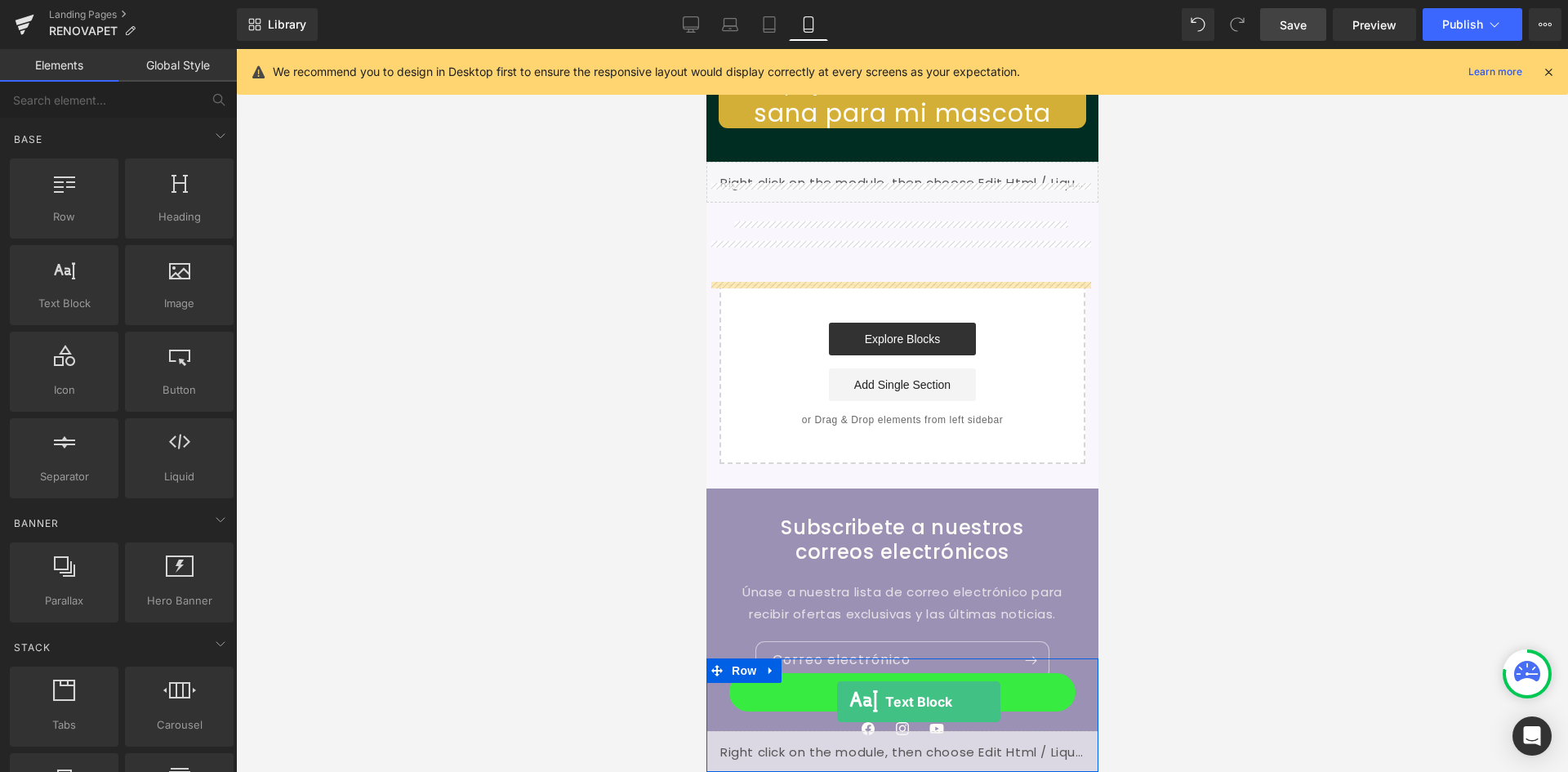
scroll to position [0, 599]
drag, startPoint x: 787, startPoint y: 334, endPoint x: 837, endPoint y: 701, distance: 370.4
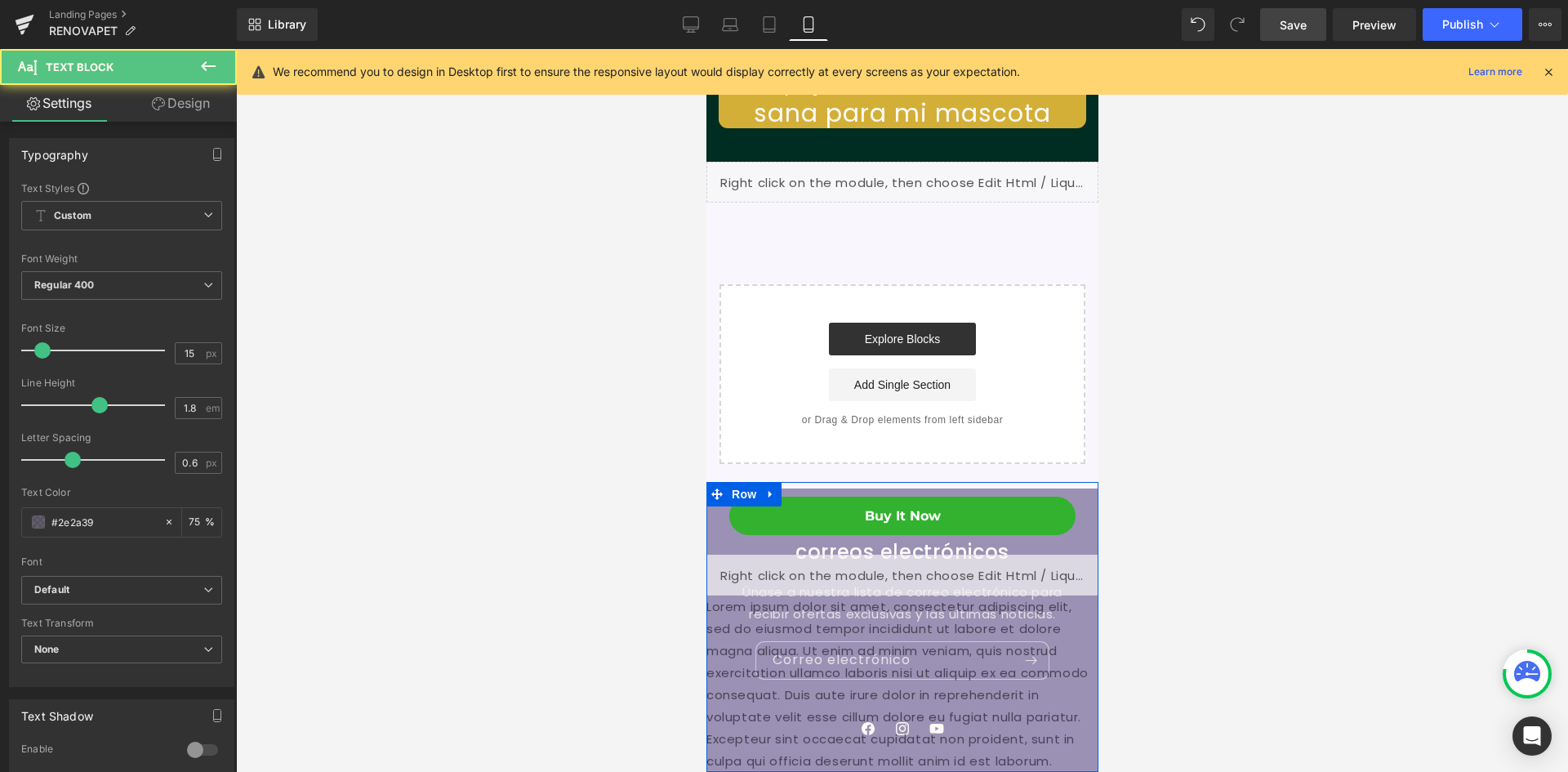
scroll to position [8981, 0]
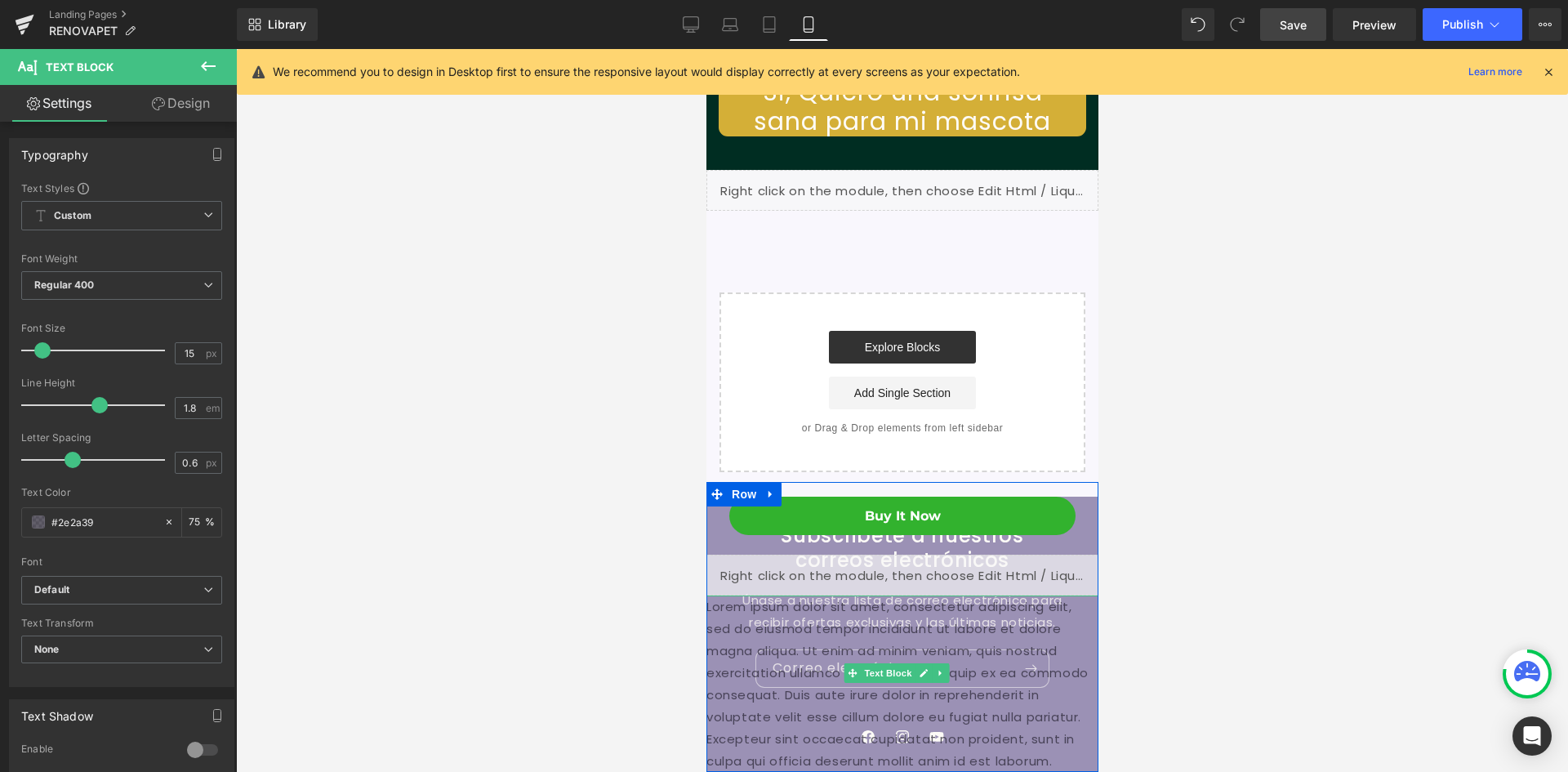
click at [809, 677] on p "Lorem ipsum dolor sit amet, consectetur adipiscing elit, sed do eiusmod tempor …" at bounding box center [901, 684] width 392 height 176
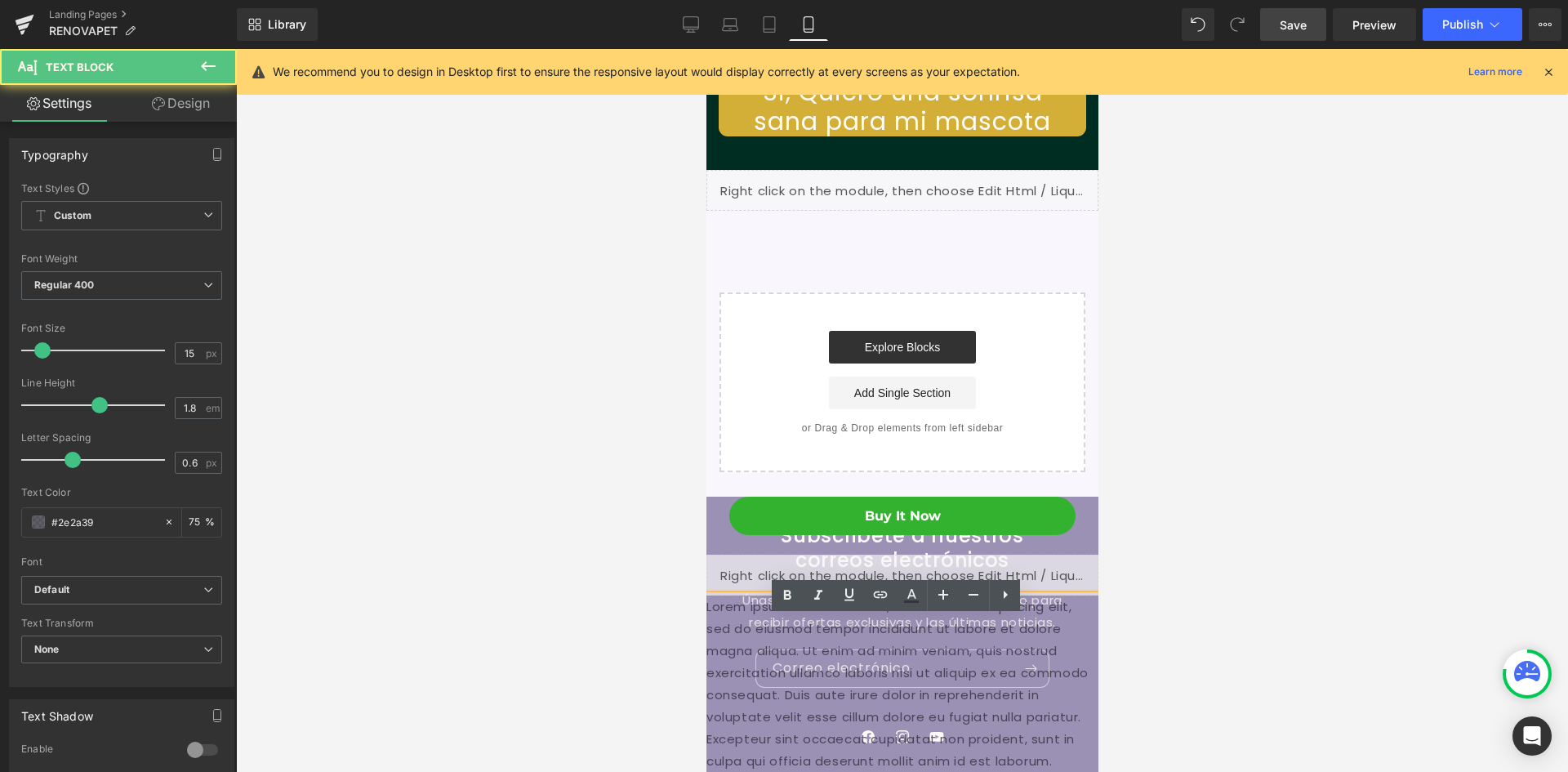
click at [809, 677] on p "Lorem ipsum dolor sit amet, consectetur adipiscing elit, sed do eiusmod tempor …" at bounding box center [901, 684] width 392 height 176
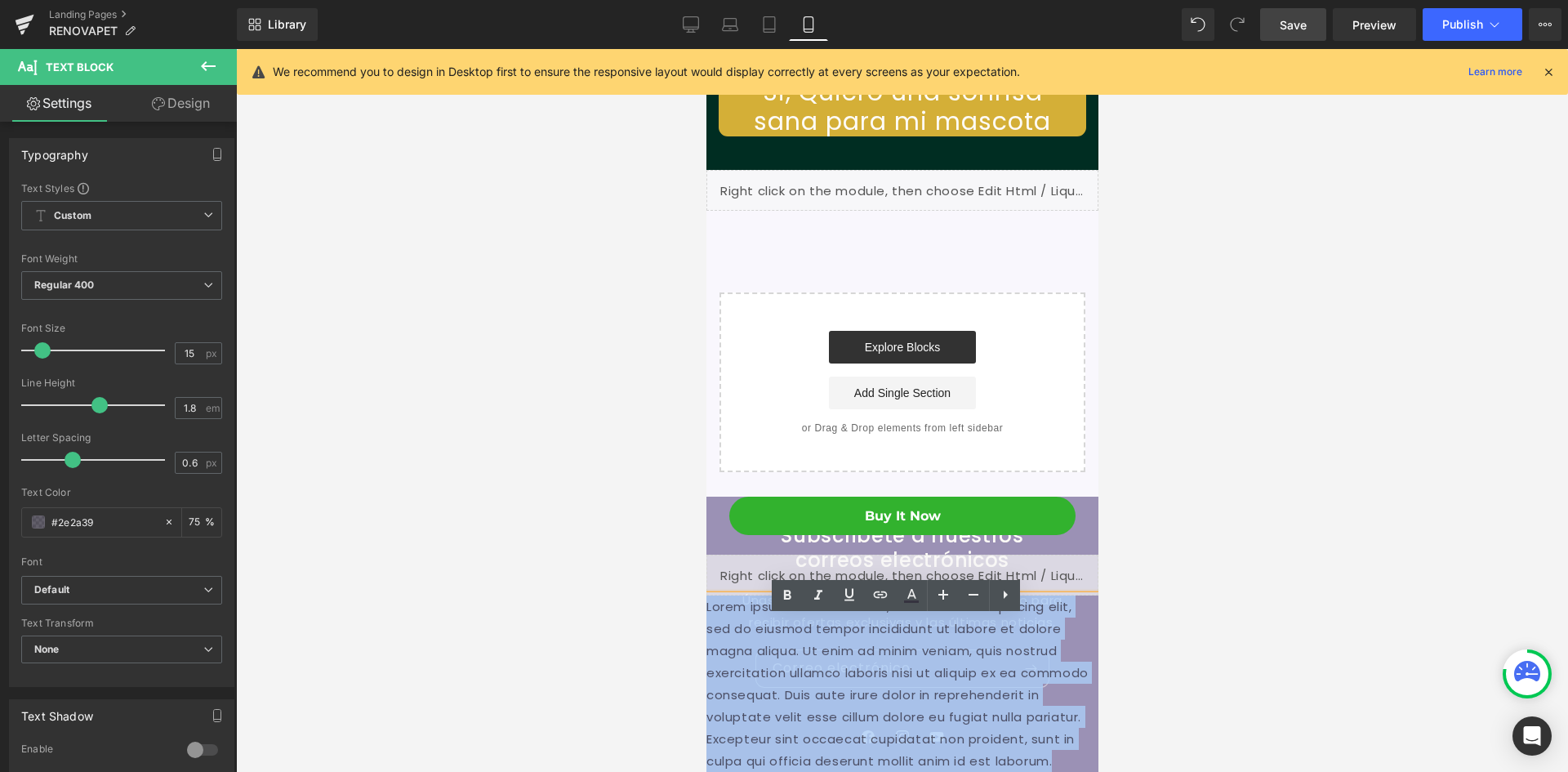
drag, startPoint x: 706, startPoint y: 627, endPoint x: 1112, endPoint y: 810, distance: 445.3
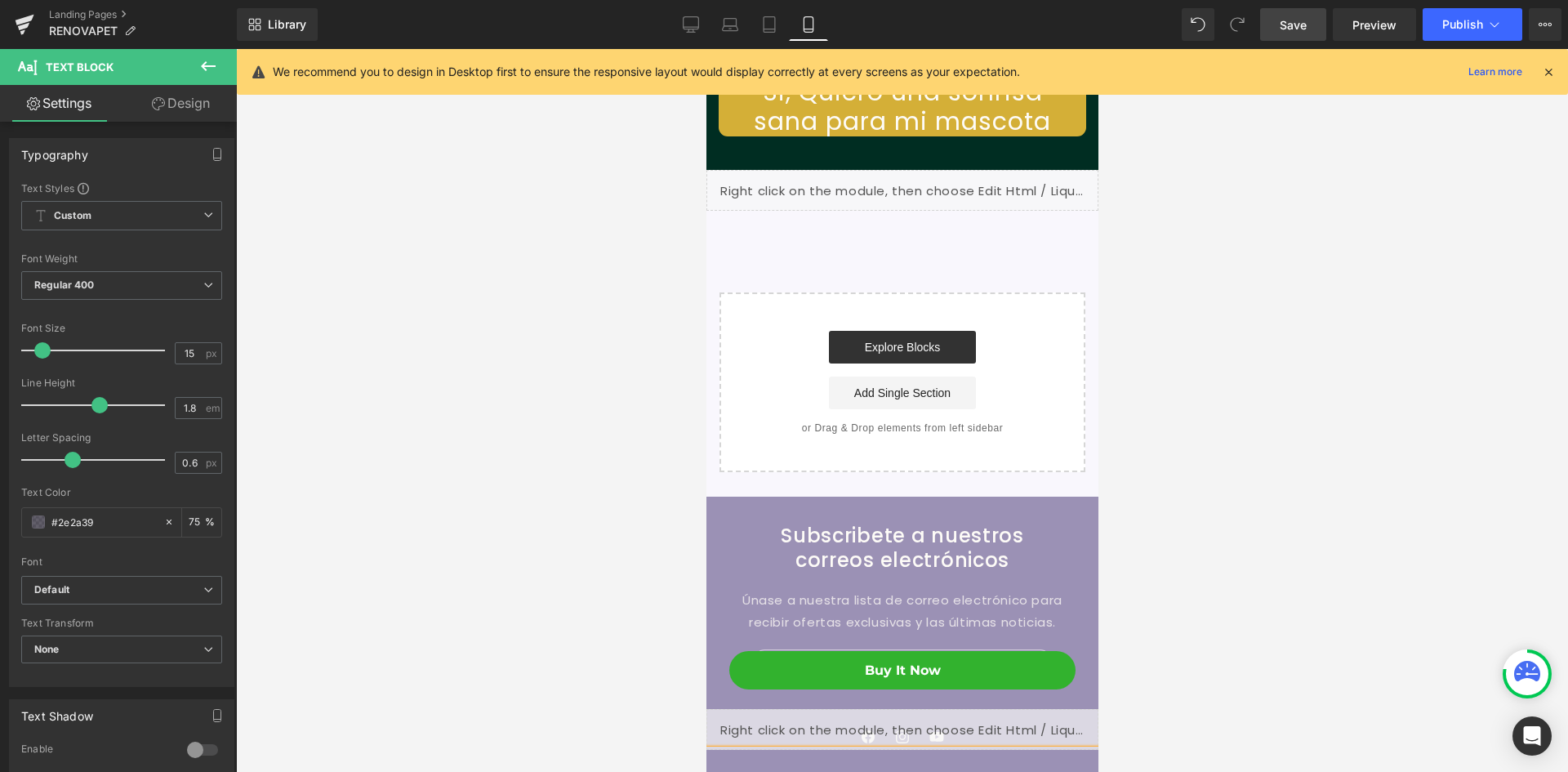
scroll to position [0, 300]
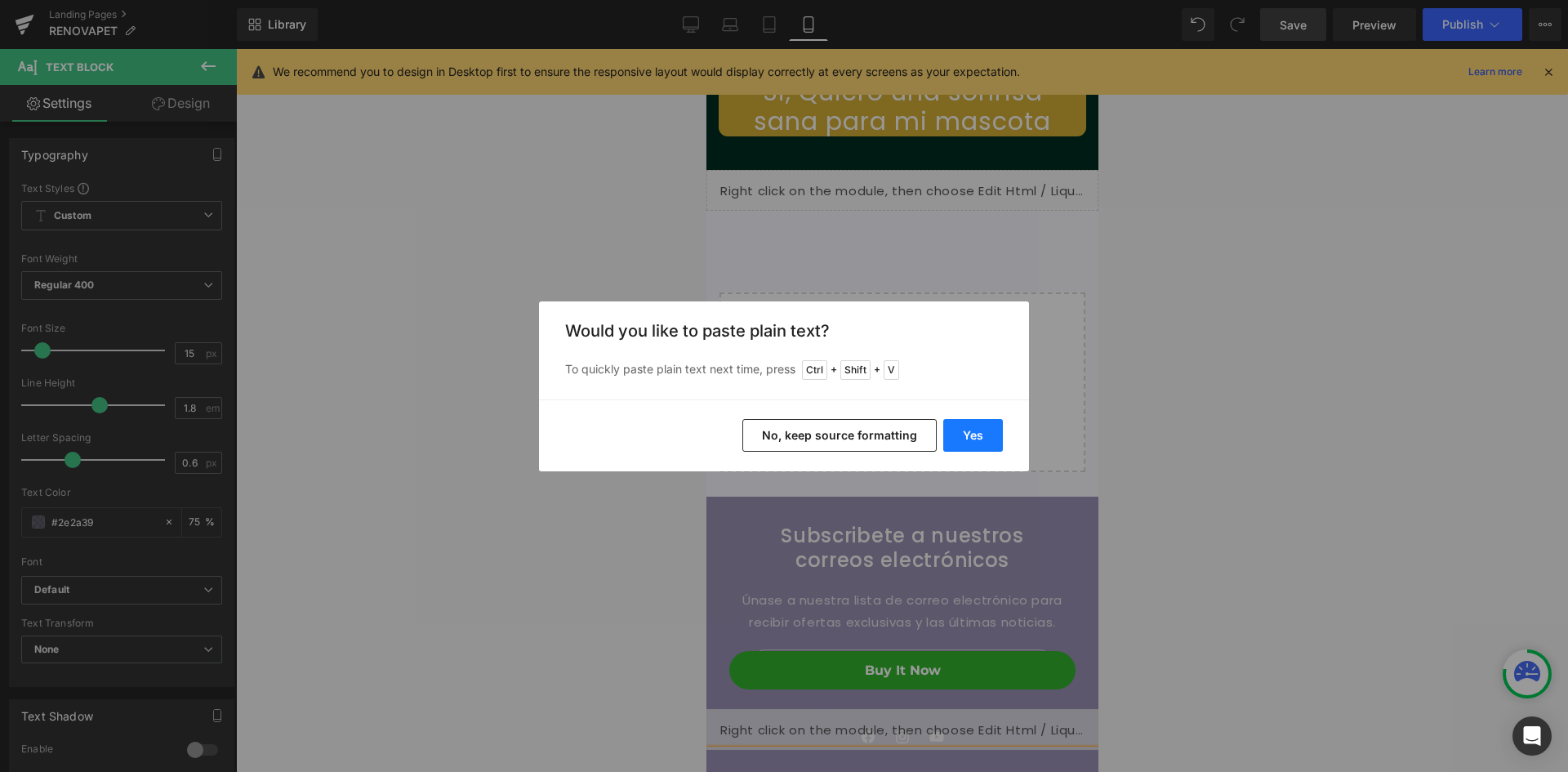
click at [964, 432] on button "Yes" at bounding box center [973, 436] width 60 height 33
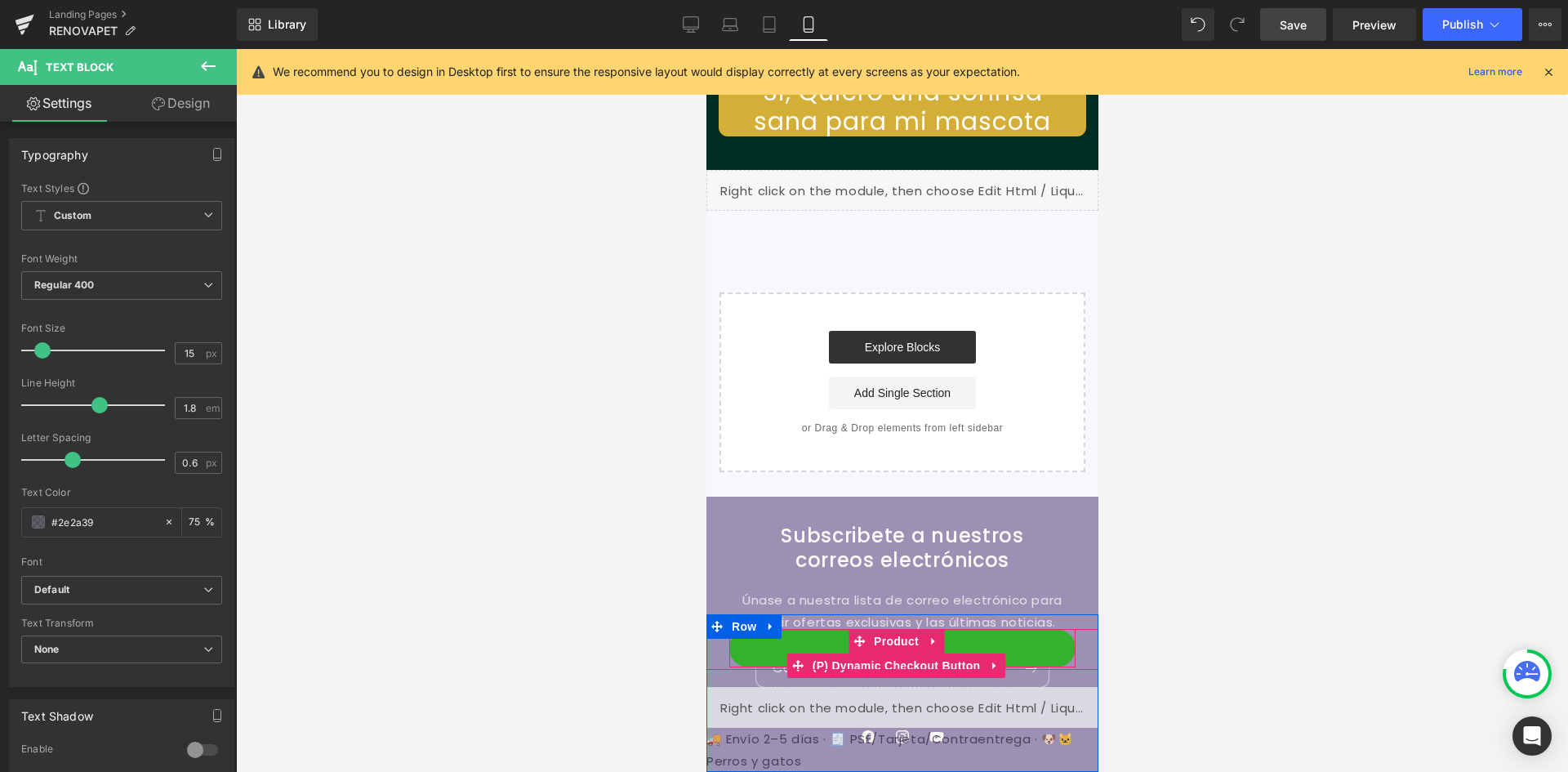
scroll to position [0, 599]
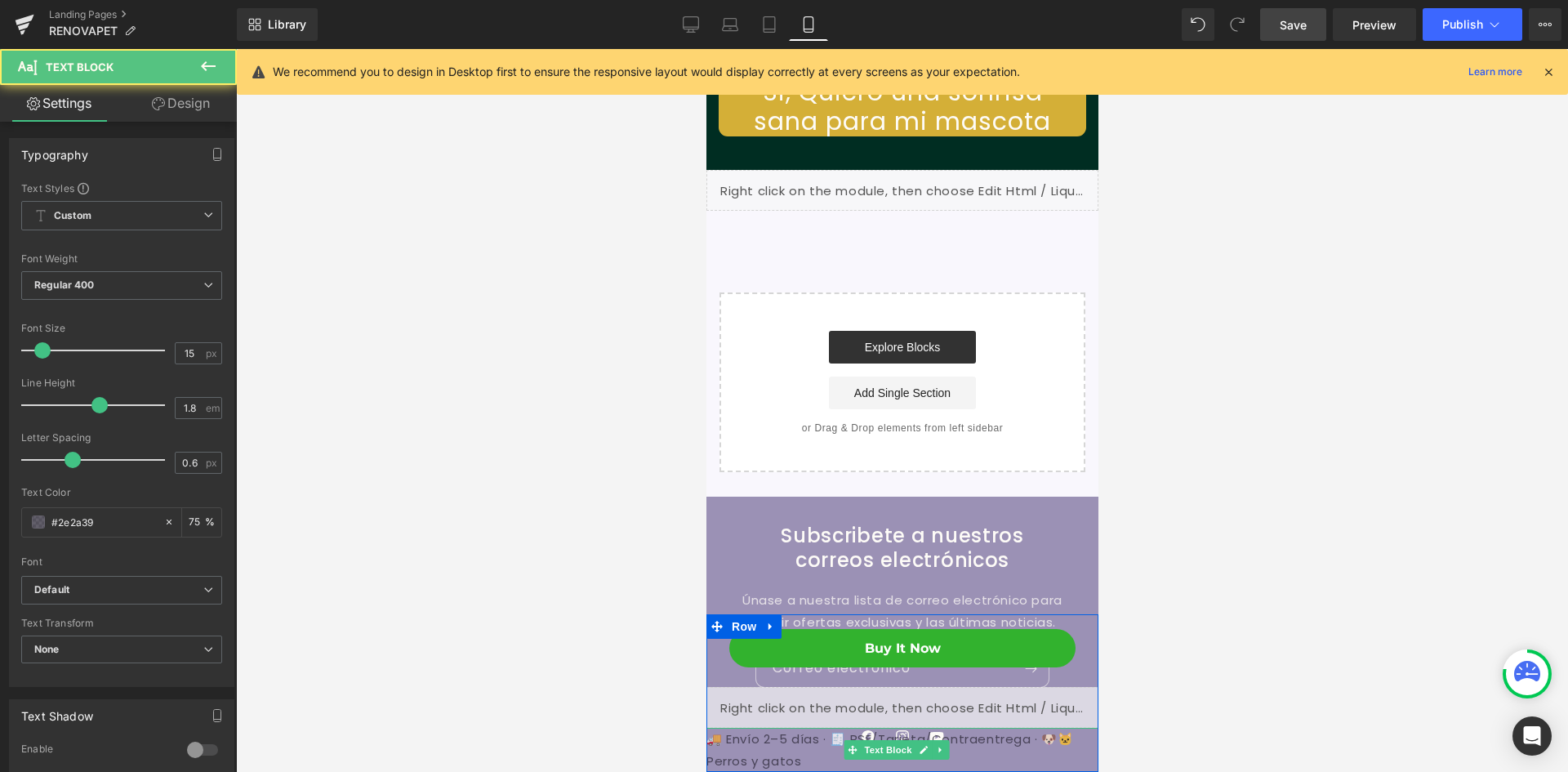
click at [982, 743] on p "🚚 Envío 2–5 días · 🧾 PSE/Tarjeta/Contraentrega · 🐶🐱 Perros y gatos" at bounding box center [901, 749] width 392 height 44
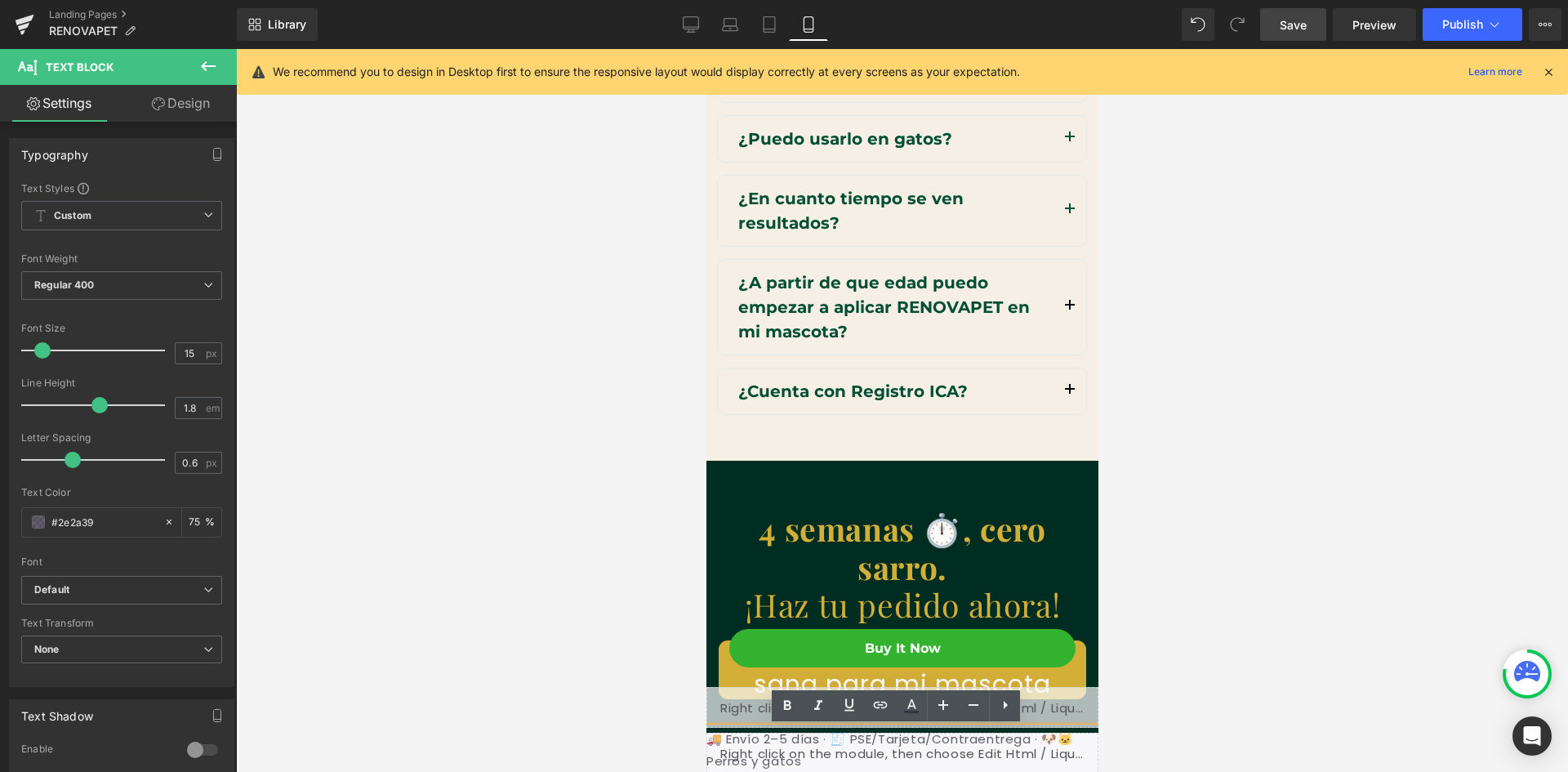
scroll to position [8417, 0]
click at [741, 710] on div "Rendering Content" at bounding box center [784, 707] width 100 height 18
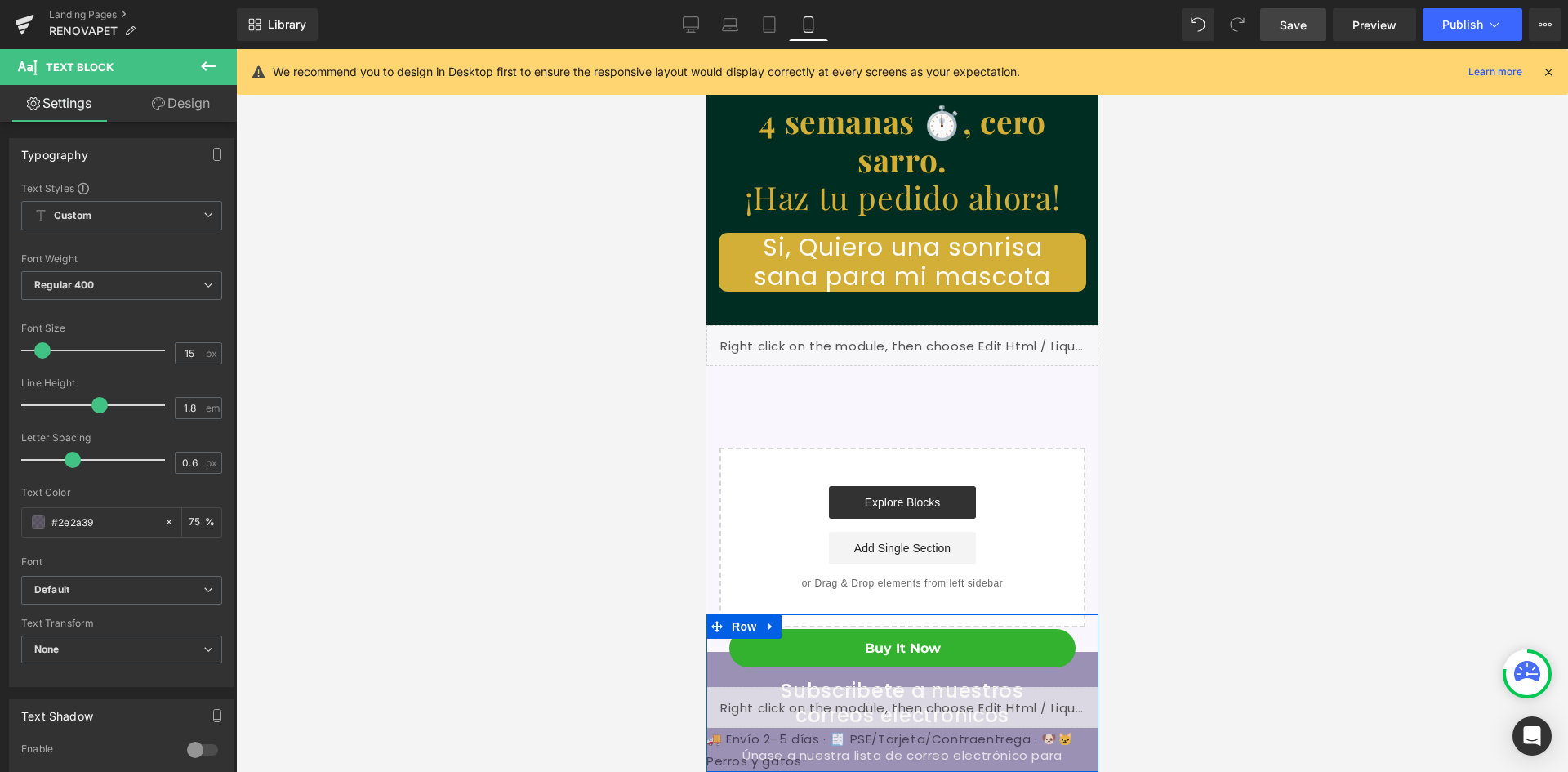
scroll to position [0, 300]
click at [711, 746] on p "🚚 Envío 2–5 días · 🧾 PSE/Tarjeta/Contraentrega · 🐶🐱 Perros y gatos" at bounding box center [901, 749] width 392 height 44
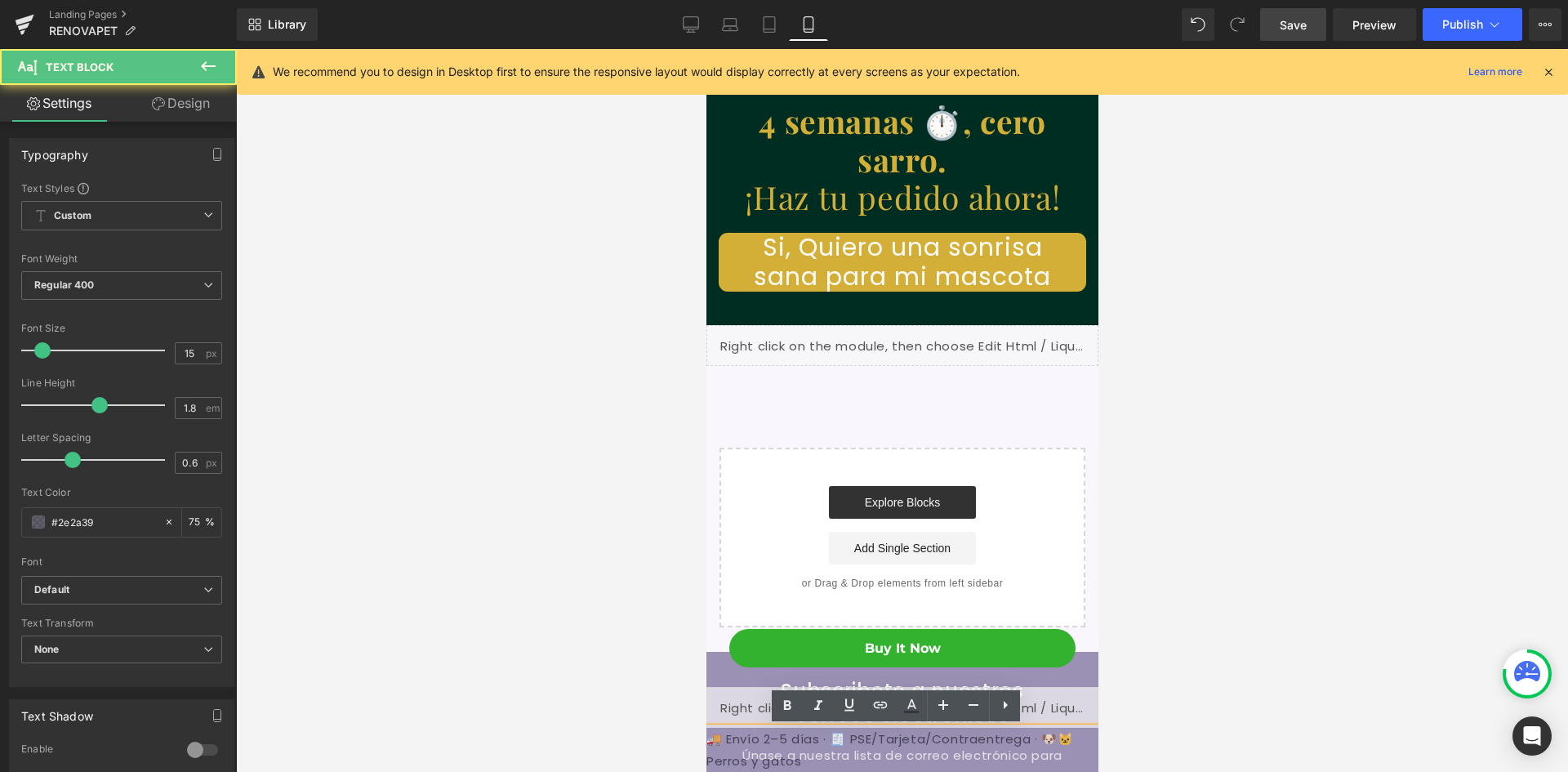
click at [717, 746] on p "🚚 Envío 2–5 días · 🧾 PSE/Tarjeta/Contraentrega · 🐶🐱 Perros y gatos" at bounding box center [901, 749] width 392 height 44
click at [710, 739] on p "🚚 Envío 2–5 días · 🧾 PSE/Tarjeta/Contraentrega · 🐶🐱 Perros y gatos" at bounding box center [901, 749] width 392 height 44
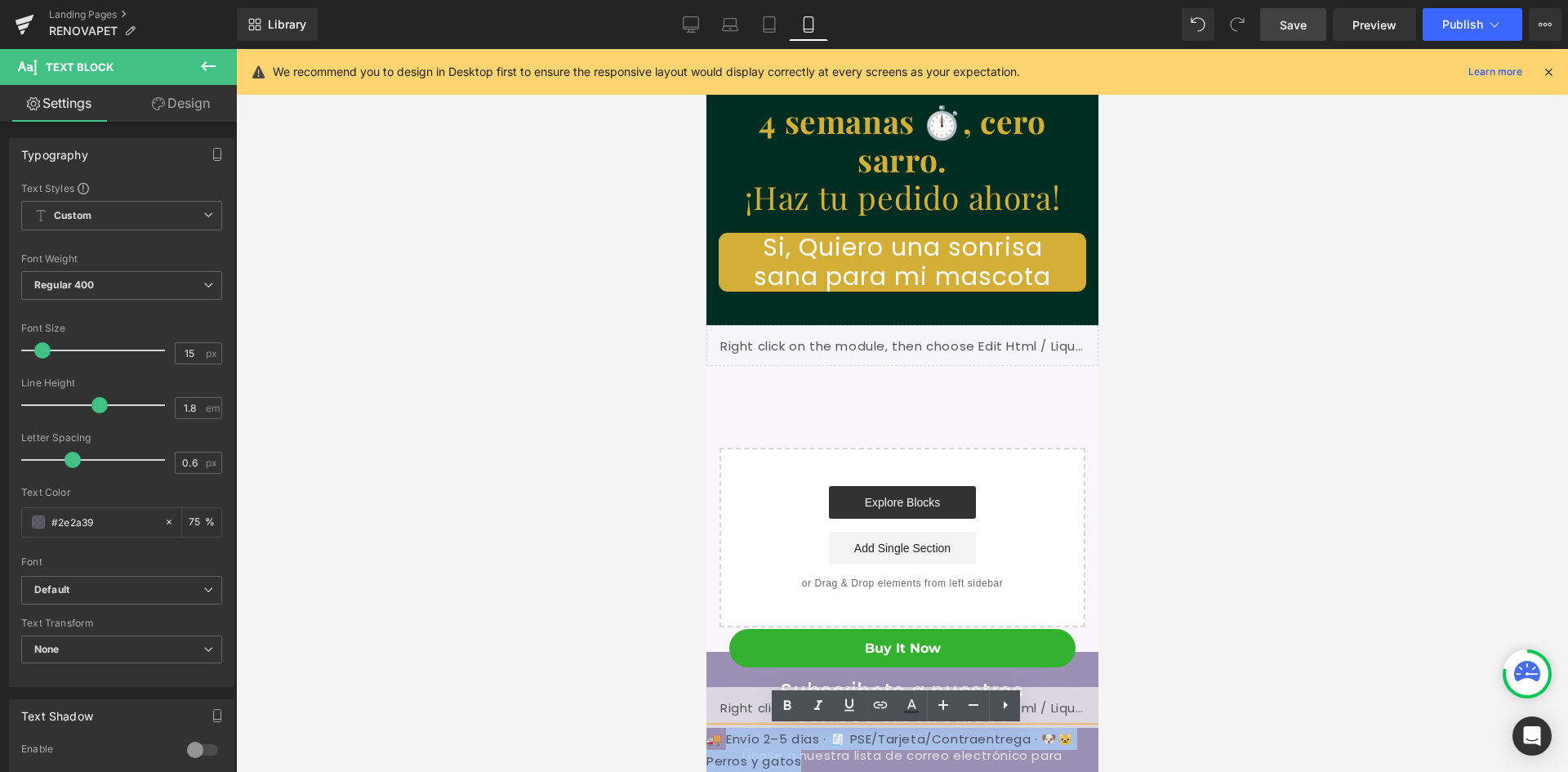
drag, startPoint x: 798, startPoint y: 765, endPoint x: 729, endPoint y: 742, distance: 72.7
click at [729, 742] on p "🚚 Envío 2–5 días · 🧾 PSE/Tarjeta/Contraentrega · 🐶🐱 Perros y gatos" at bounding box center [901, 749] width 392 height 44
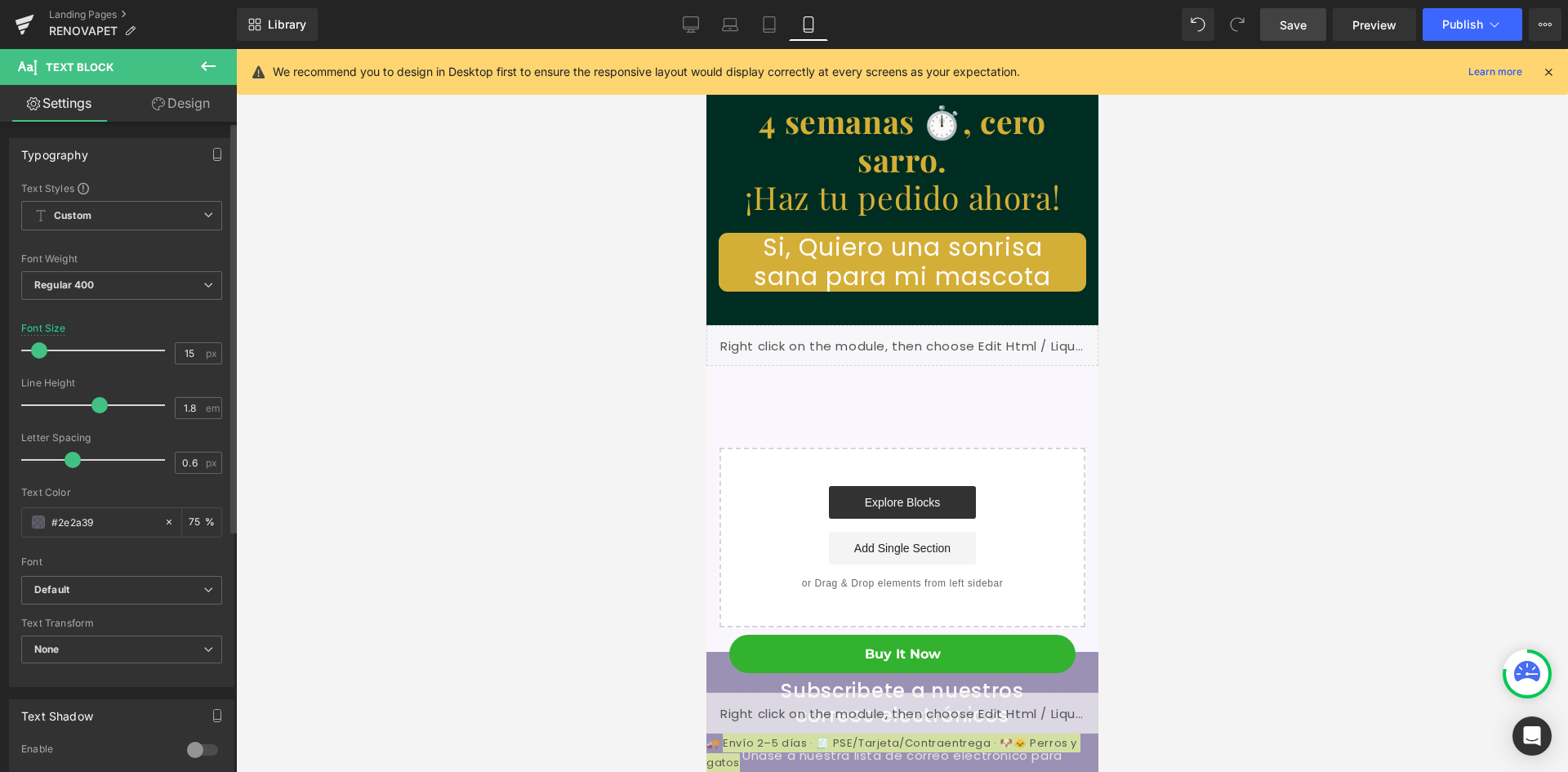
scroll to position [0, 0]
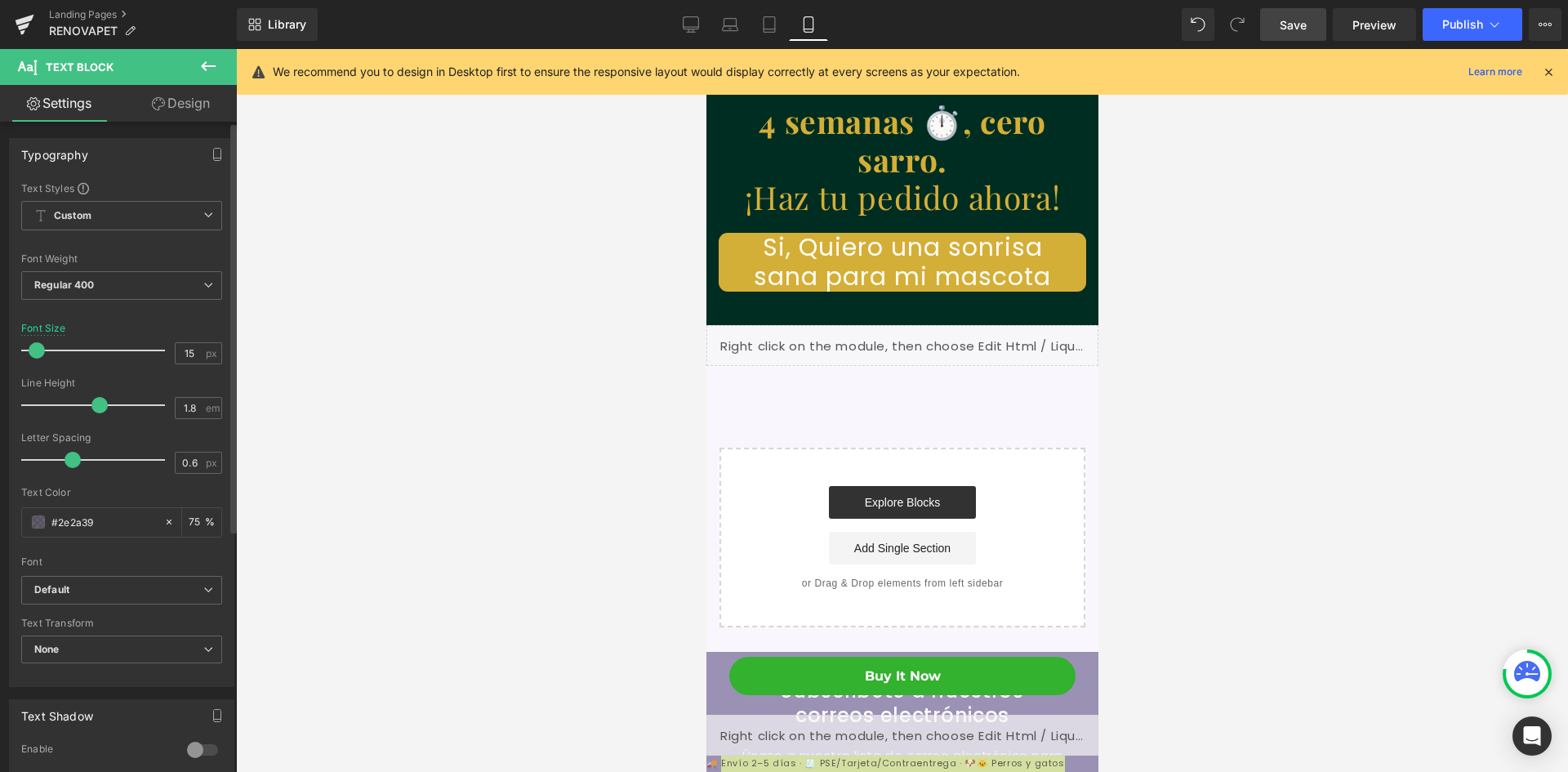
click at [37, 359] on div at bounding box center [96, 350] width 136 height 33
click at [188, 96] on link "Design" at bounding box center [181, 103] width 118 height 36
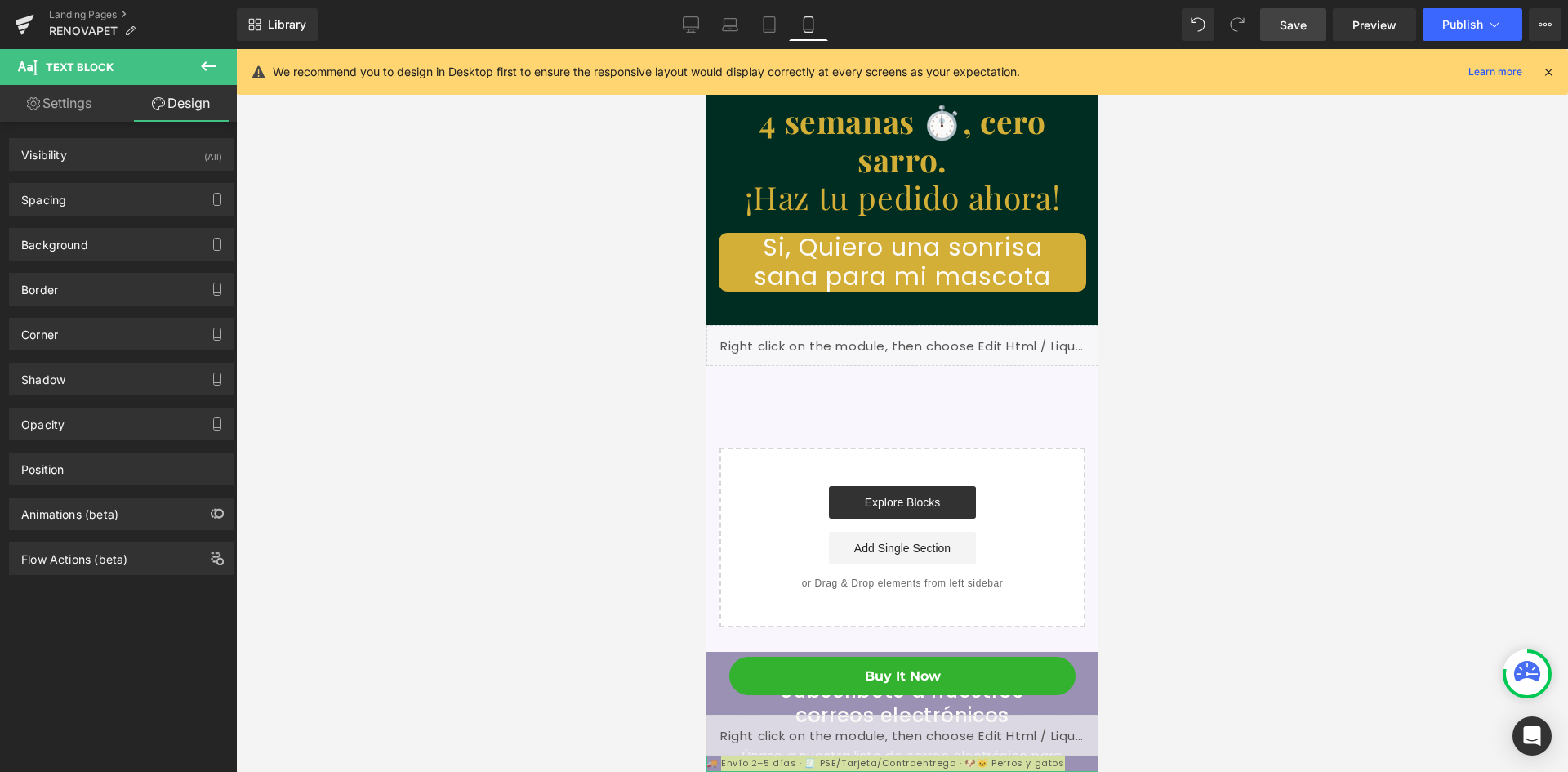
click at [121, 486] on div "Animations (beta)" at bounding box center [122, 506] width 245 height 45
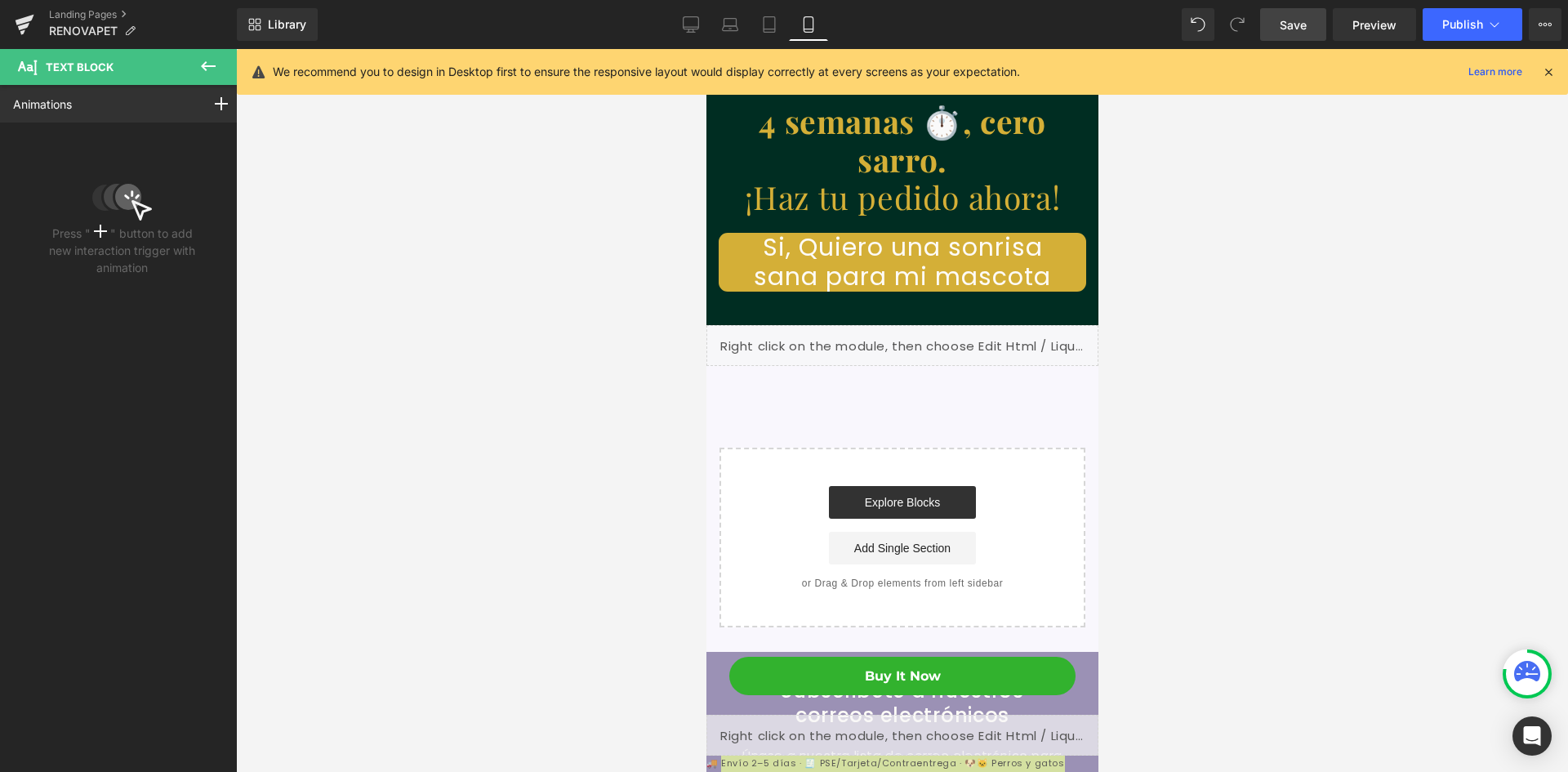
click at [205, 64] on icon at bounding box center [208, 65] width 15 height 10
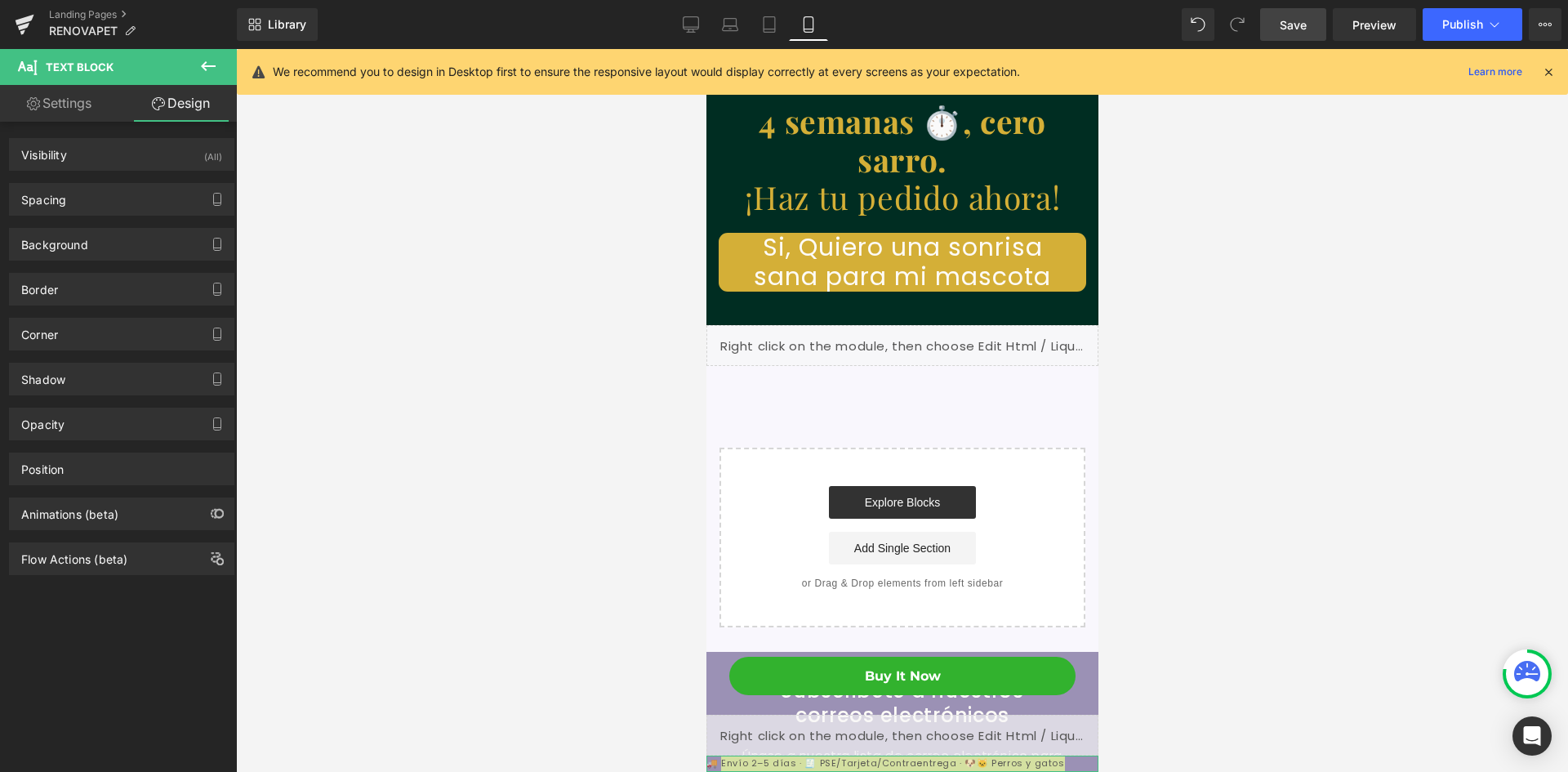
scroll to position [0, 599]
click at [61, 101] on link "Settings" at bounding box center [59, 103] width 118 height 36
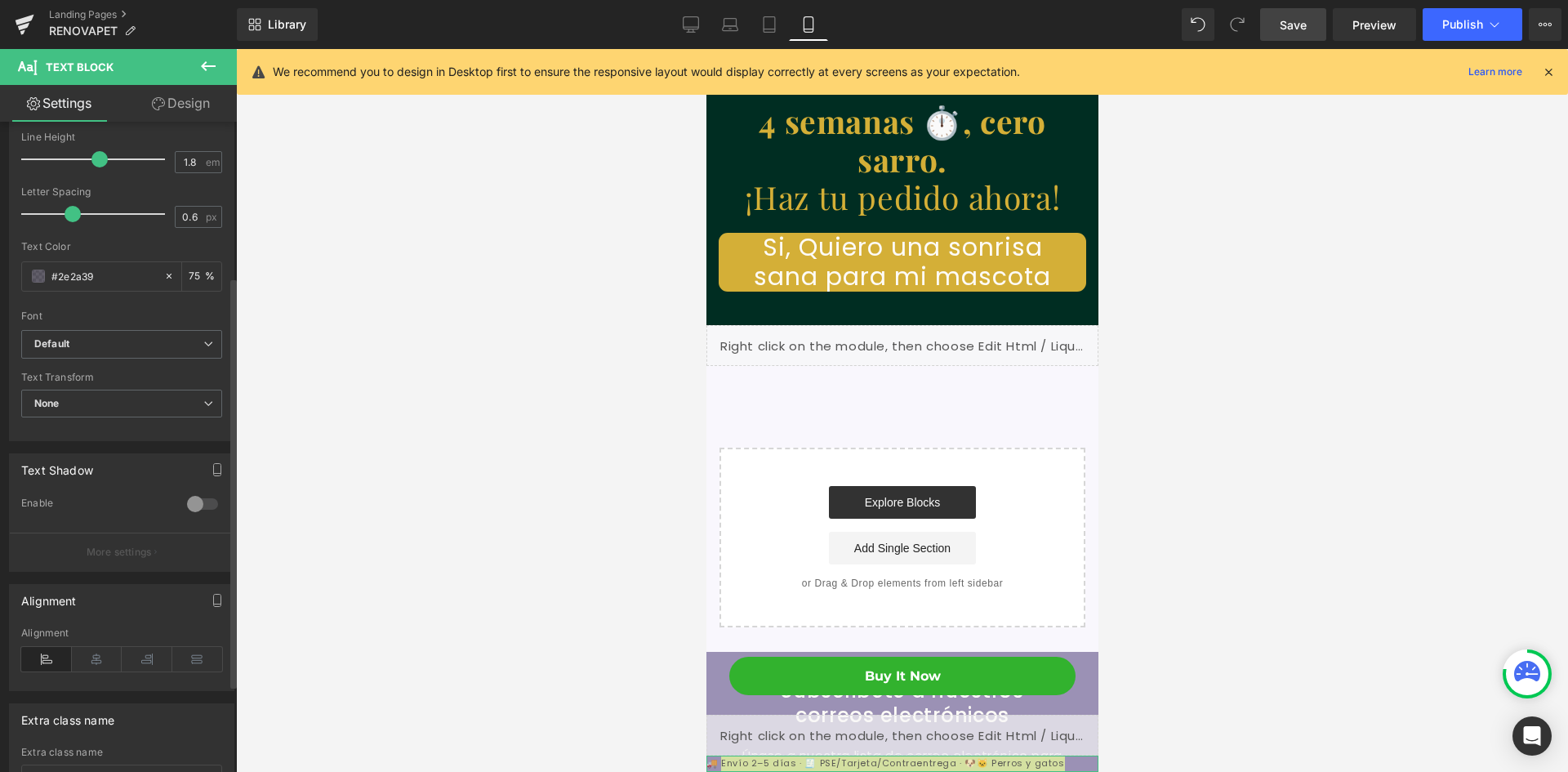
scroll to position [383, 0]
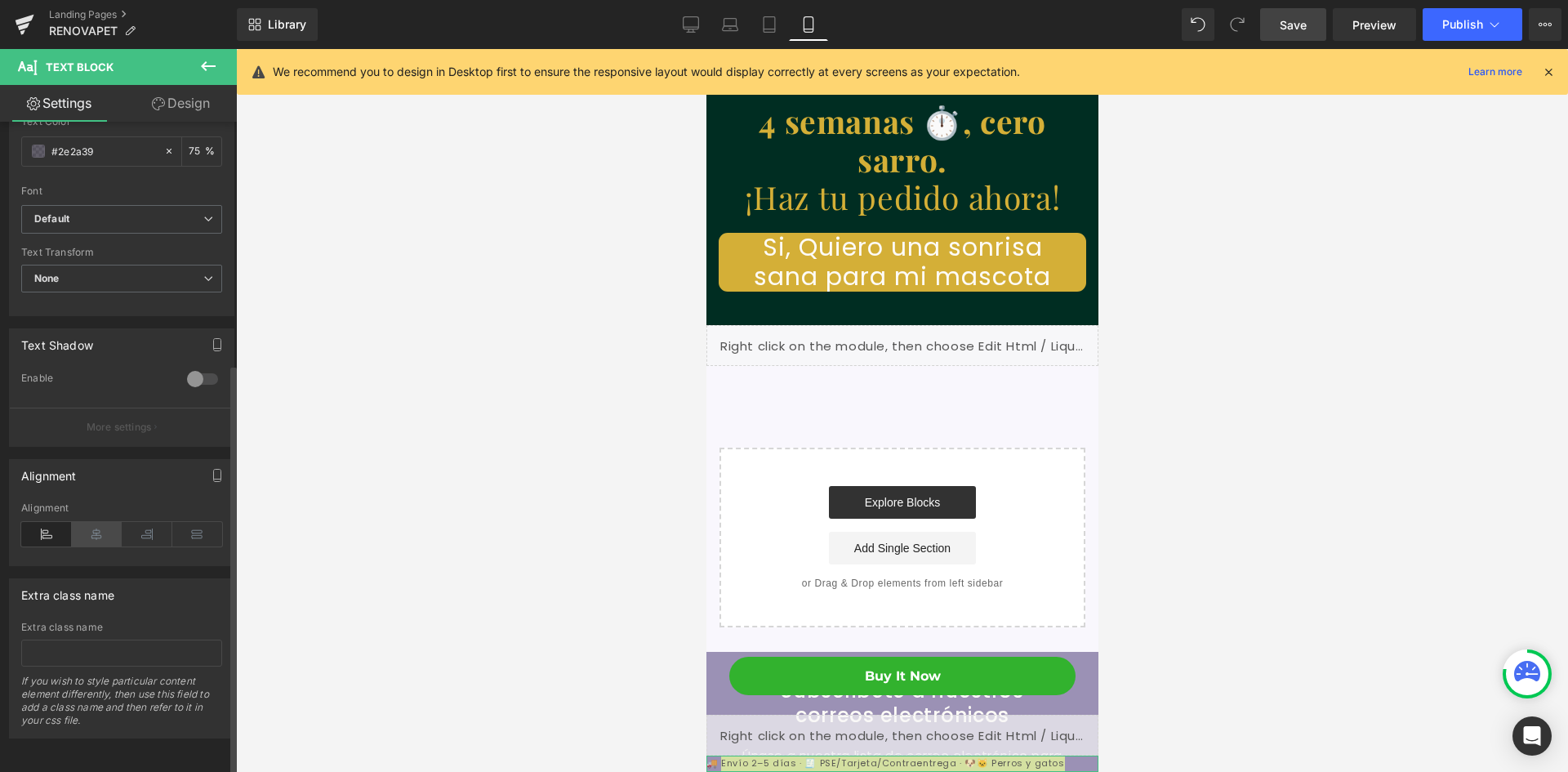
click at [97, 522] on icon at bounding box center [97, 534] width 51 height 25
click at [1433, 593] on div at bounding box center [902, 410] width 1332 height 723
click at [1301, 22] on span "Save" at bounding box center [1293, 25] width 27 height 17
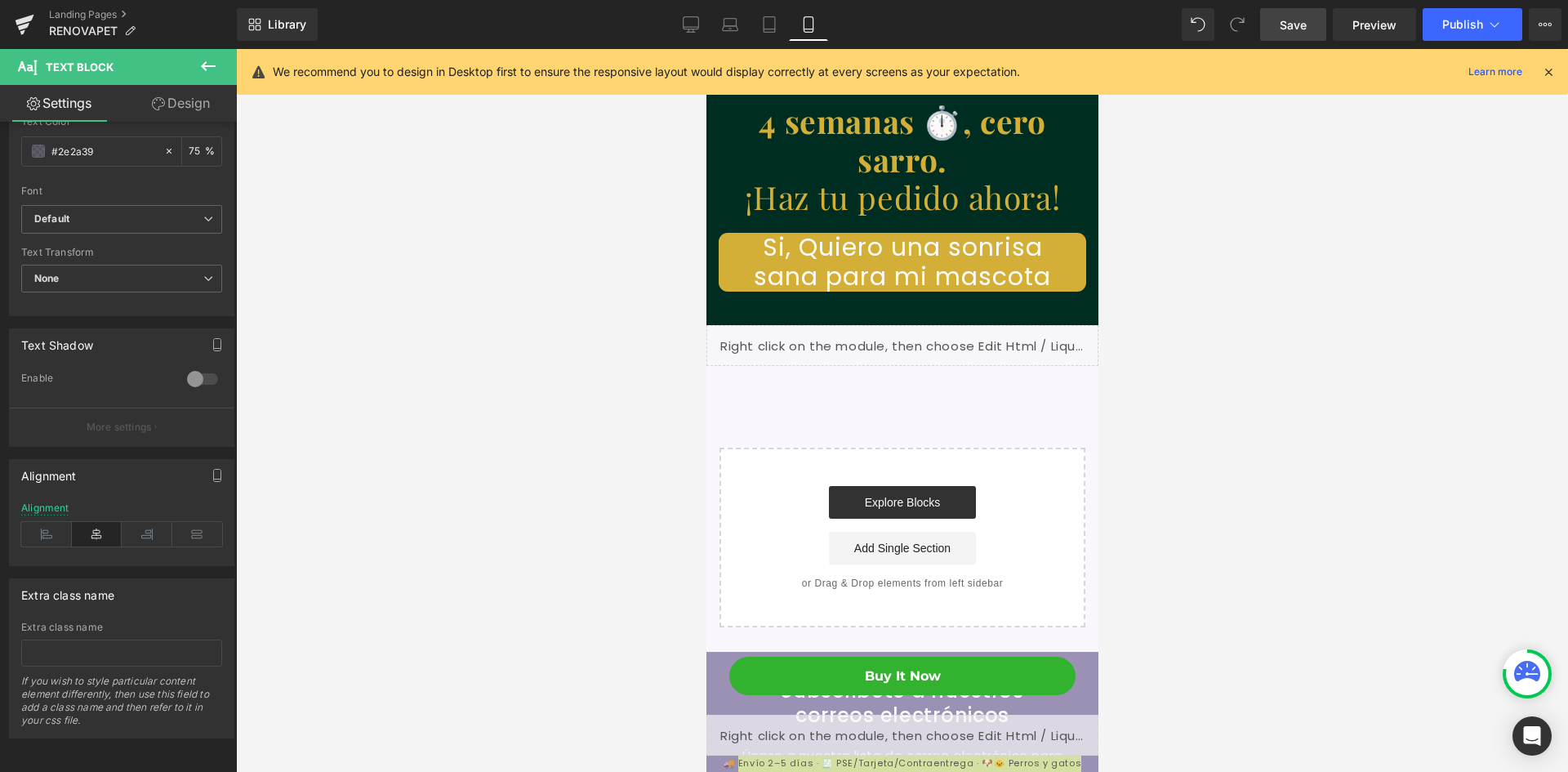
click at [1294, 31] on span "Save" at bounding box center [1293, 25] width 27 height 17
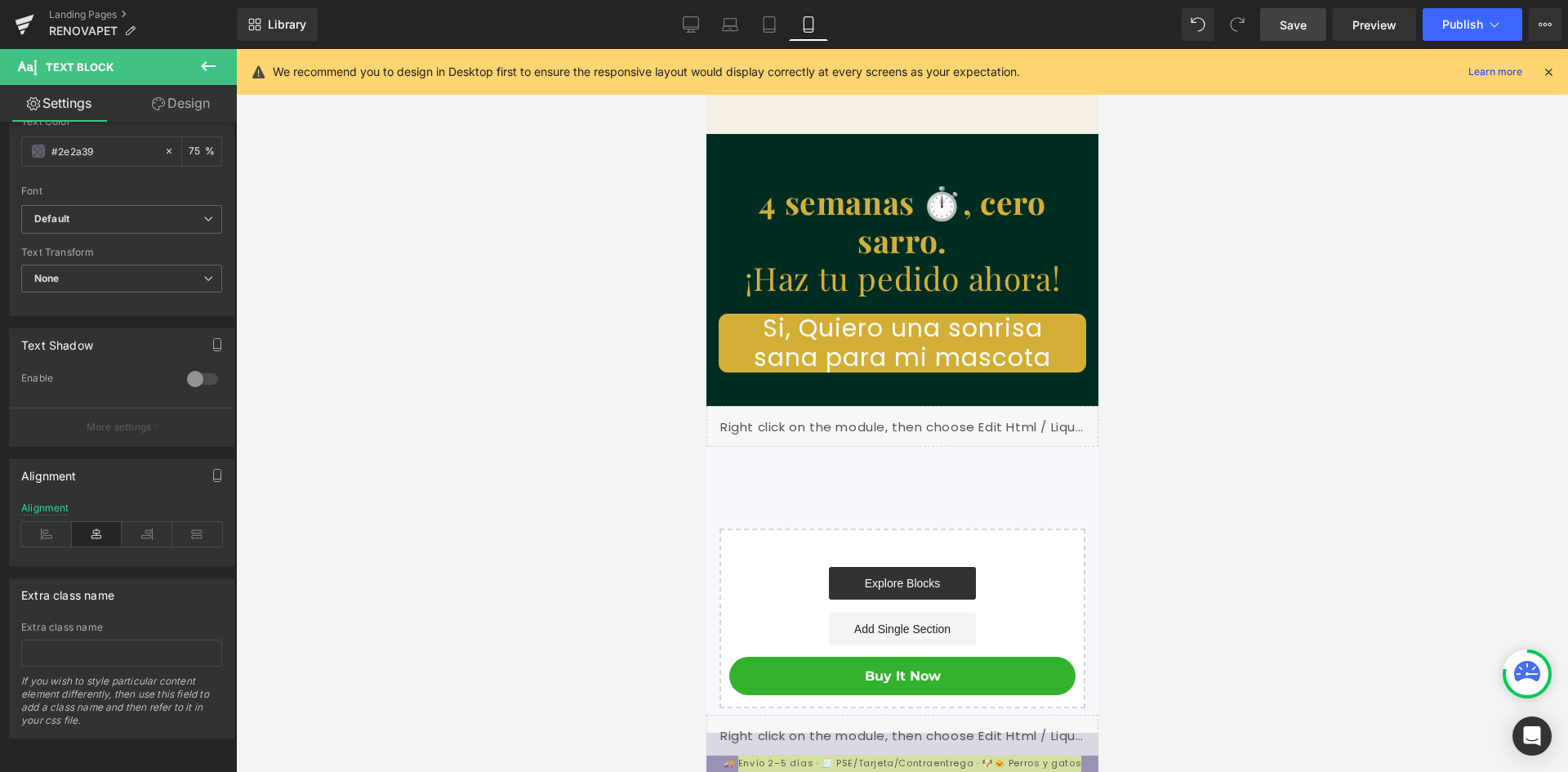
scroll to position [8744, 0]
click at [1294, 22] on span "Save" at bounding box center [1293, 25] width 27 height 17
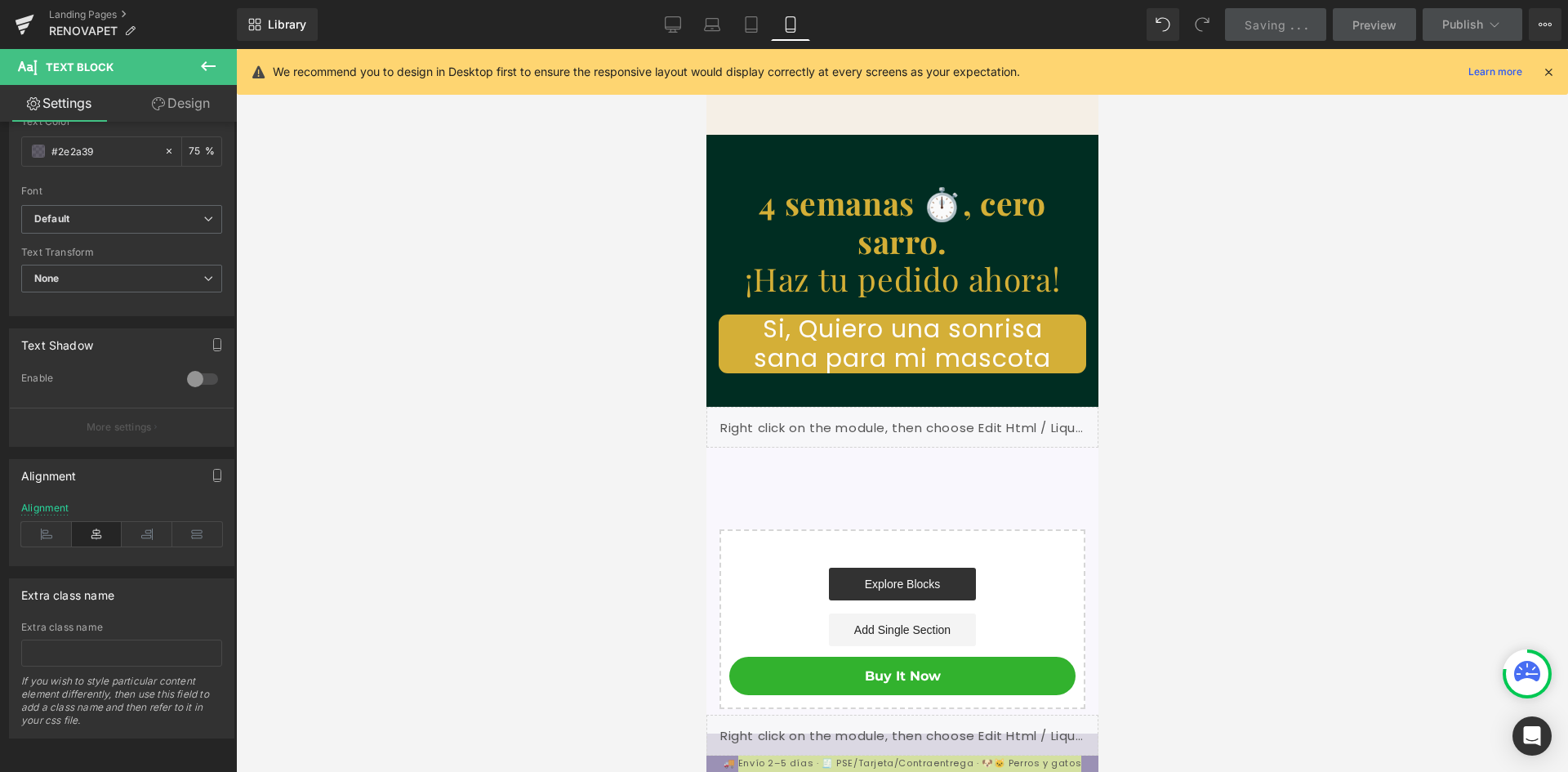
scroll to position [0, 300]
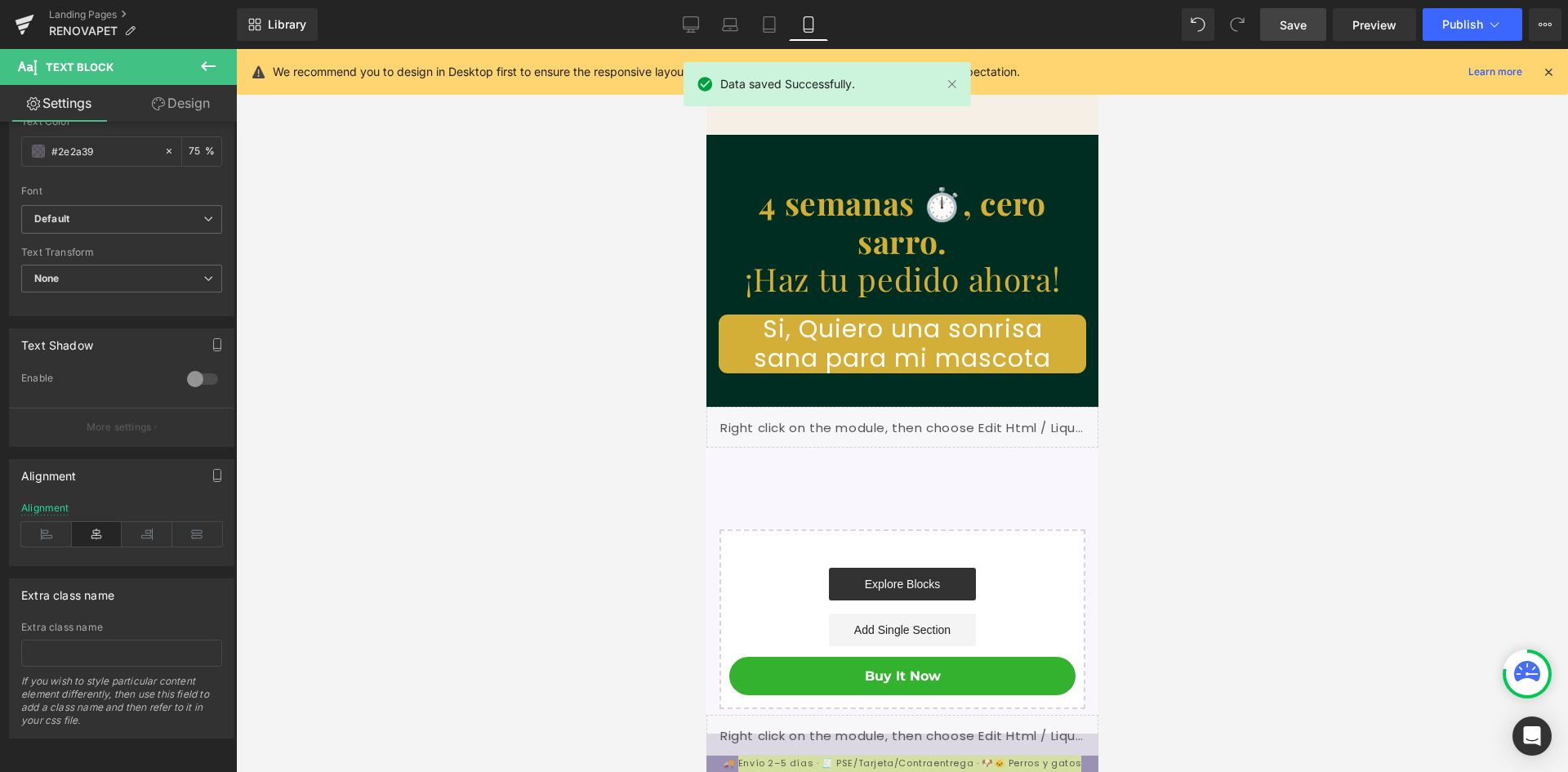
click at [558, 124] on div at bounding box center [902, 410] width 1332 height 723
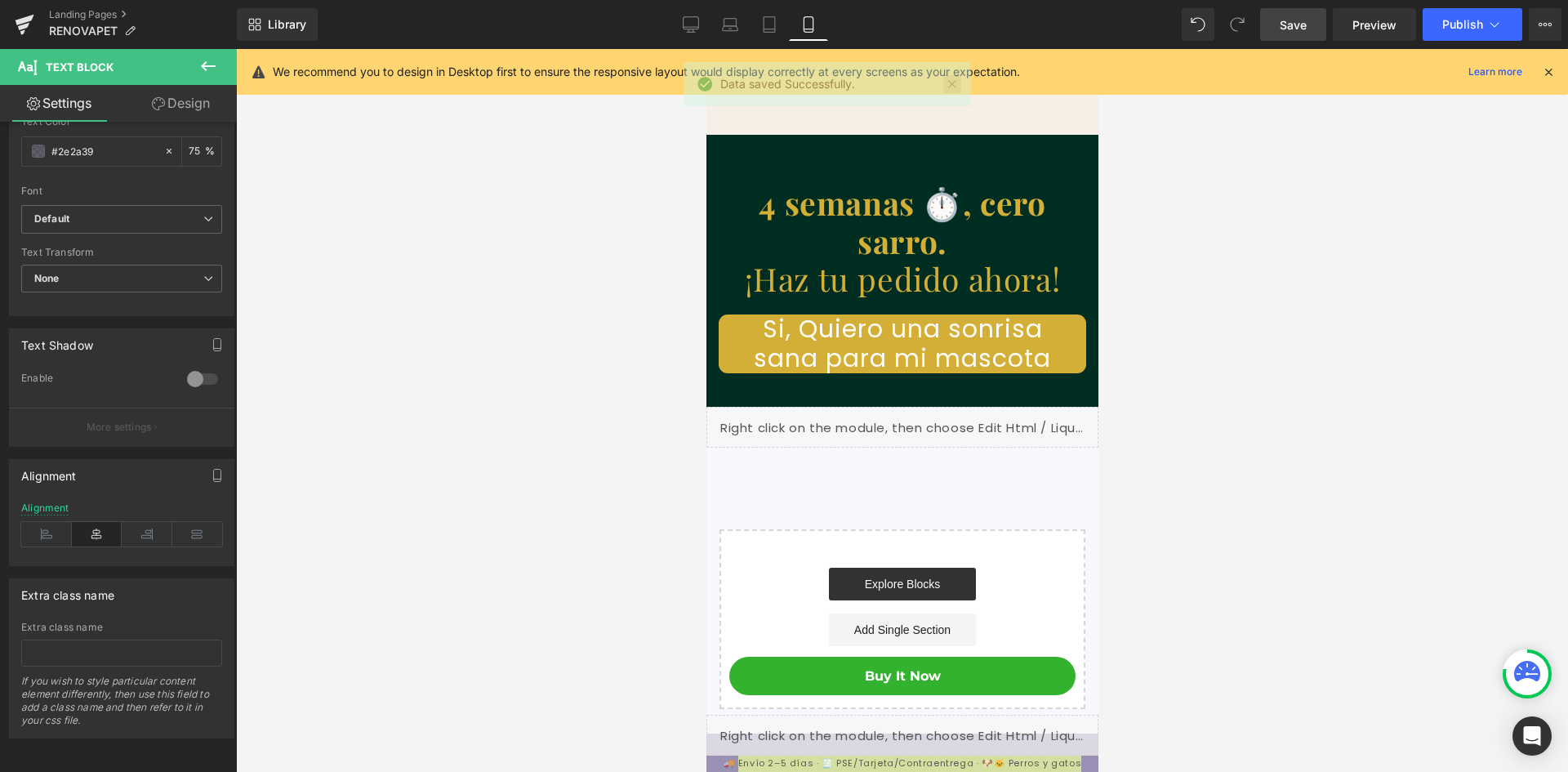
click at [954, 84] on link at bounding box center [952, 85] width 18 height 18
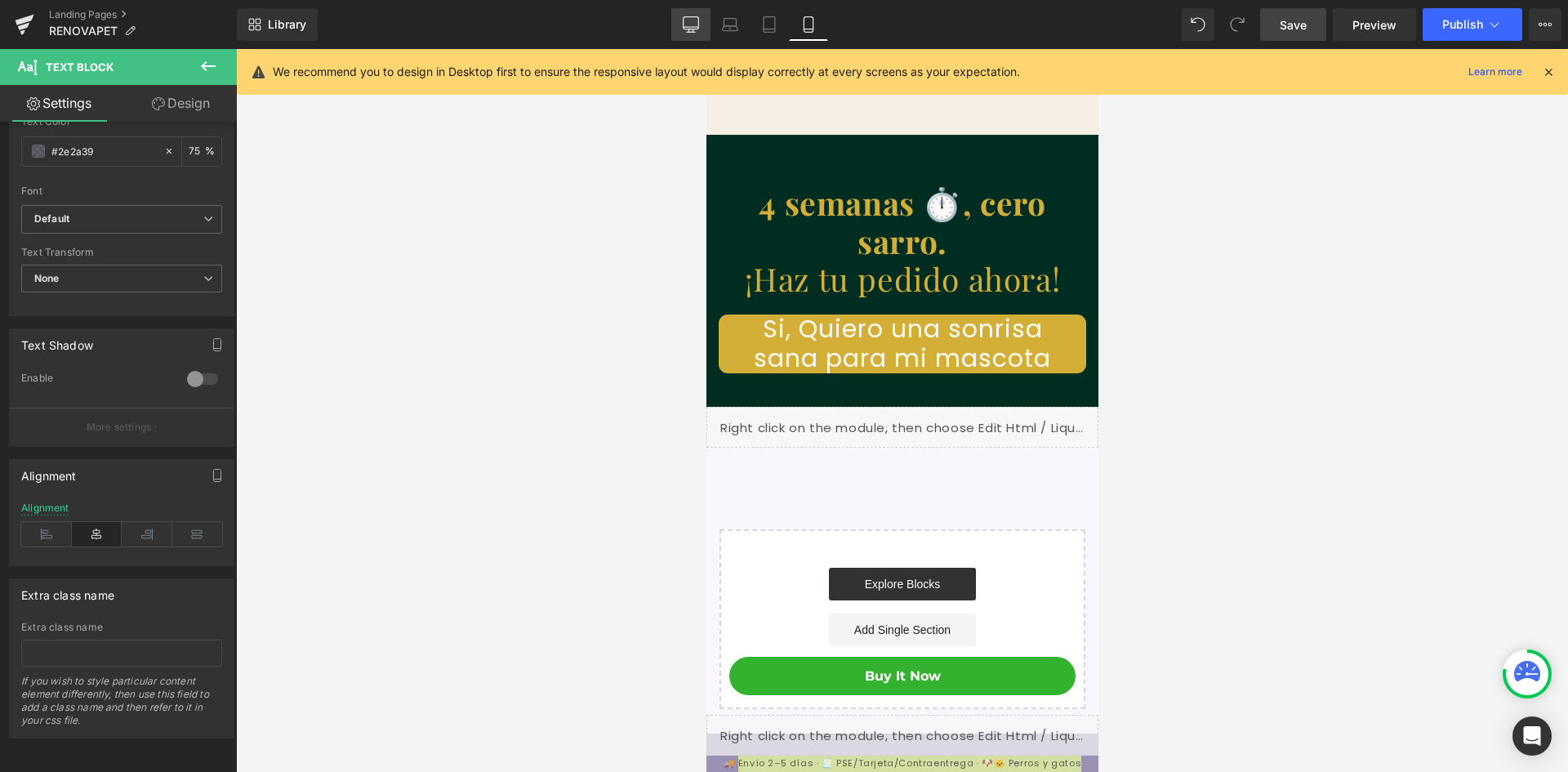
click at [683, 31] on icon at bounding box center [691, 25] width 16 height 16
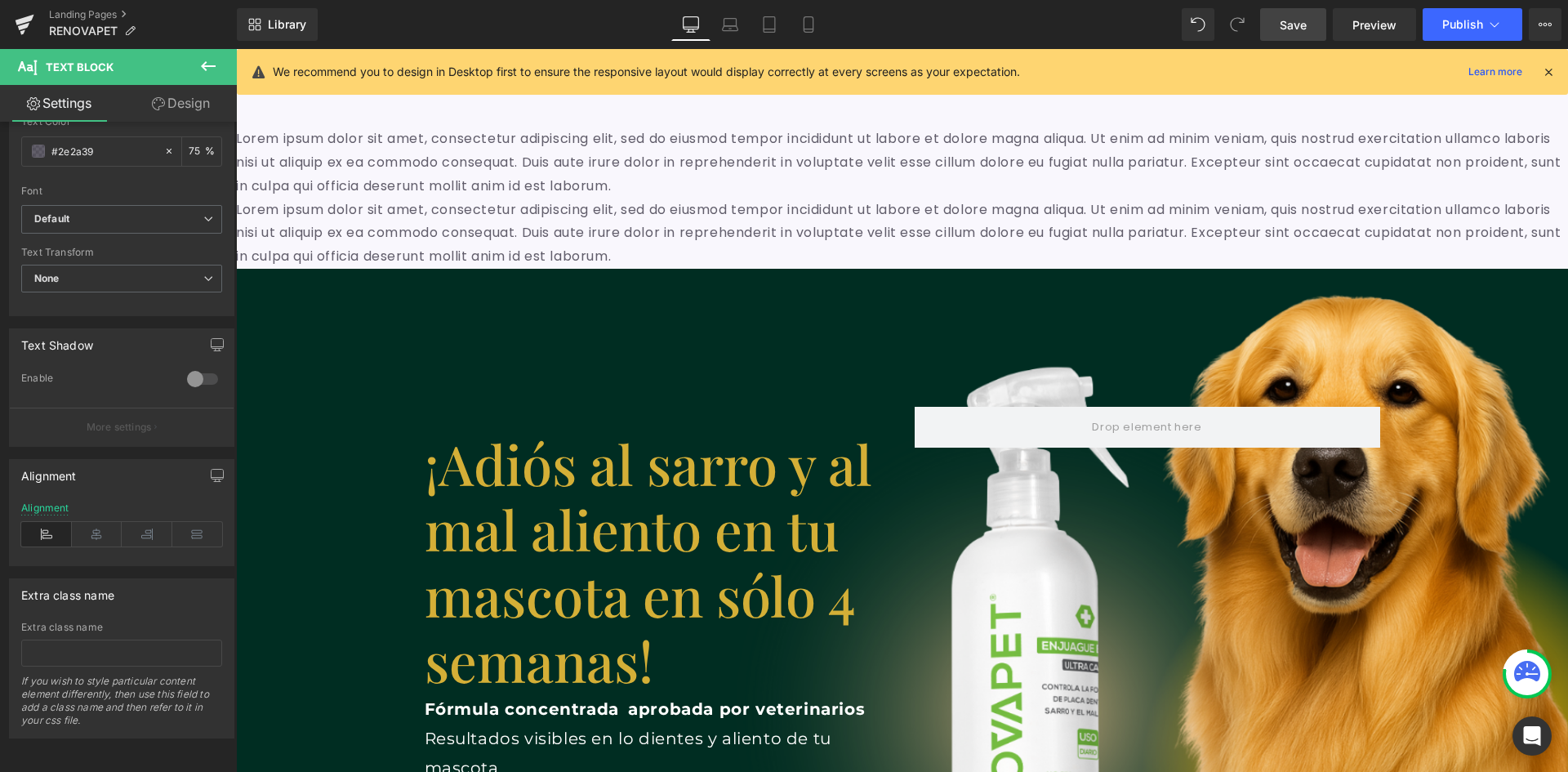
scroll to position [0, 0]
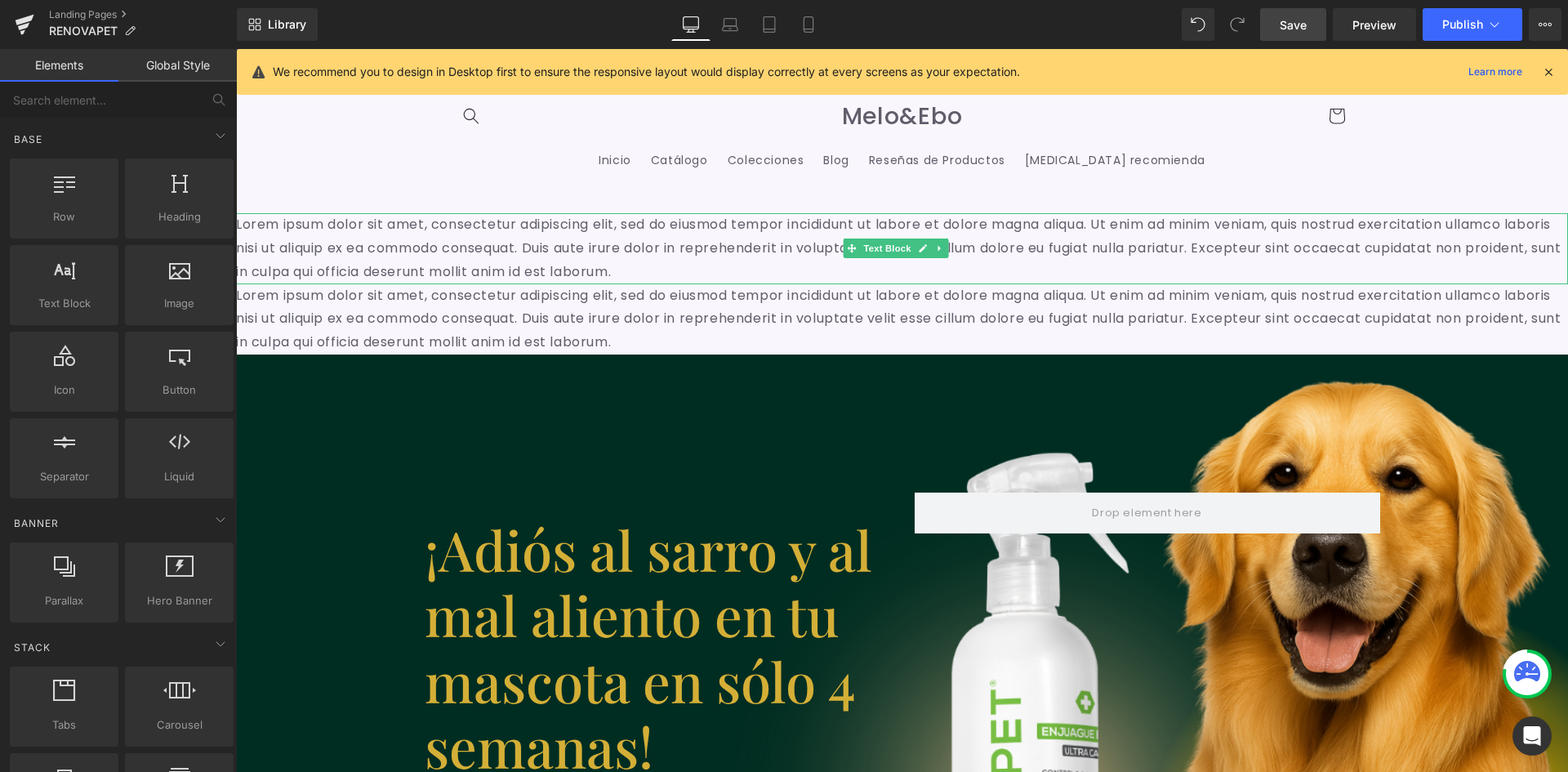
click at [822, 230] on p "Lorem ipsum dolor sit amet, consectetur adipiscing elit, sed do eiusmod tempor …" at bounding box center [902, 247] width 1332 height 70
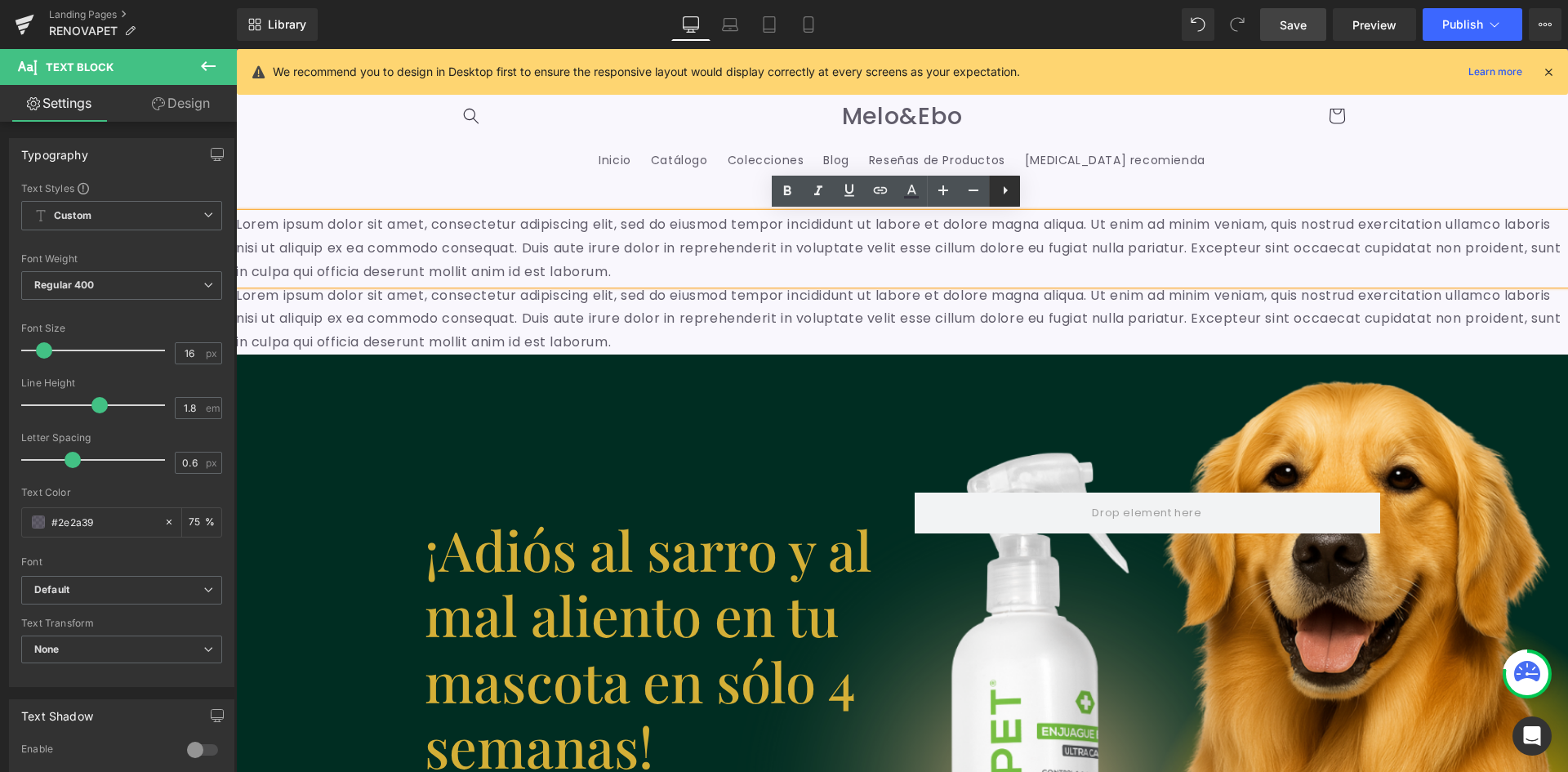
click at [1005, 194] on icon at bounding box center [1006, 190] width 20 height 20
click at [681, 219] on p "Lorem ipsum dolor sit amet, consectetur adipiscing elit, sed do eiusmod tempor …" at bounding box center [902, 247] width 1332 height 70
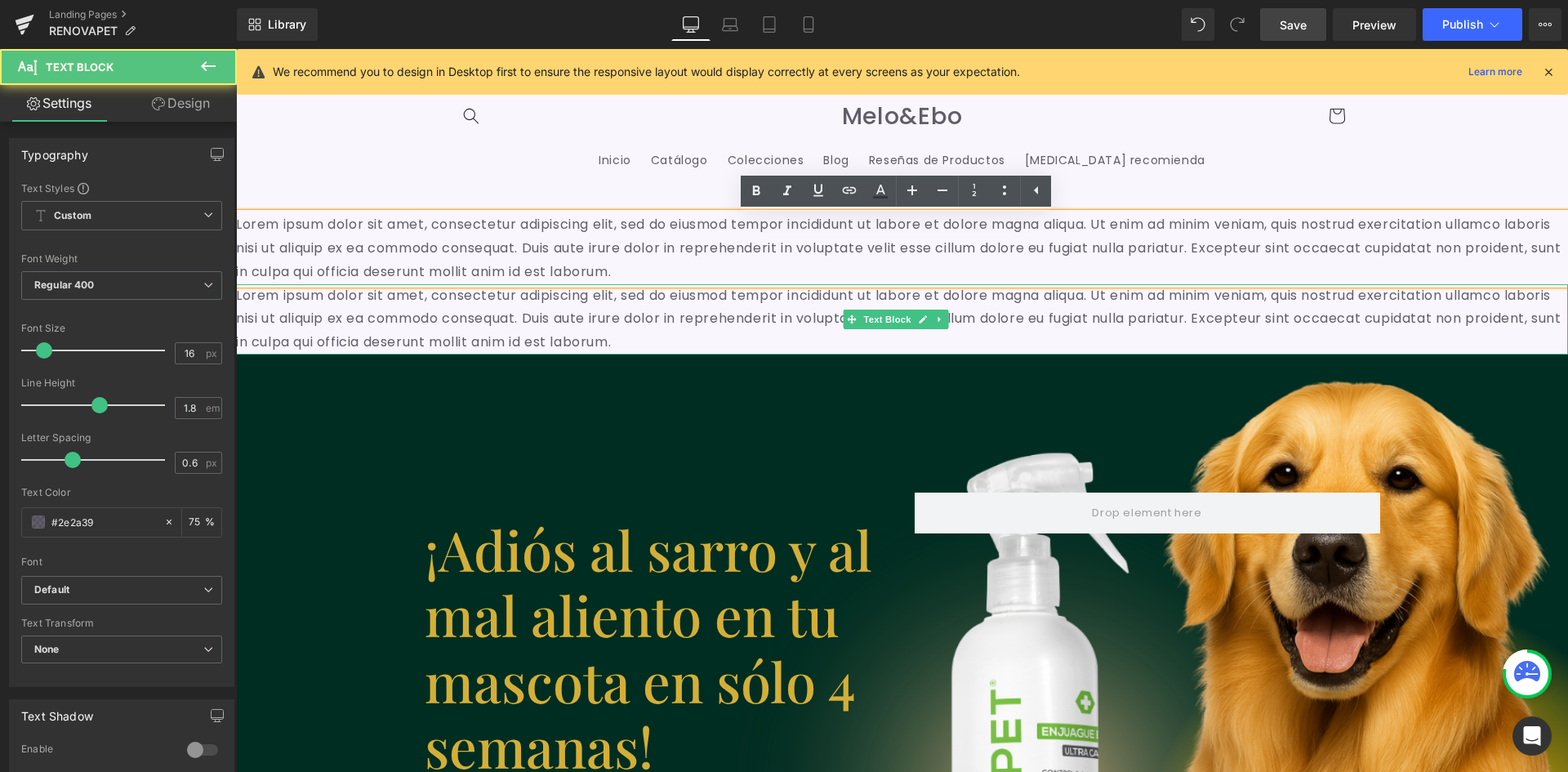
click at [385, 327] on p "Lorem ipsum dolor sit amet, consectetur adipiscing elit, sed do eiusmod tempor …" at bounding box center [902, 319] width 1332 height 70
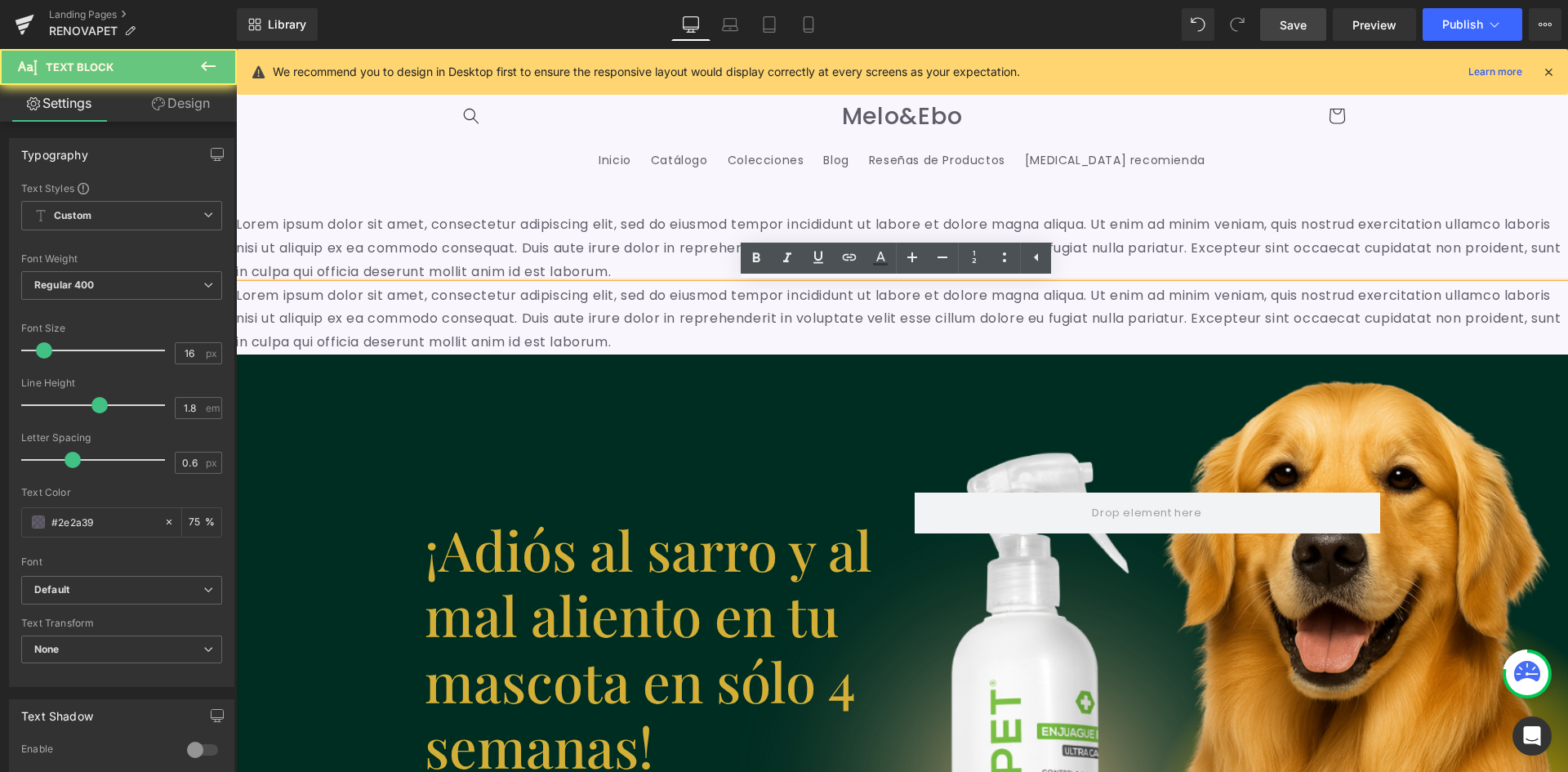
scroll to position [0, 884]
click at [236, 49] on div at bounding box center [236, 49] width 0 height 0
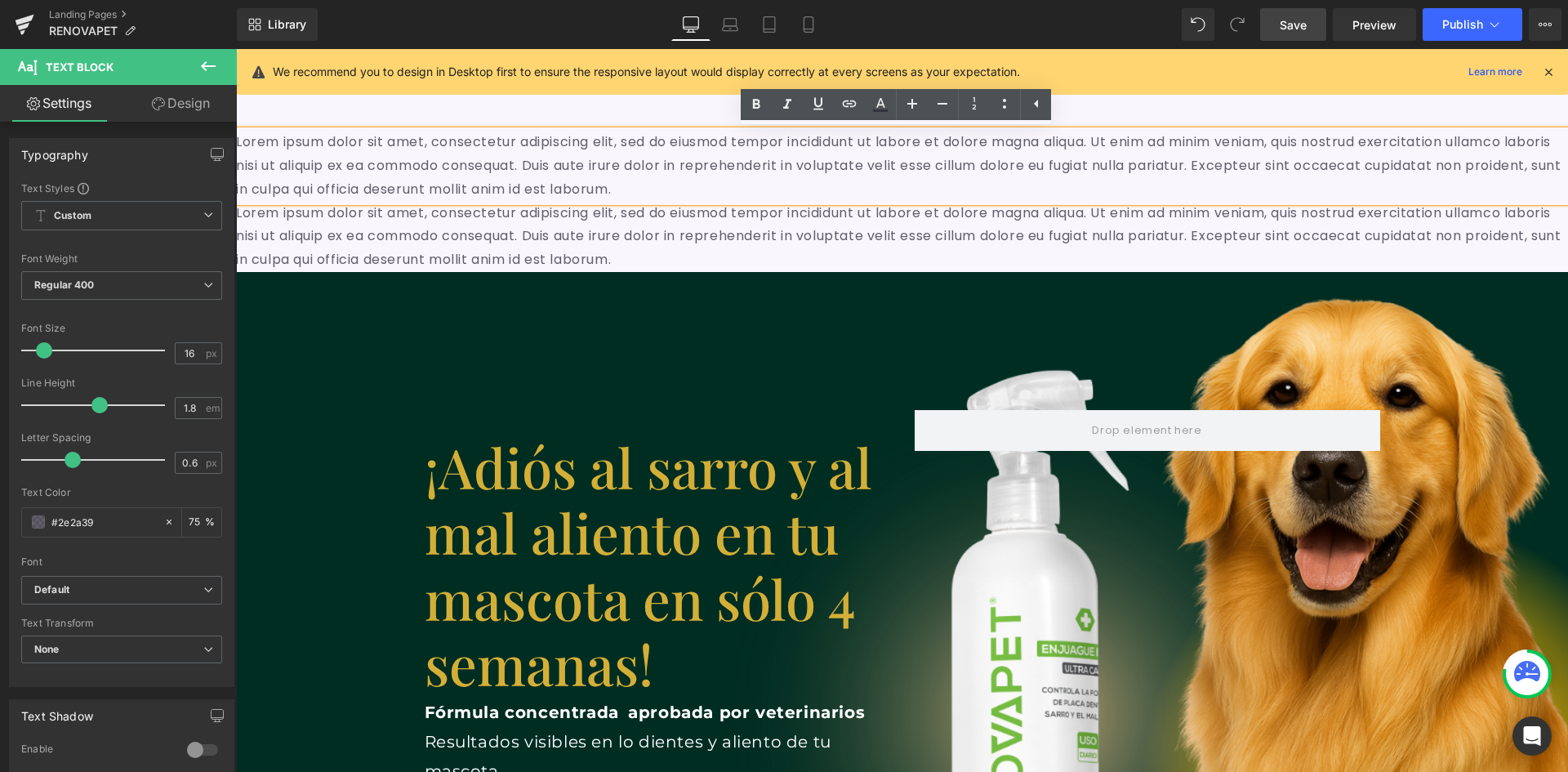
scroll to position [82, 0]
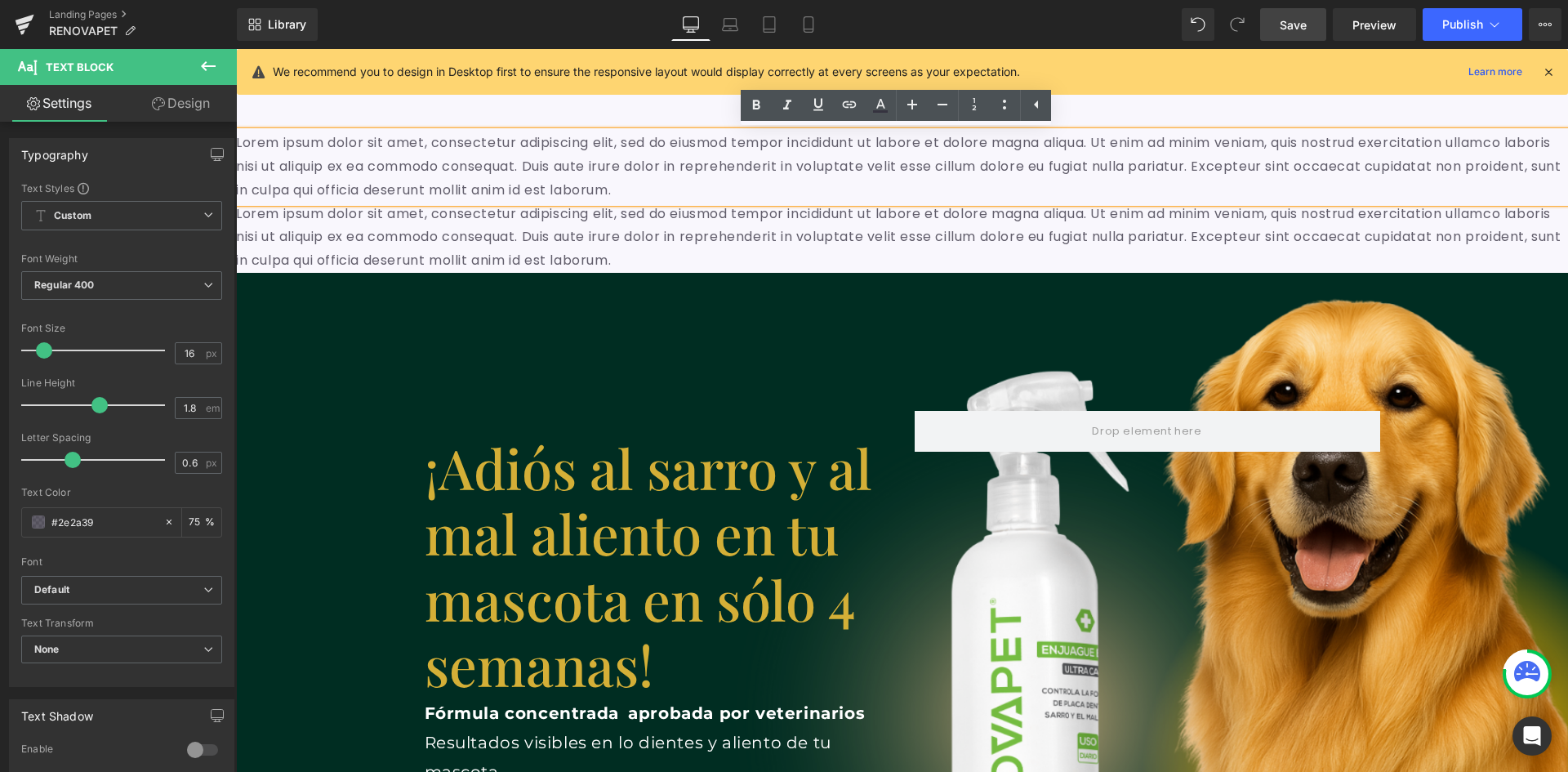
click at [373, 255] on p "Lorem ipsum dolor sit amet, consectetur adipiscing elit, sed do eiusmod tempor …" at bounding box center [902, 237] width 1332 height 70
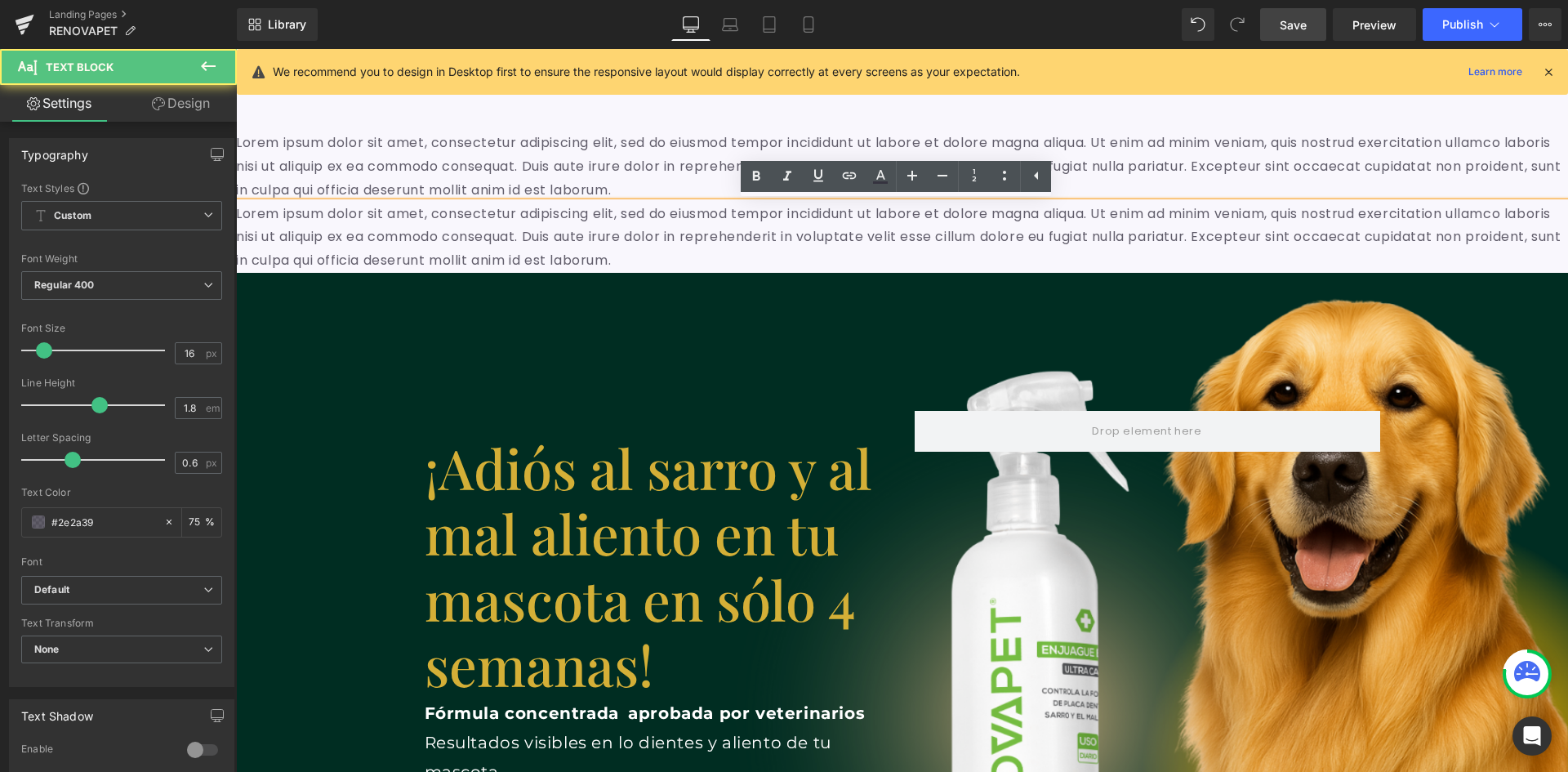
click at [367, 266] on p "Lorem ipsum dolor sit amet, consectetur adipiscing elit, sed do eiusmod tempor …" at bounding box center [902, 237] width 1332 height 70
click at [304, 173] on p "Lorem ipsum dolor sit amet, consectetur adipiscing elit, sed do eiusmod tempor …" at bounding box center [902, 166] width 1332 height 70
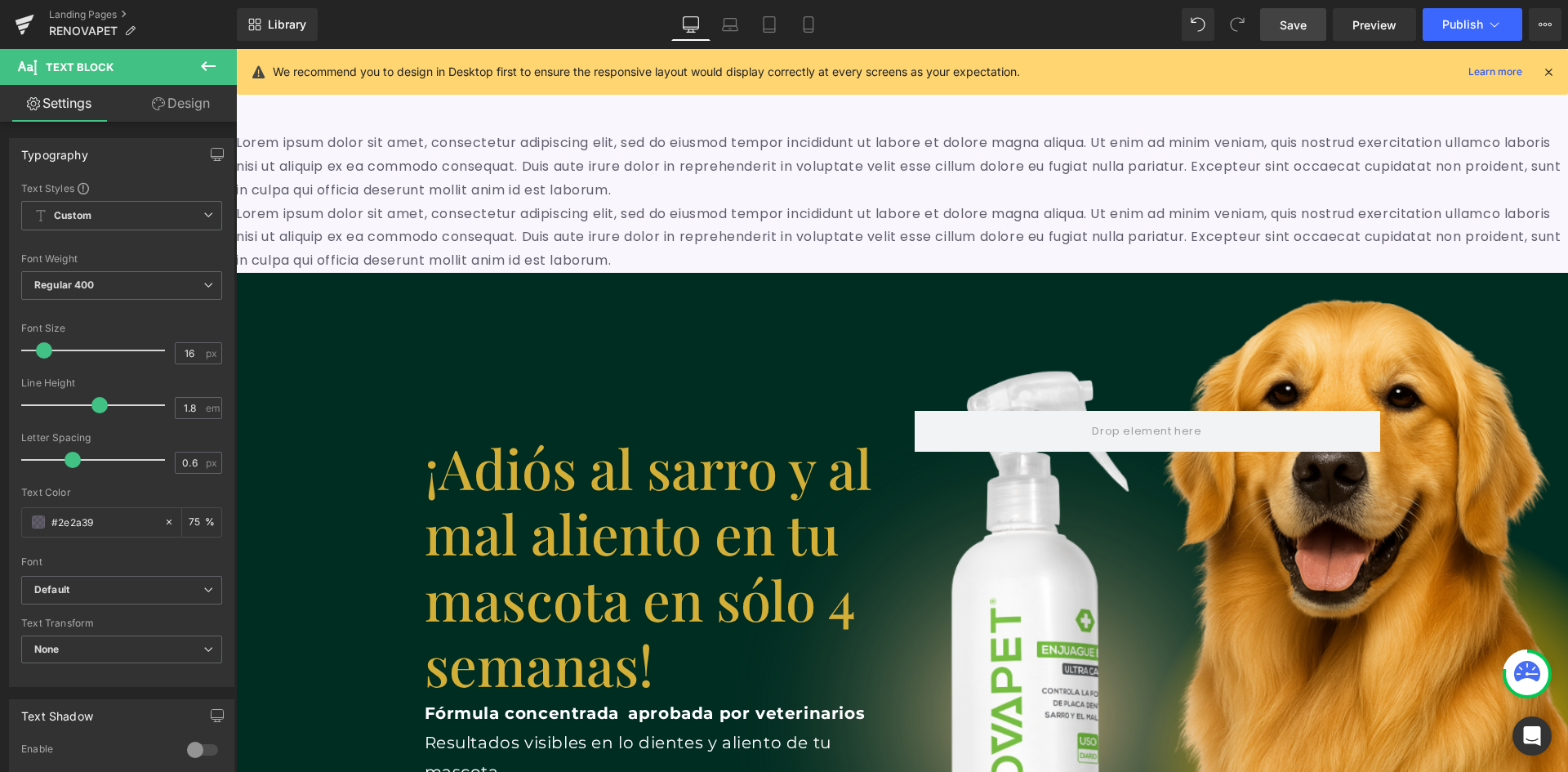
click at [218, 68] on button at bounding box center [208, 67] width 57 height 36
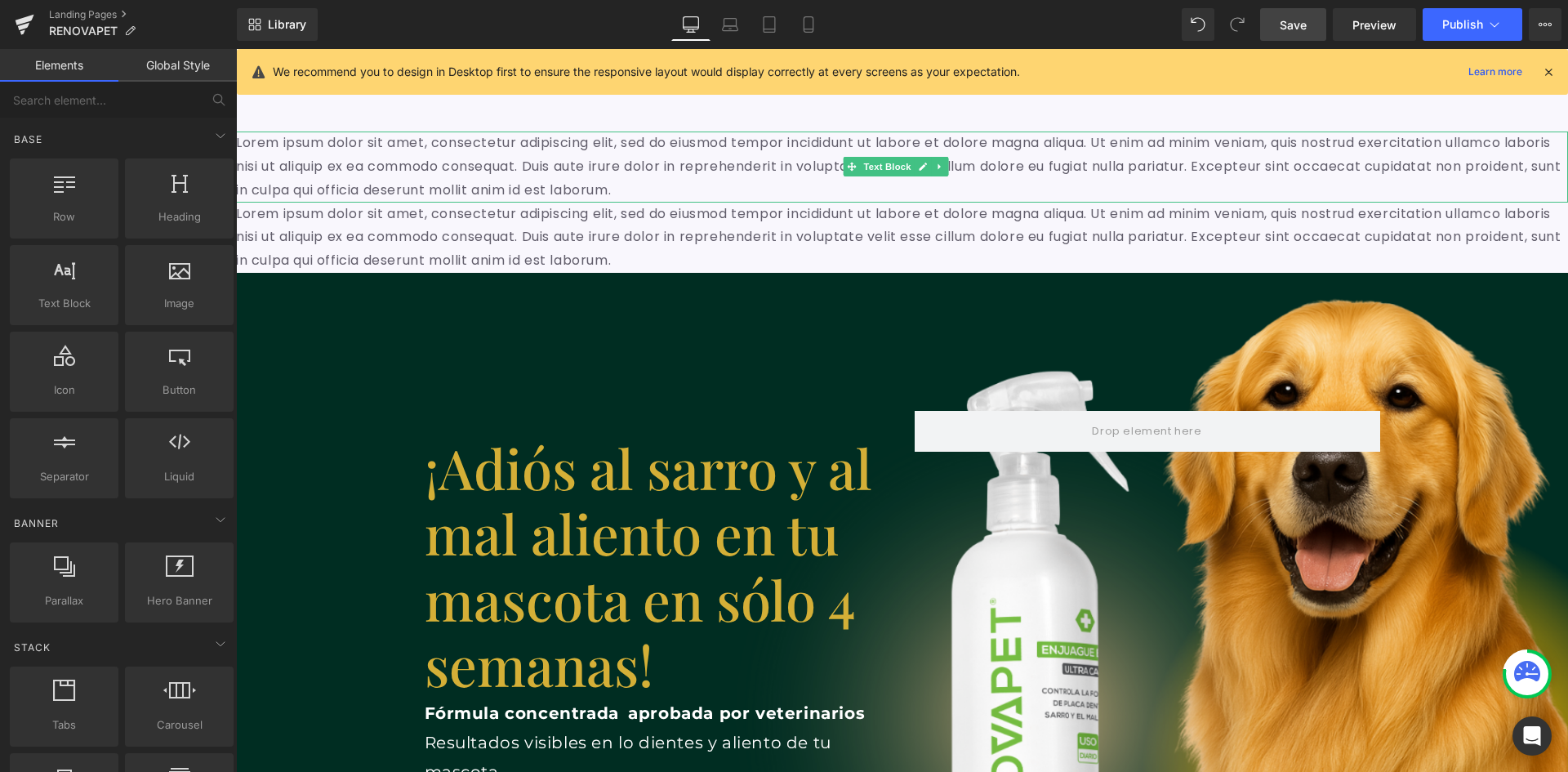
click at [312, 163] on p "Lorem ipsum dolor sit amet, consectetur adipiscing elit, sed do eiusmod tempor …" at bounding box center [902, 166] width 1332 height 70
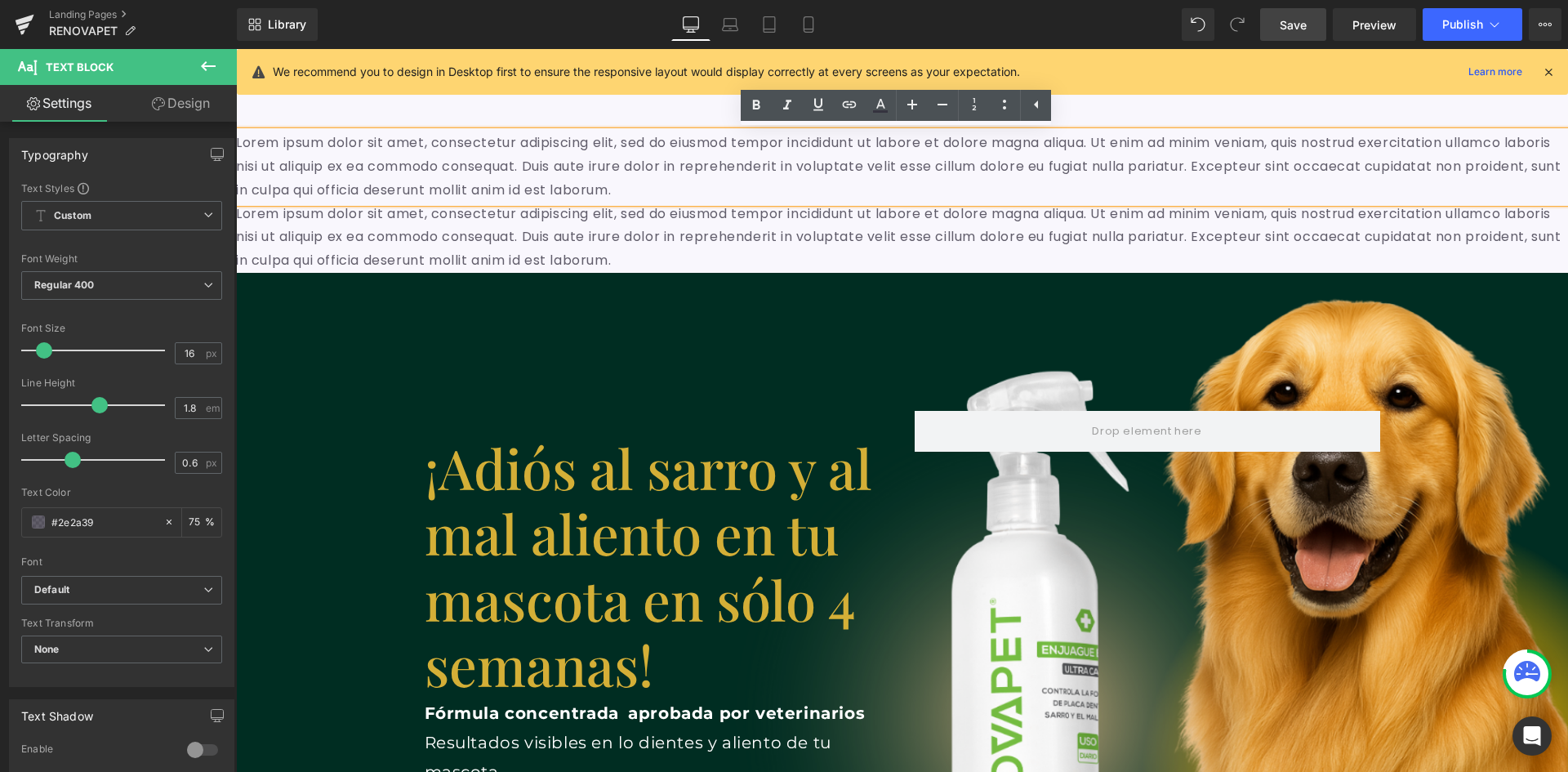
click at [437, 132] on p "Lorem ipsum dolor sit amet, consectetur adipiscing elit, sed do eiusmod tempor …" at bounding box center [902, 166] width 1332 height 70
click at [360, 145] on p "Lorem ipsum dolor sit amet, consectetur adipiscing elit, sed do eiusmod tempor …" at bounding box center [902, 166] width 1332 height 70
drag, startPoint x: 413, startPoint y: 195, endPoint x: 375, endPoint y: 189, distance: 38.5
click at [375, 189] on p "Lorem ipsum dolor sit amet, consectetur adipiscing elit, sed do eiusmod tempor …" at bounding box center [902, 166] width 1332 height 70
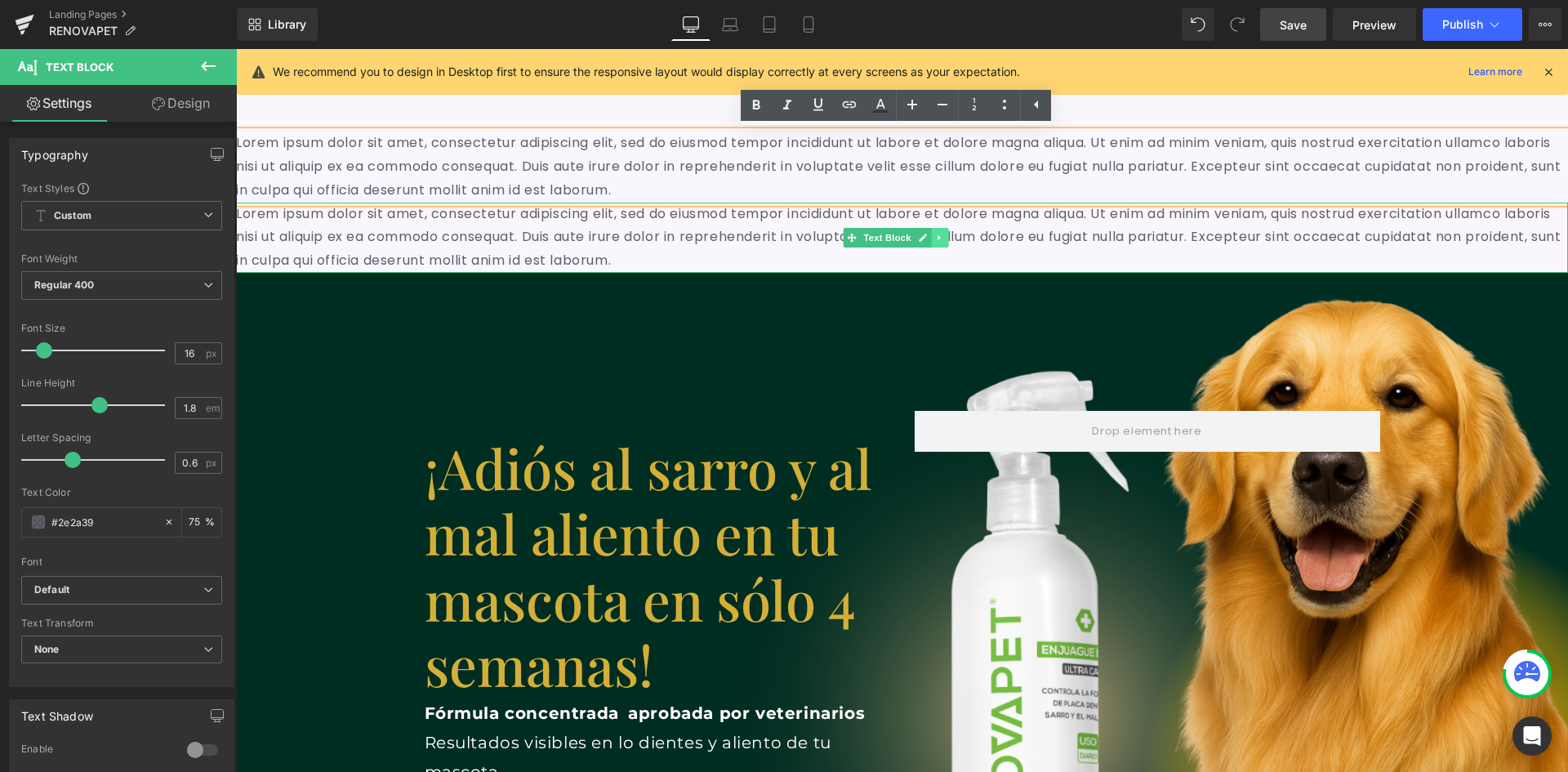
click at [943, 238] on icon at bounding box center [940, 237] width 9 height 10
click at [946, 238] on icon at bounding box center [949, 237] width 9 height 9
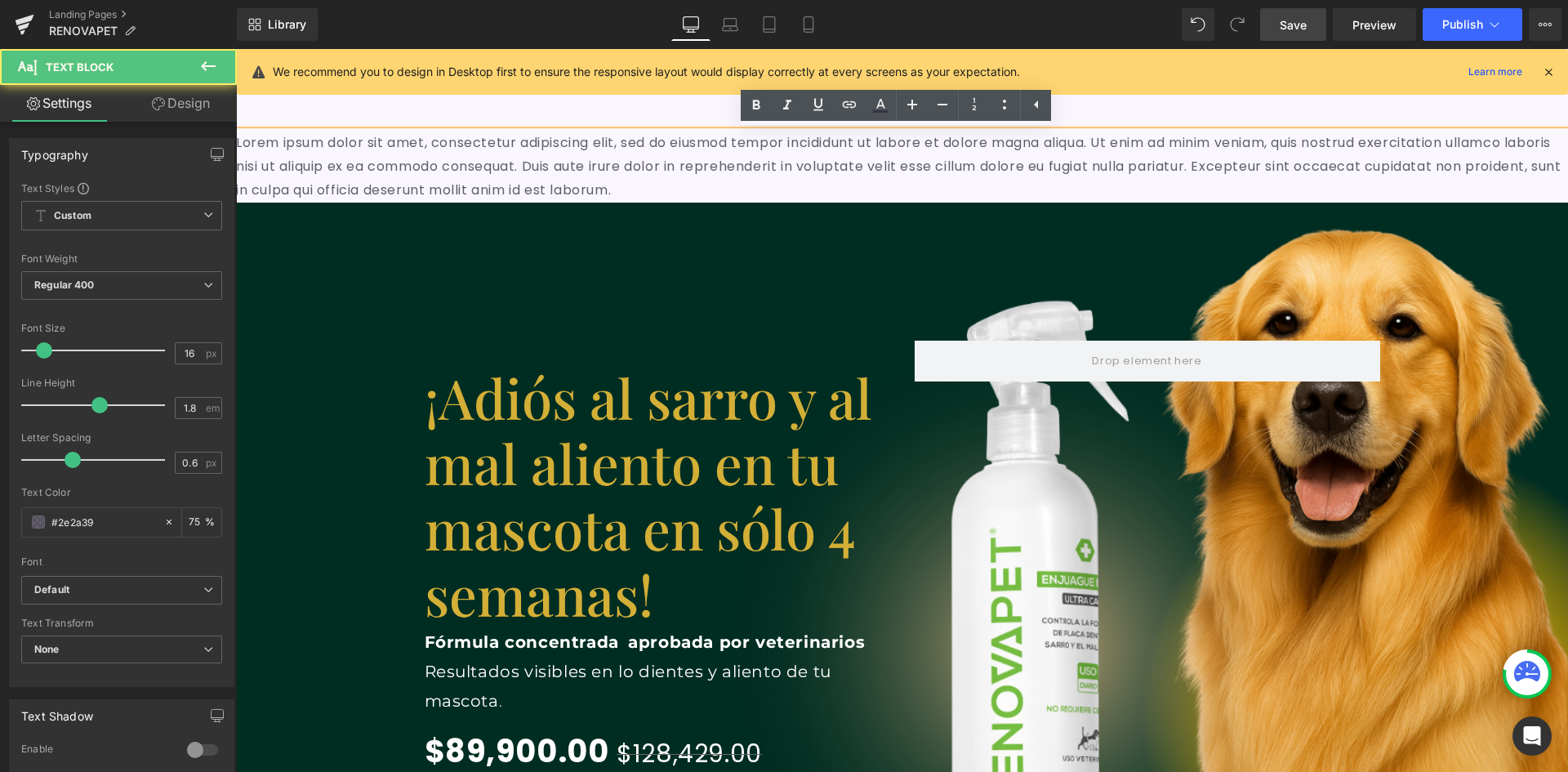
click at [934, 144] on p "Lorem ipsum dolor sit amet, consectetur adipiscing elit, sed do eiusmod tempor …" at bounding box center [902, 166] width 1332 height 70
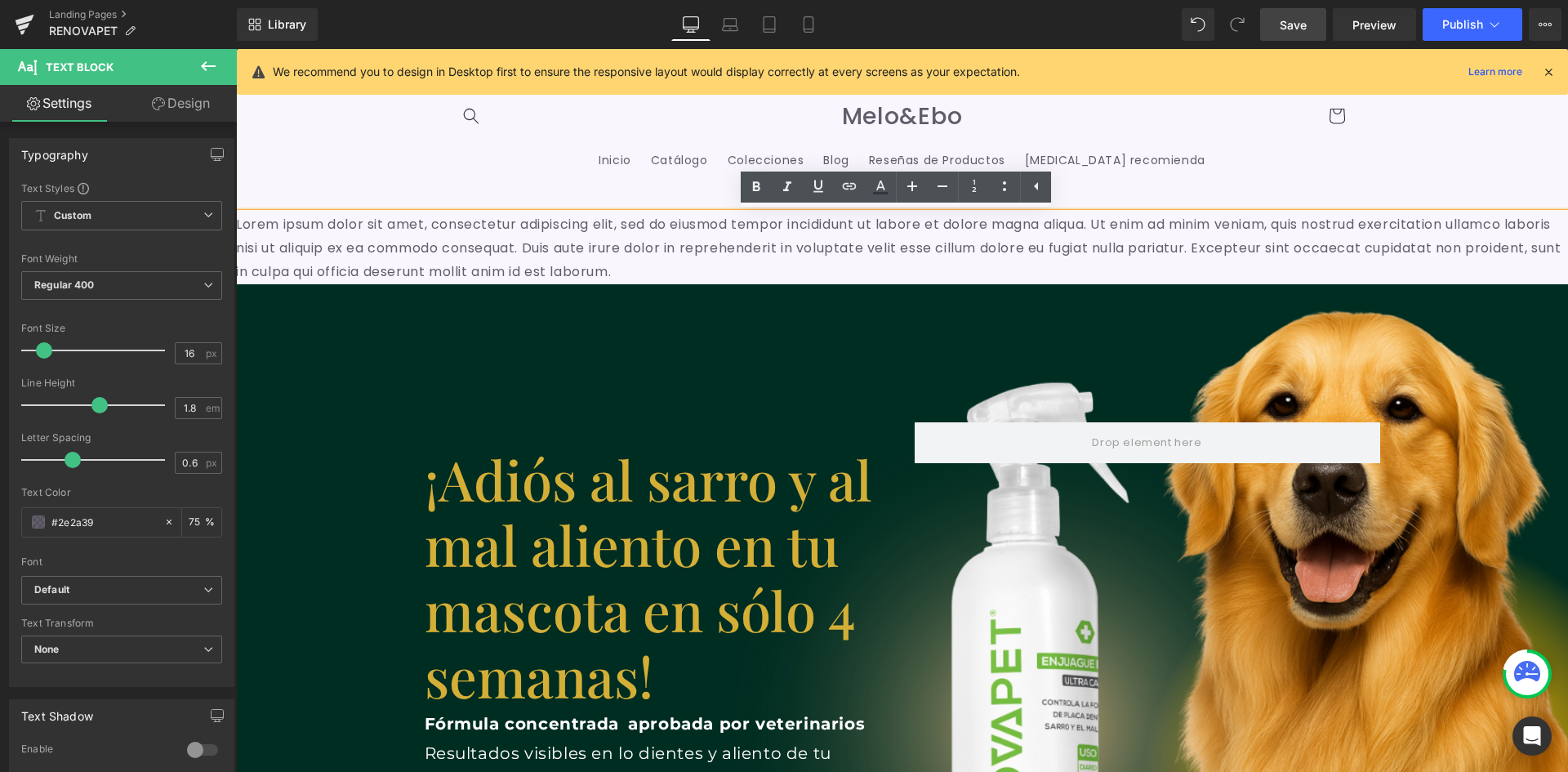
scroll to position [0, 1768]
click at [418, 189] on header "Inicio Catálogo Colecciones Blog Reseñas de Productos [MEDICAL_DATA] recomienda…" at bounding box center [903, 137] width 980 height 112
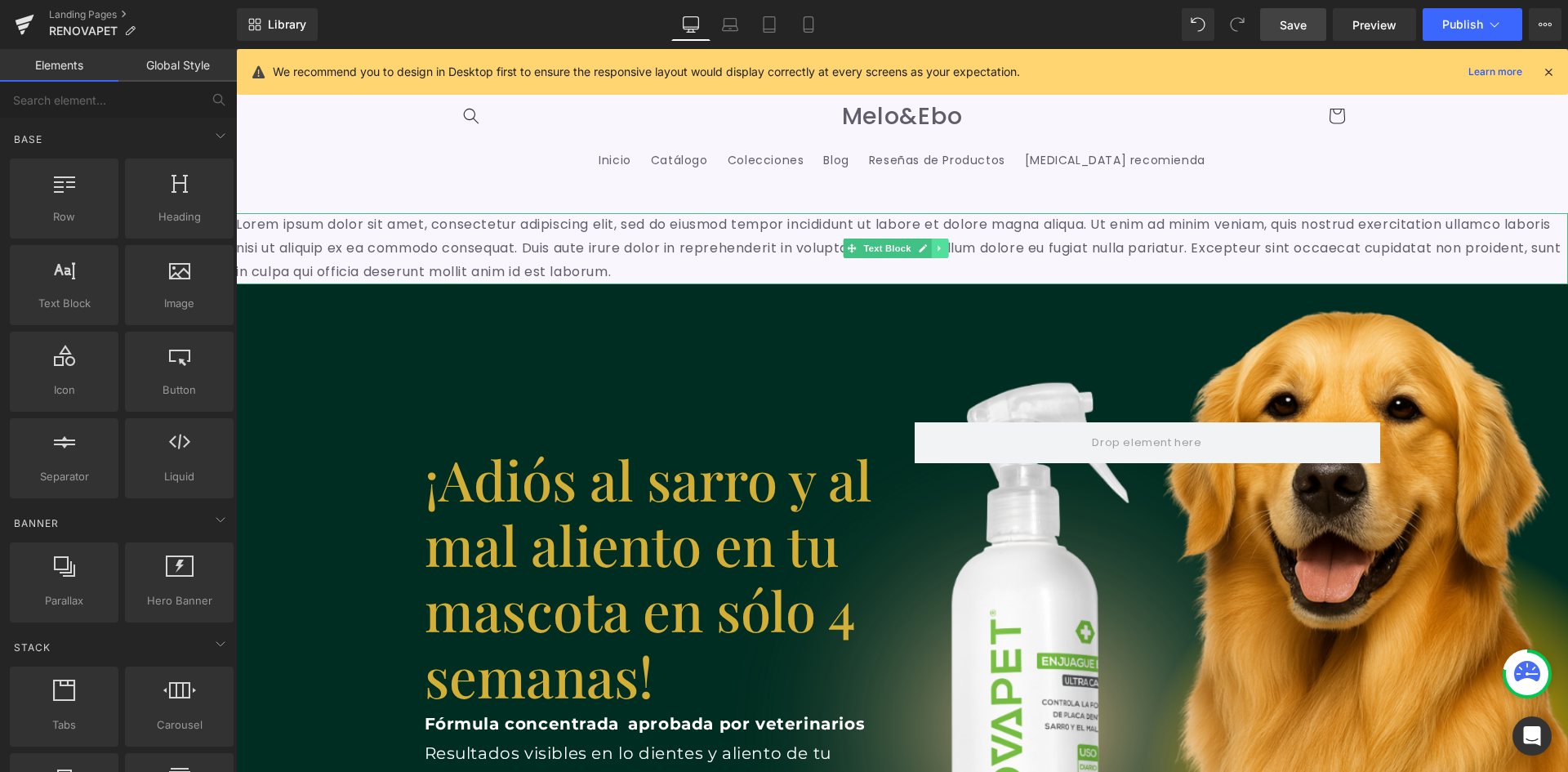
click at [940, 251] on icon at bounding box center [940, 248] width 9 height 10
click at [945, 249] on icon at bounding box center [949, 249] width 9 height 9
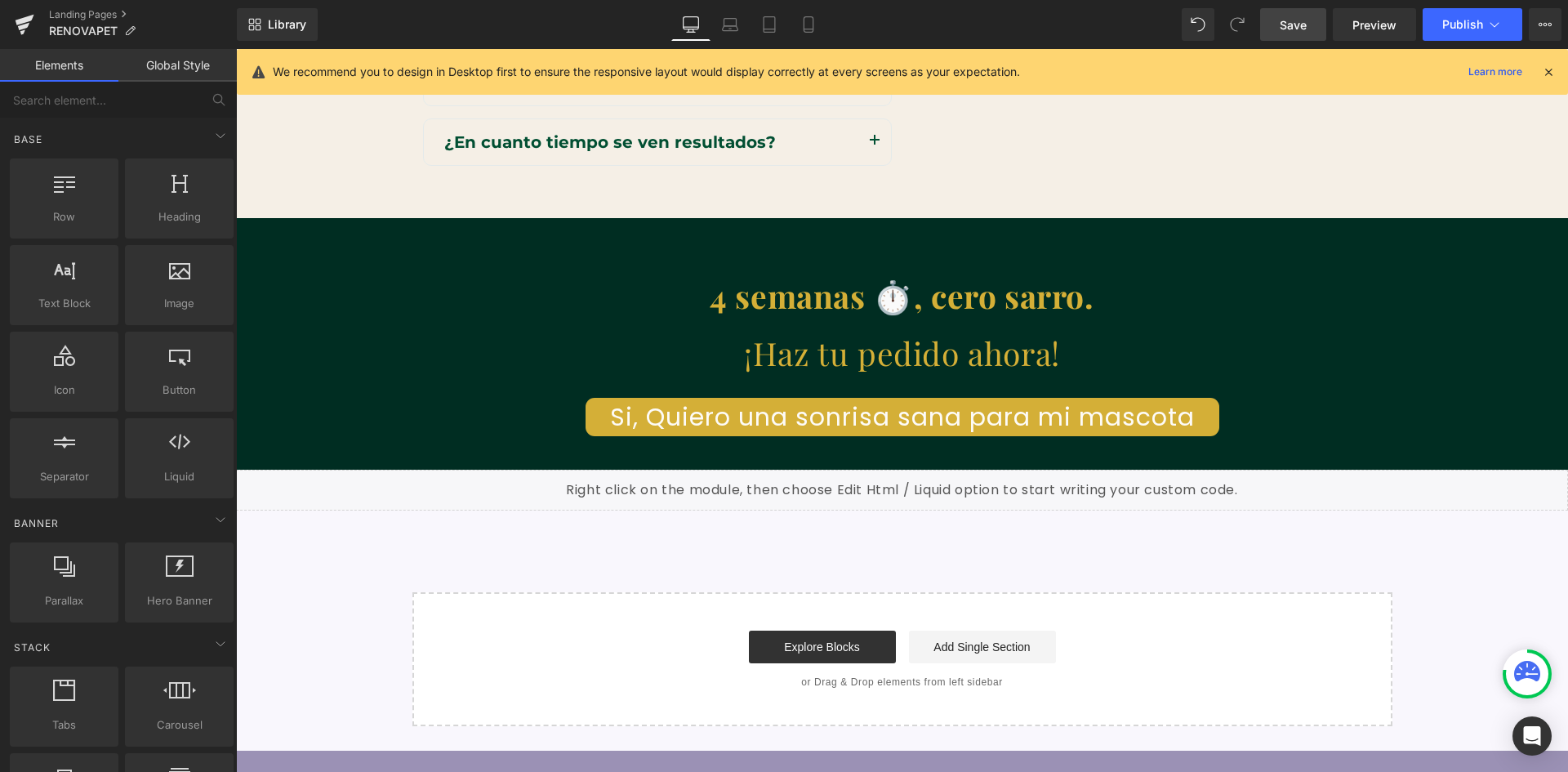
click at [1179, 594] on div "Start building your page Explore Blocks Add Single Section or Drag & Drop eleme…" at bounding box center [902, 659] width 977 height 131
click at [1301, 30] on span "Save" at bounding box center [1293, 25] width 27 height 17
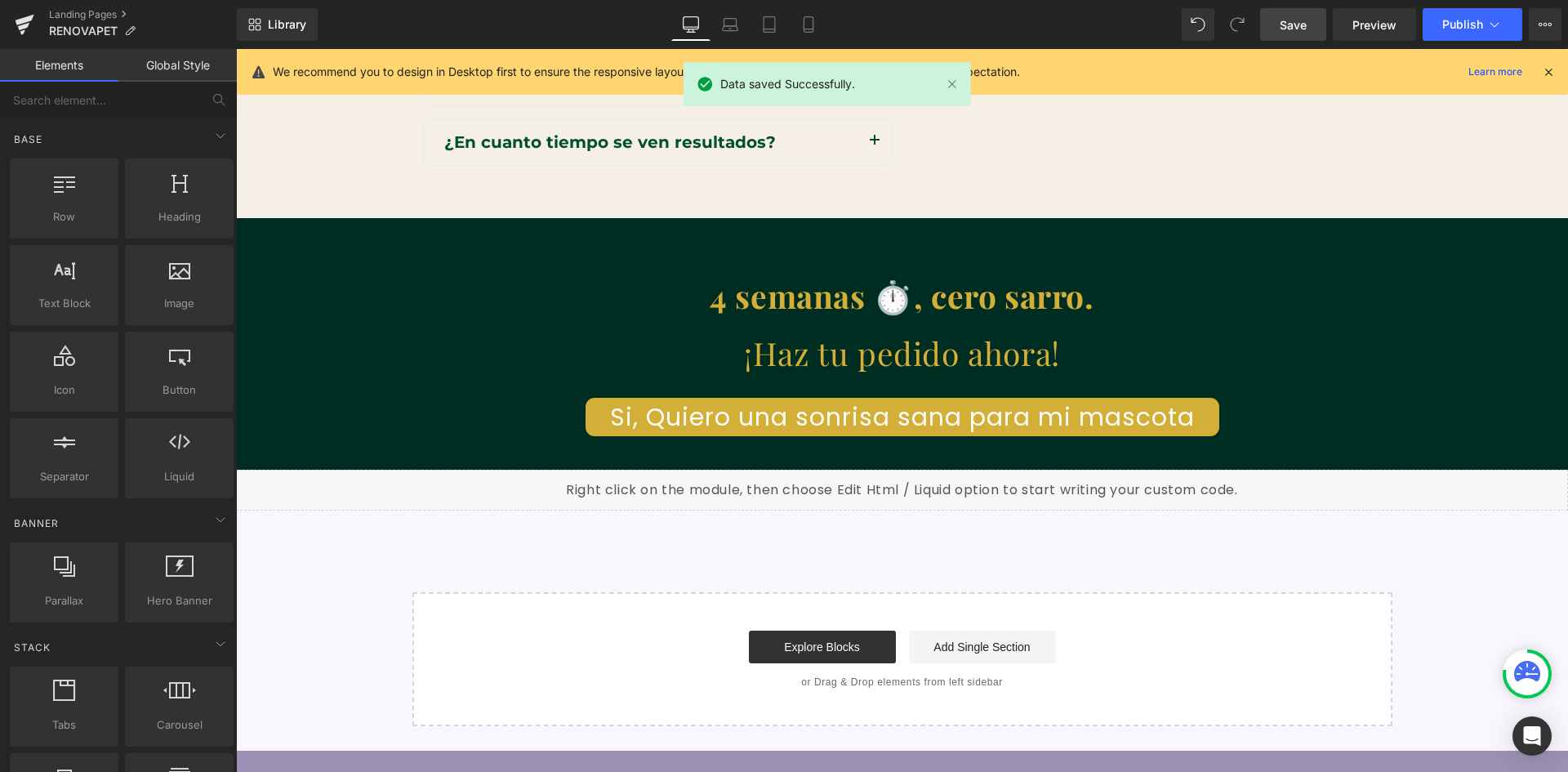
scroll to position [0, 0]
drag, startPoint x: 806, startPoint y: 15, endPoint x: 155, endPoint y: 74, distance: 653.7
click at [806, 15] on link "Mobile" at bounding box center [809, 25] width 39 height 33
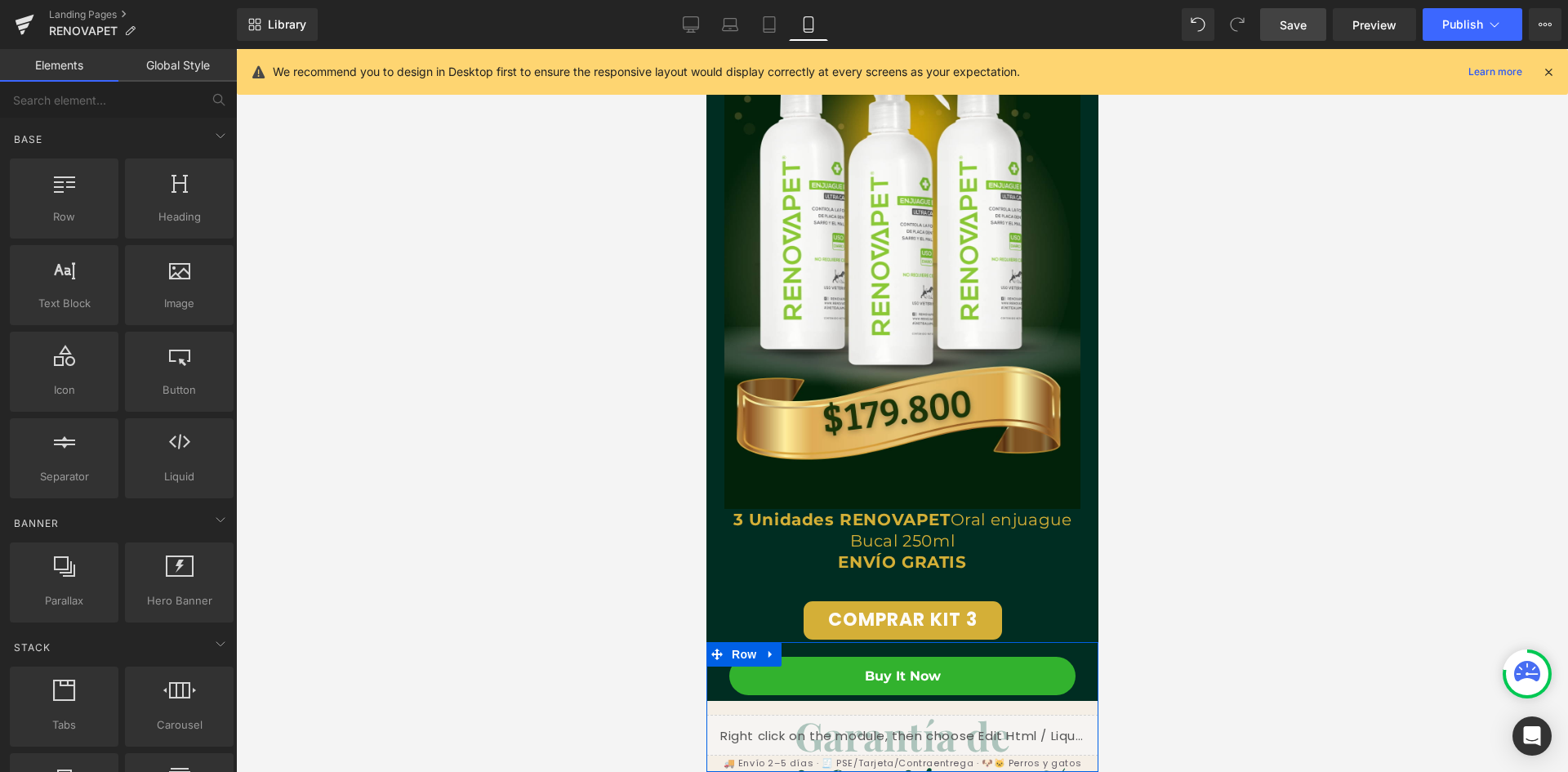
scroll to position [6231, 0]
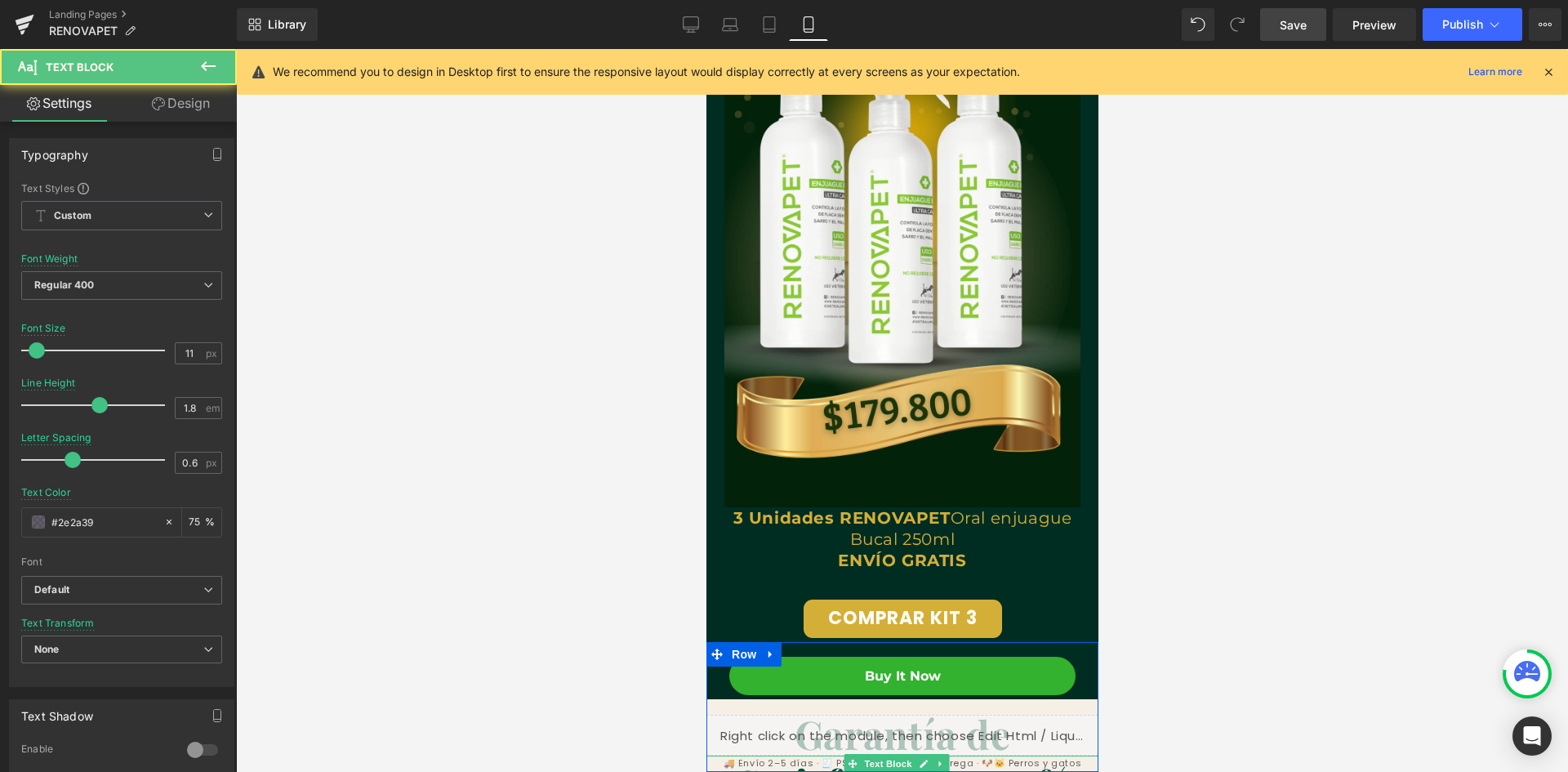
click at [749, 762] on p "🚚 Envío 2–5 días · 🧾 PSE/Tarjeta/Contraentrega · 🐶🐱 Perros y gatos" at bounding box center [901, 764] width 392 height 16
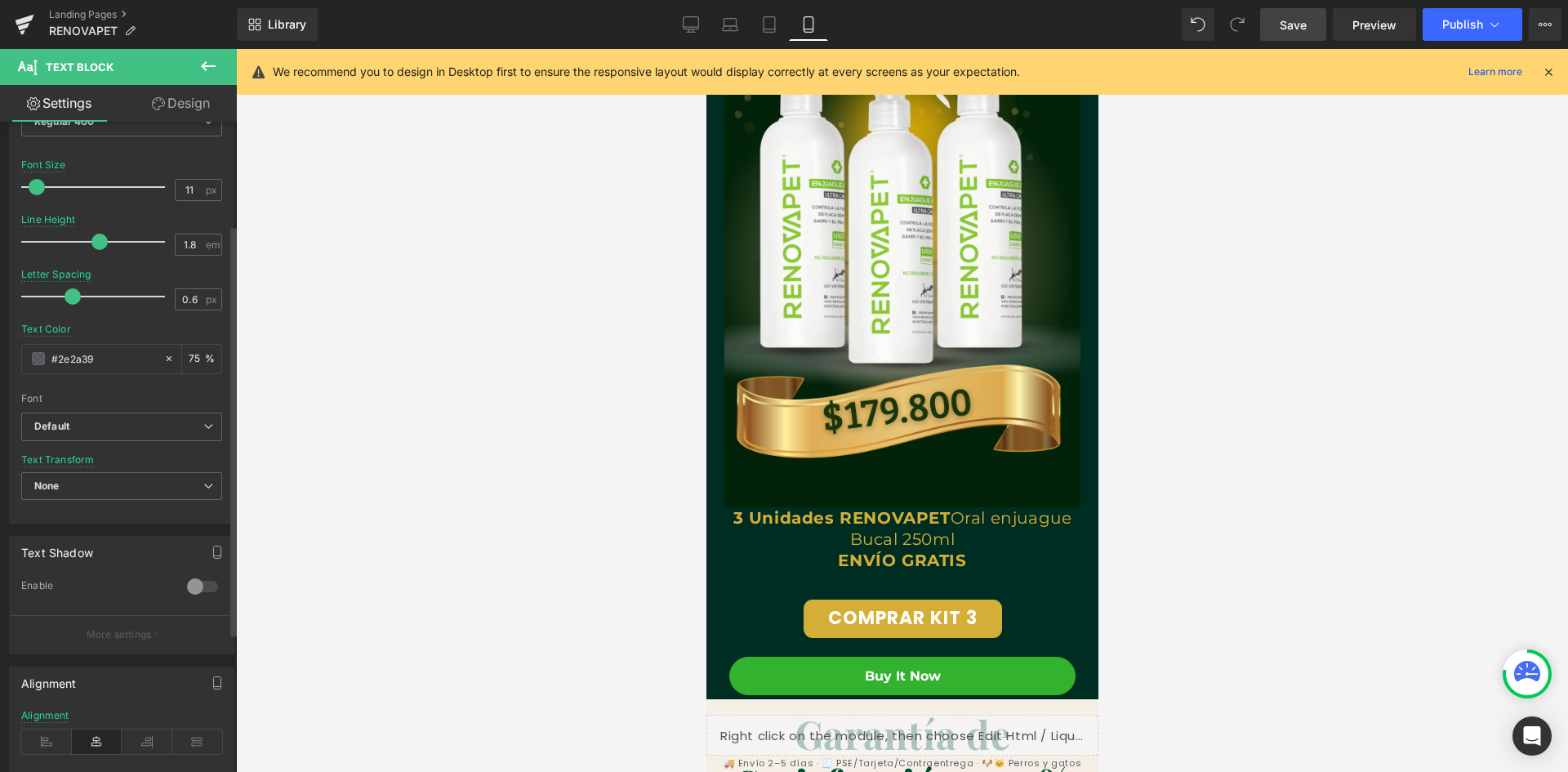
scroll to position [0, 0]
click at [181, 100] on link "Design" at bounding box center [181, 103] width 118 height 36
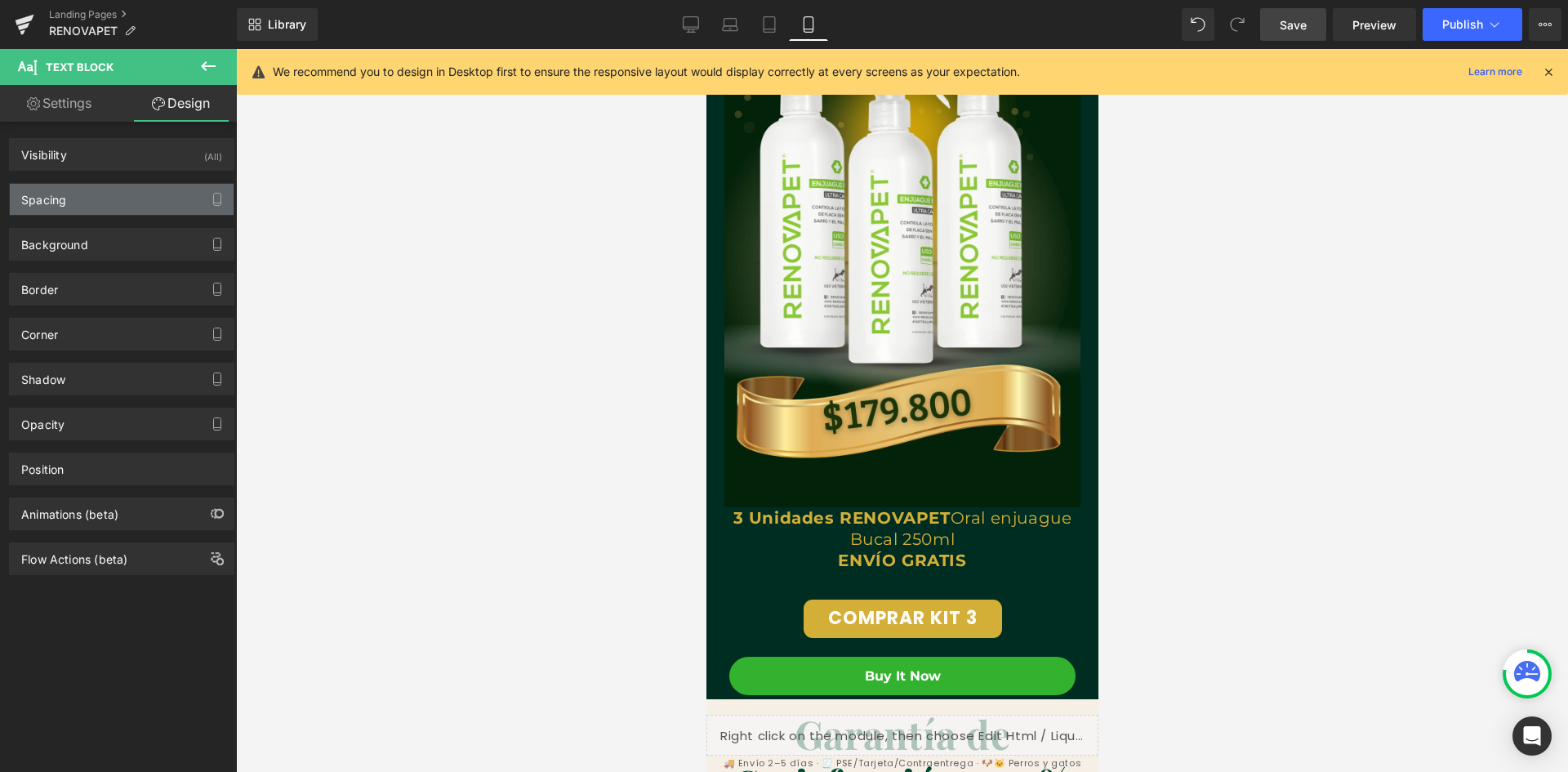
click at [156, 200] on div "Spacing" at bounding box center [122, 199] width 224 height 31
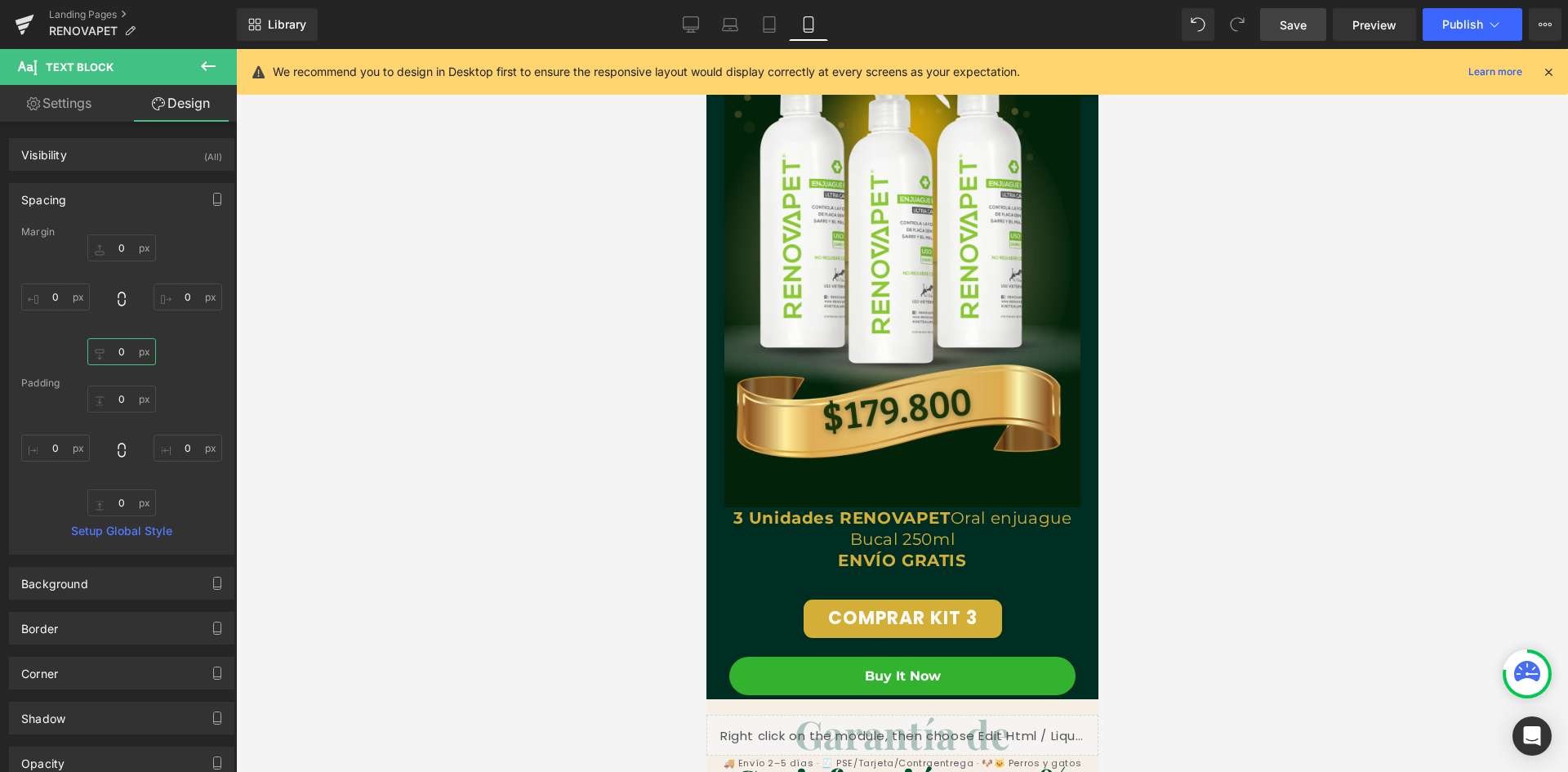
click at [126, 354] on input "text" at bounding box center [121, 352] width 68 height 27
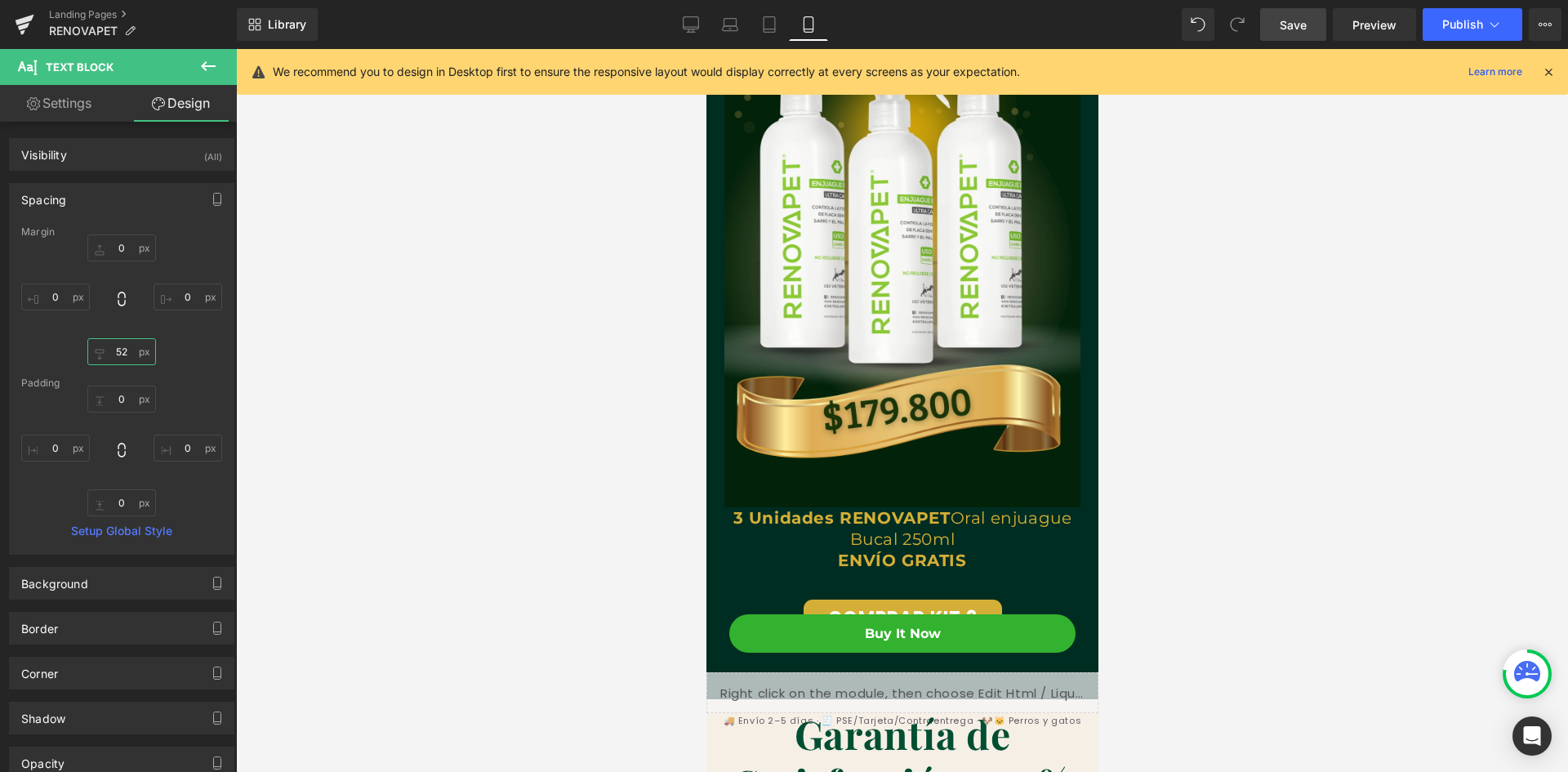
scroll to position [0, 300]
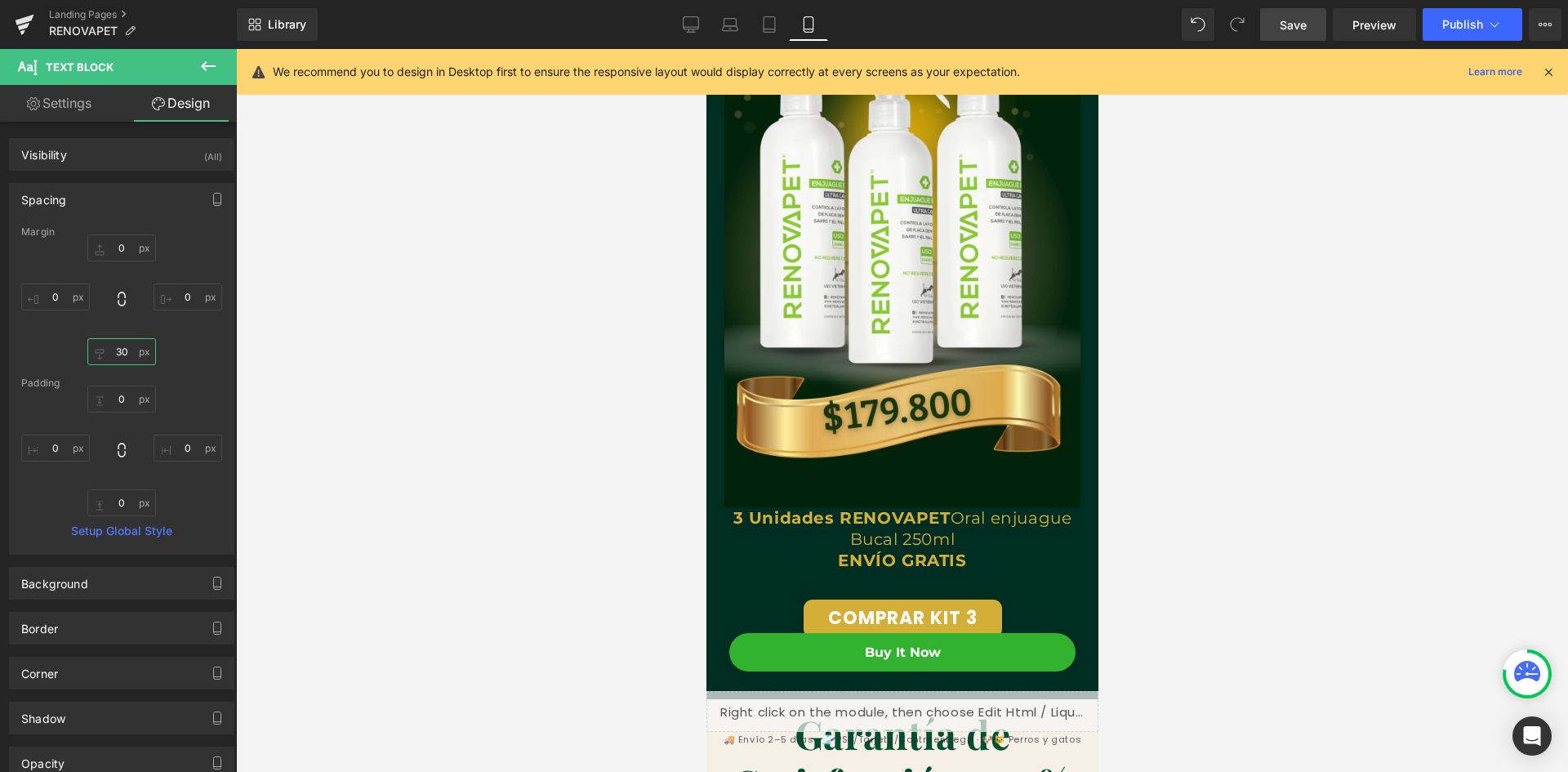
type input "29"
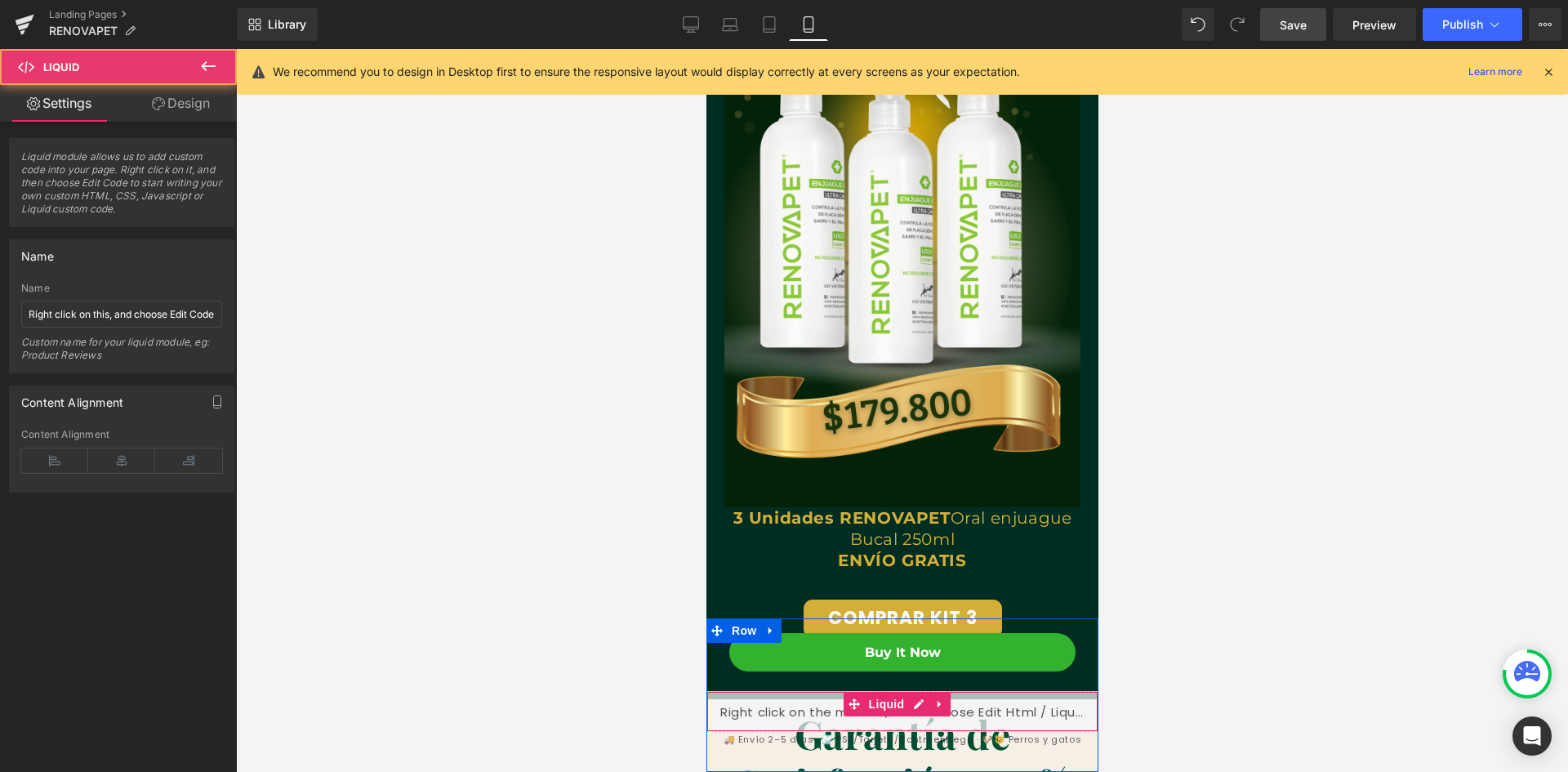
click at [1063, 715] on div "Liquid" at bounding box center [901, 711] width 392 height 41
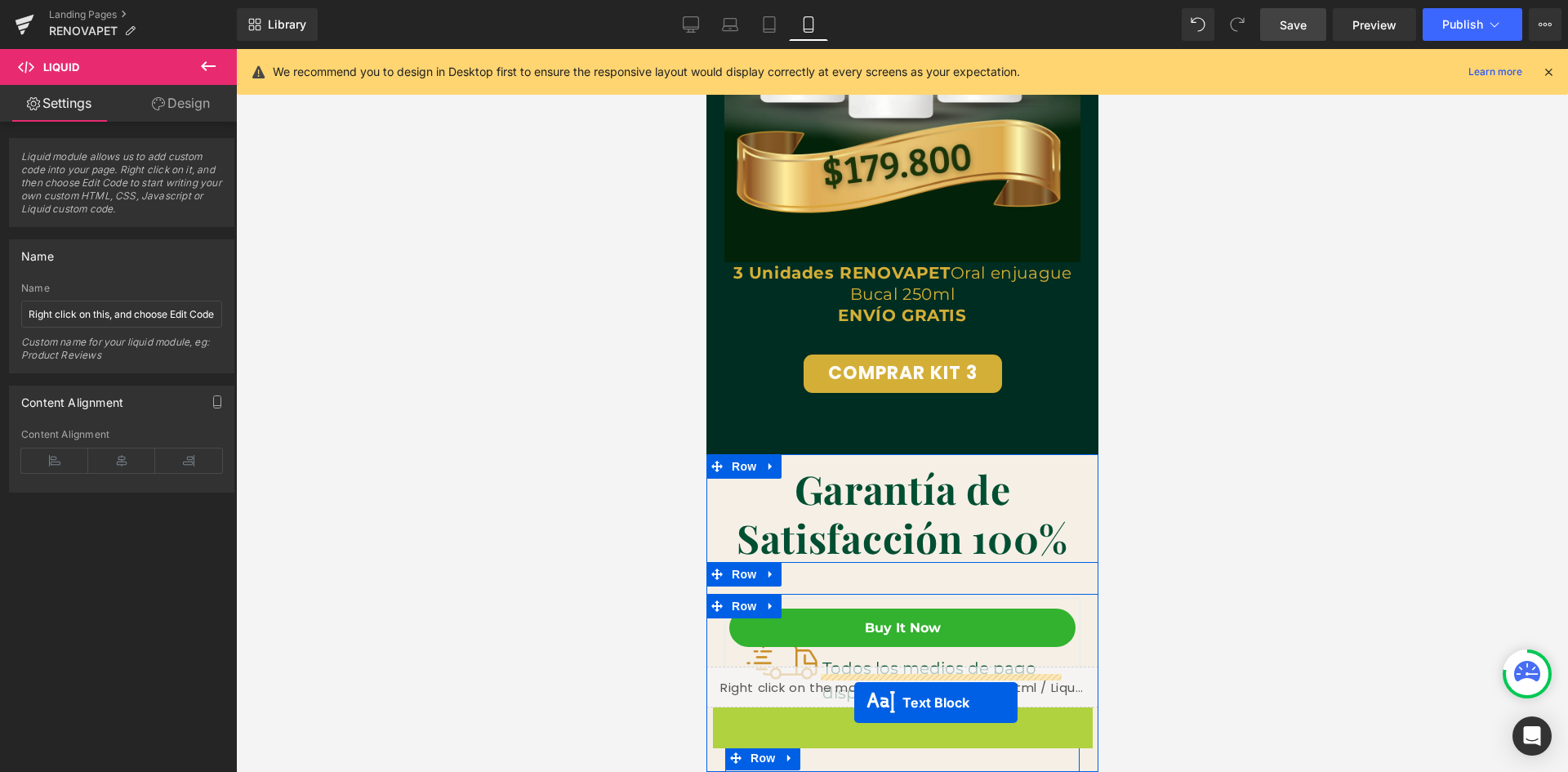
scroll to position [6541, 0]
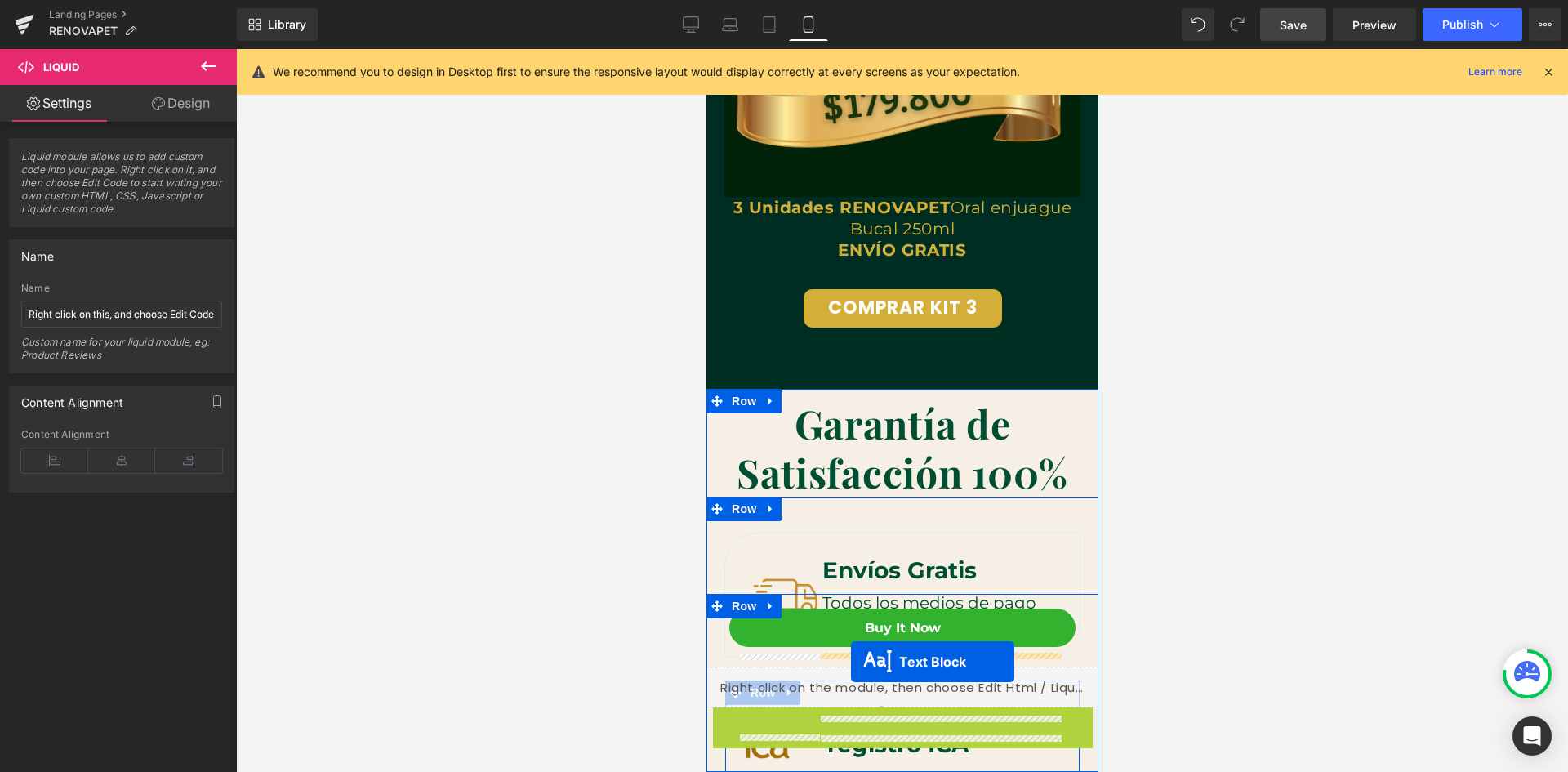
drag, startPoint x: 849, startPoint y: 740, endPoint x: 850, endPoint y: 661, distance: 79.0
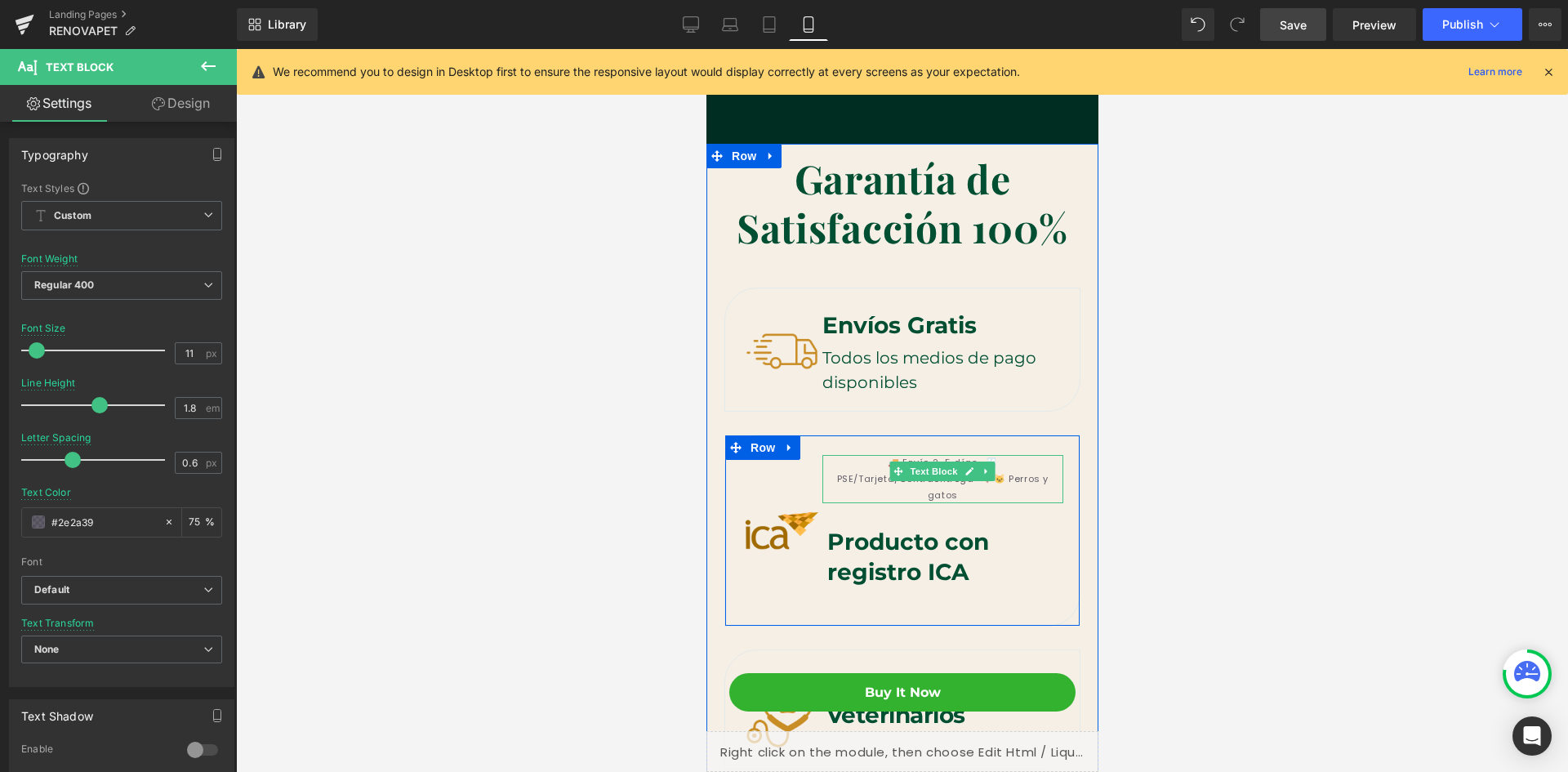
scroll to position [0, 300]
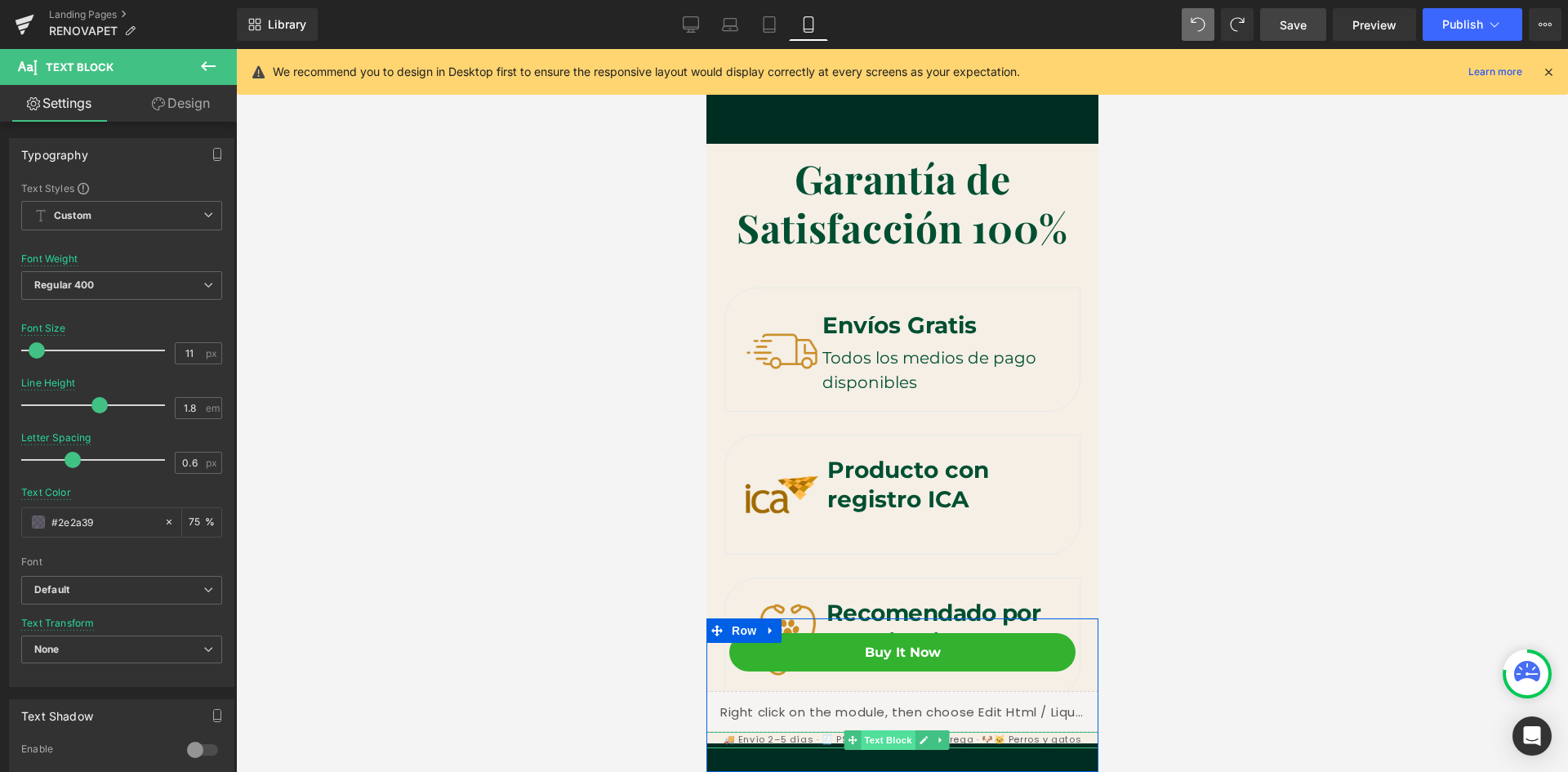
click at [883, 741] on span "Text Block" at bounding box center [887, 740] width 54 height 20
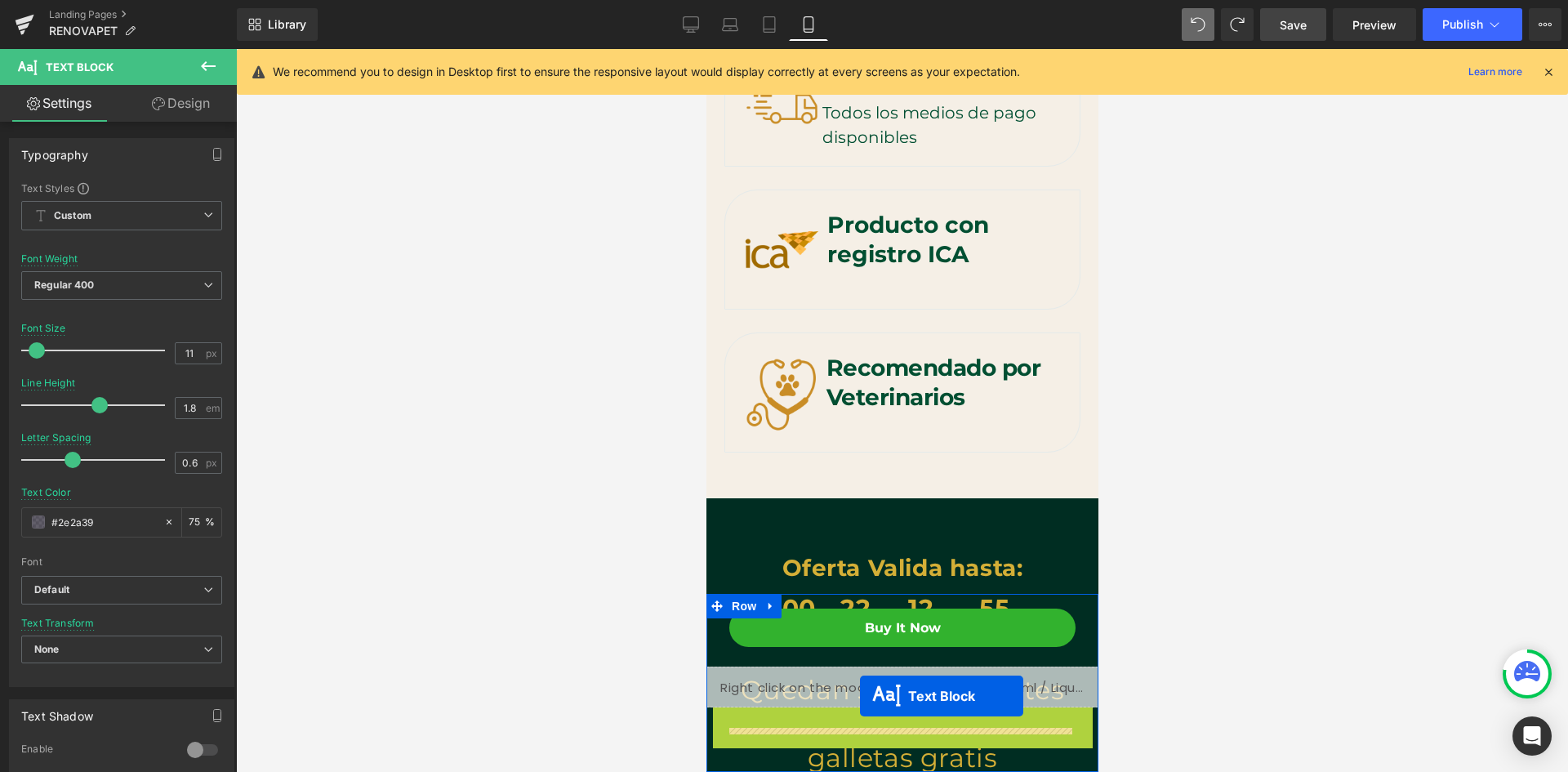
scroll to position [7063, 0]
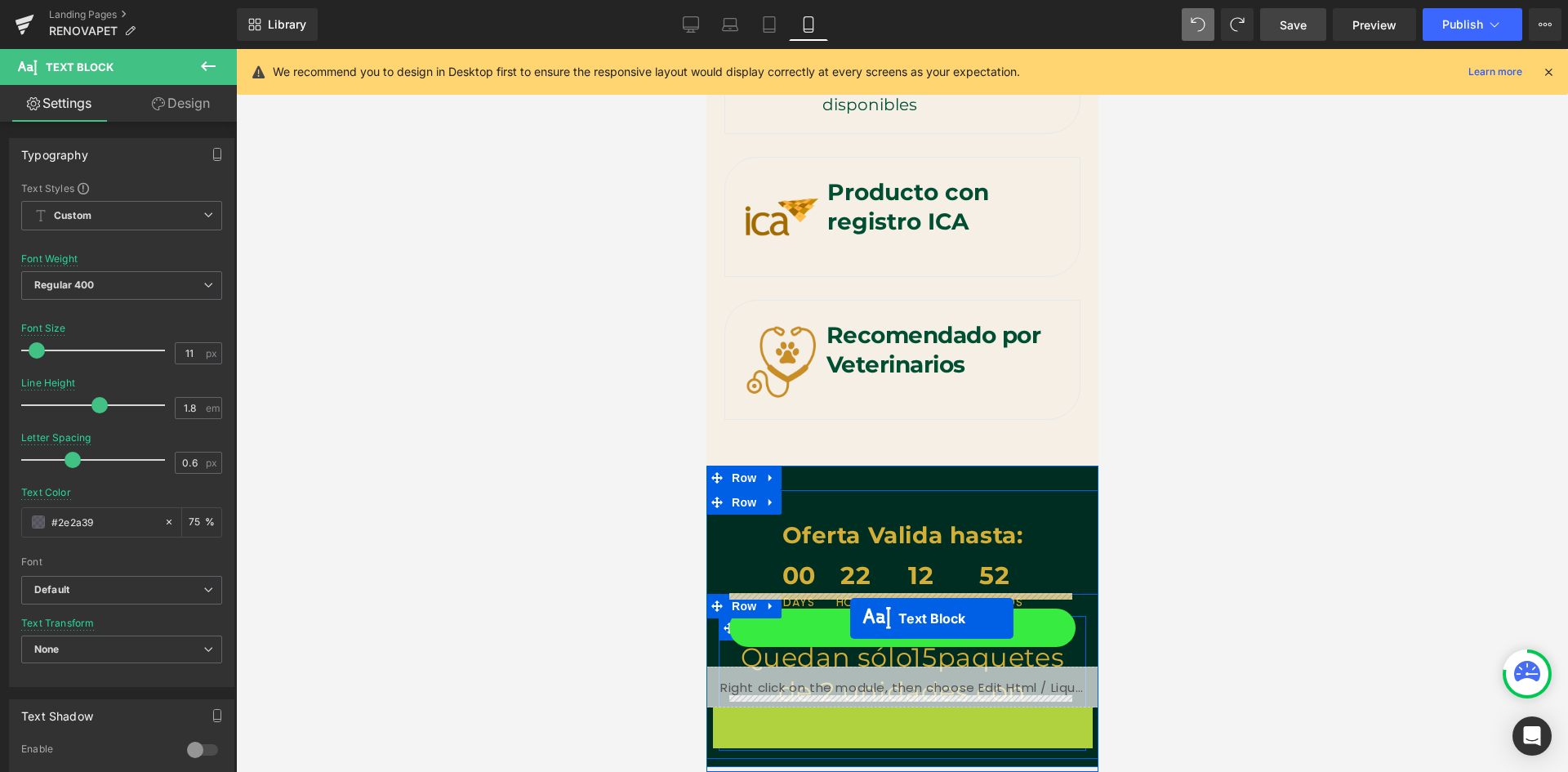
drag, startPoint x: 856, startPoint y: 744, endPoint x: 849, endPoint y: 618, distance: 126.2
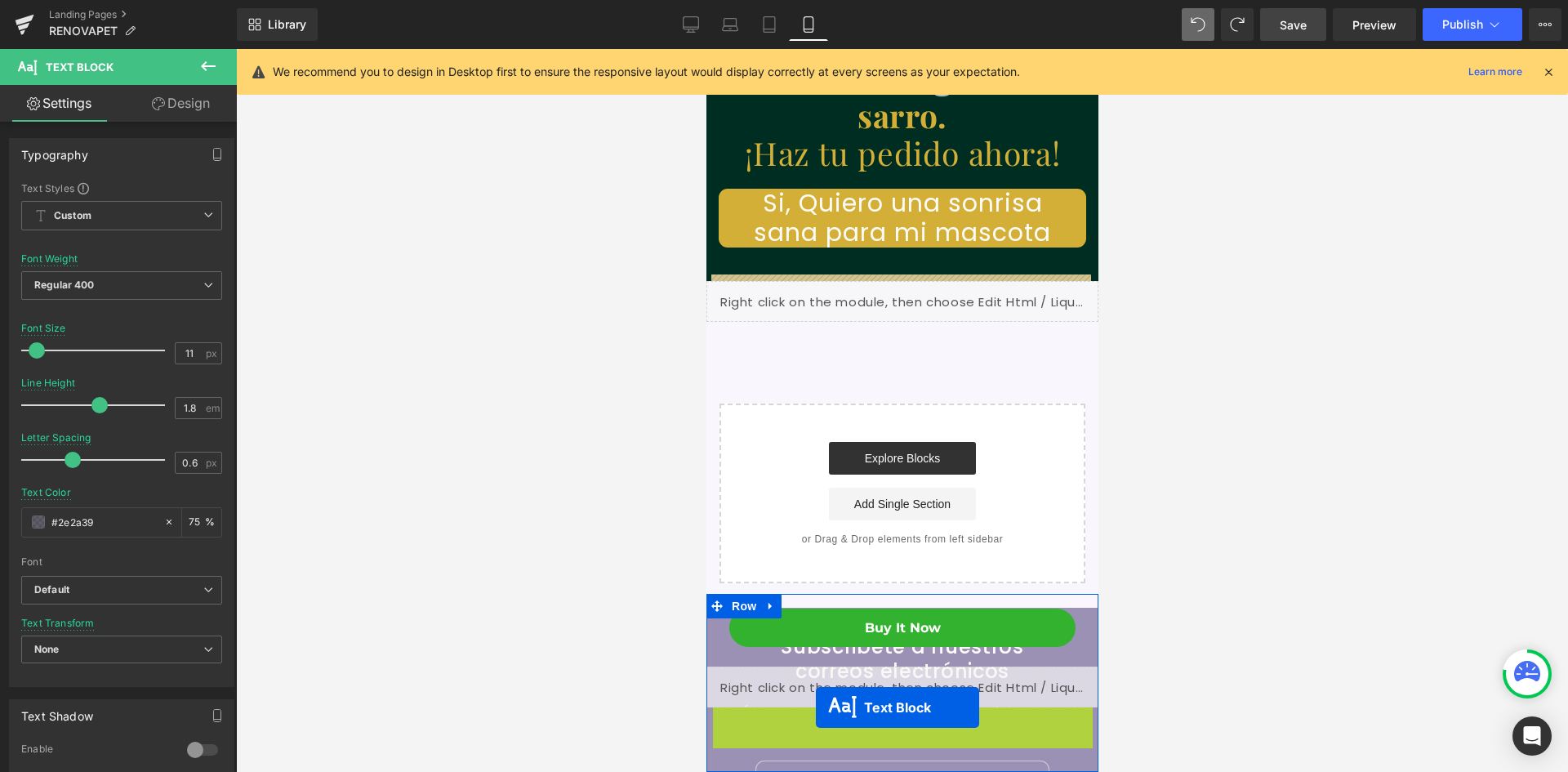
scroll to position [8598, 0]
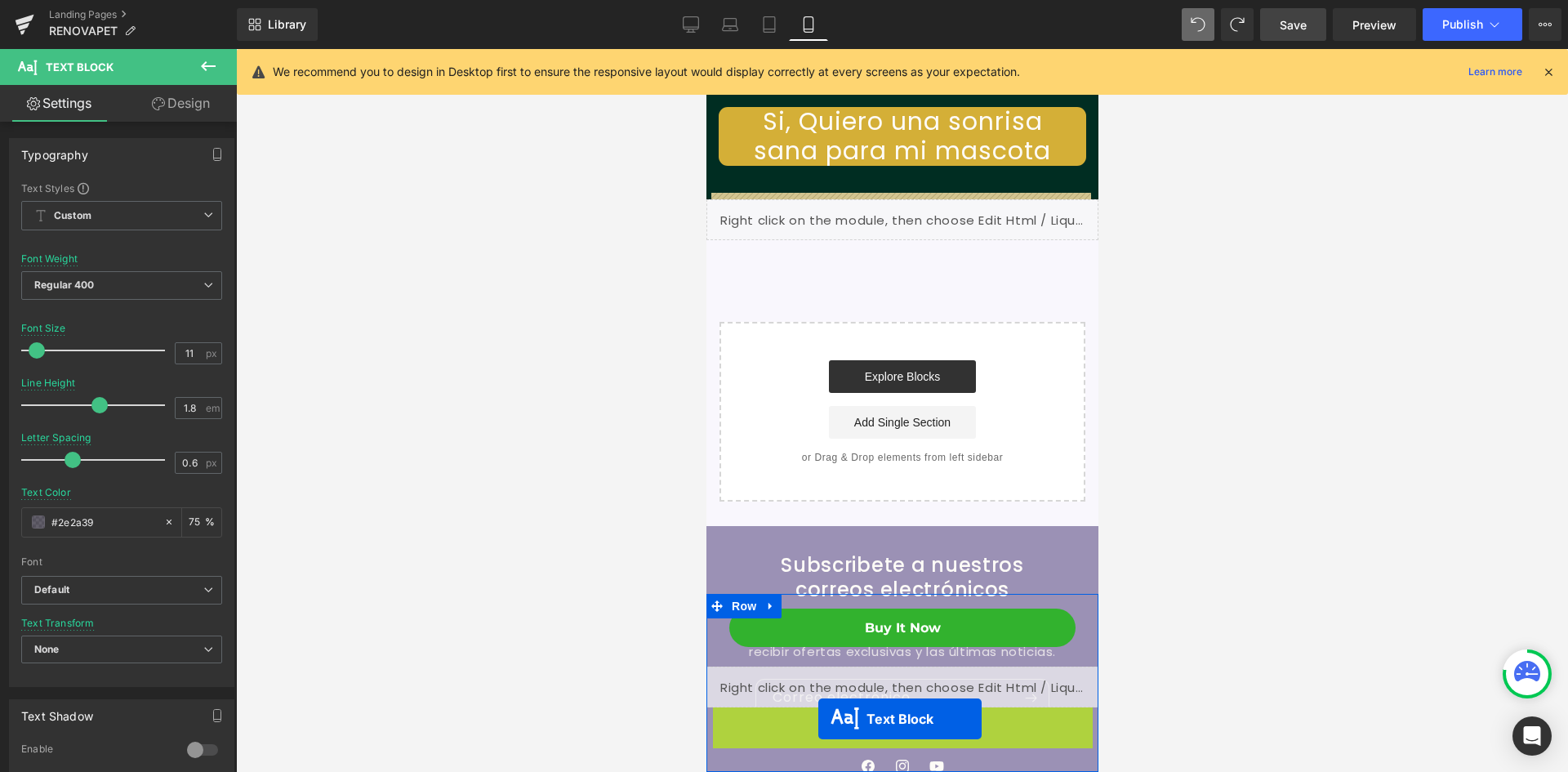
drag, startPoint x: 856, startPoint y: 741, endPoint x: 818, endPoint y: 735, distance: 38.5
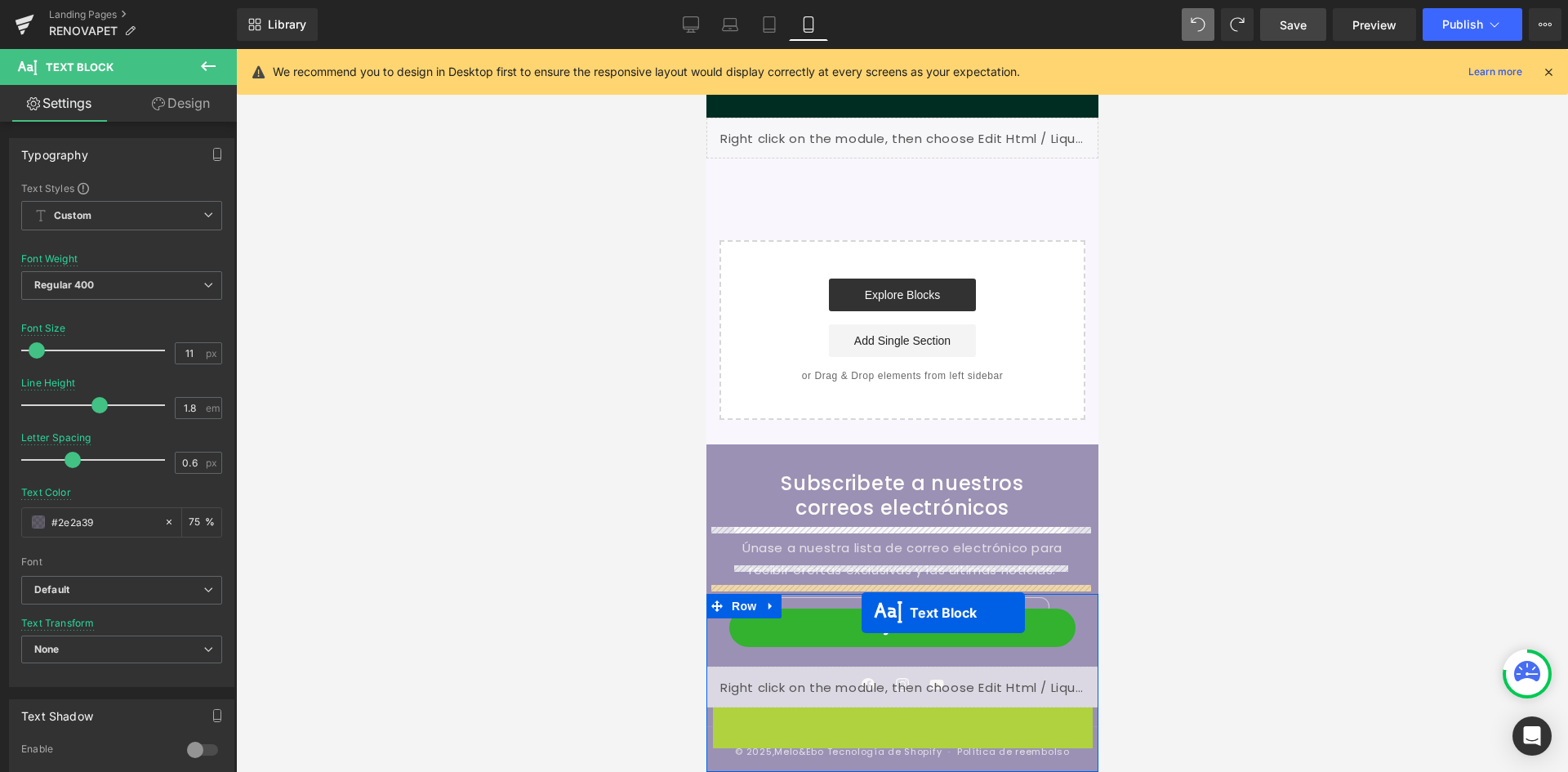
scroll to position [0, 300]
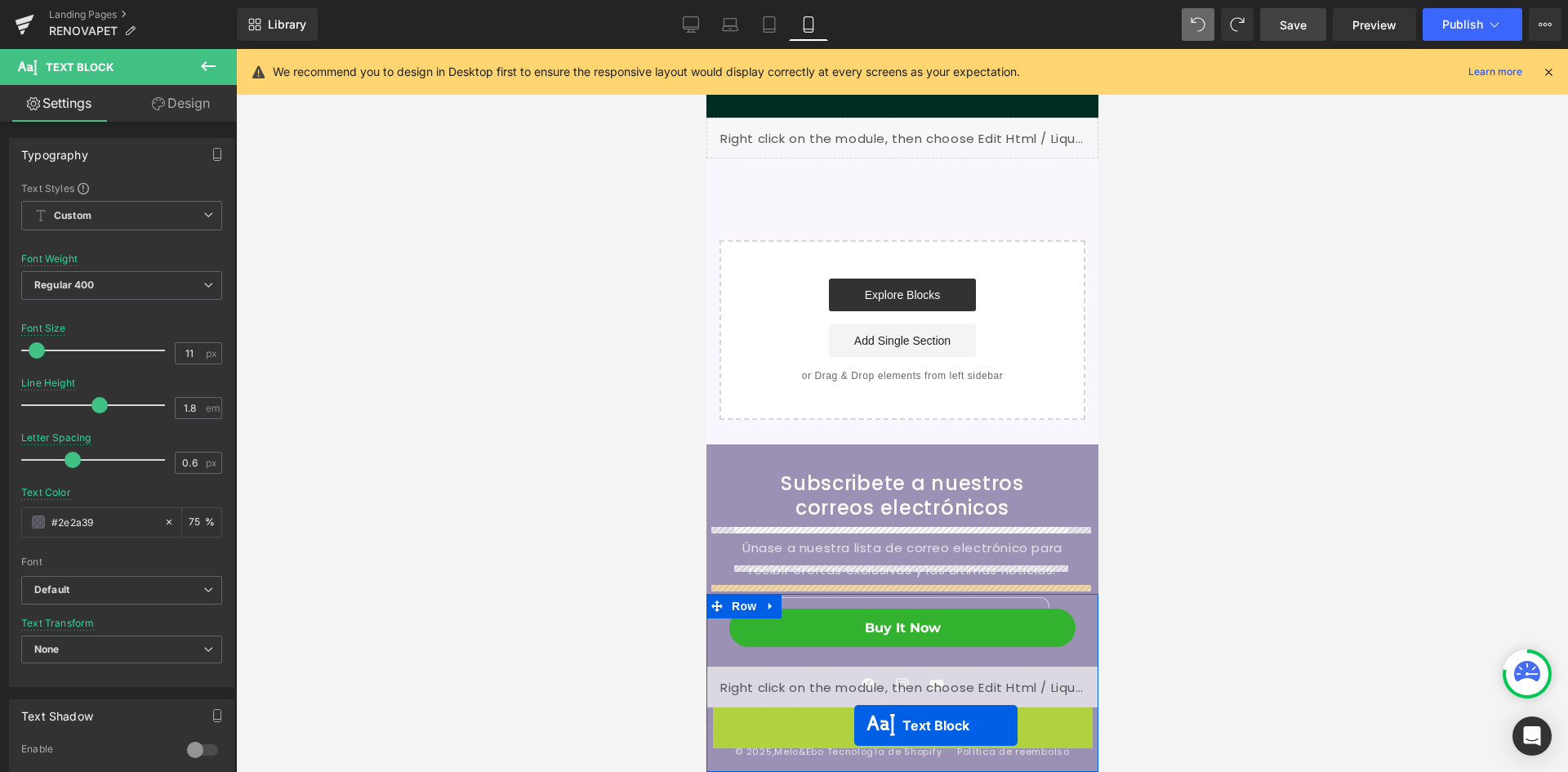
drag, startPoint x: 851, startPoint y: 739, endPoint x: 854, endPoint y: 726, distance: 13.3
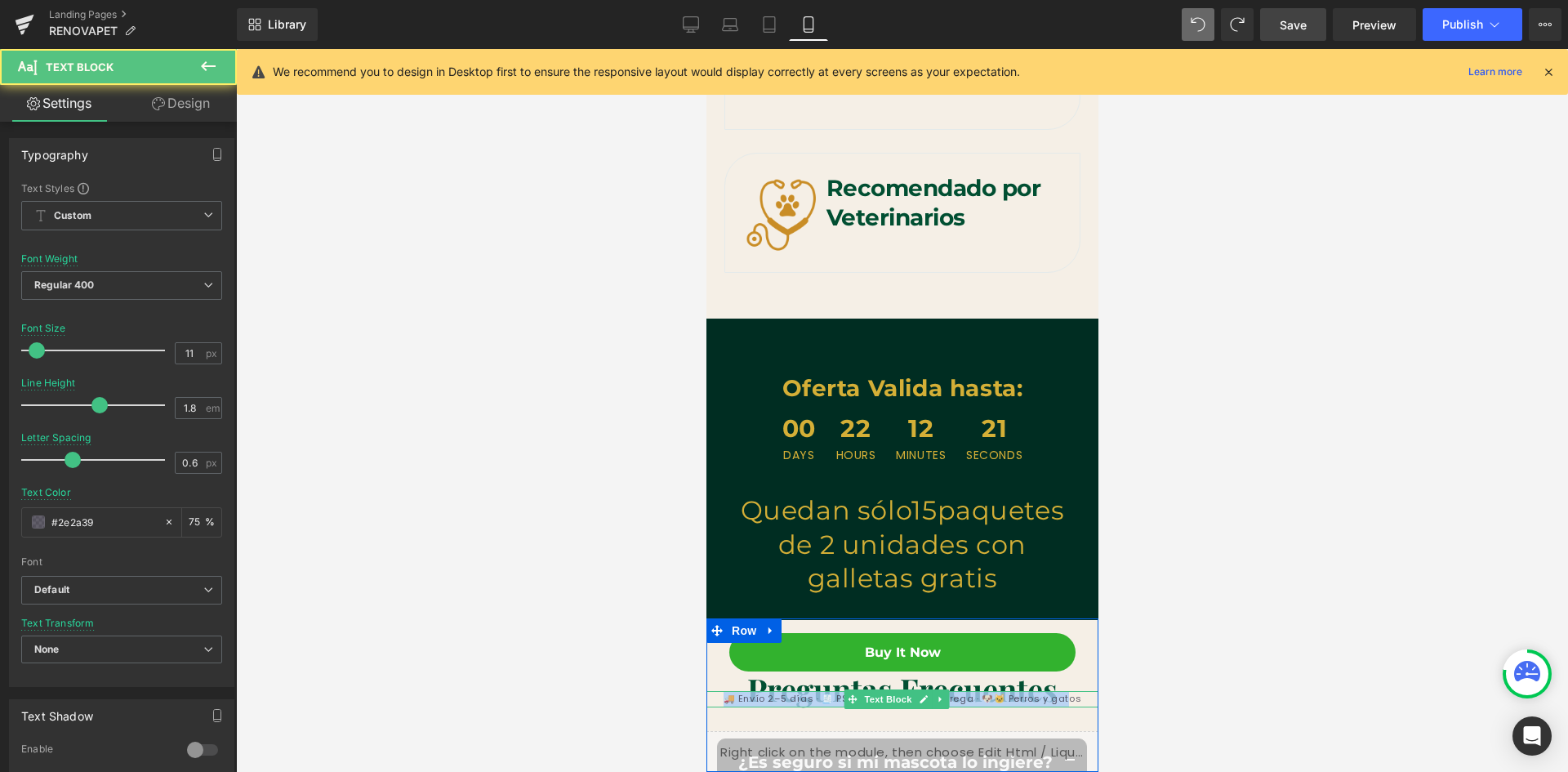
scroll to position [0, 0]
drag, startPoint x: 731, startPoint y: 696, endPoint x: 1070, endPoint y: 699, distance: 339.0
click at [1070, 699] on p "🚚 Envío 2–5 días · 🧾 PSE/Tarjeta/Contraentrega · 🐶🐱 Perros y gatos" at bounding box center [901, 699] width 392 height 16
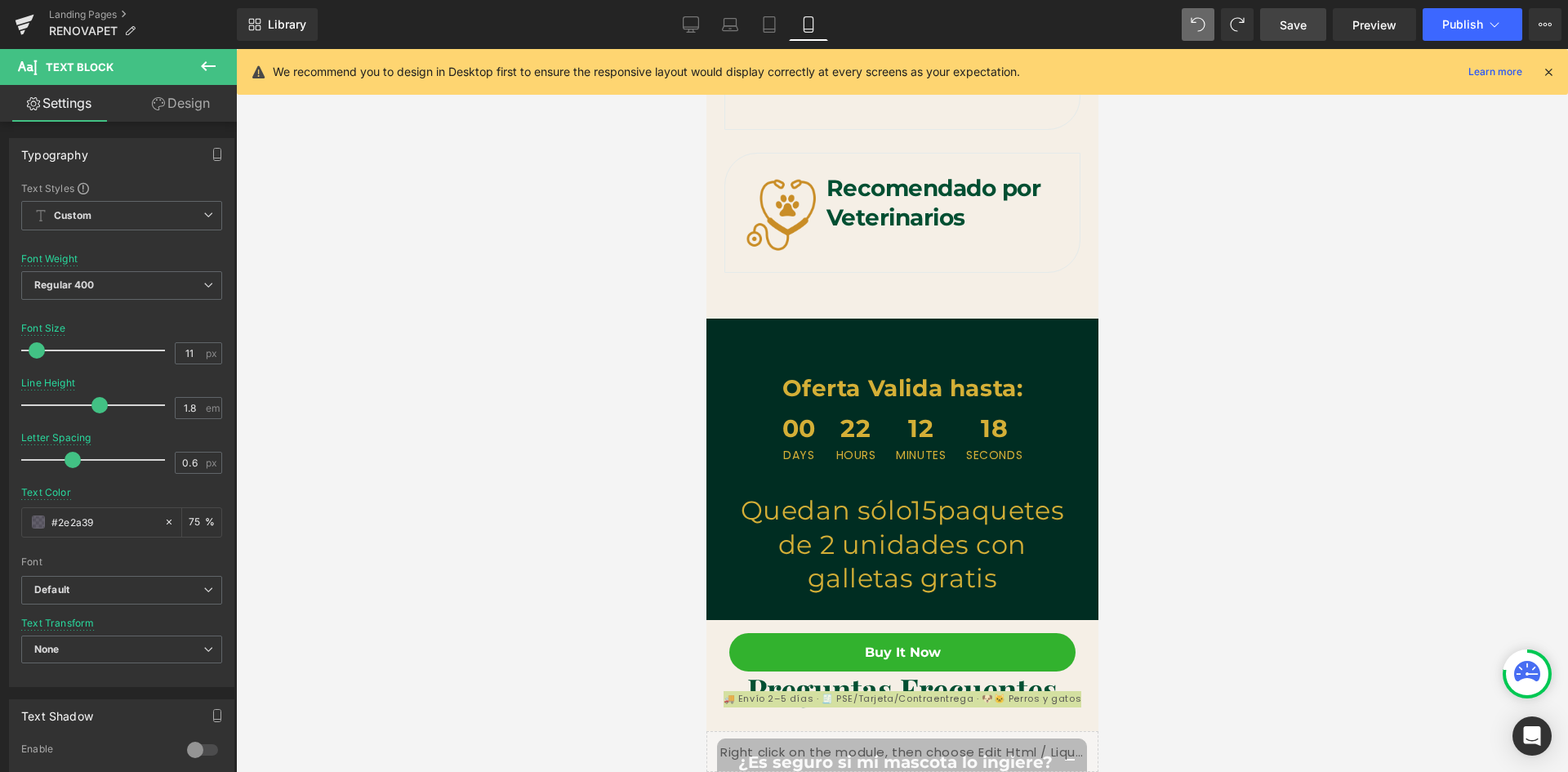
click at [168, 106] on link "Design" at bounding box center [181, 103] width 118 height 36
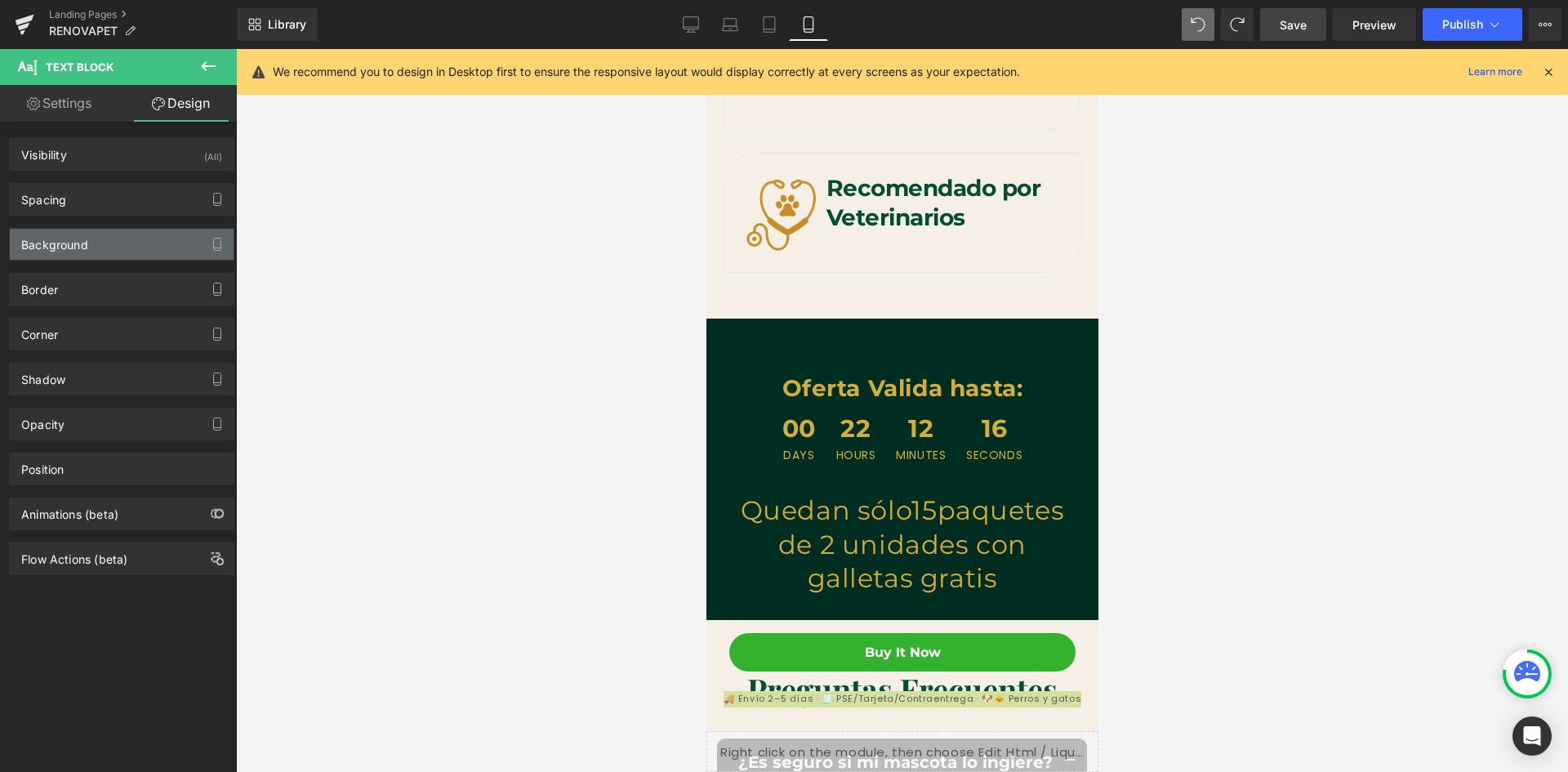
click at [116, 245] on div "Background" at bounding box center [122, 244] width 224 height 31
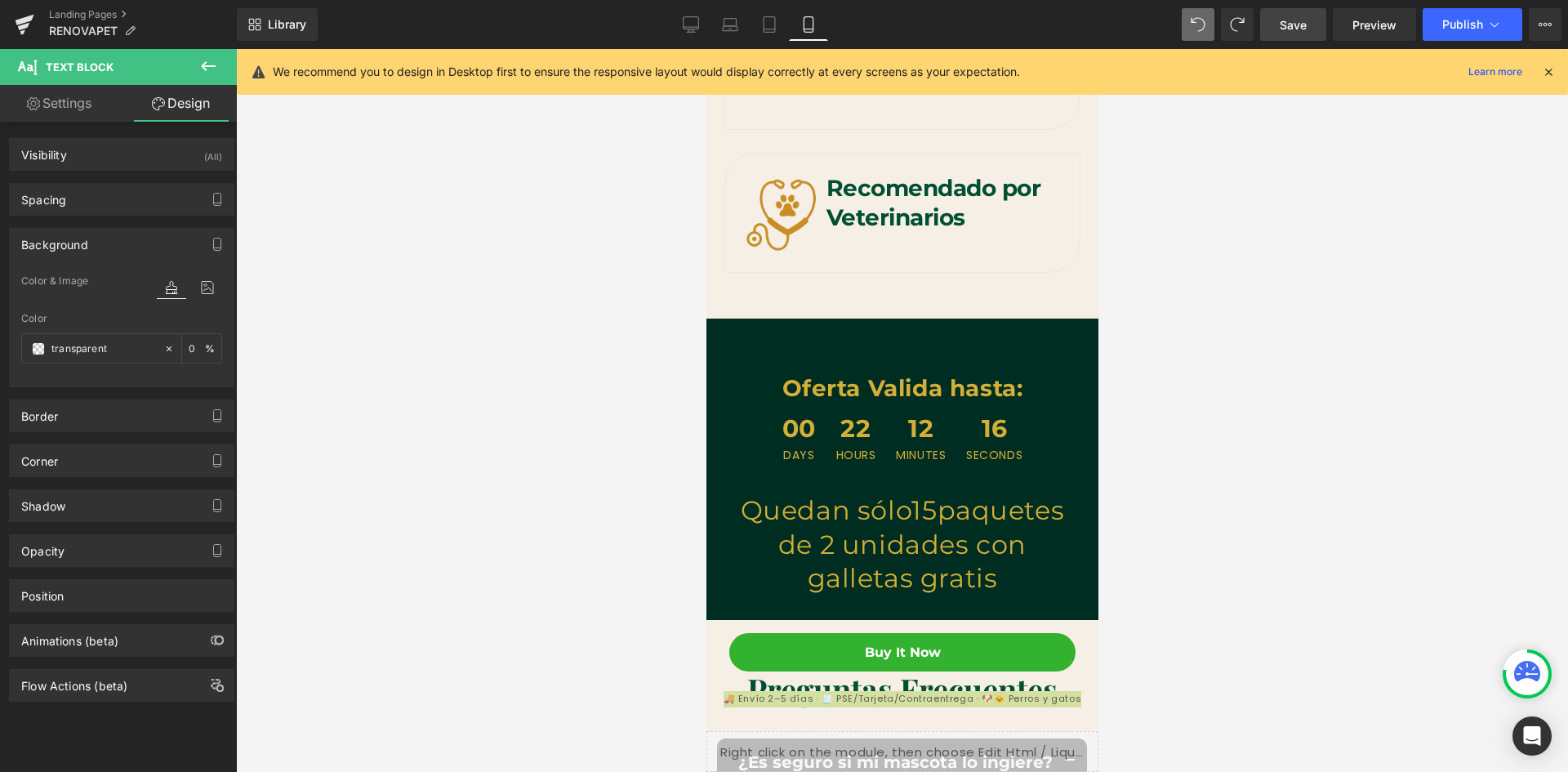
scroll to position [0, 300]
click at [43, 348] on span at bounding box center [38, 348] width 13 height 13
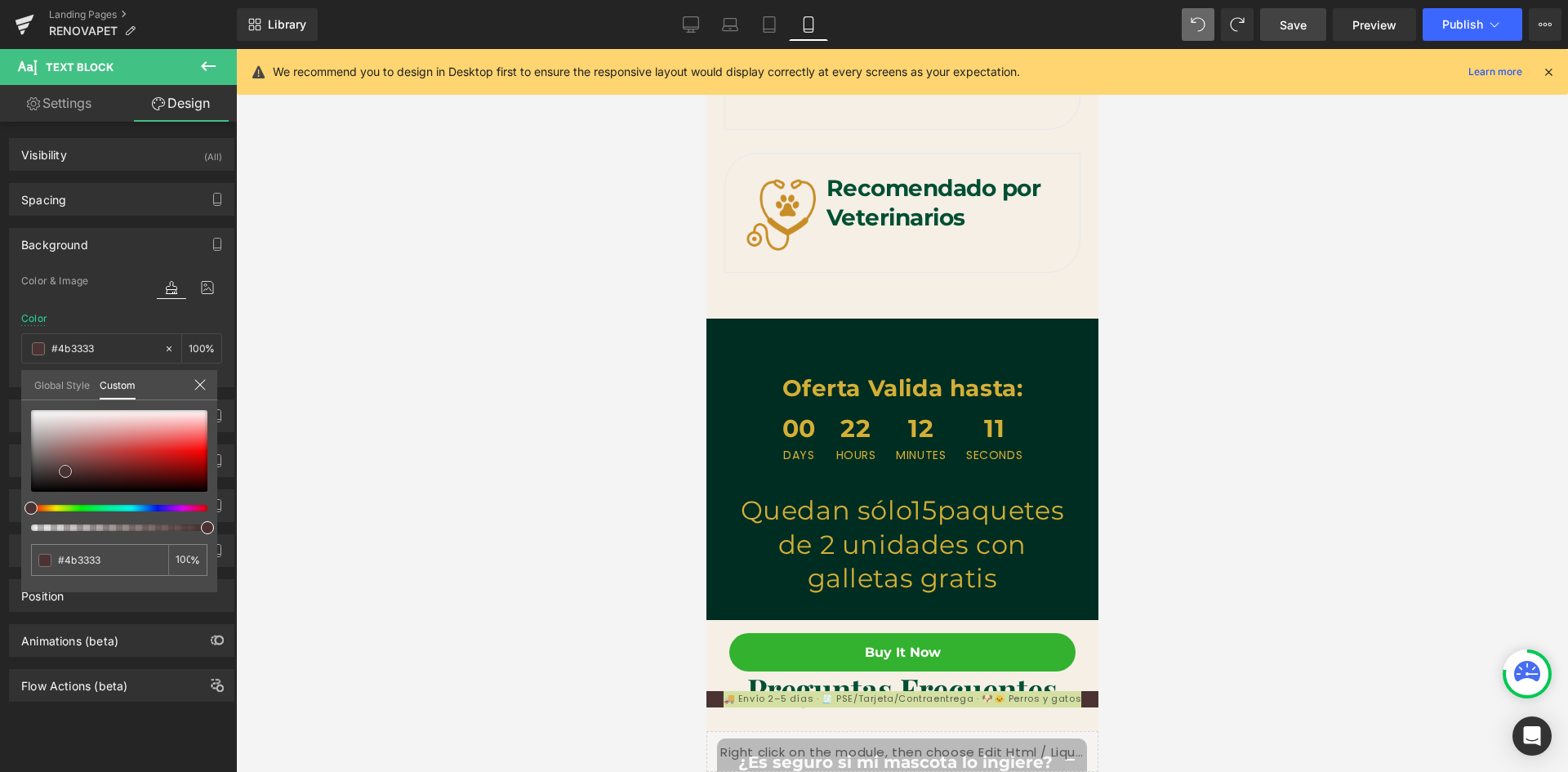
scroll to position [0, 599]
drag, startPoint x: 32, startPoint y: 486, endPoint x: 24, endPoint y: 409, distance: 77.4
click at [24, 409] on div "transparent 0 %" at bounding box center [119, 410] width 196 height 20
click at [1237, 626] on div at bounding box center [902, 410] width 1332 height 723
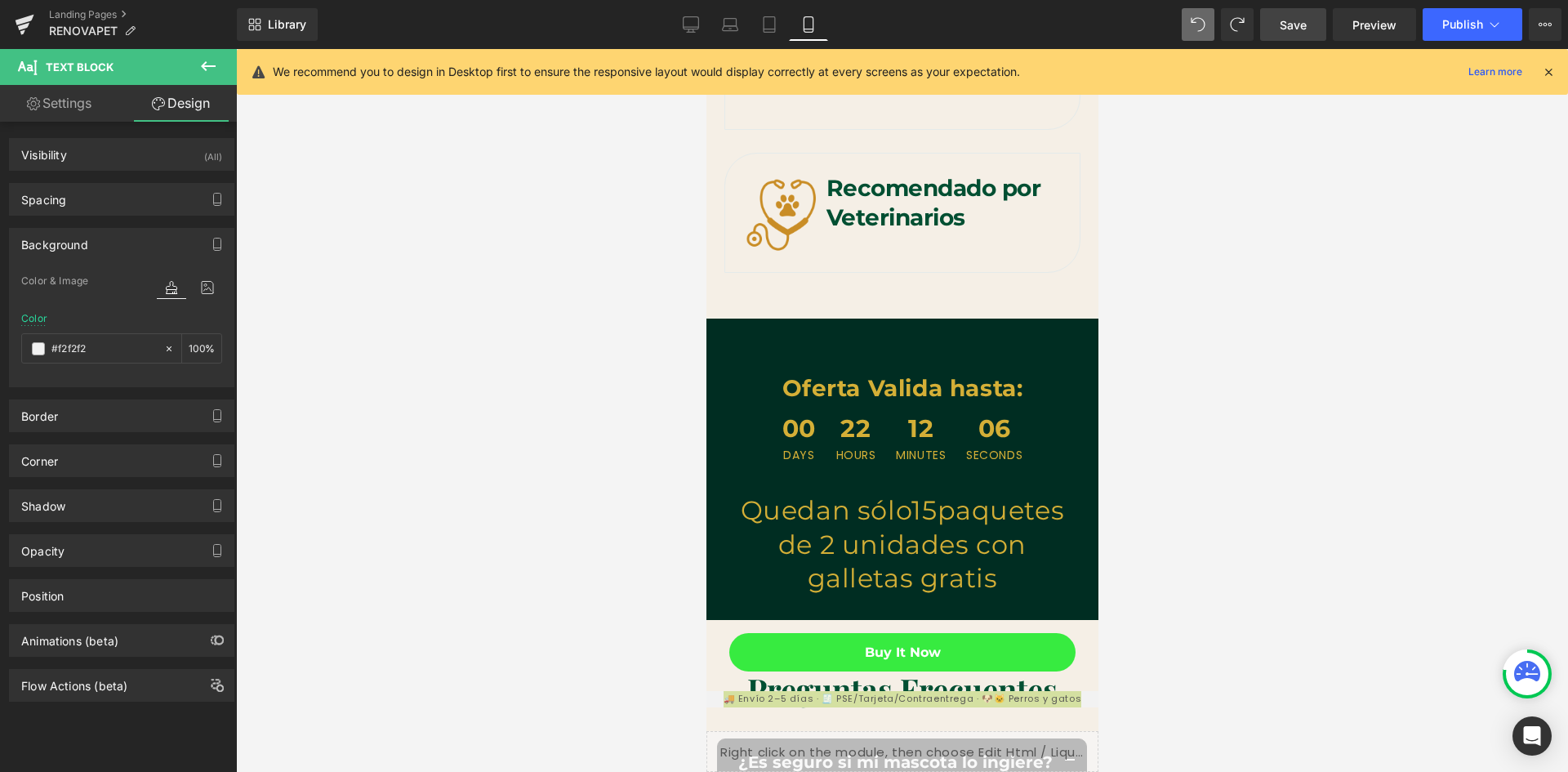
scroll to position [0, 0]
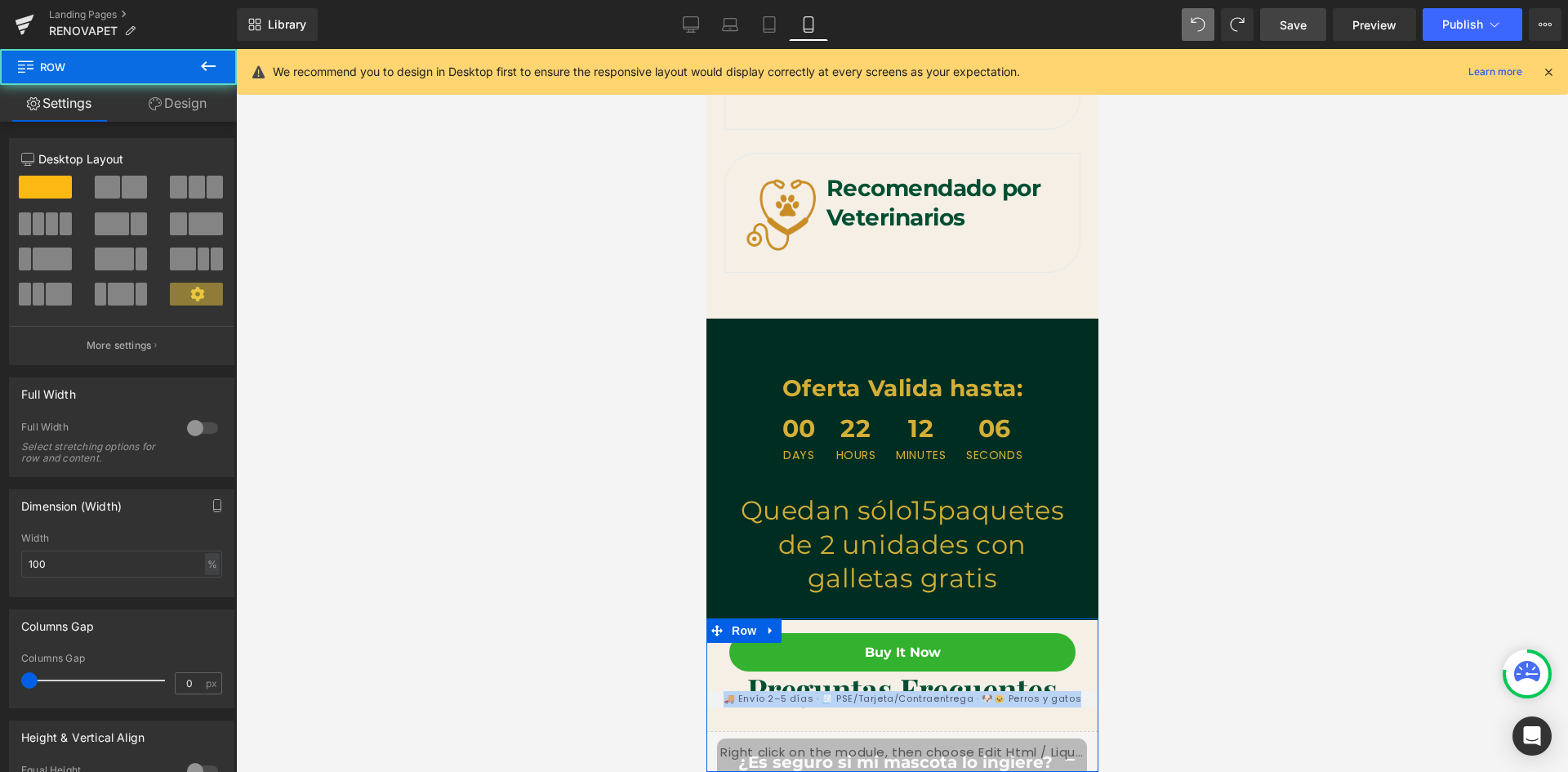
click at [1070, 677] on div "Buy it now (P) Dynamic Checkout Button Product 🚚 Envío 2–5 días · 🧾 PSE/Tarjeta…" at bounding box center [901, 702] width 392 height 139
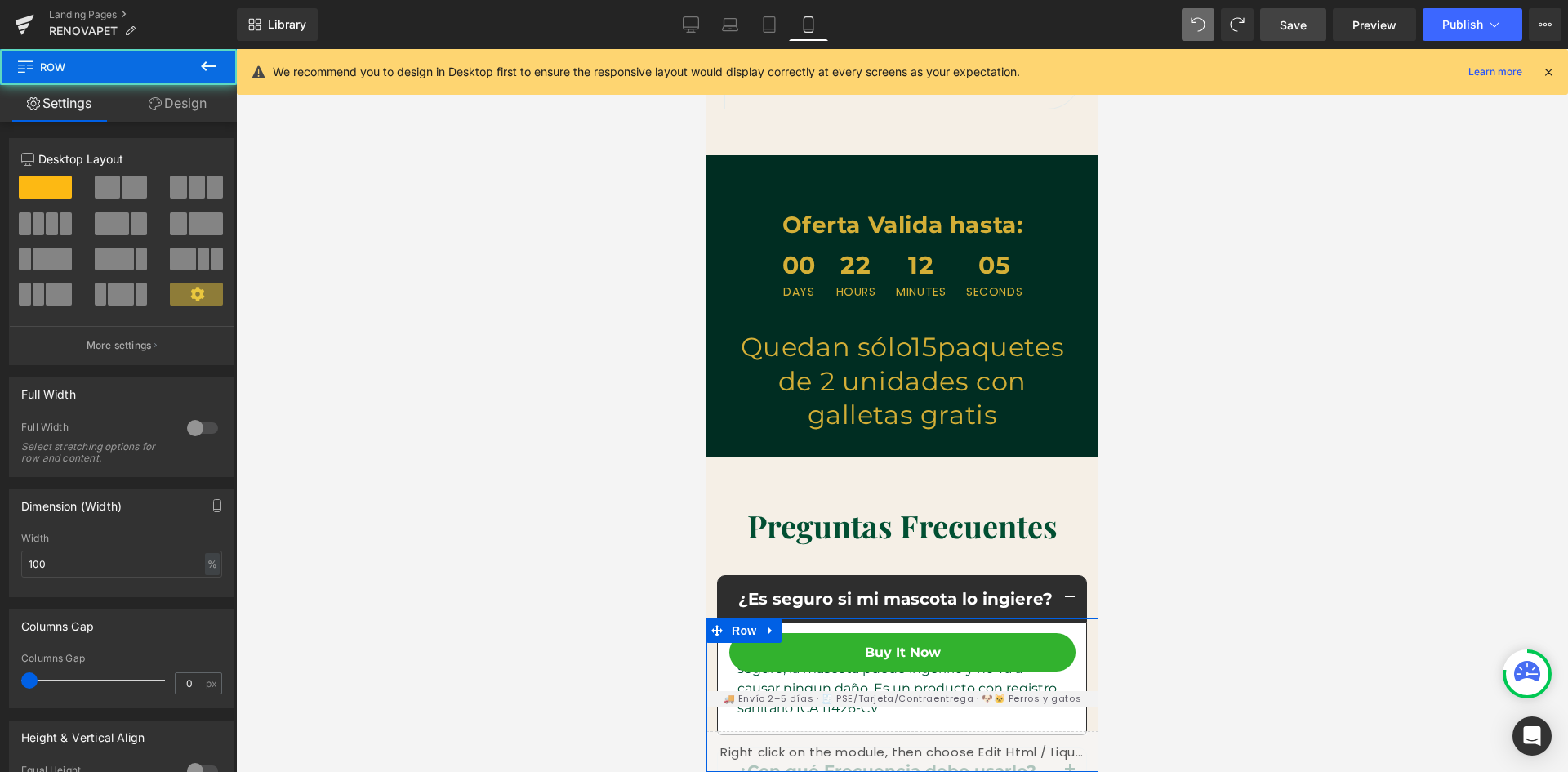
scroll to position [7455, 0]
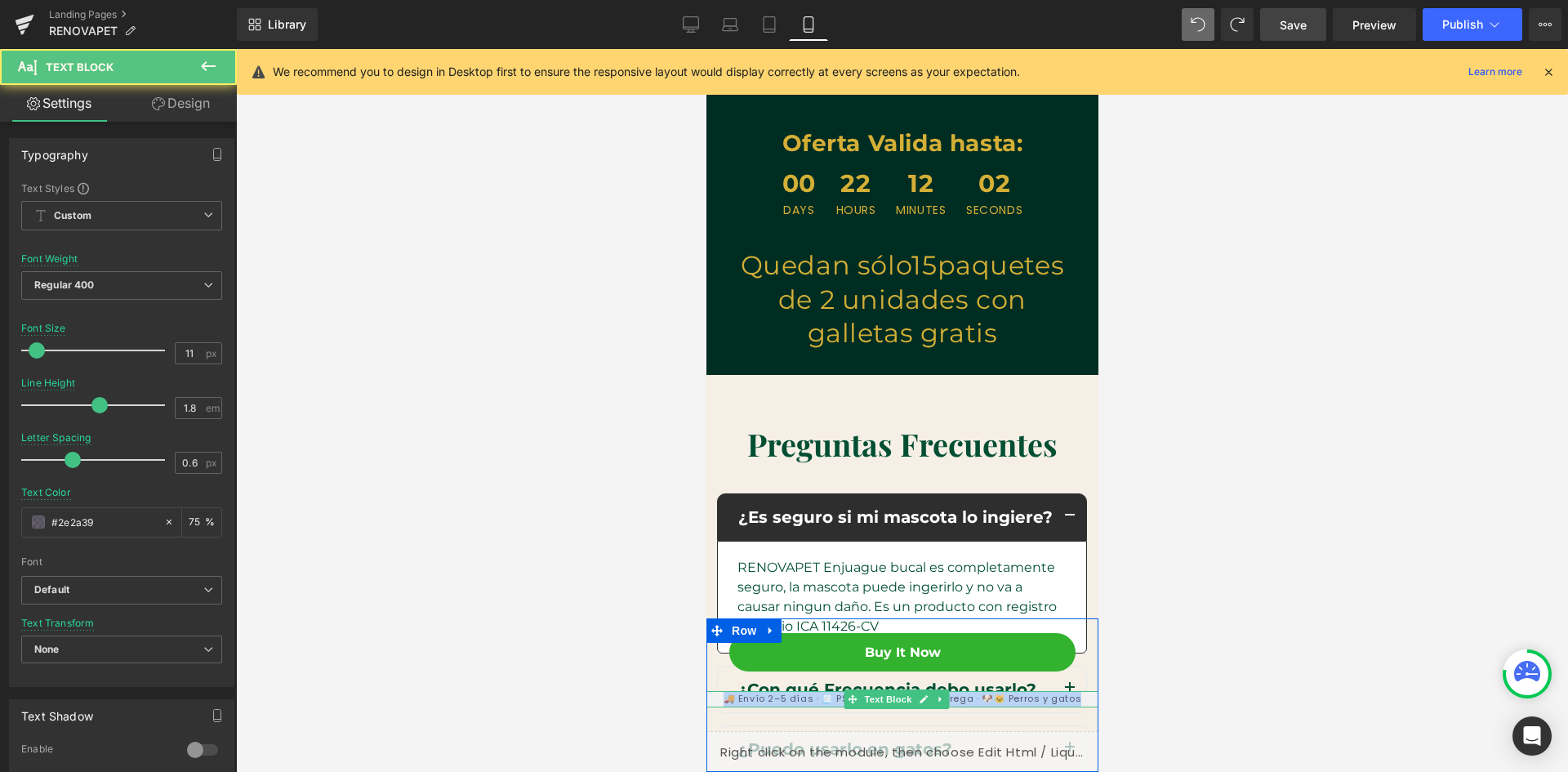
drag, startPoint x: 1066, startPoint y: 697, endPoint x: 721, endPoint y: 697, distance: 345.0
click at [721, 697] on p "🚚 Envío 2–5 días · 🧾 PSE/Tarjeta/Contraentrega · 🐶🐱 Perros y gatos" at bounding box center [901, 699] width 392 height 16
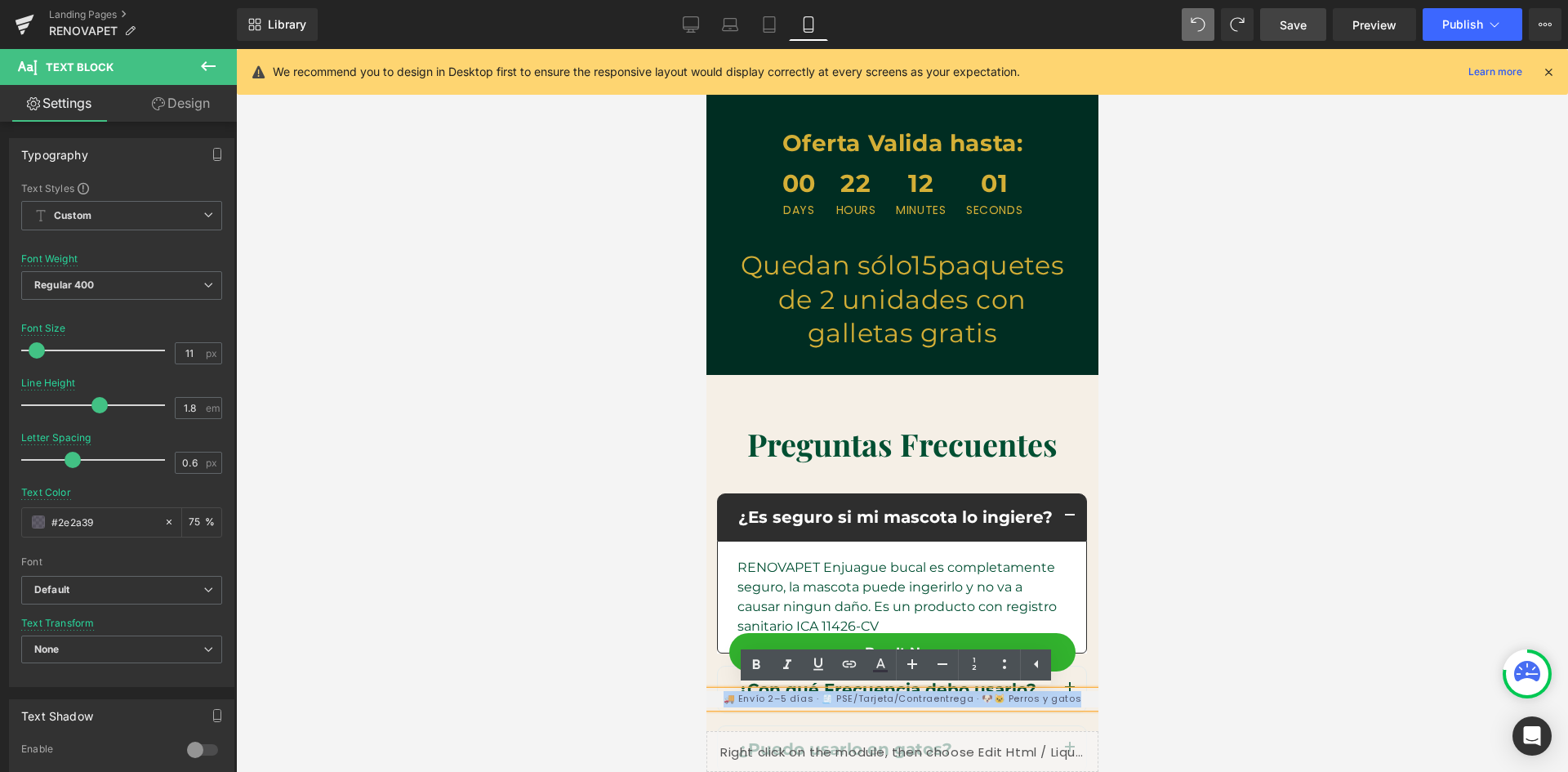
scroll to position [0, 300]
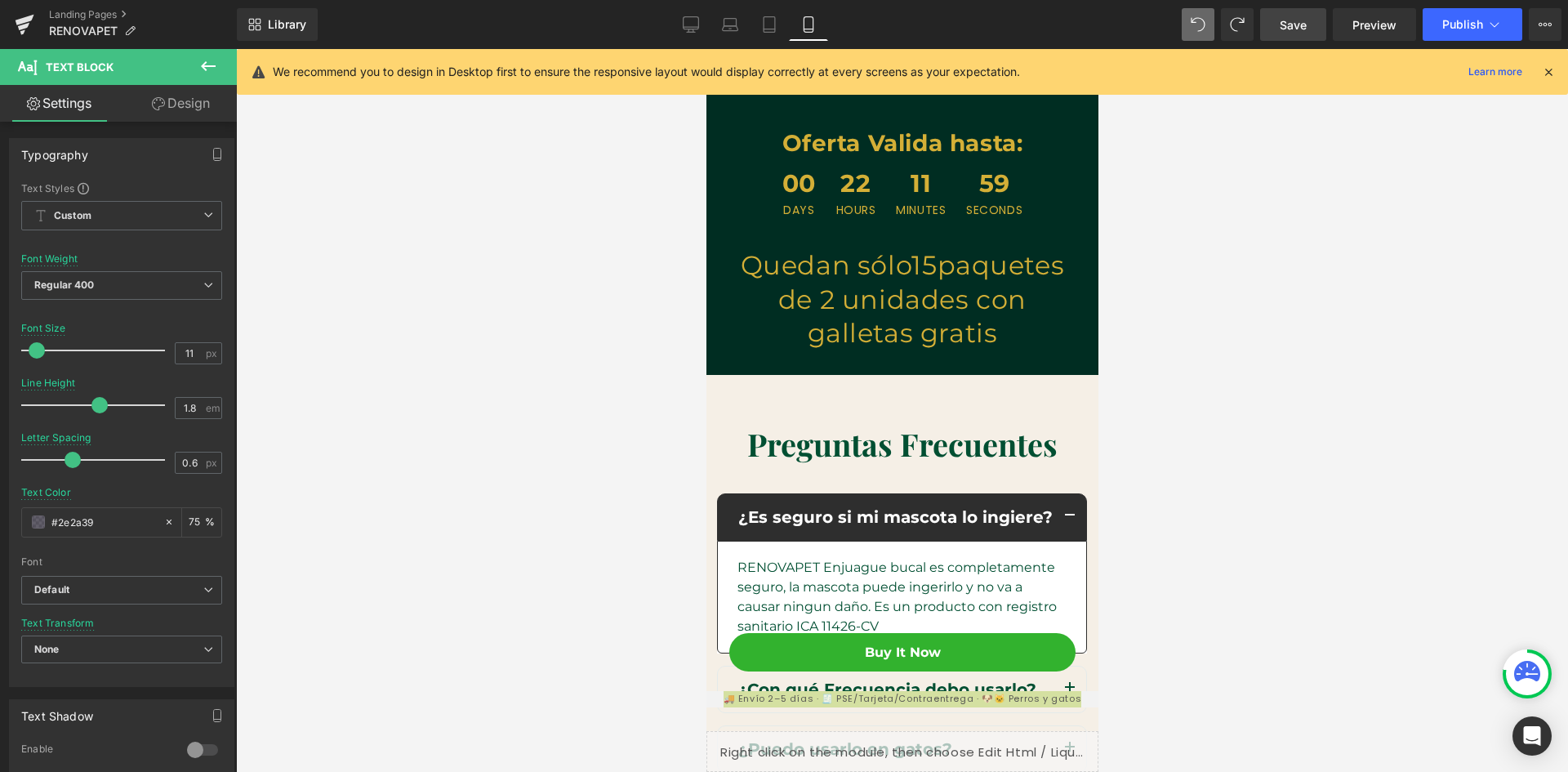
click at [167, 96] on link "Design" at bounding box center [181, 103] width 118 height 36
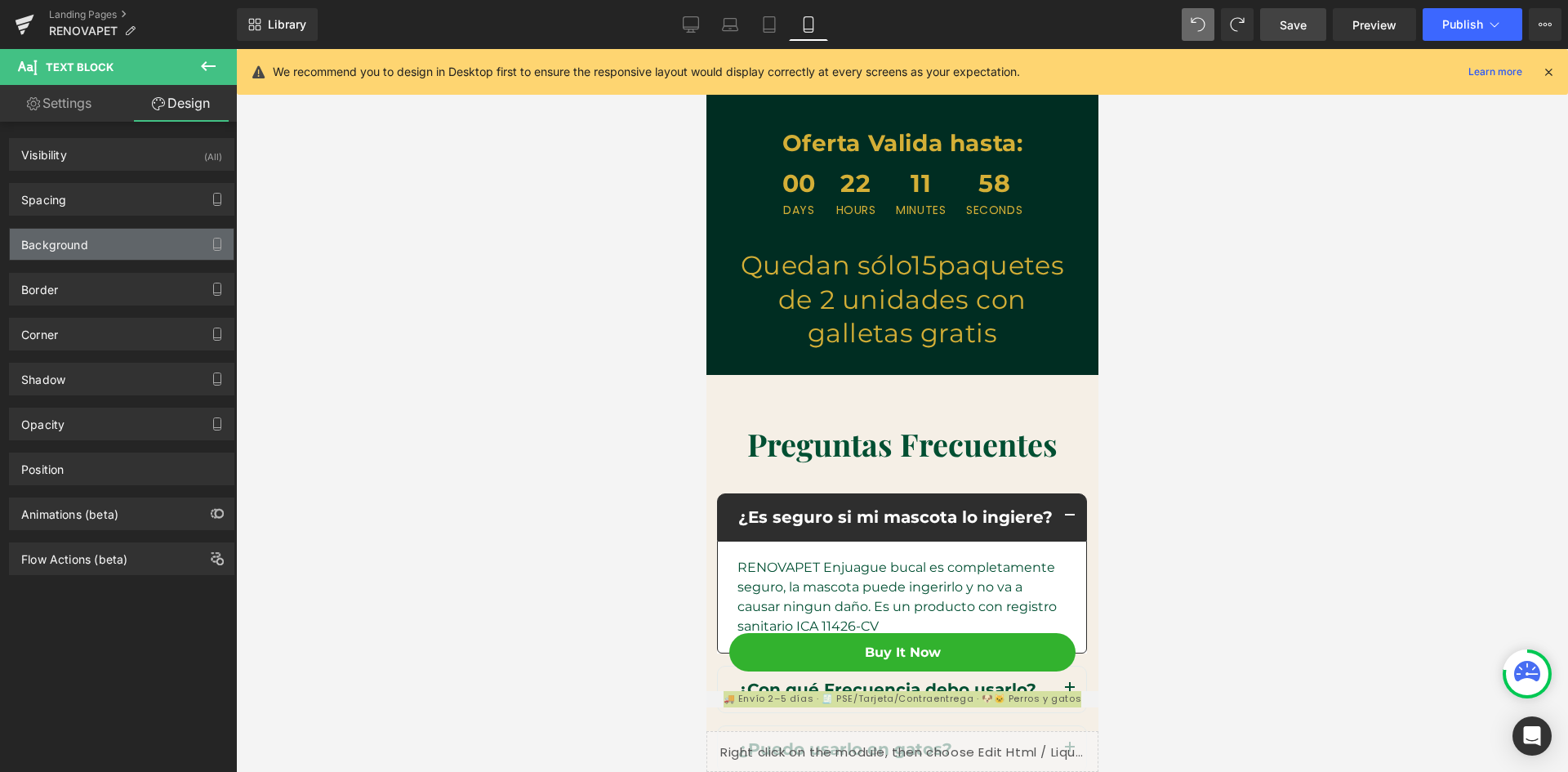
click at [109, 244] on div "Background" at bounding box center [122, 244] width 224 height 31
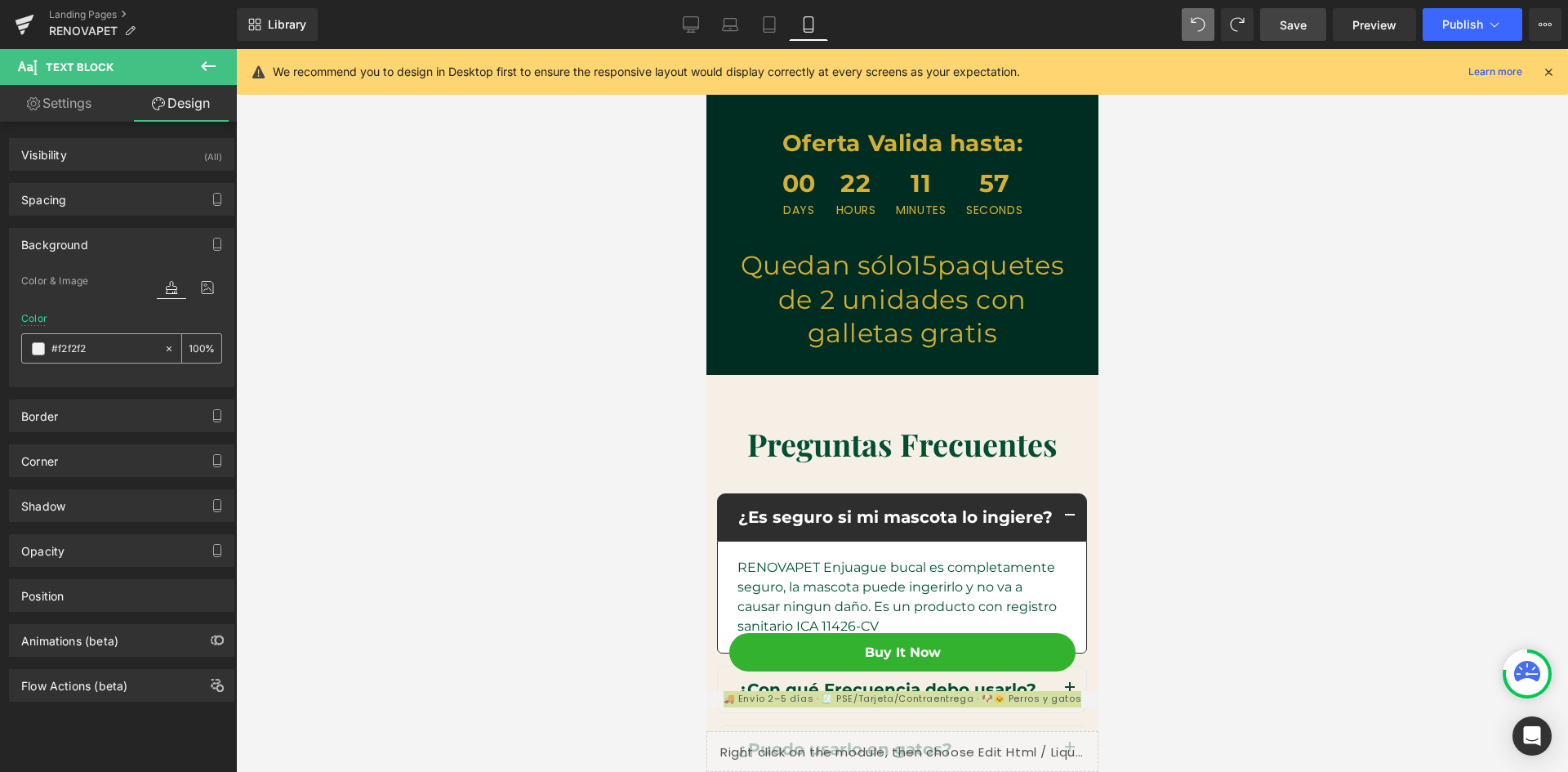
click at [36, 345] on span at bounding box center [38, 348] width 13 height 13
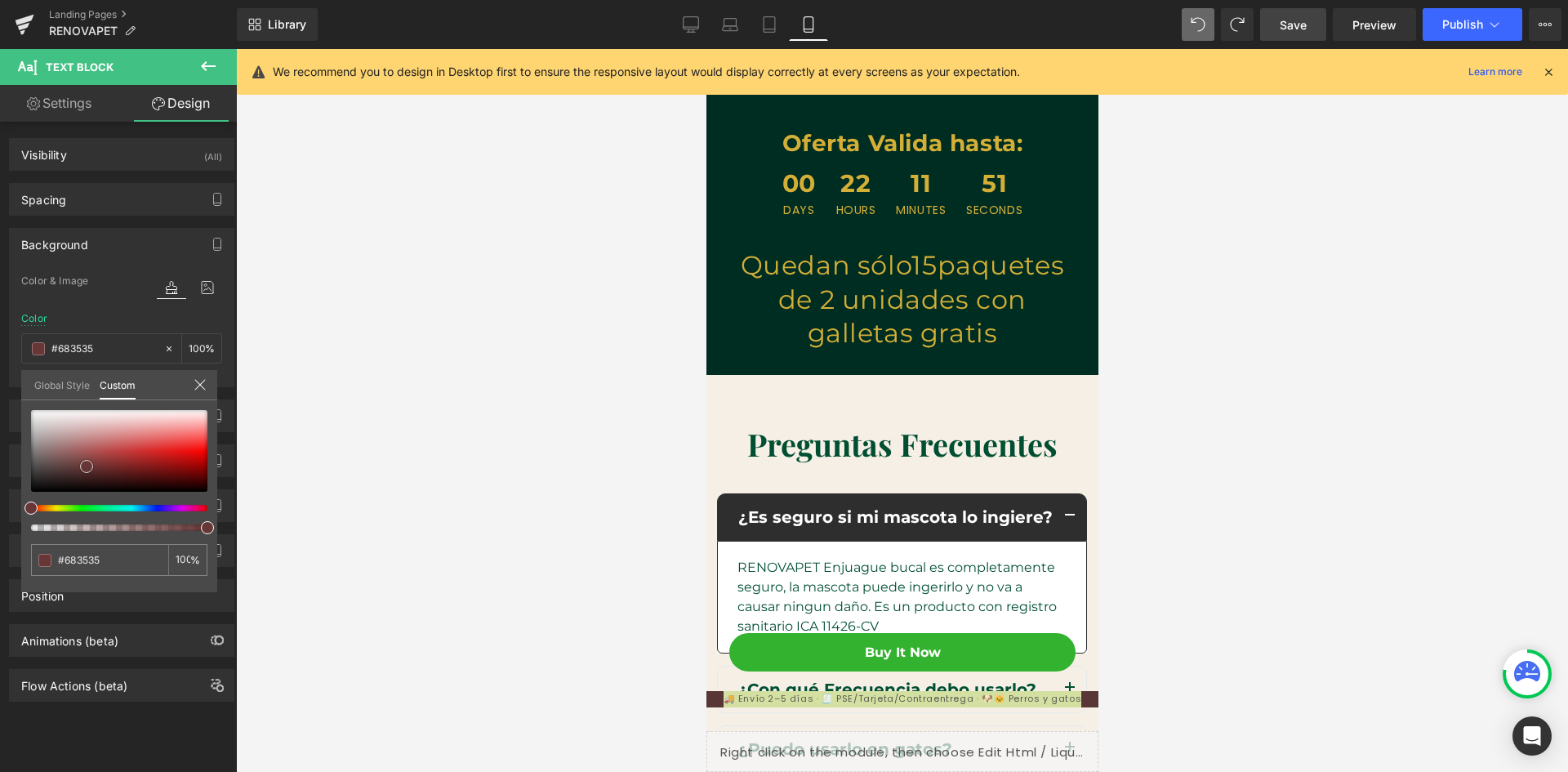
scroll to position [0, 0]
drag, startPoint x: 33, startPoint y: 417, endPoint x: 53, endPoint y: 501, distance: 86.3
click at [85, 470] on span at bounding box center [86, 466] width 13 height 13
drag, startPoint x: 56, startPoint y: 506, endPoint x: 82, endPoint y: 502, distance: 26.3
click at [82, 502] on div at bounding box center [119, 470] width 176 height 121
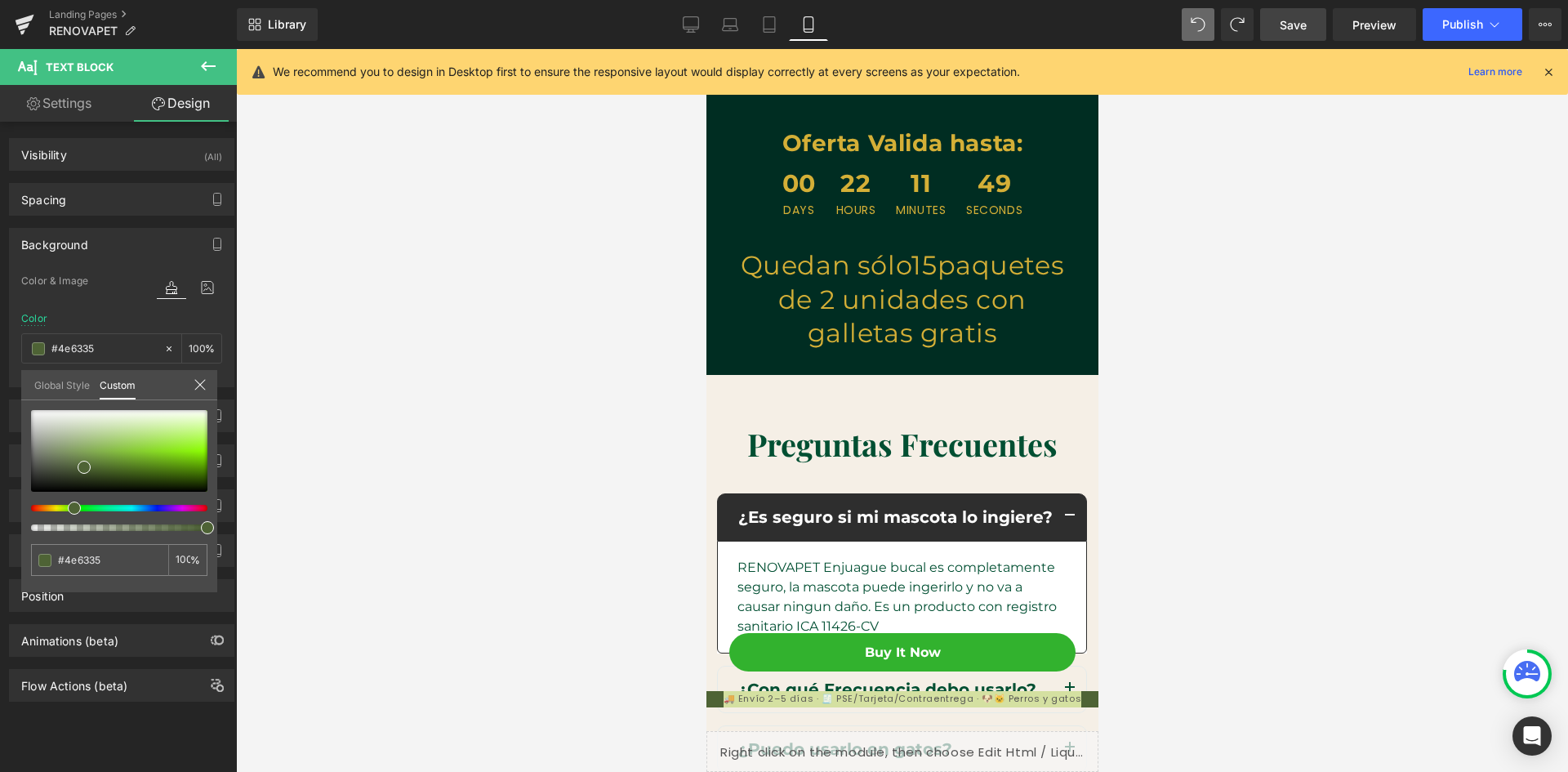
drag, startPoint x: 35, startPoint y: 509, endPoint x: 73, endPoint y: 511, distance: 38.1
click at [73, 511] on span at bounding box center [75, 507] width 13 height 13
click at [583, 565] on div at bounding box center [902, 410] width 1332 height 723
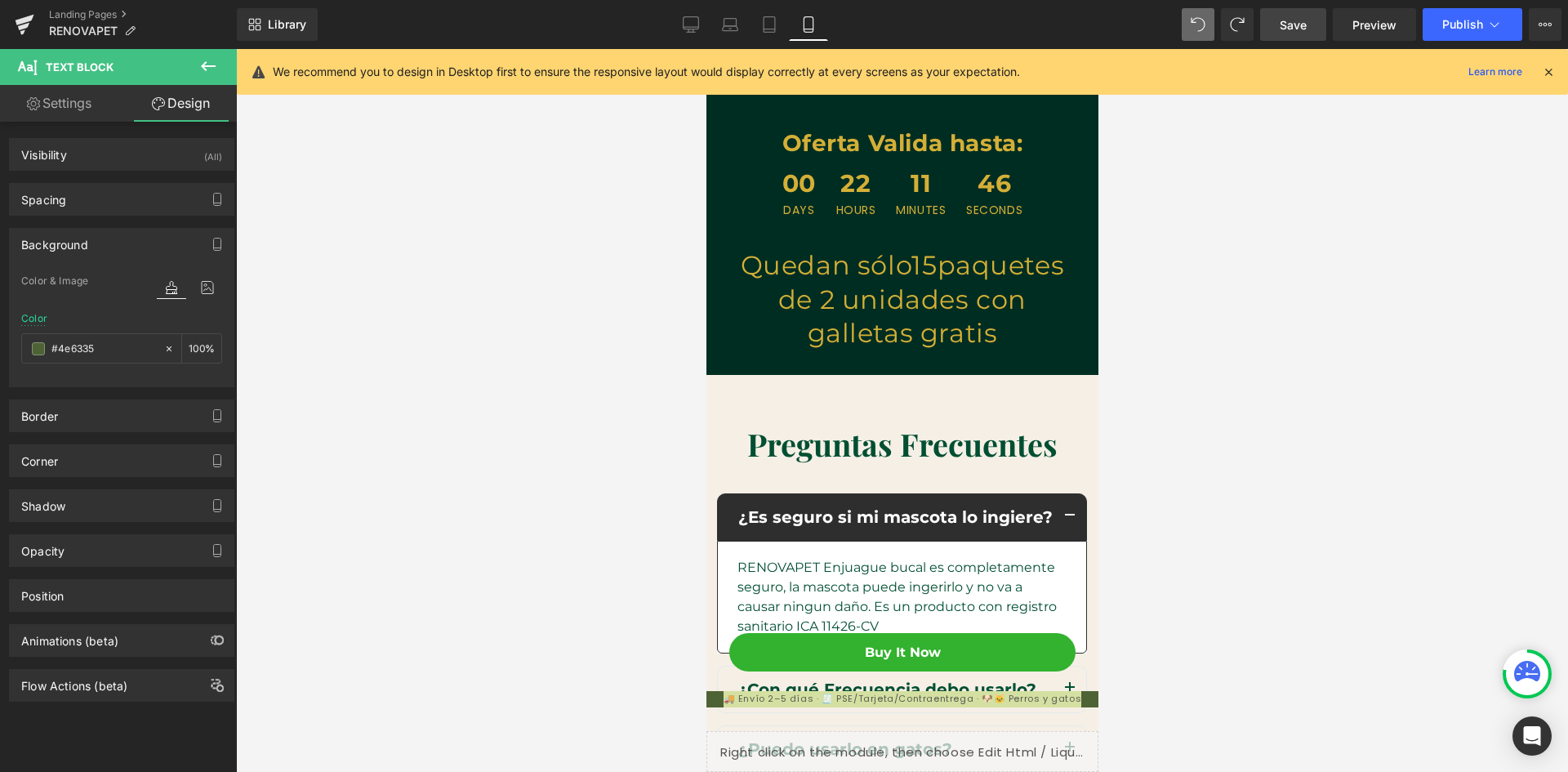
scroll to position [0, 300]
click at [1165, 678] on div at bounding box center [902, 410] width 1332 height 723
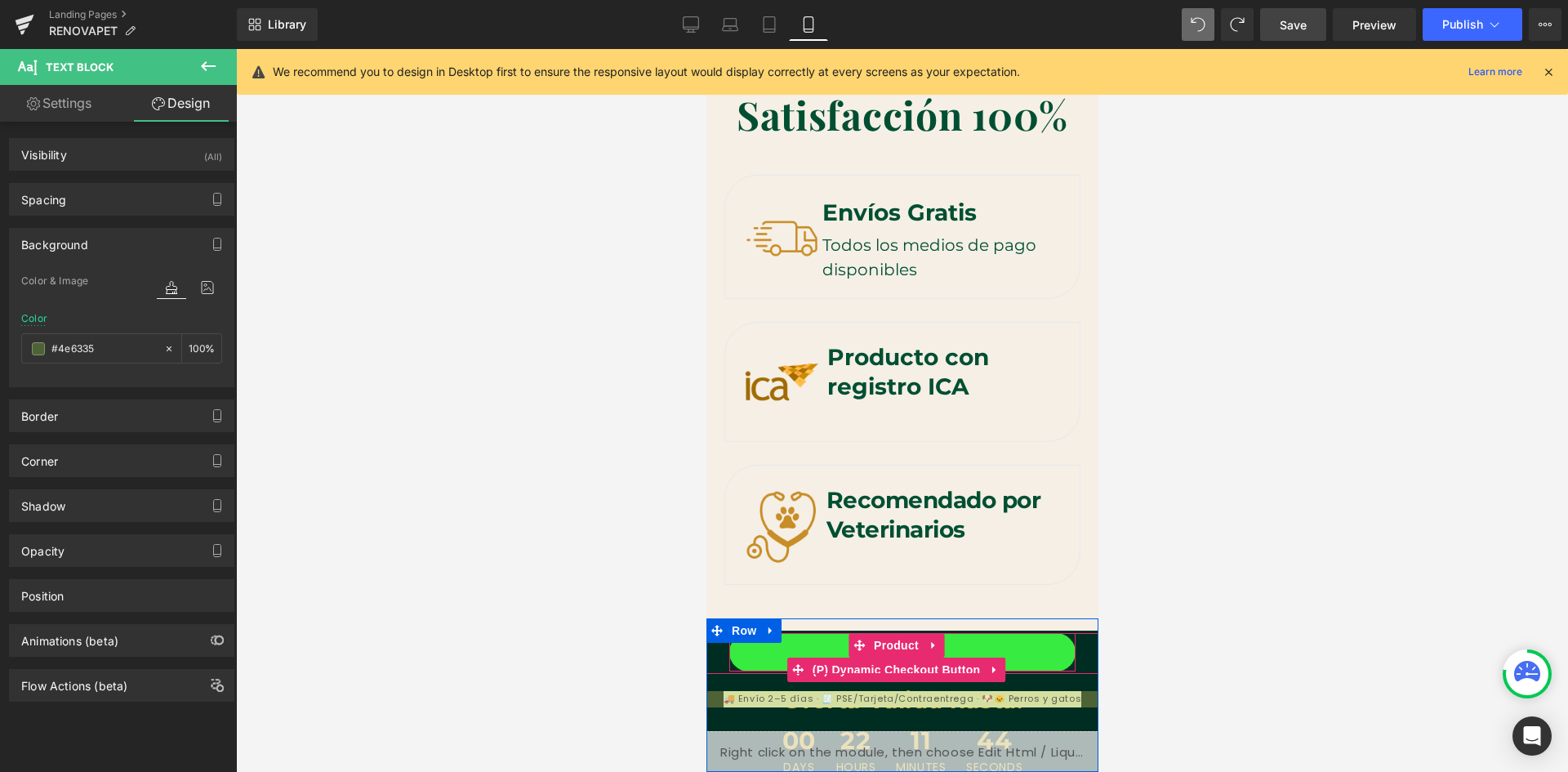
scroll to position [6883, 0]
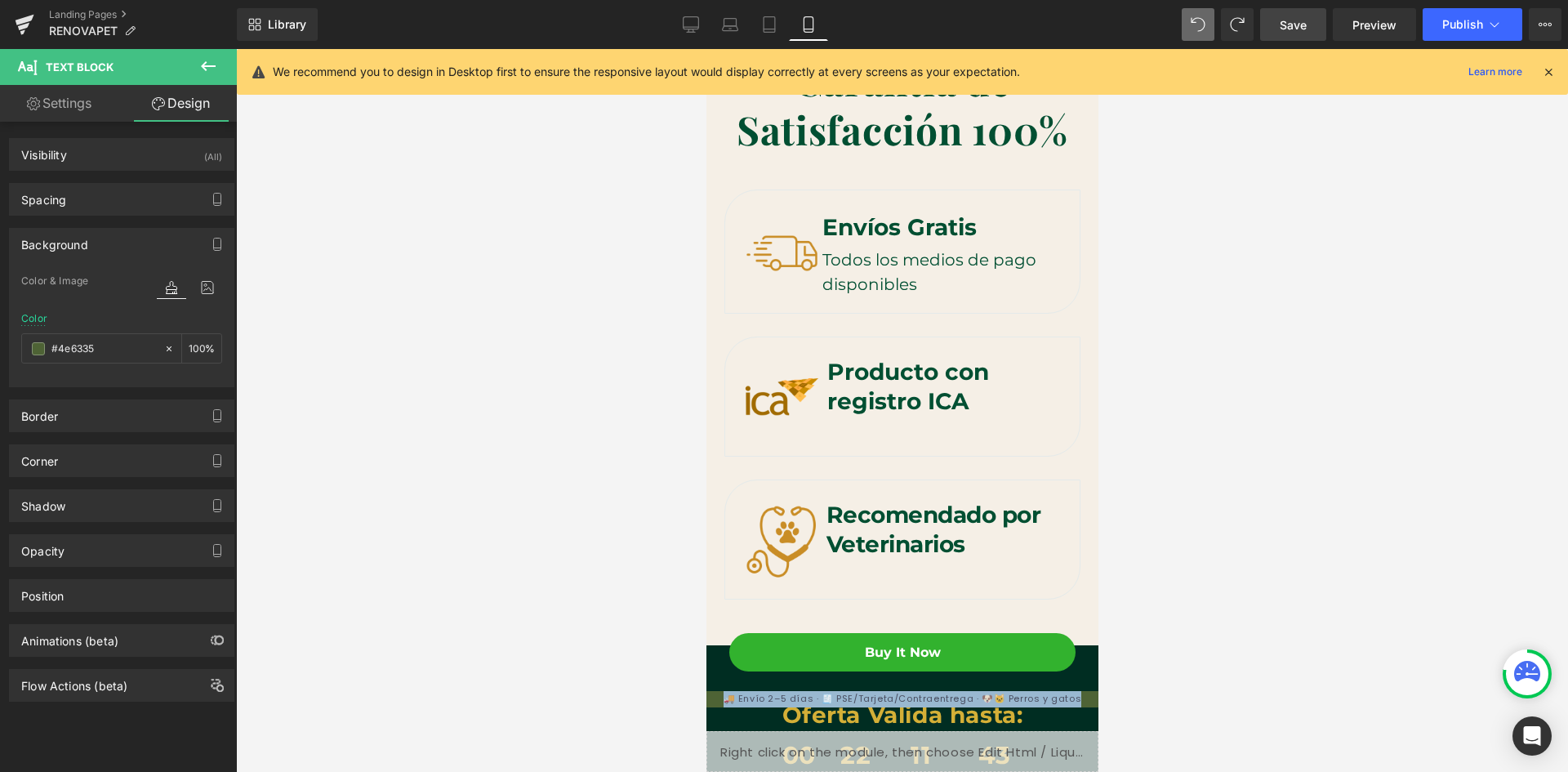
click at [1050, 698] on p "🚚 Envío 2–5 días · 🧾 PSE/Tarjeta/Contraentrega · 🐶🐱 Perros y gatos" at bounding box center [901, 699] width 392 height 16
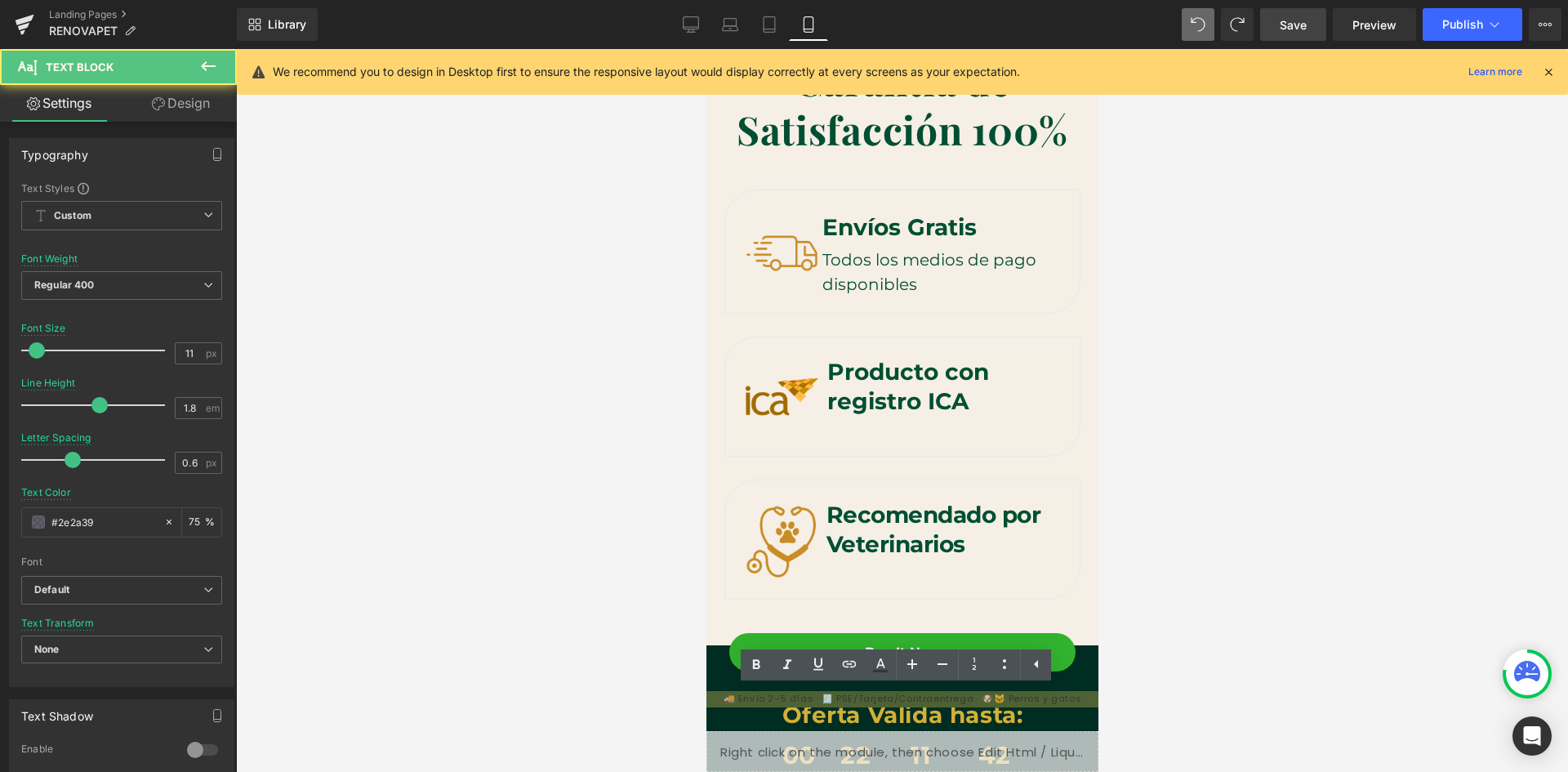
click at [1155, 694] on div at bounding box center [902, 410] width 1332 height 723
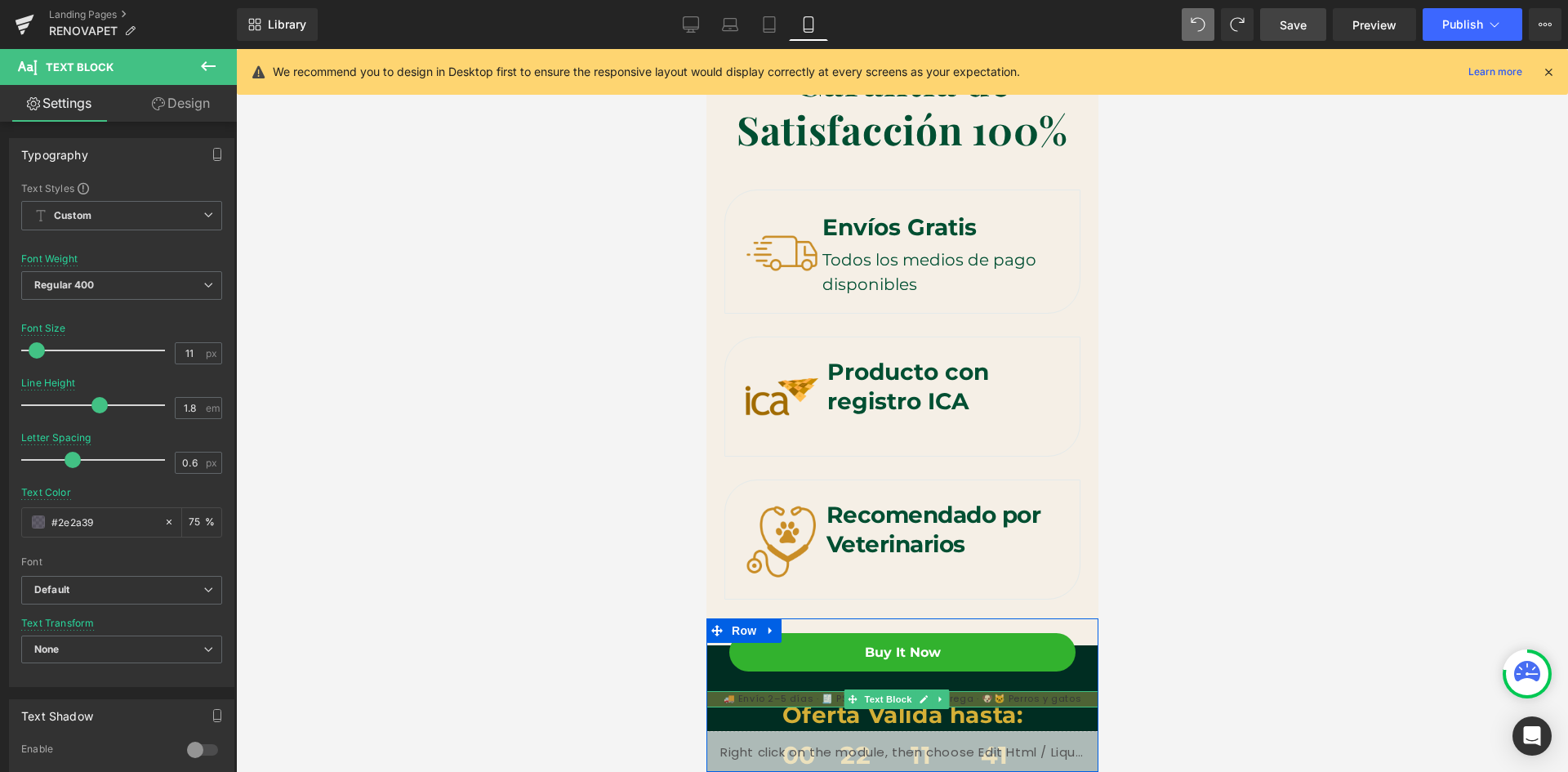
scroll to position [0, 599]
click at [1058, 701] on p "🚚 Envío 2–5 días · 🧾 PSE/Tarjeta/Contraentrega · 🐶🐱 Perros y gatos" at bounding box center [901, 699] width 392 height 16
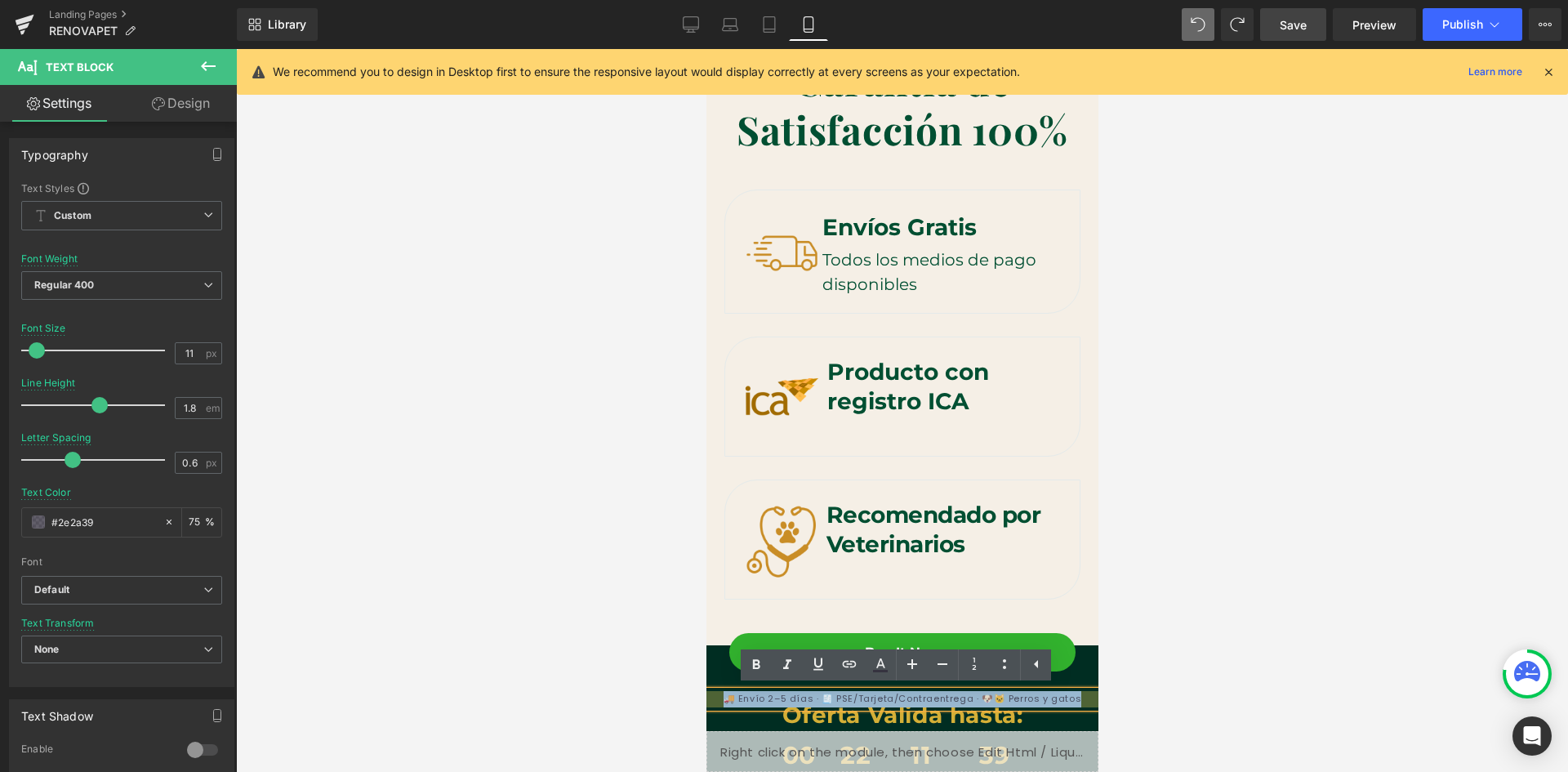
drag, startPoint x: 1064, startPoint y: 700, endPoint x: 723, endPoint y: 701, distance: 341.0
click at [723, 701] on p "🚚 Envío 2–5 días · 🧾 PSE/Tarjeta/Contraentrega · 🐶🐱 Perros y gatos" at bounding box center [901, 699] width 392 height 16
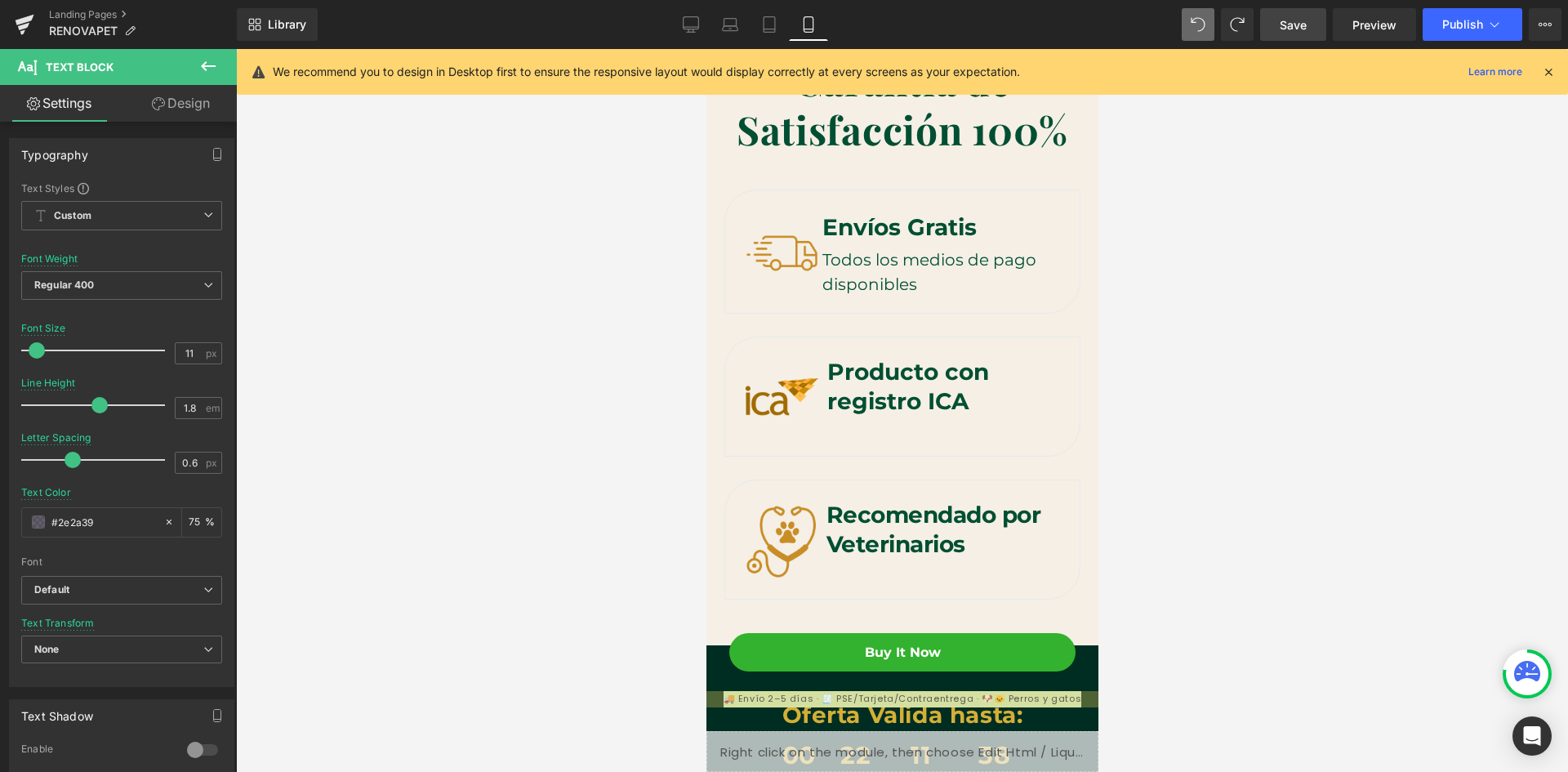
click at [169, 103] on link "Design" at bounding box center [181, 103] width 118 height 36
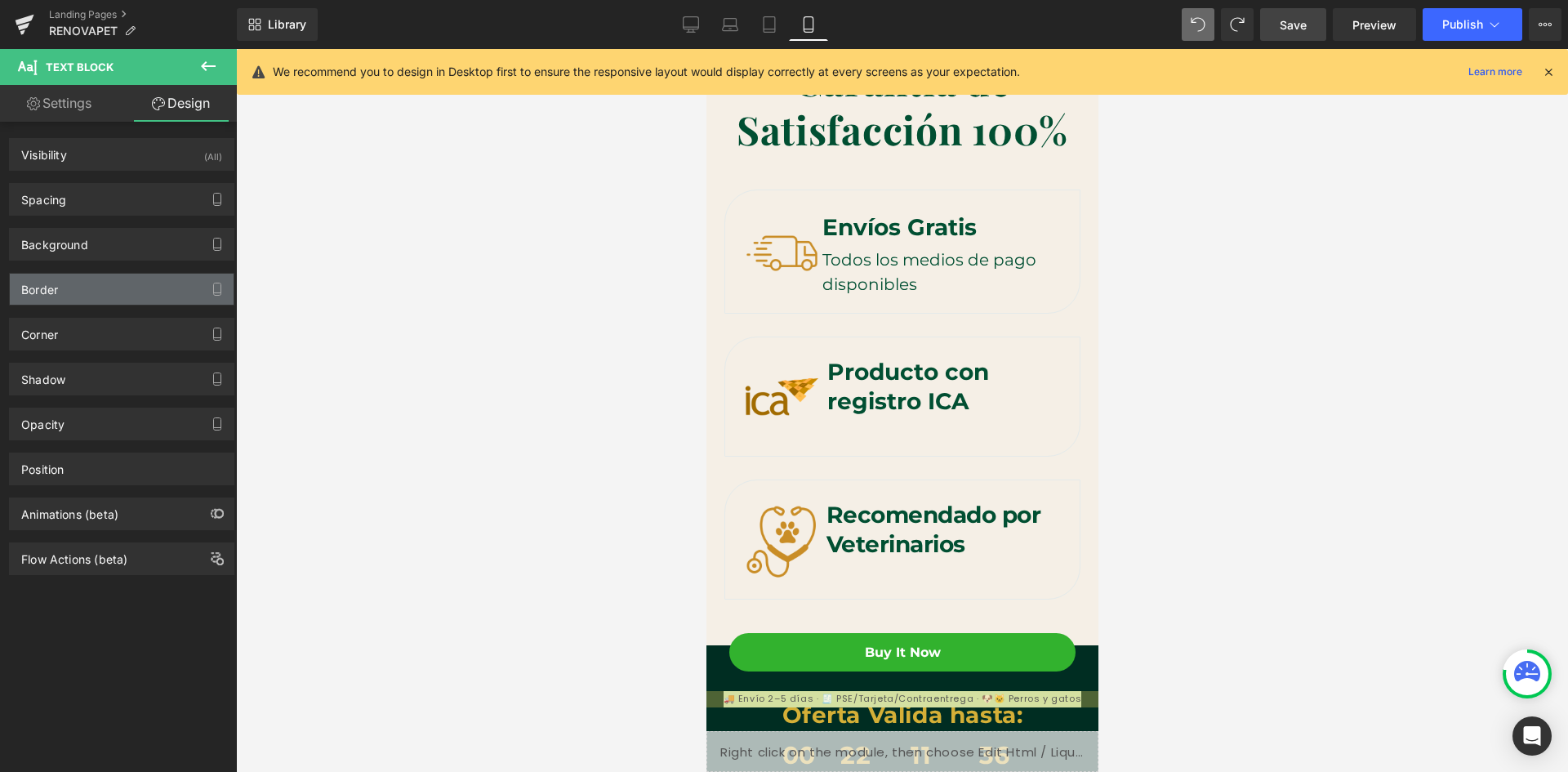
scroll to position [0, 0]
click at [44, 92] on link "Settings" at bounding box center [59, 103] width 118 height 36
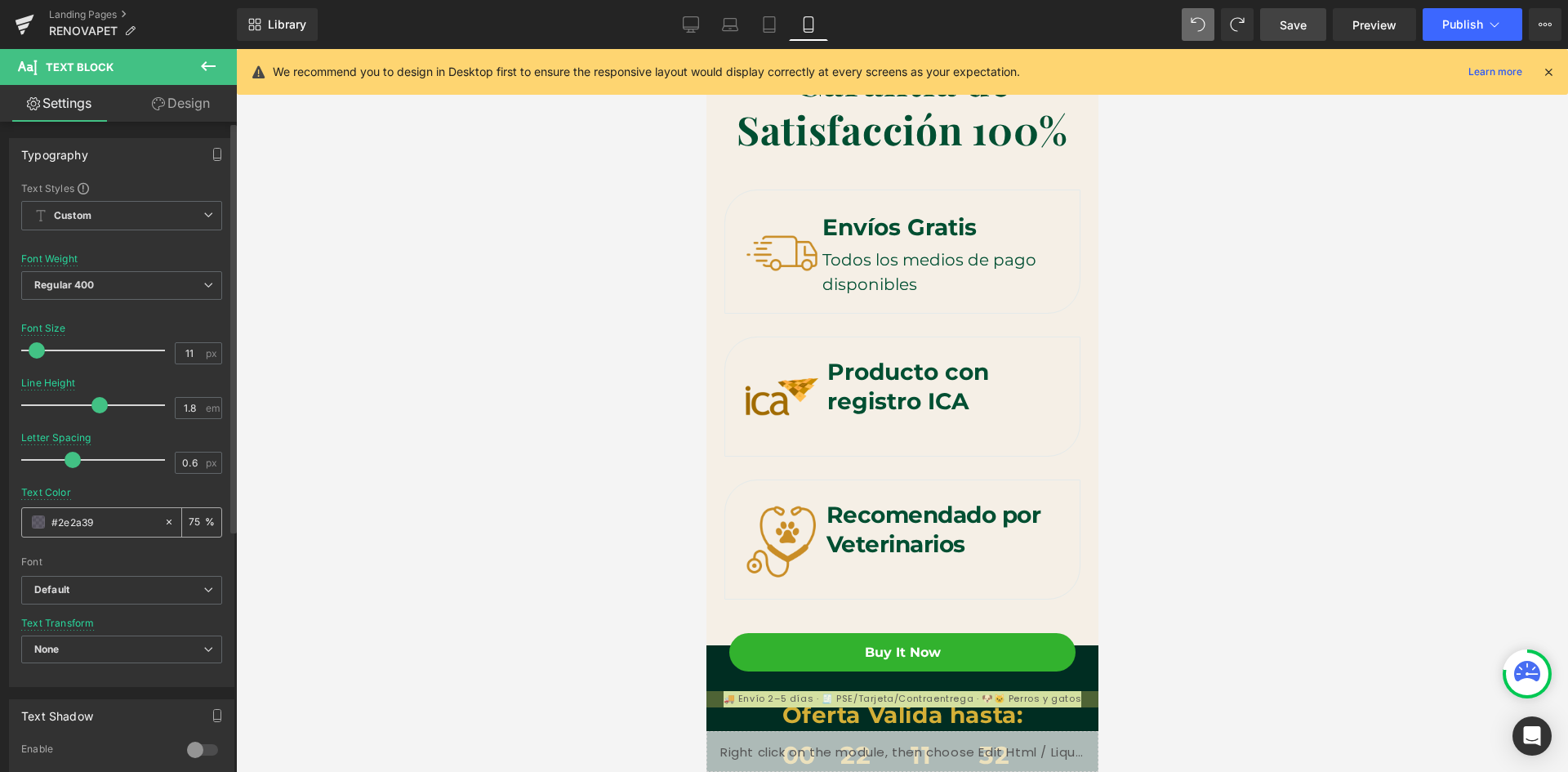
click at [45, 521] on div "#2e2a39" at bounding box center [92, 522] width 141 height 28
click at [42, 521] on span at bounding box center [38, 522] width 13 height 13
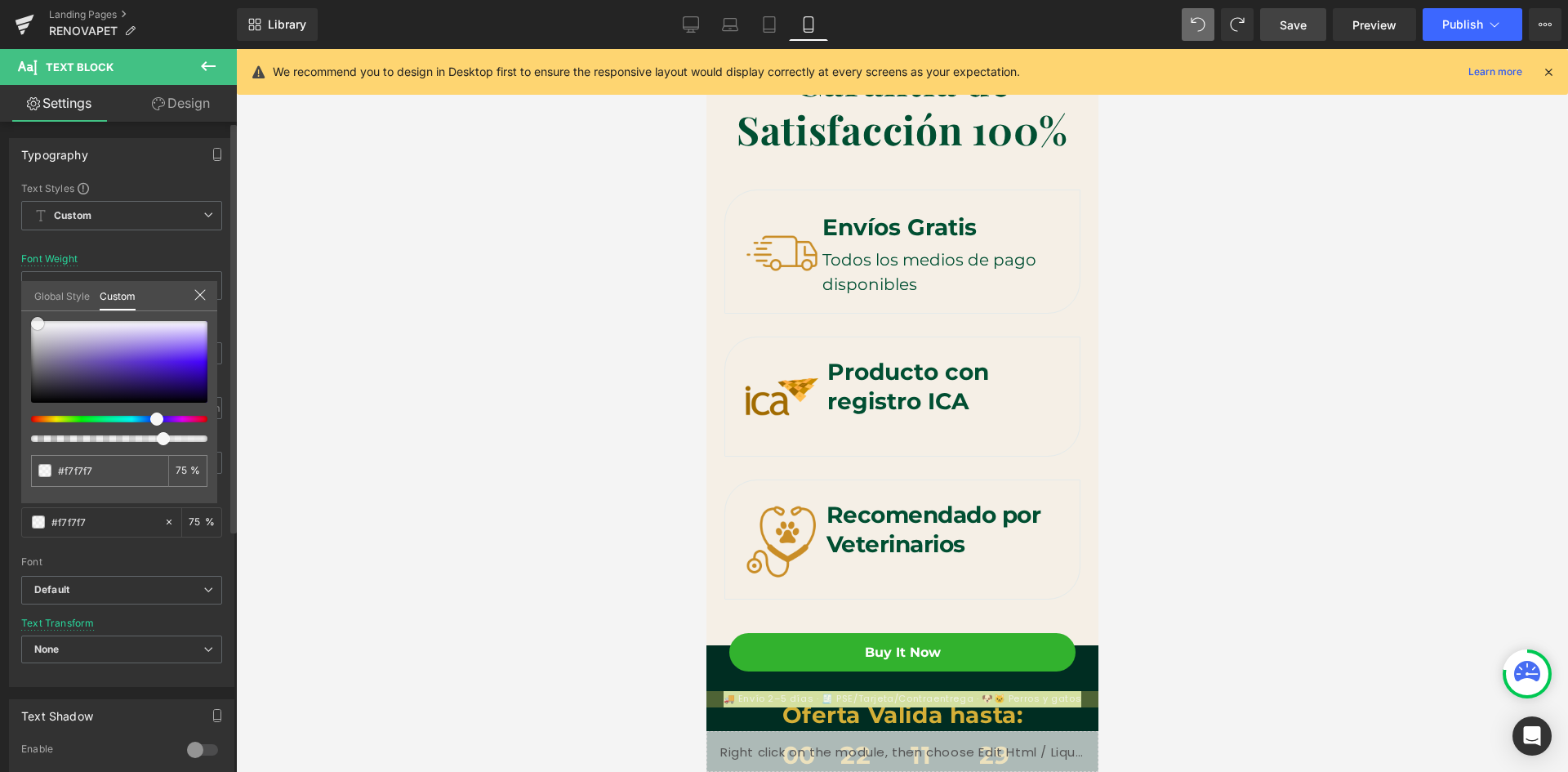
drag, startPoint x: 54, startPoint y: 388, endPoint x: 35, endPoint y: 325, distance: 65.8
click at [35, 325] on span at bounding box center [37, 323] width 13 height 13
click at [378, 484] on div at bounding box center [902, 410] width 1332 height 723
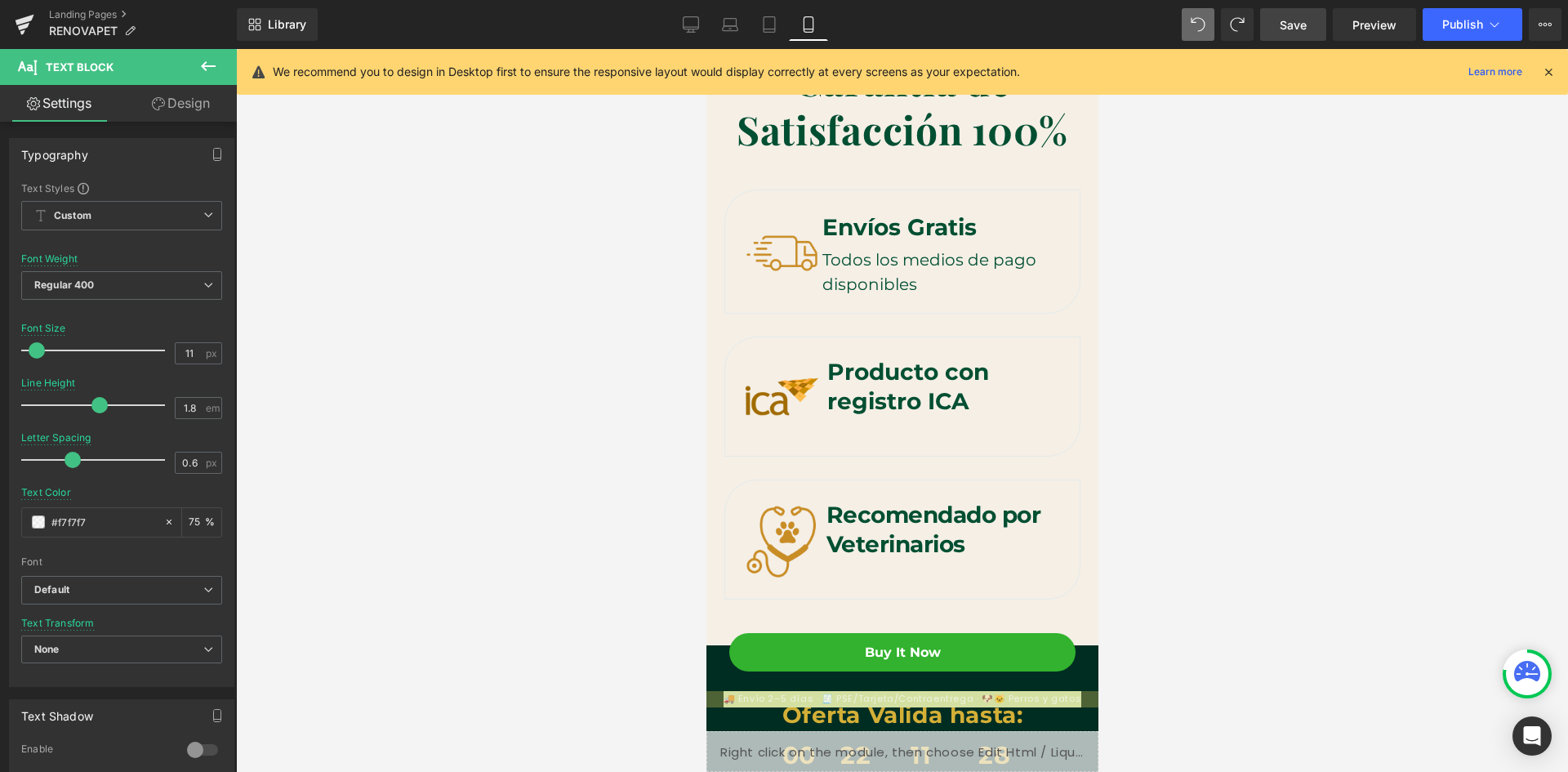
click at [483, 517] on div at bounding box center [902, 410] width 1332 height 723
click at [1304, 646] on div at bounding box center [902, 410] width 1332 height 723
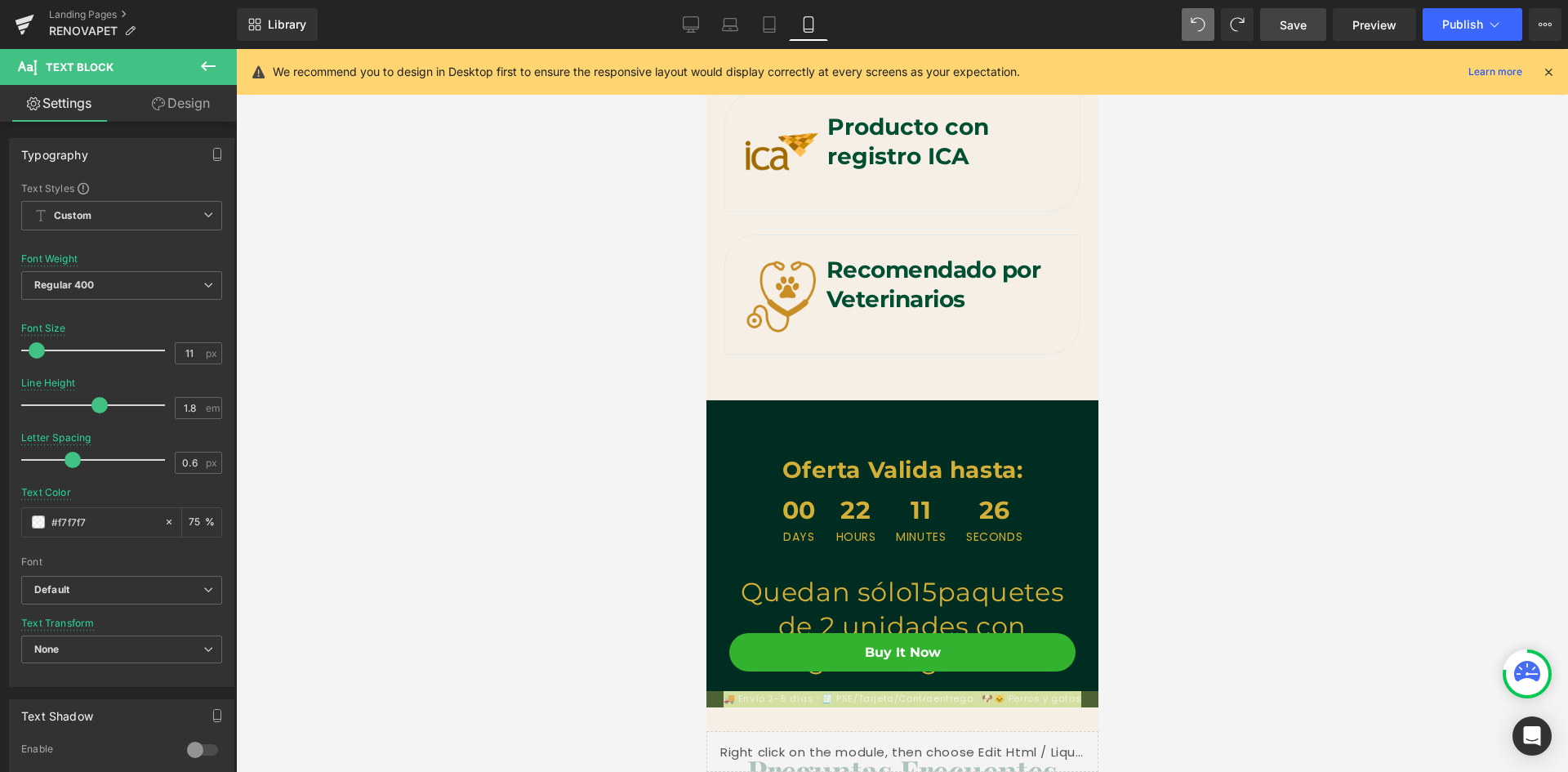
scroll to position [0, 599]
click at [1028, 596] on div "Quedan sólo 15 paquetes de 2 unidades con galletas gratis" at bounding box center [901, 626] width 343 height 102
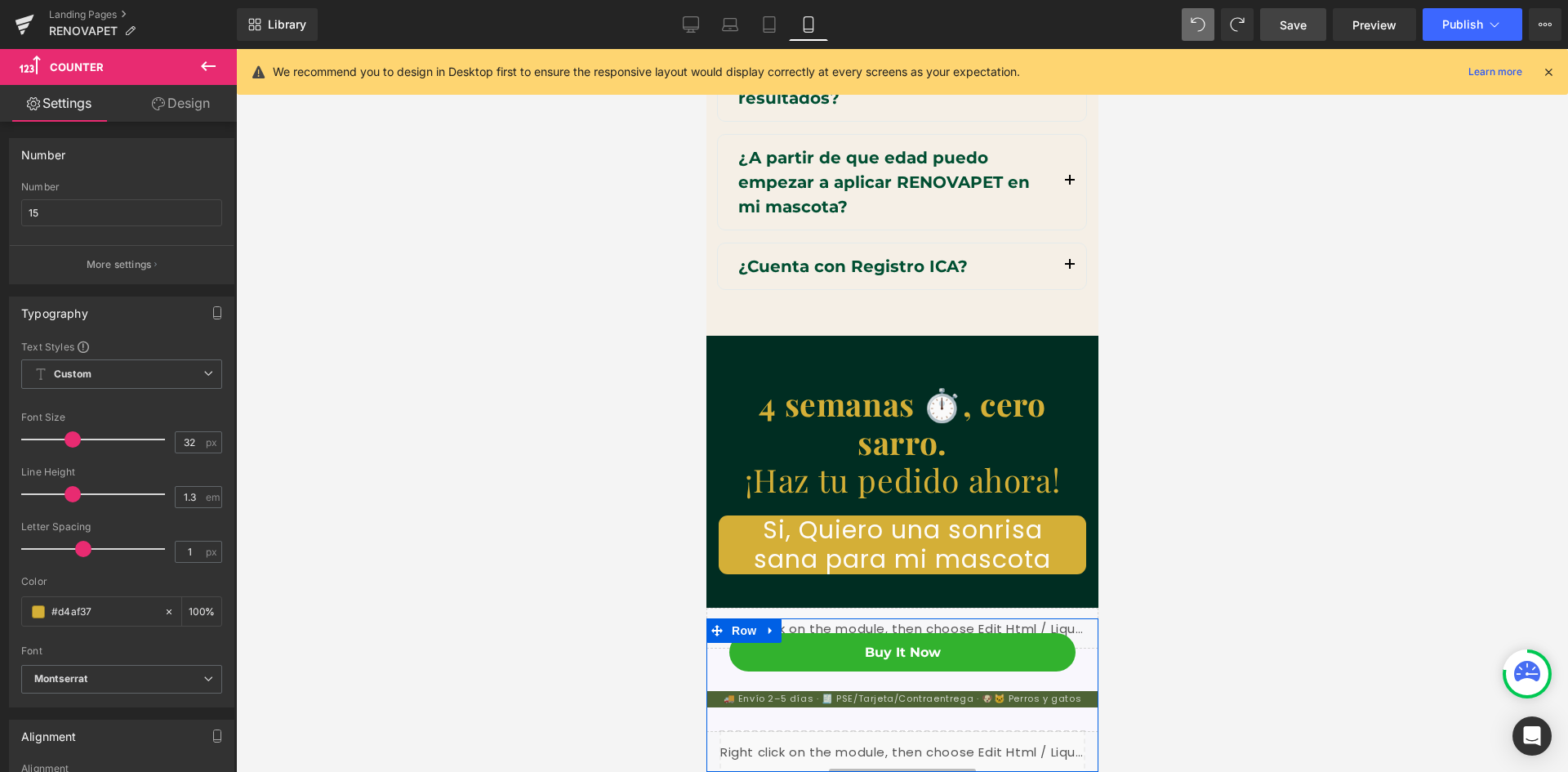
click at [1073, 706] on div "🚚 Envío 2–5 días · 🧾 PSE/Tarjeta/Contraentrega · 🐶🐱 Perros y gatos Text Block" at bounding box center [901, 699] width 392 height 16
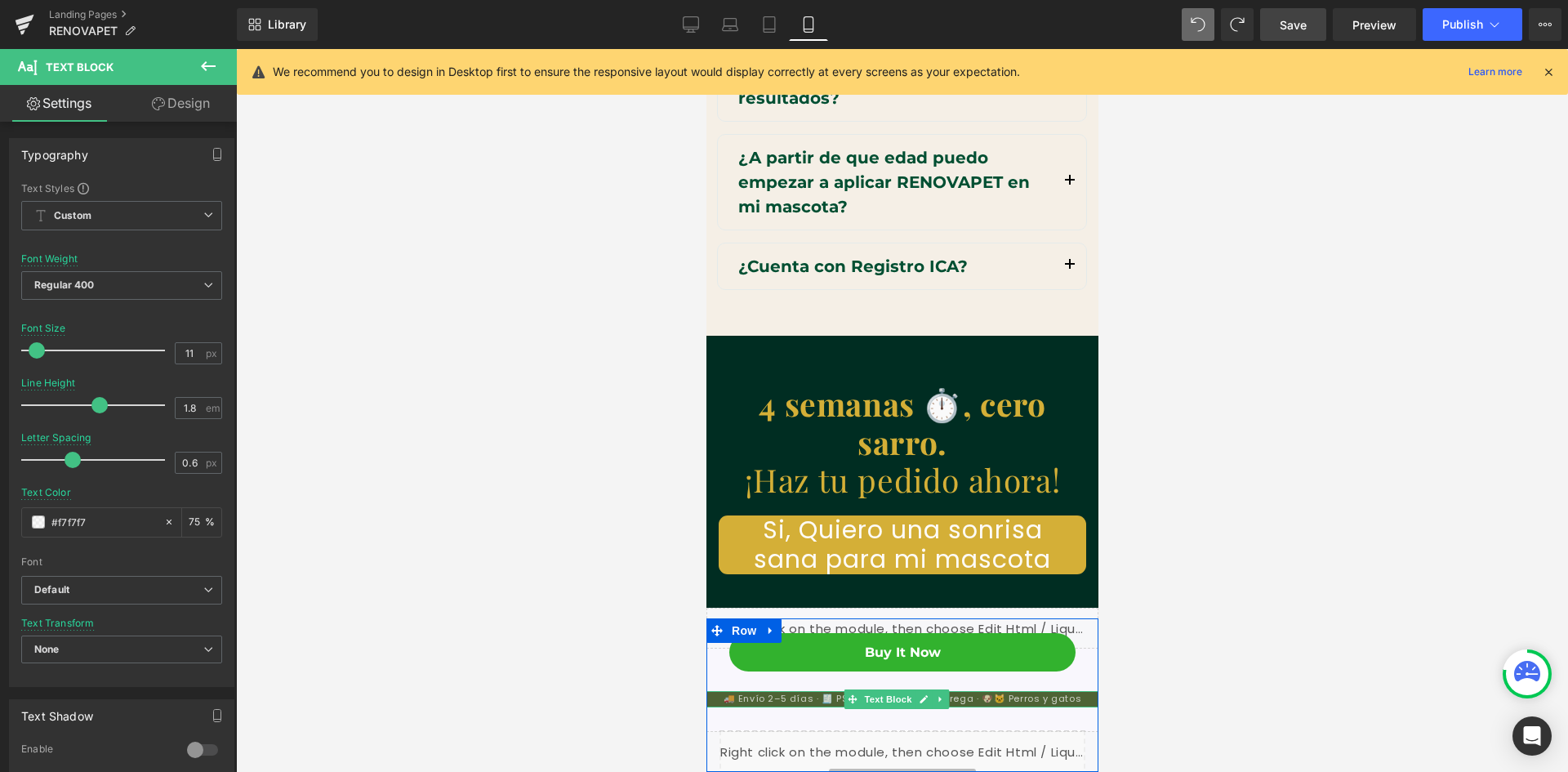
click at [720, 697] on p "🚚 Envío 2–5 días · 🧾 PSE/Tarjeta/Contraentrega · 🐶🐱 Perros y gatos" at bounding box center [901, 699] width 392 height 16
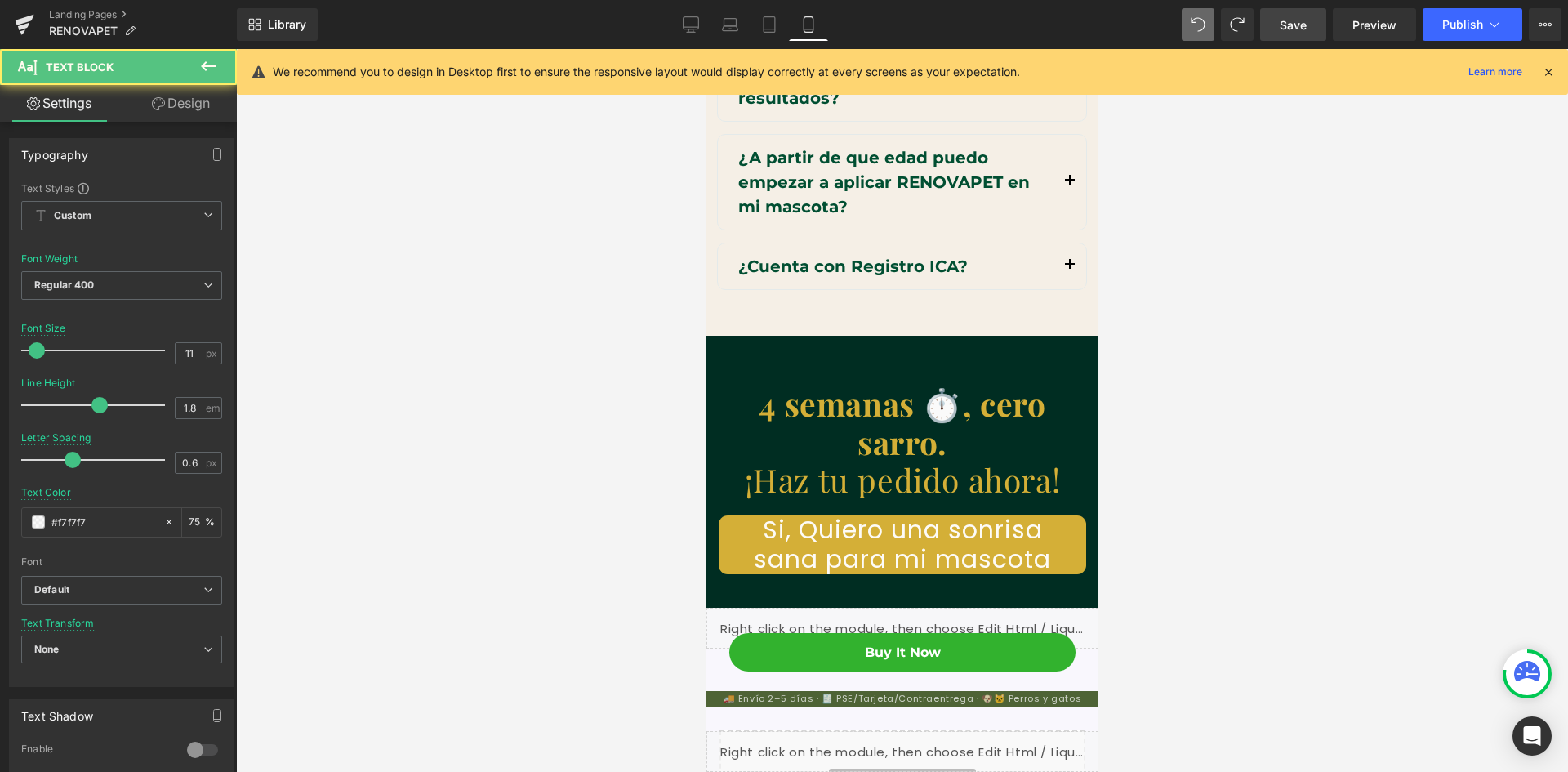
click at [186, 103] on link "Design" at bounding box center [181, 103] width 118 height 36
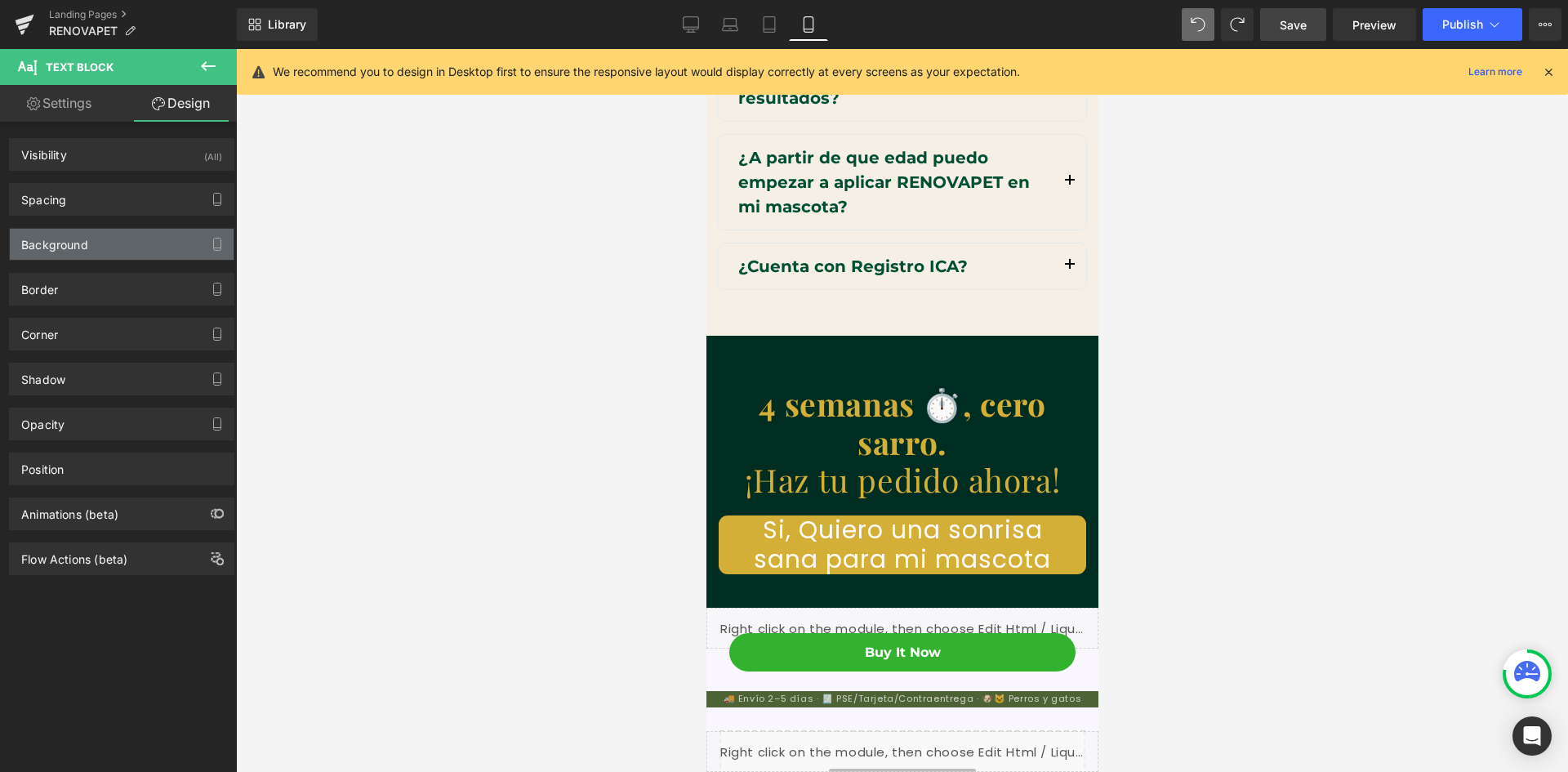
click at [146, 246] on div "Background" at bounding box center [122, 244] width 224 height 31
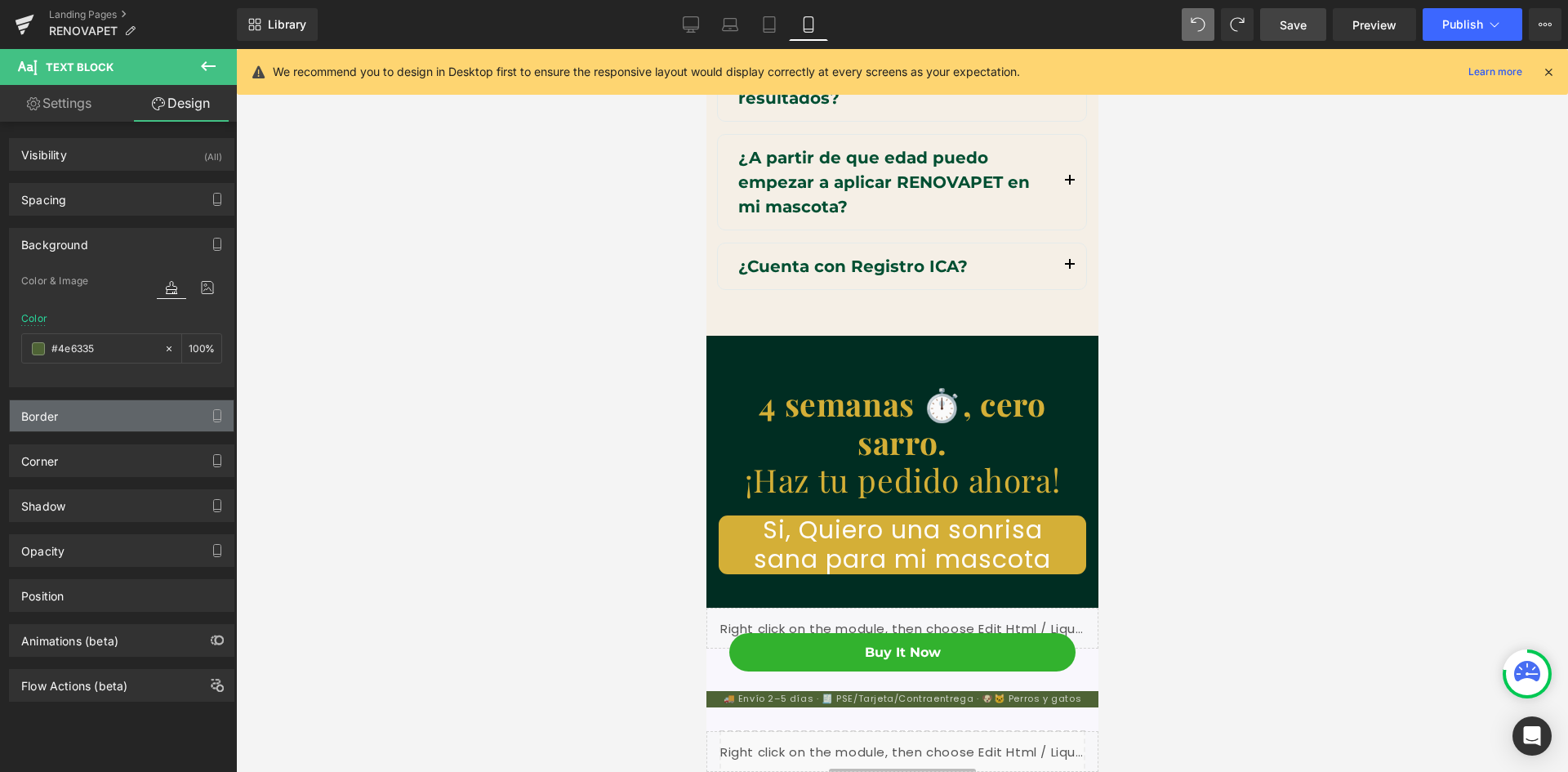
scroll to position [0, 0]
